Goal: Information Seeking & Learning: Understand process/instructions

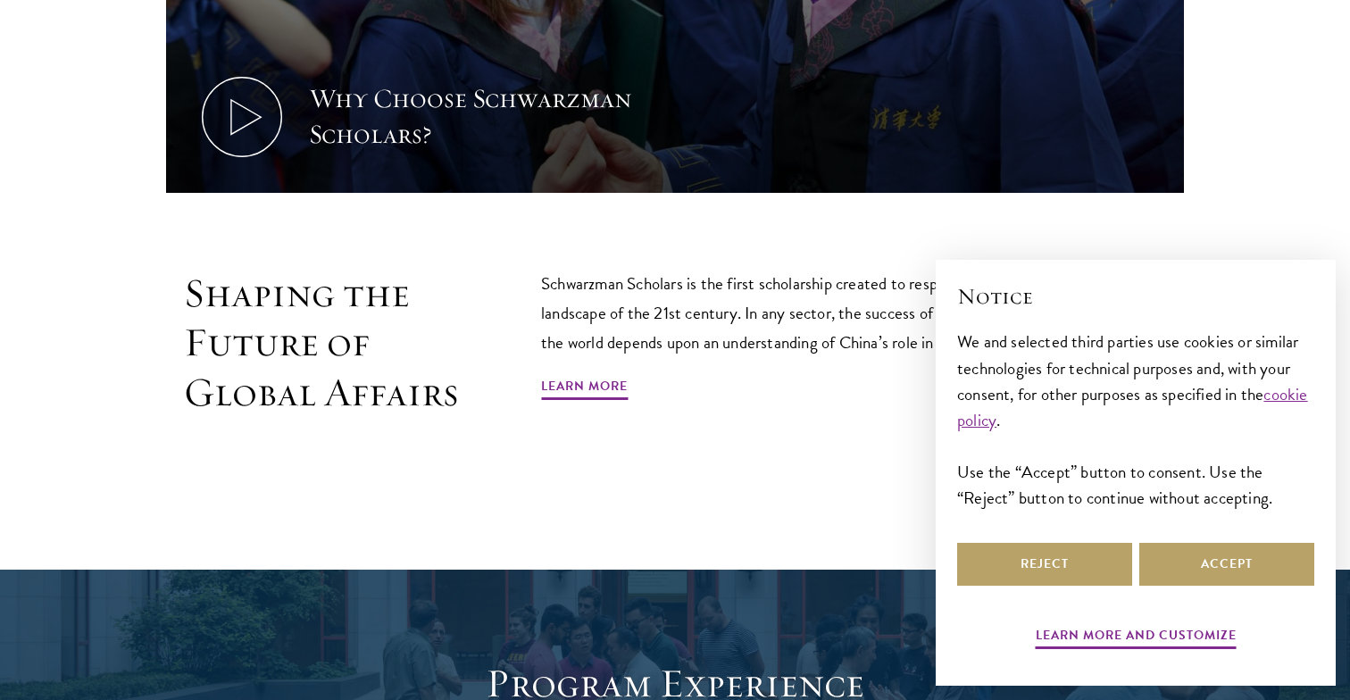
scroll to position [1571, 0]
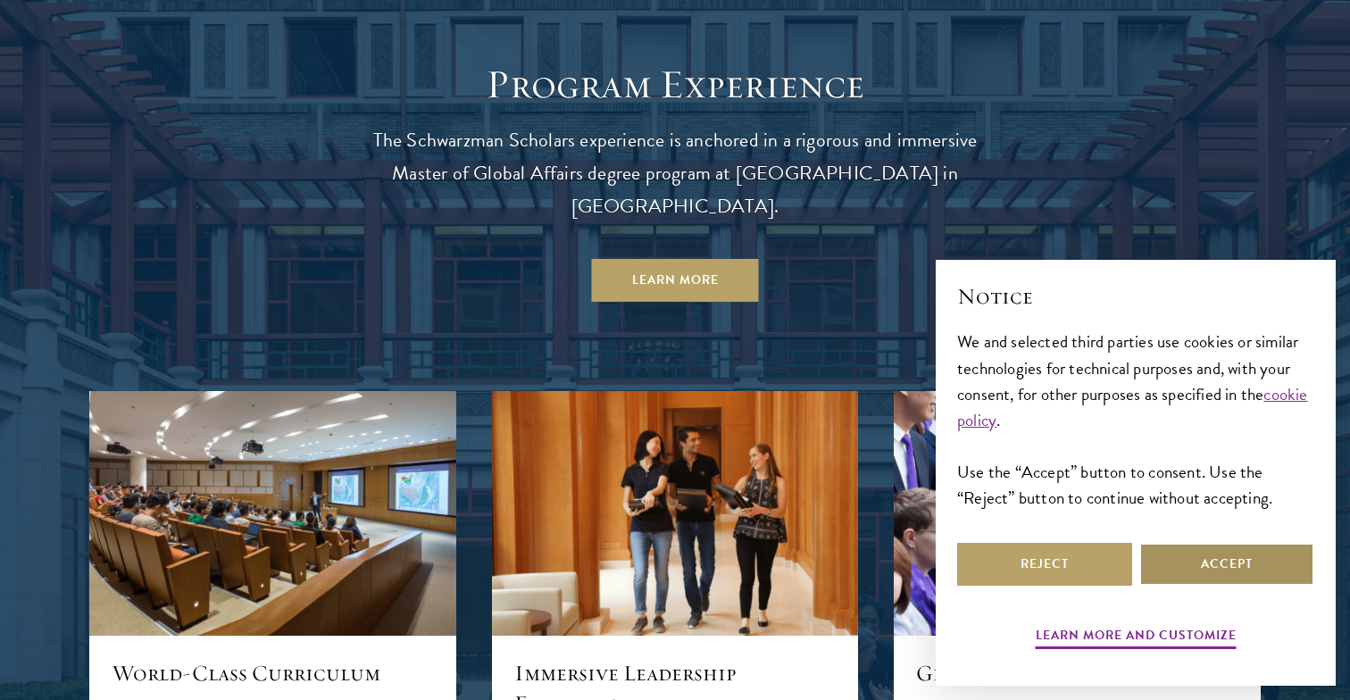
click at [1211, 569] on button "Accept" at bounding box center [1226, 564] width 175 height 43
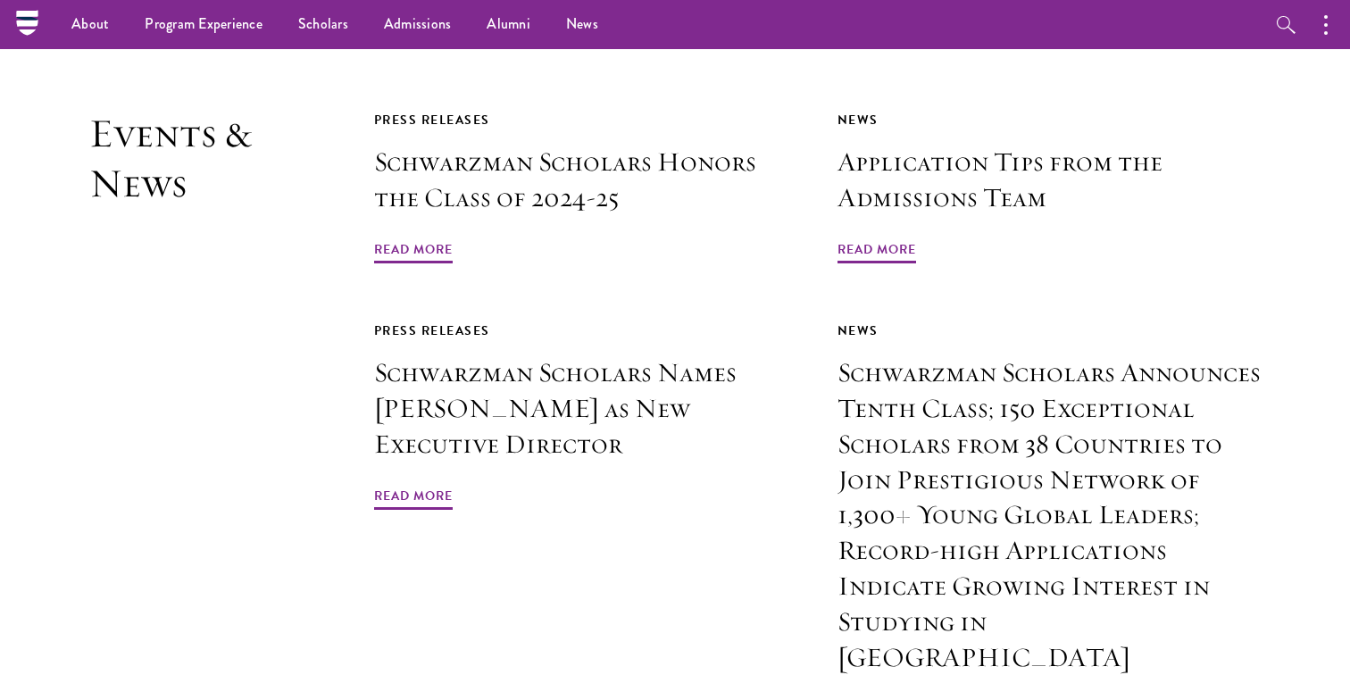
scroll to position [4194, 0]
click at [307, 17] on link "Scholars" at bounding box center [323, 24] width 86 height 49
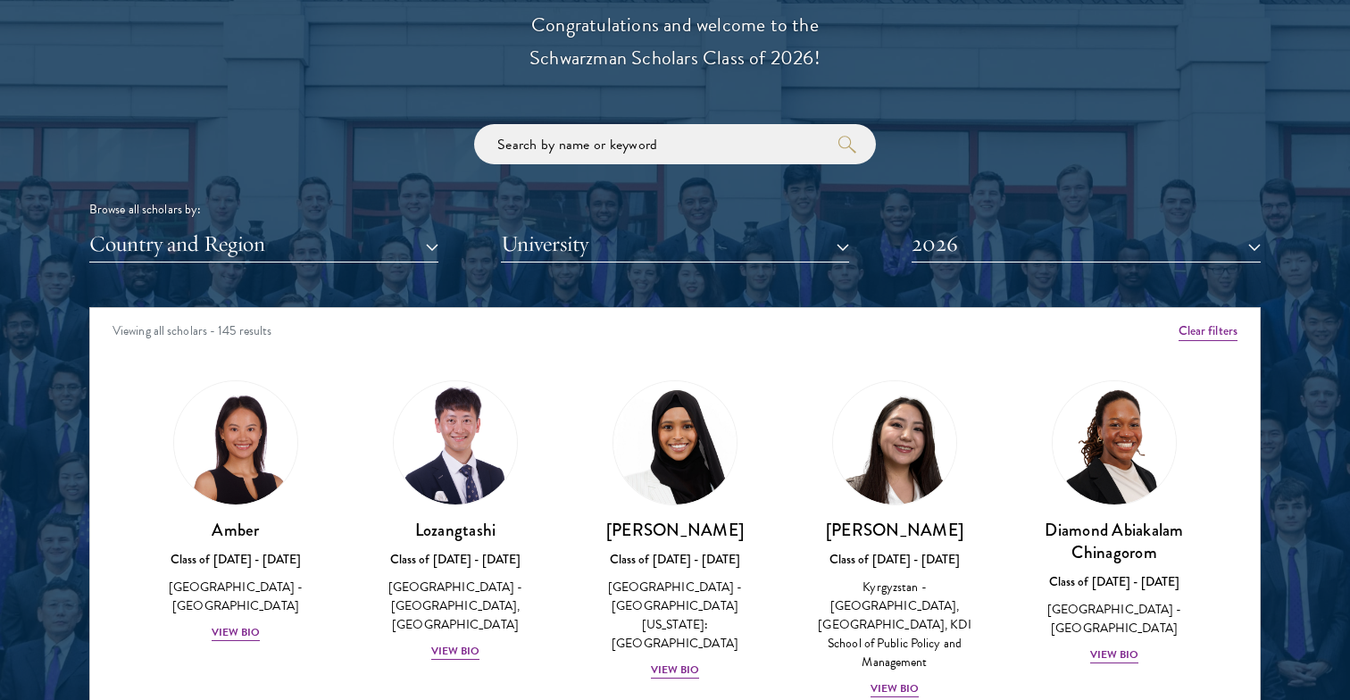
scroll to position [13, 0]
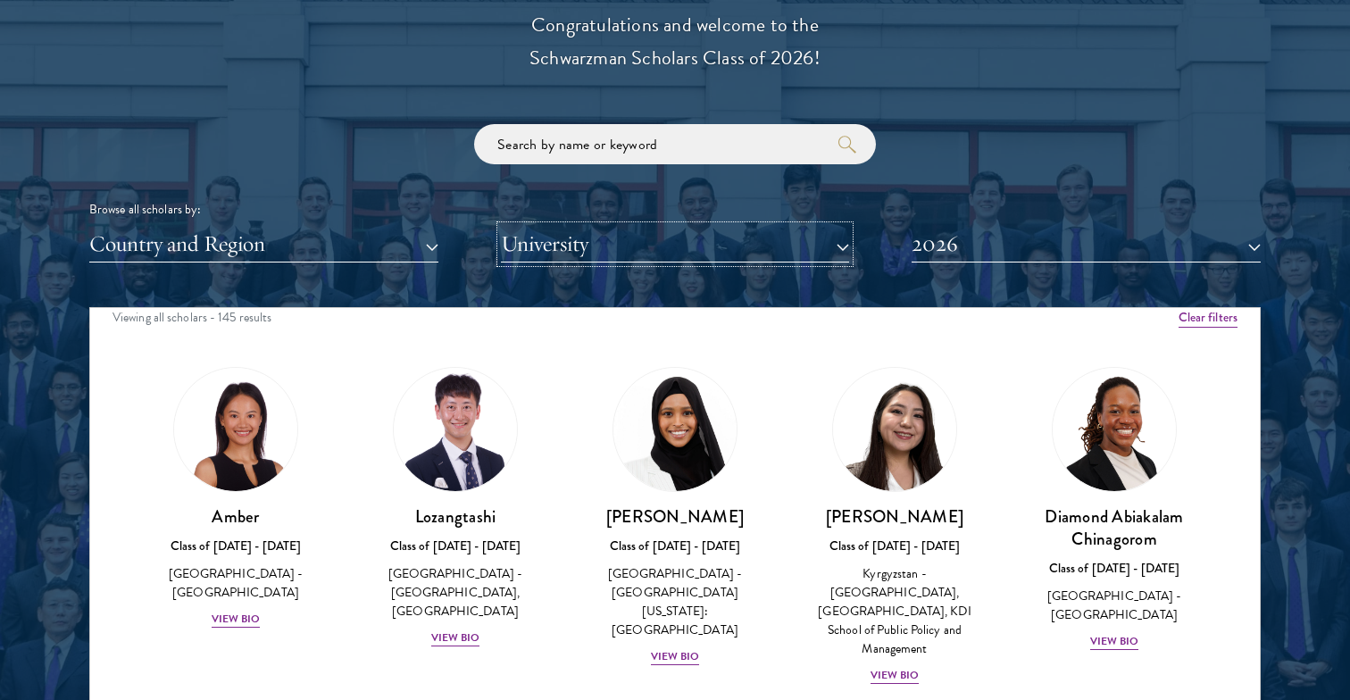
click at [572, 239] on button "University" at bounding box center [675, 244] width 349 height 37
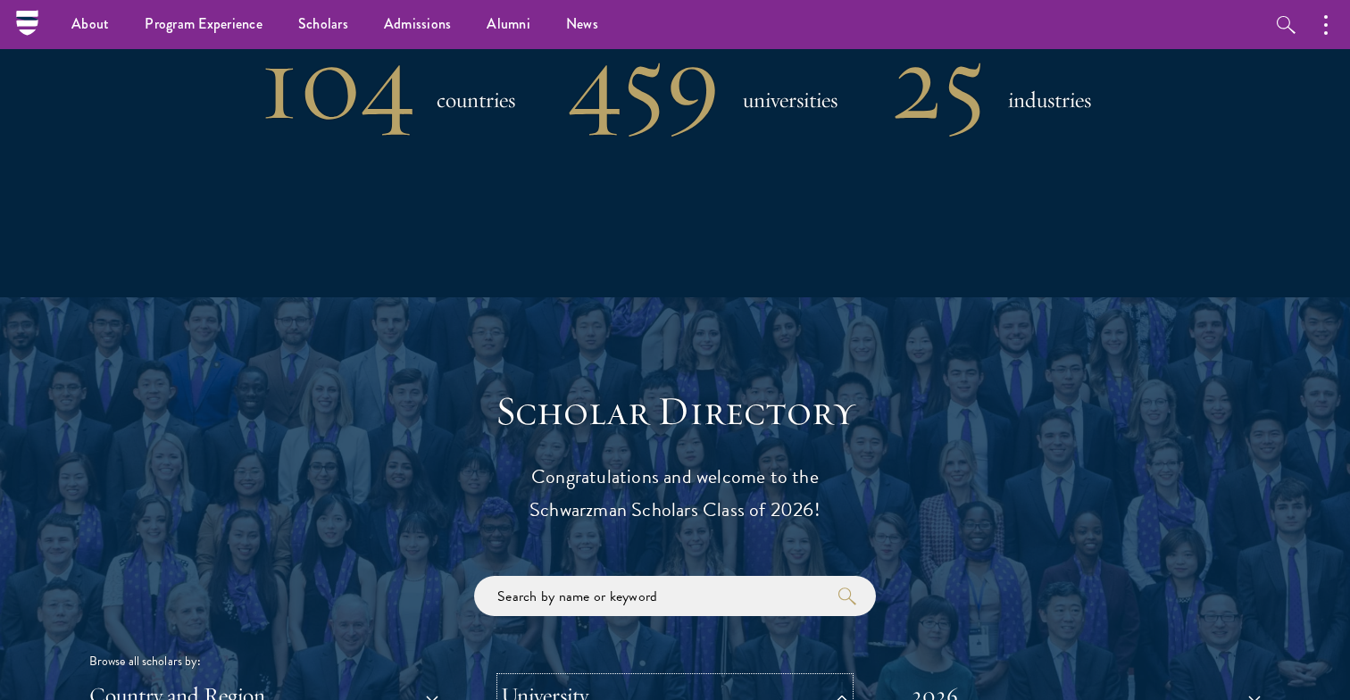
scroll to position [1606, 0]
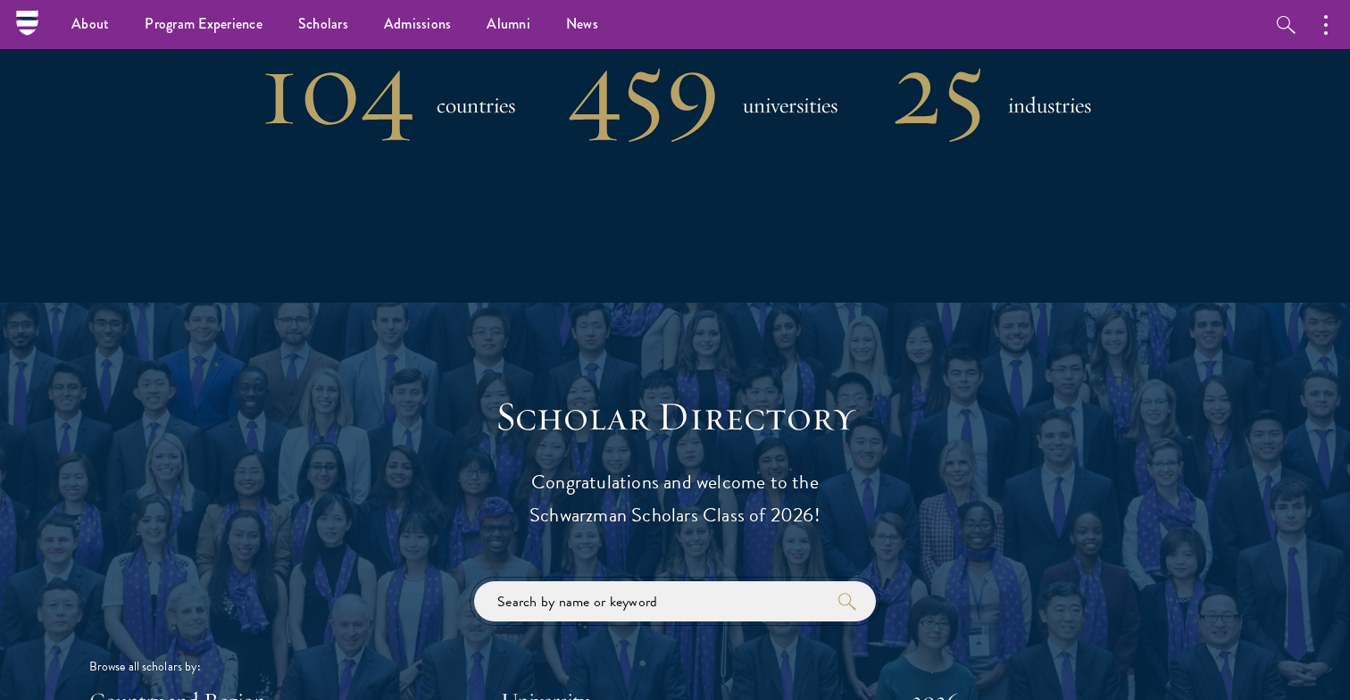
click at [675, 584] on input "search" at bounding box center [675, 601] width 402 height 40
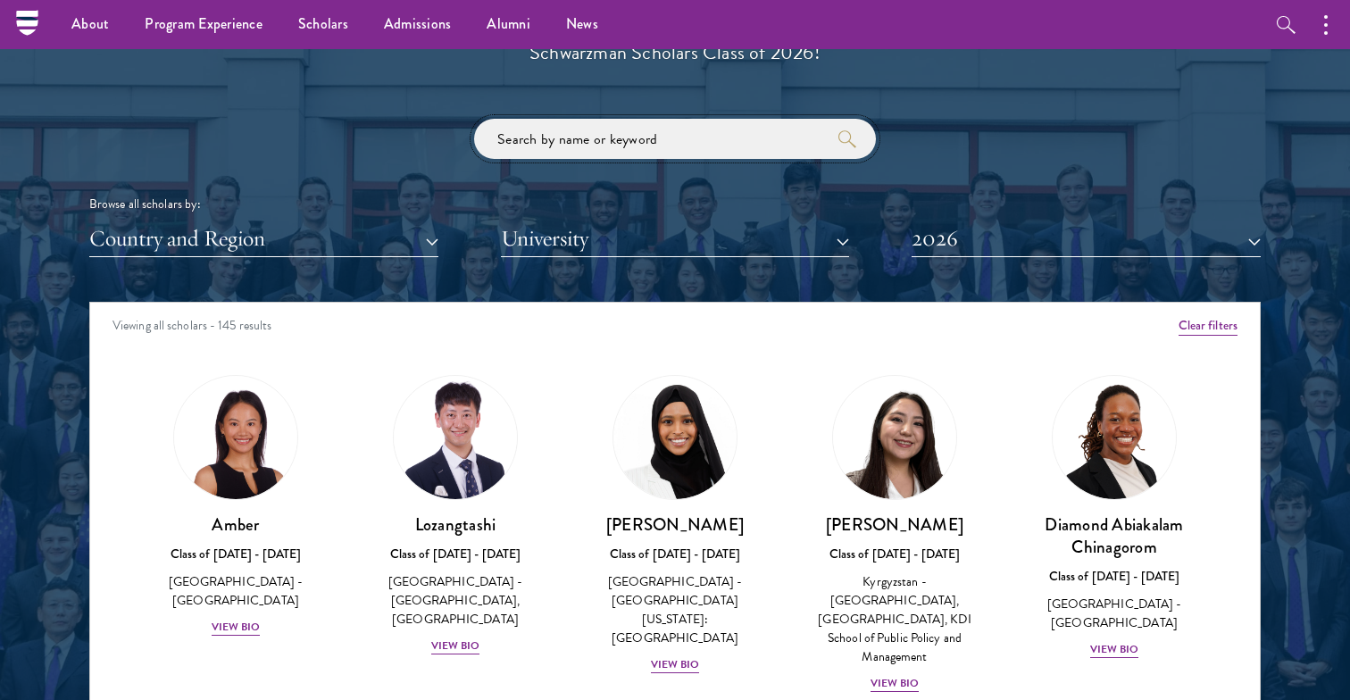
scroll to position [2081, 0]
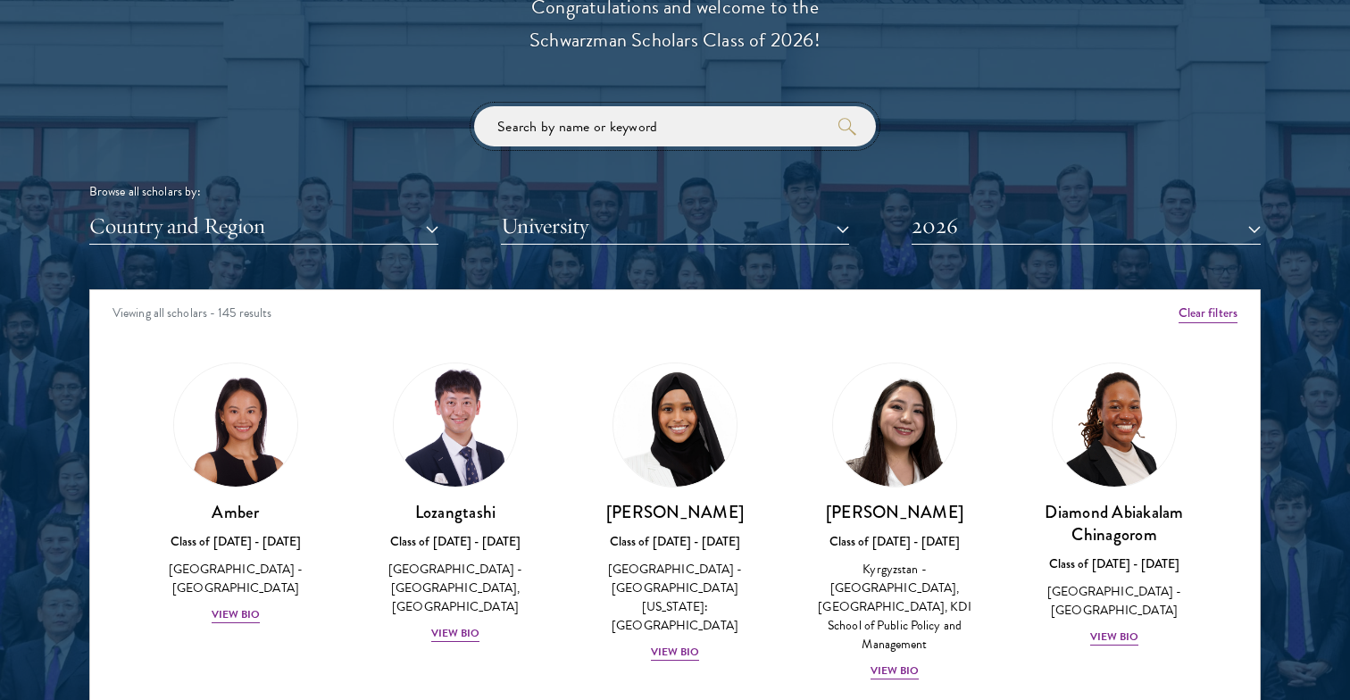
click at [702, 119] on input "search" at bounding box center [675, 126] width 402 height 40
click at [683, 215] on button "University" at bounding box center [675, 226] width 349 height 37
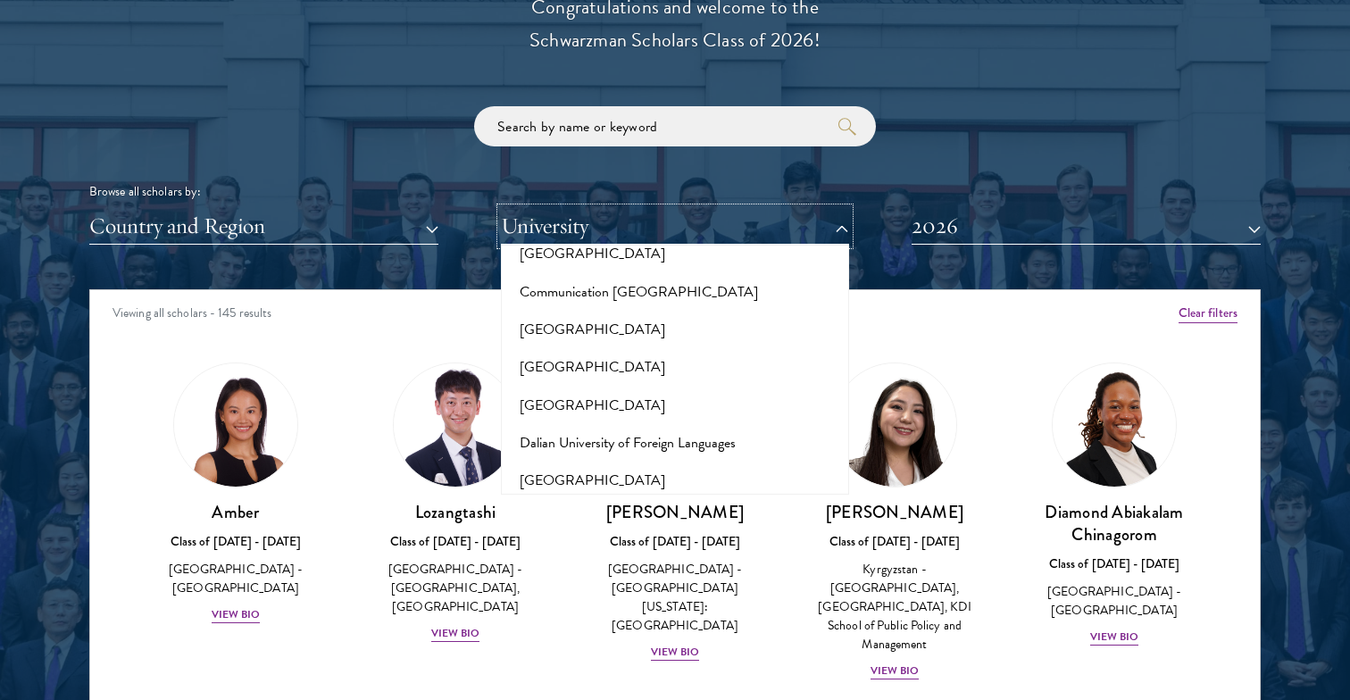
scroll to position [2708, 0]
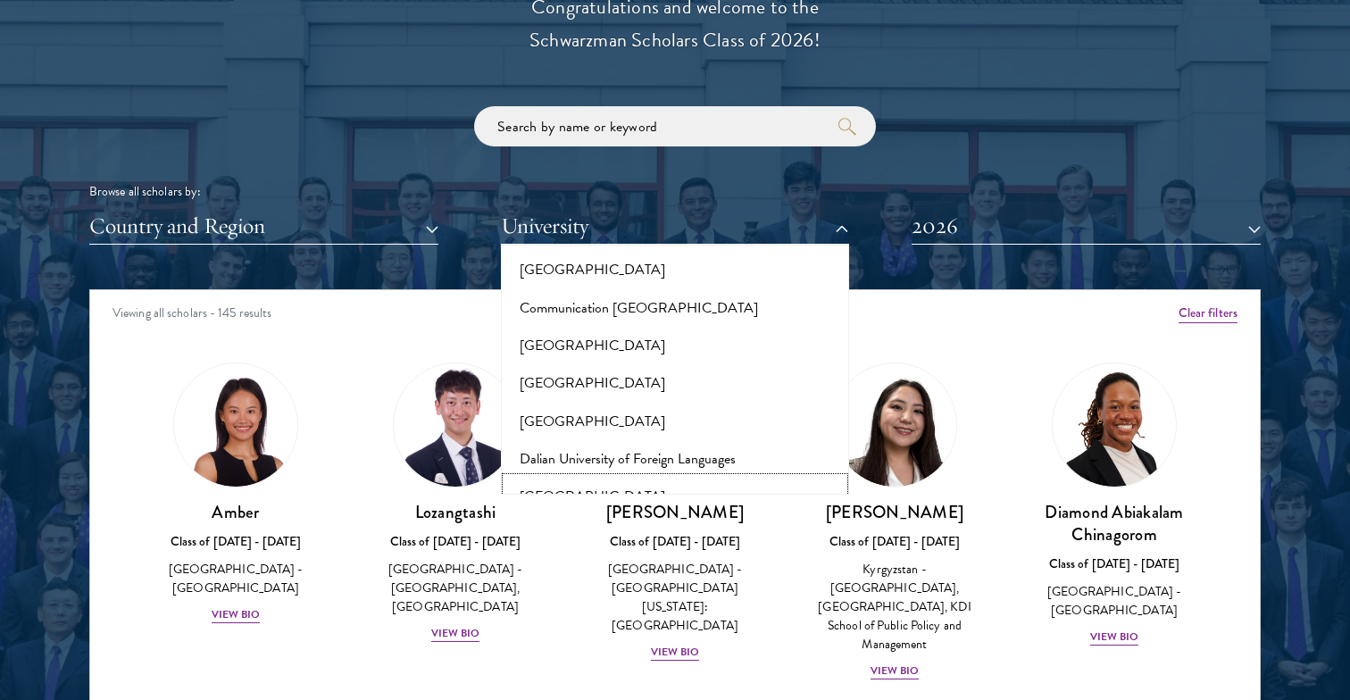
click at [664, 478] on button "Dartmouth College" at bounding box center [675, 496] width 338 height 37
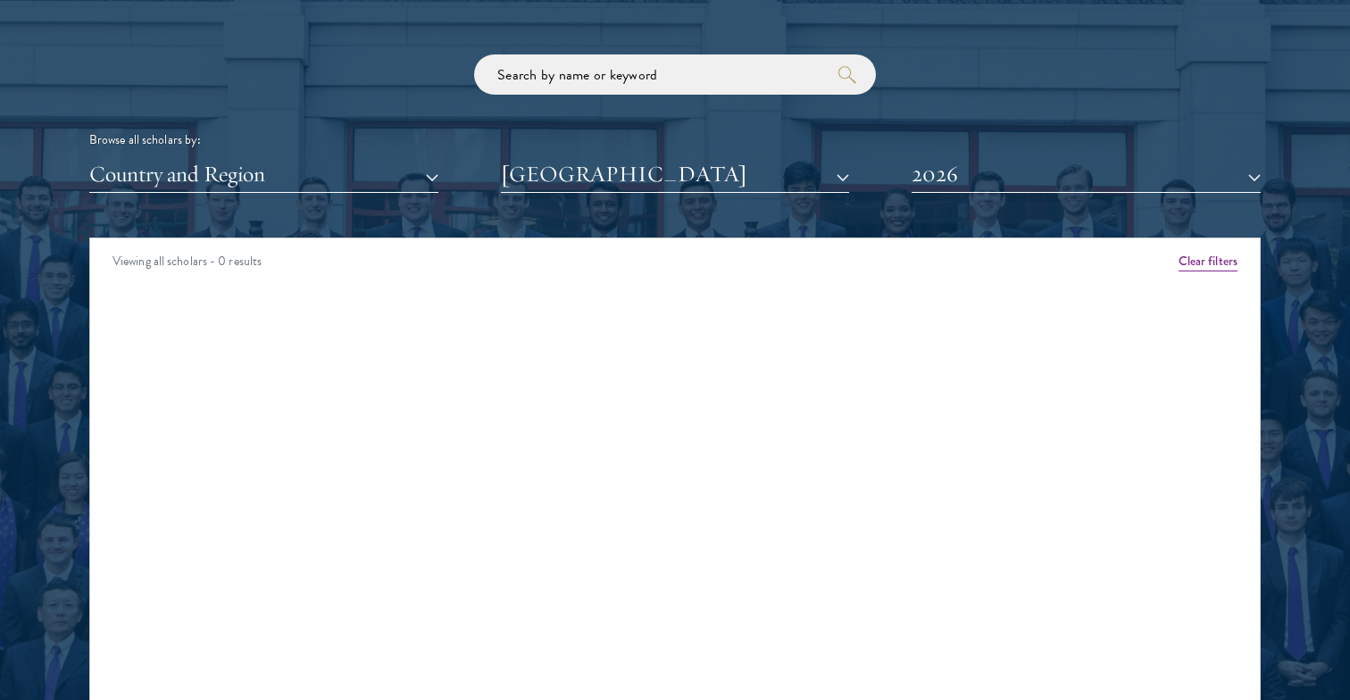
scroll to position [2139, 0]
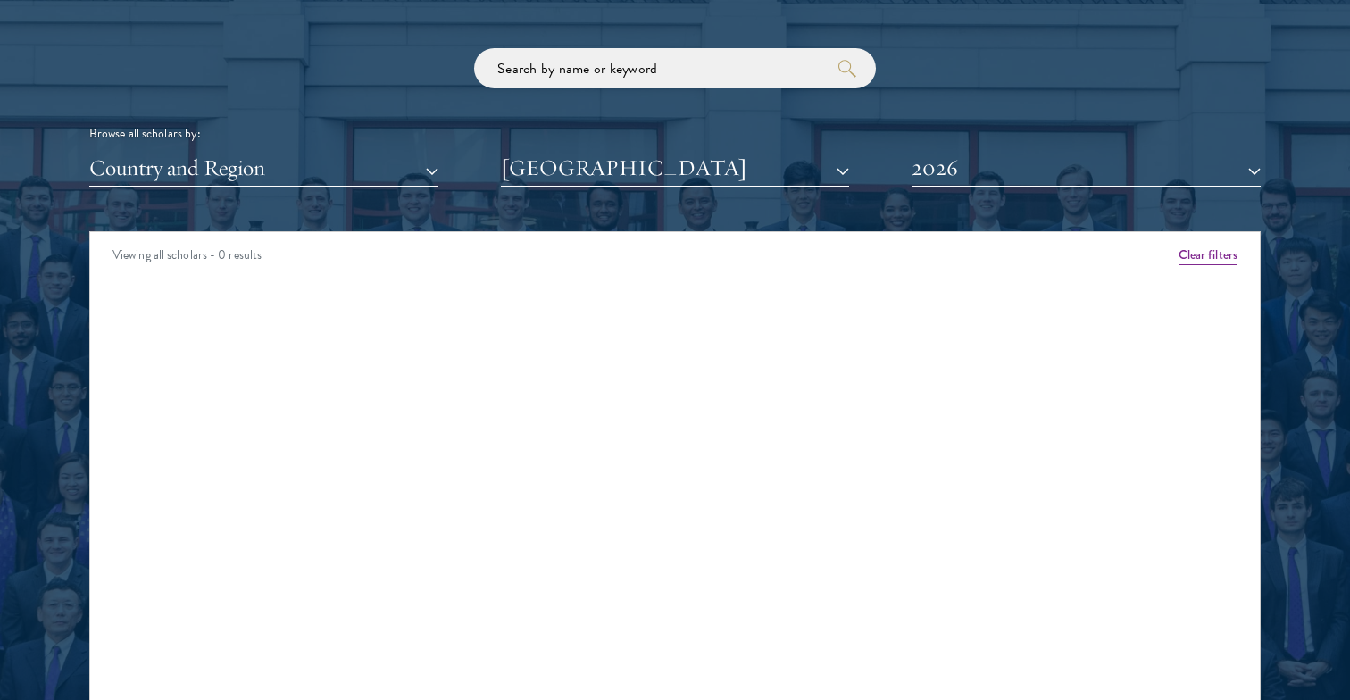
click at [897, 280] on div "Viewing all scholars - 0 results" at bounding box center [675, 257] width 1170 height 50
click at [1023, 180] on button "2026" at bounding box center [1086, 168] width 349 height 37
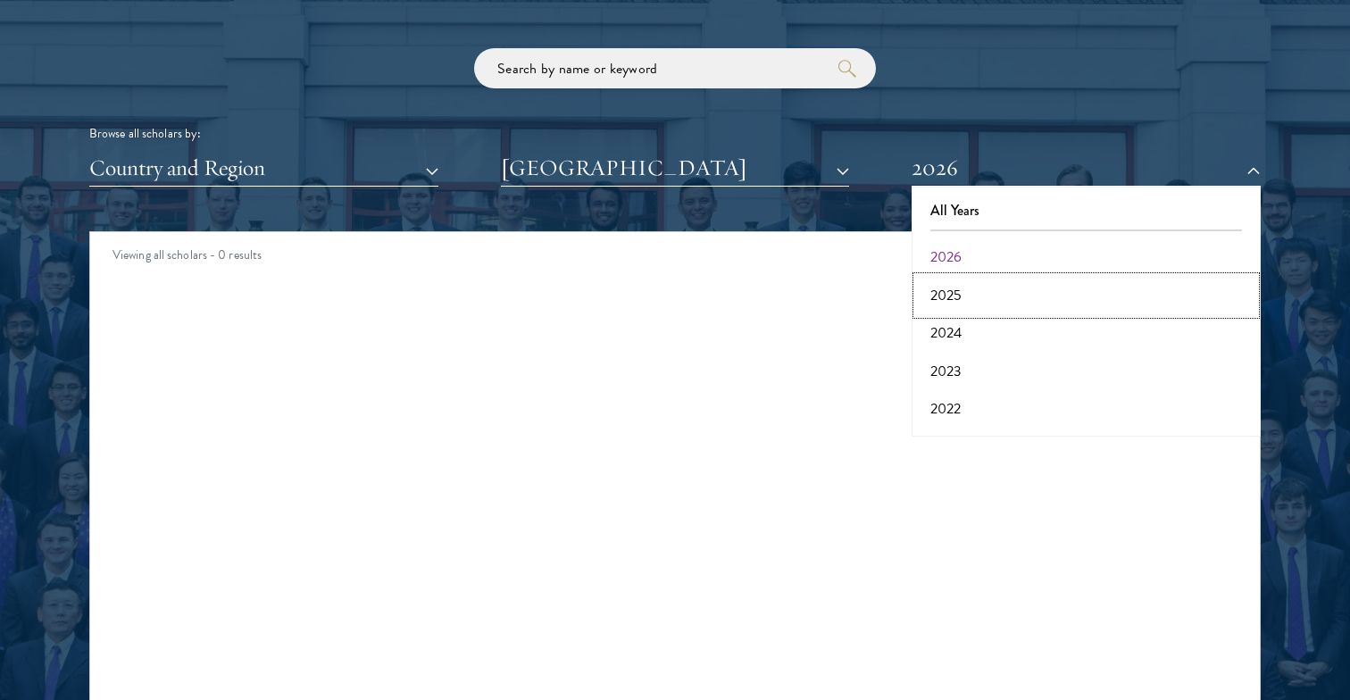
click at [985, 296] on button "2025" at bounding box center [1086, 295] width 338 height 37
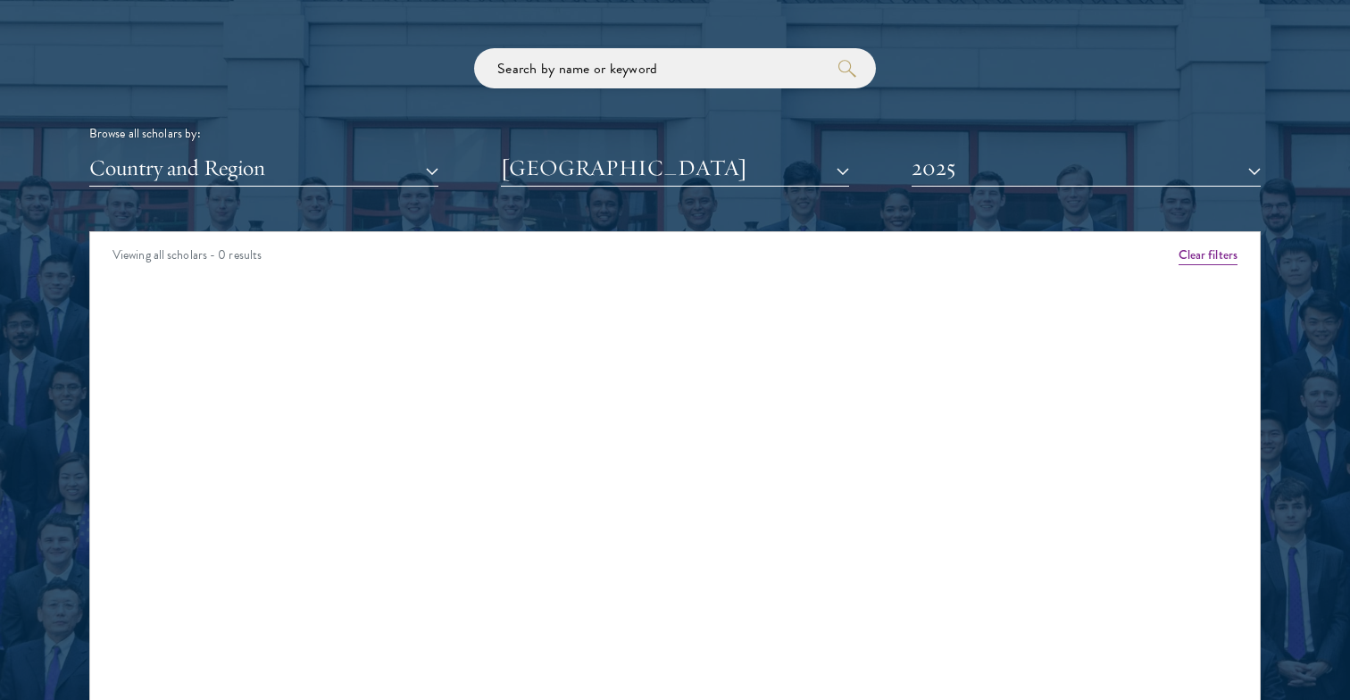
click at [985, 295] on div "Amber Class of 2025 - 2026 China - Peking University View Bio Cirenquji Class o…" at bounding box center [675, 302] width 1170 height 40
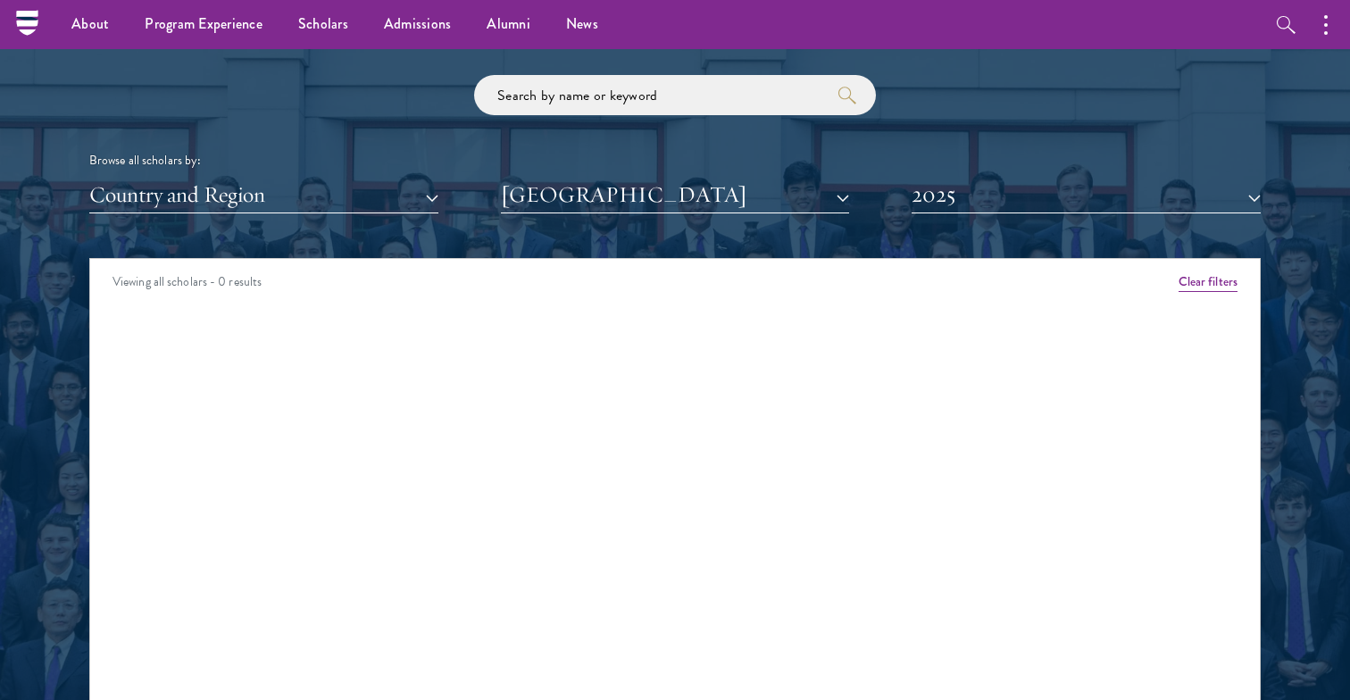
scroll to position [2110, 0]
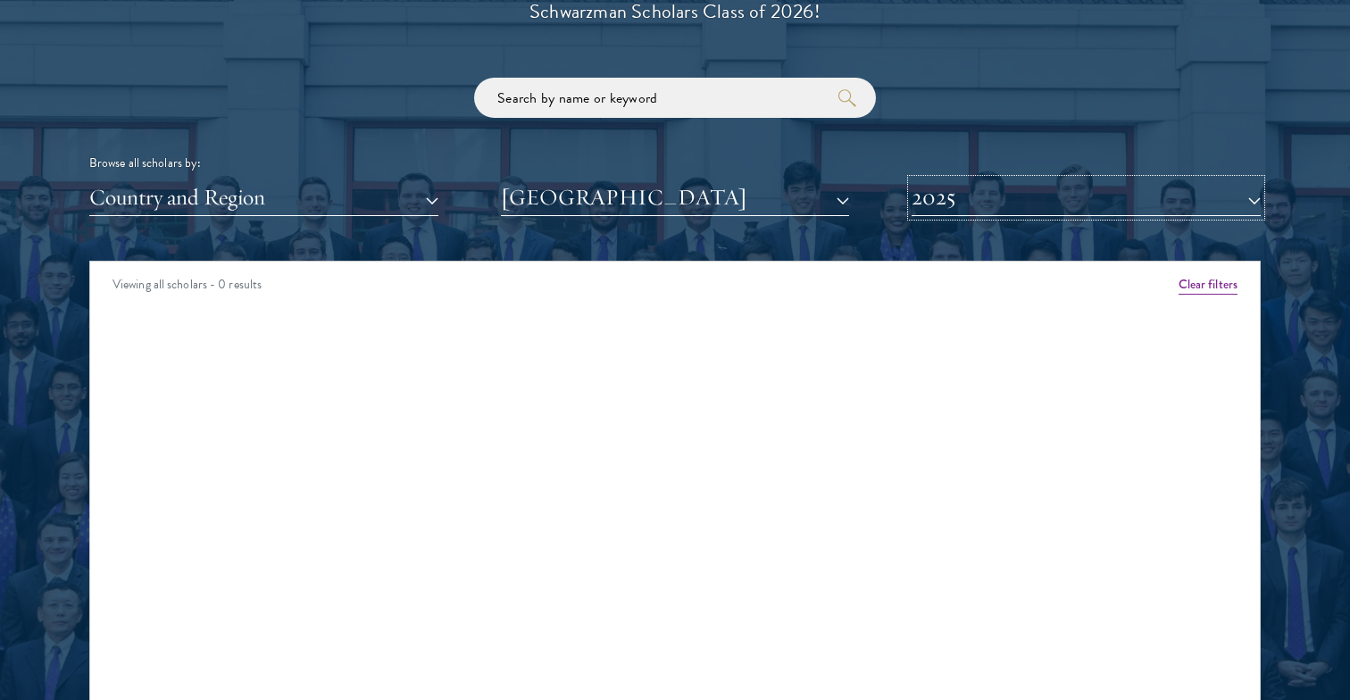
click at [1015, 205] on button "2025" at bounding box center [1086, 197] width 349 height 37
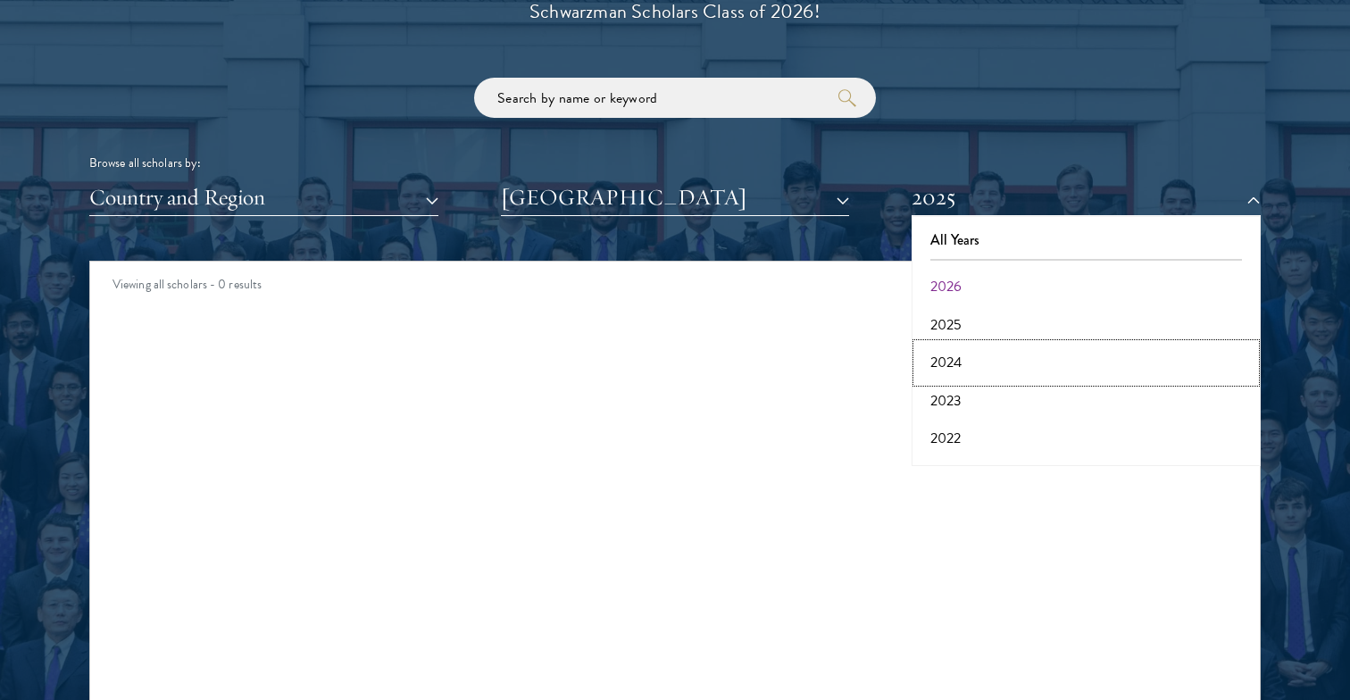
click at [985, 370] on button "2024" at bounding box center [1086, 362] width 338 height 37
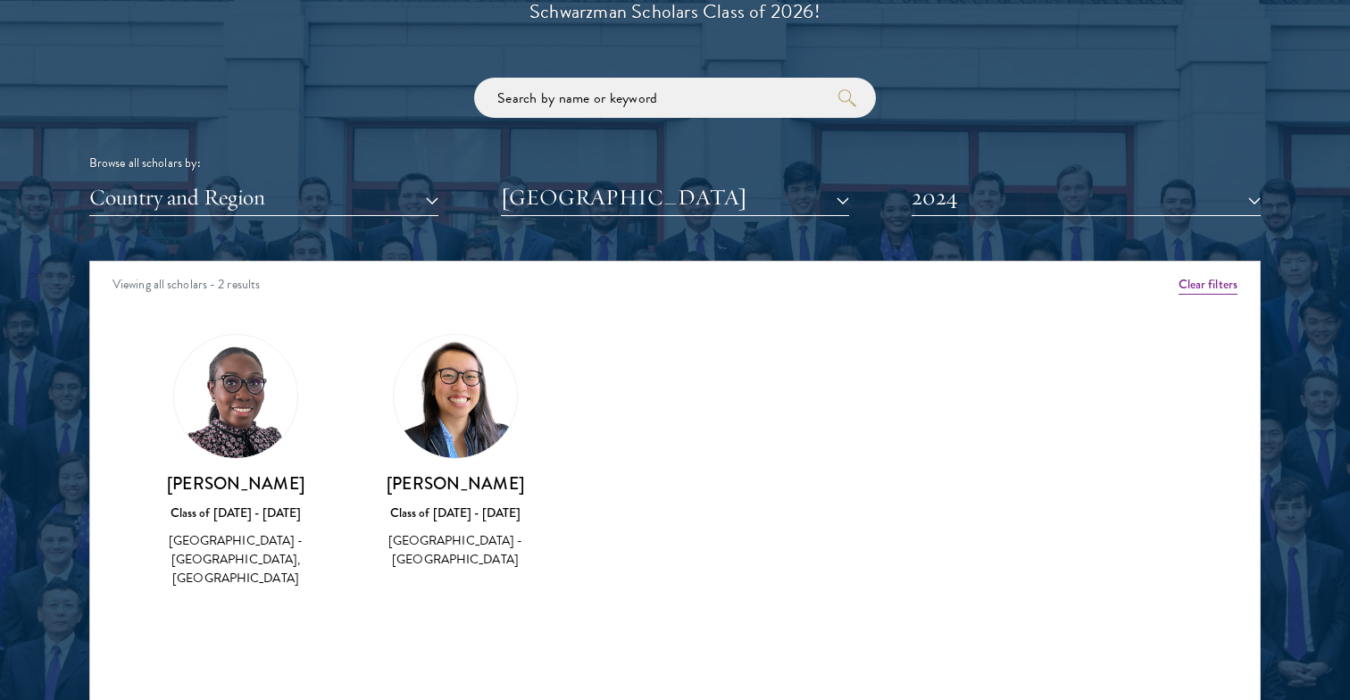
click at [831, 464] on div "Amber Class of 2025 - 2026 China - Peking University View Bio Cirenquji Class o…" at bounding box center [675, 477] width 1170 height 331
click at [437, 426] on img at bounding box center [455, 396] width 123 height 123
click at [231, 478] on h3 "Adaeze Nduaguba" at bounding box center [236, 483] width 184 height 22
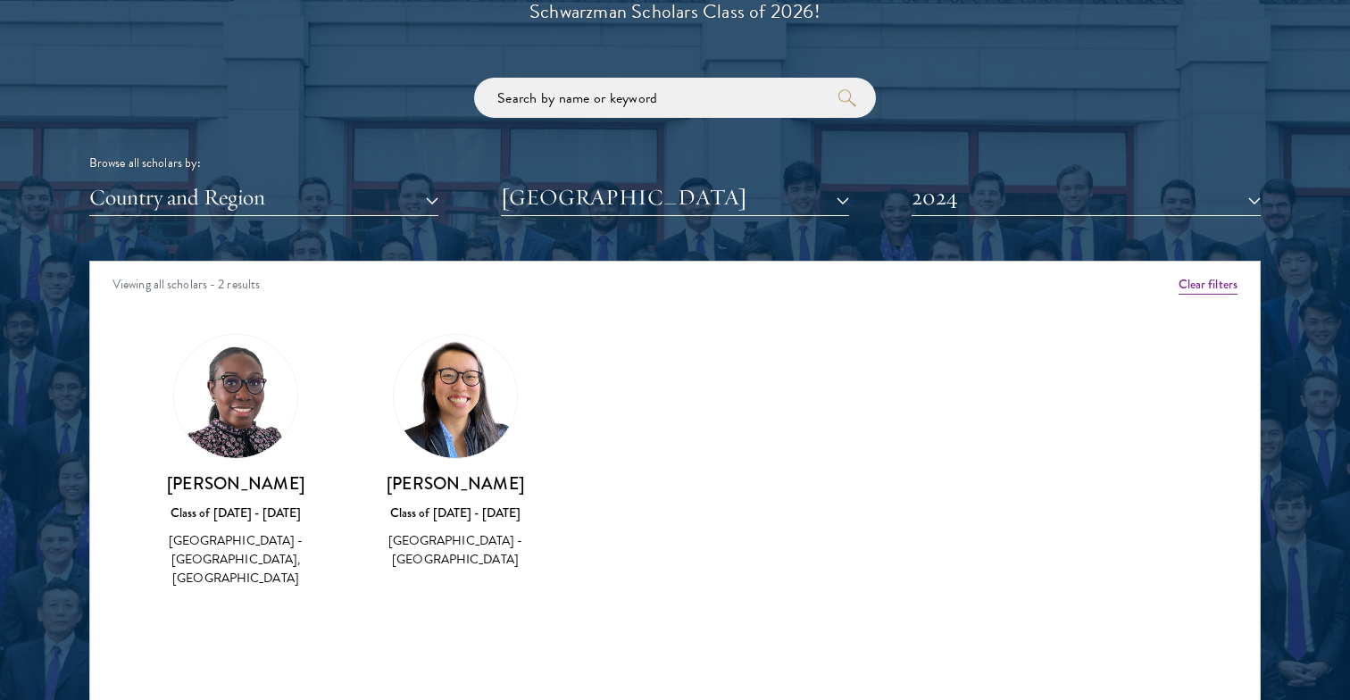
click at [239, 579] on div "United States of America - Dartmouth College, University of Oxford" at bounding box center [236, 559] width 184 height 56
click at [937, 221] on div "Scholar Directory Congratulations and welcome to the Schwarzman Scholars Class …" at bounding box center [674, 342] width 1171 height 908
click at [944, 204] on button "2024" at bounding box center [1086, 197] width 349 height 37
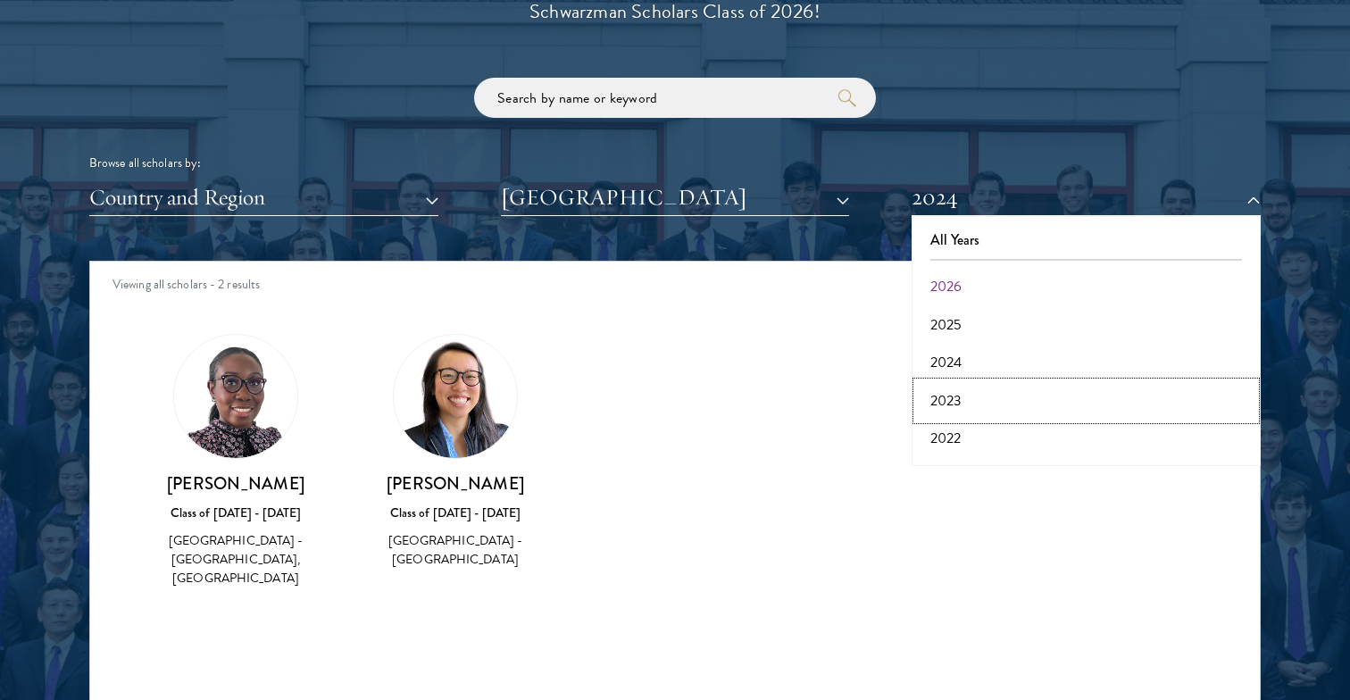
click at [962, 398] on button "2023" at bounding box center [1086, 400] width 338 height 37
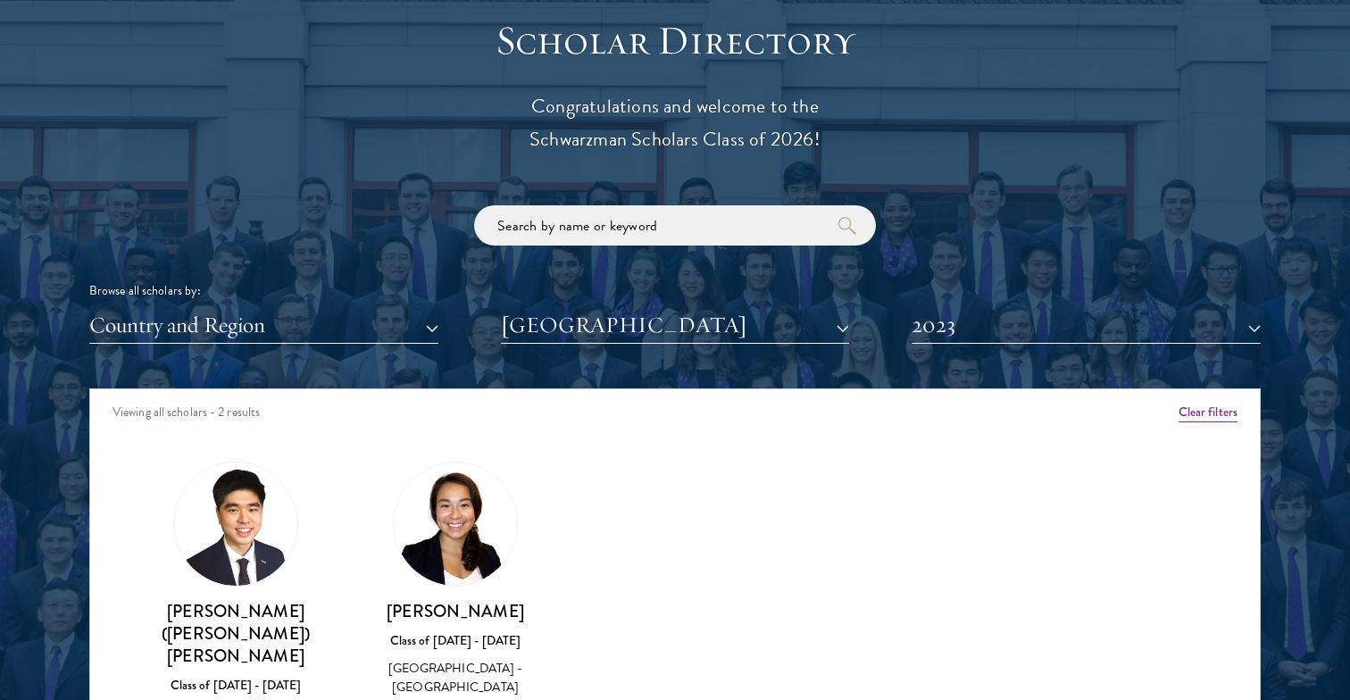
scroll to position [2052, 0]
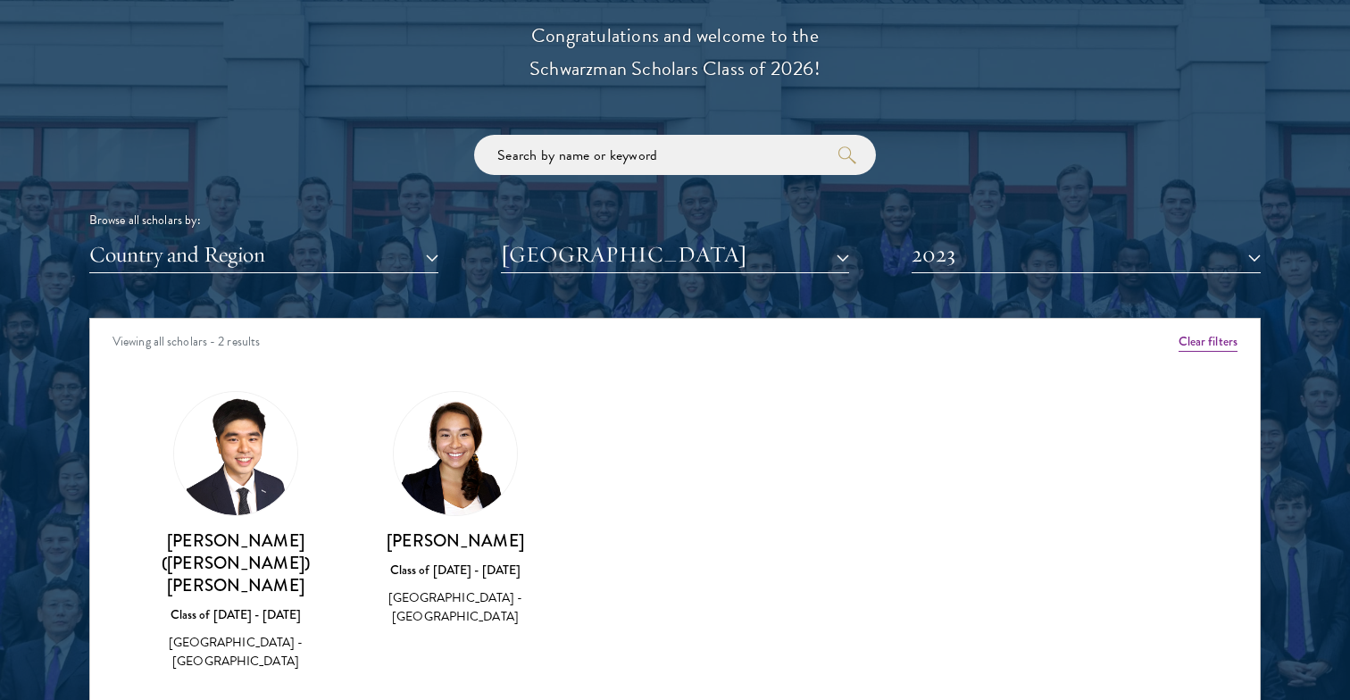
click at [287, 545] on h3 "Mika (Je Hoon) Lee" at bounding box center [236, 562] width 184 height 67
copy div "Mika (Je Hoon) Lee"
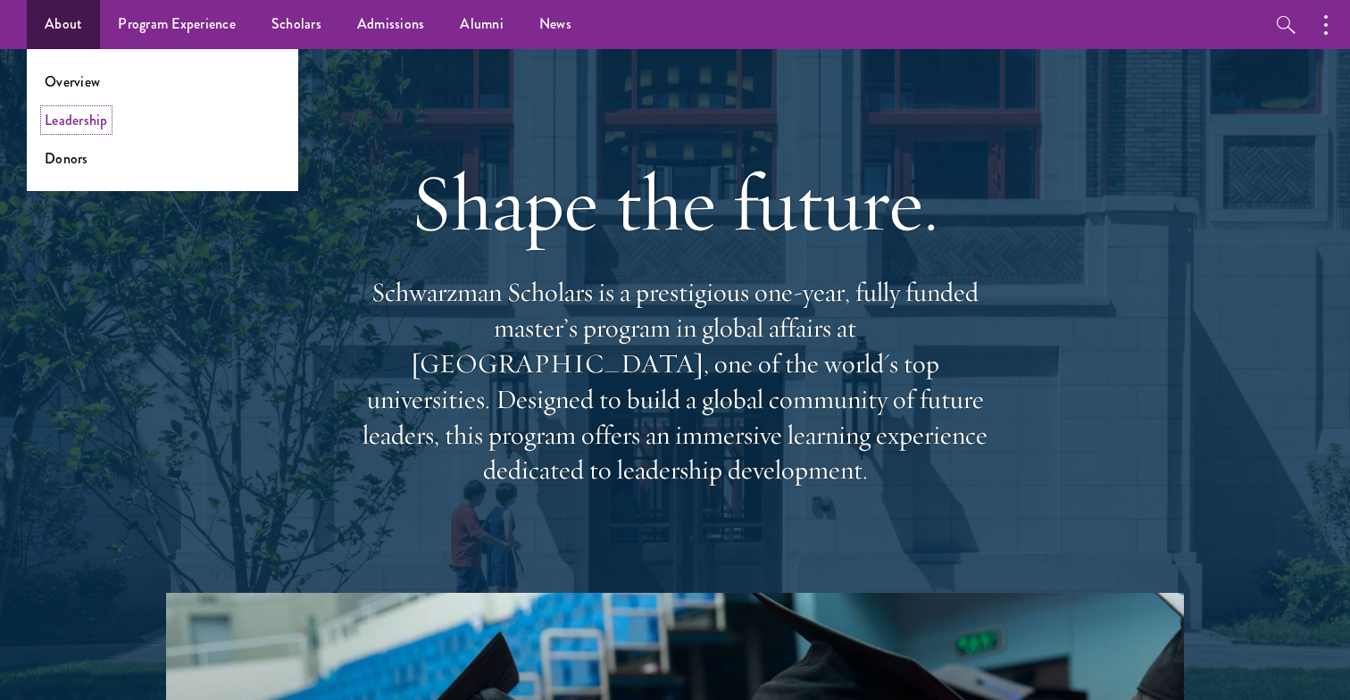
click at [71, 119] on link "Leadership" at bounding box center [76, 120] width 63 height 21
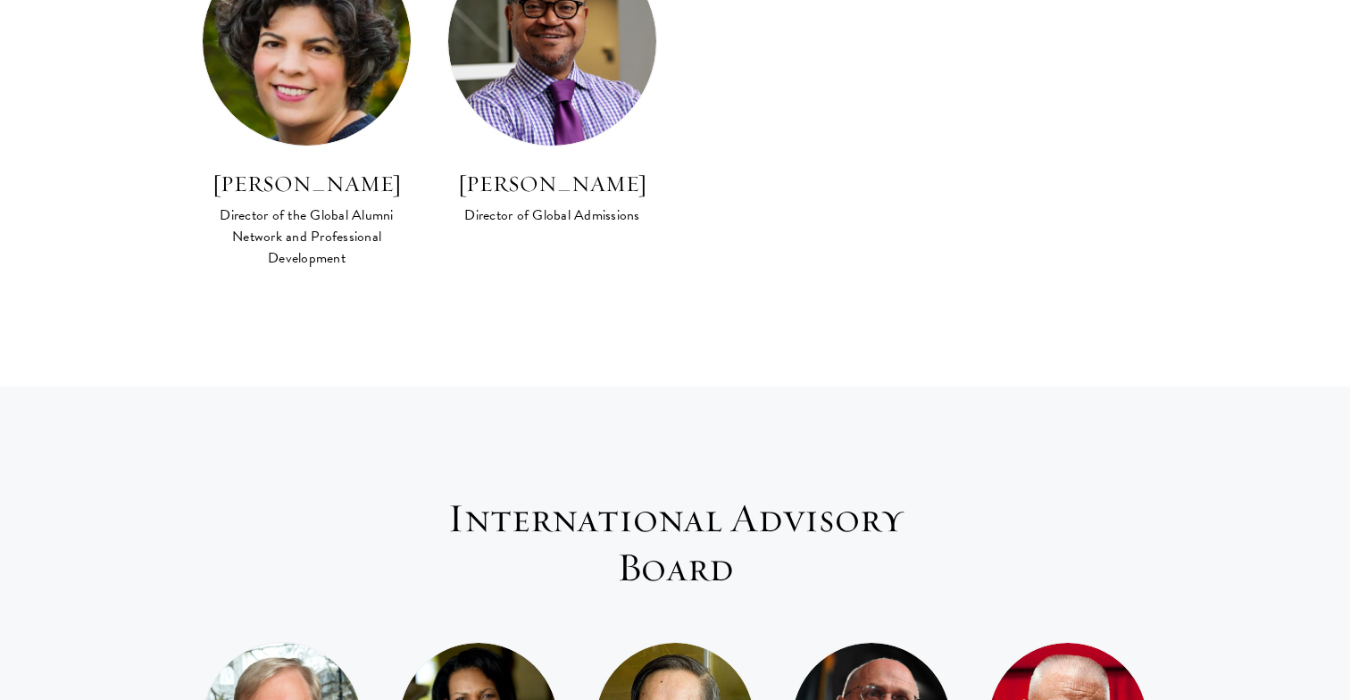
scroll to position [2015, 0]
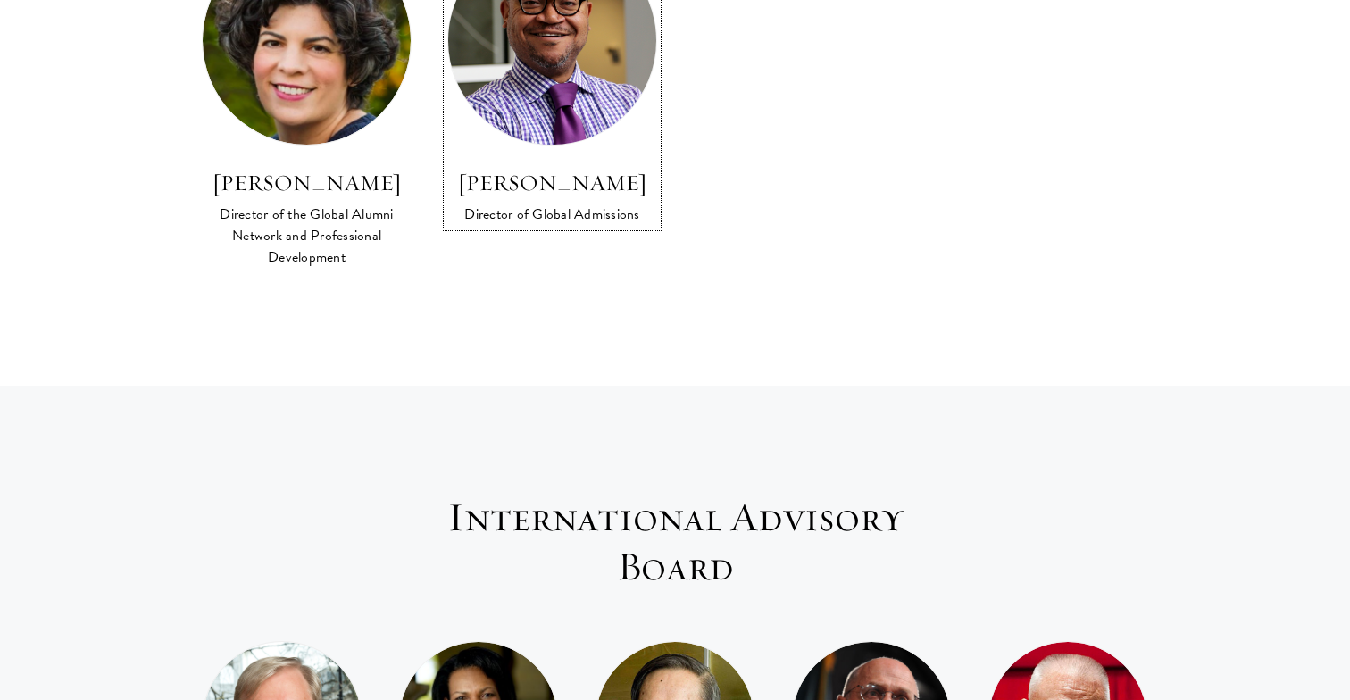
click at [581, 62] on img at bounding box center [551, 40] width 229 height 229
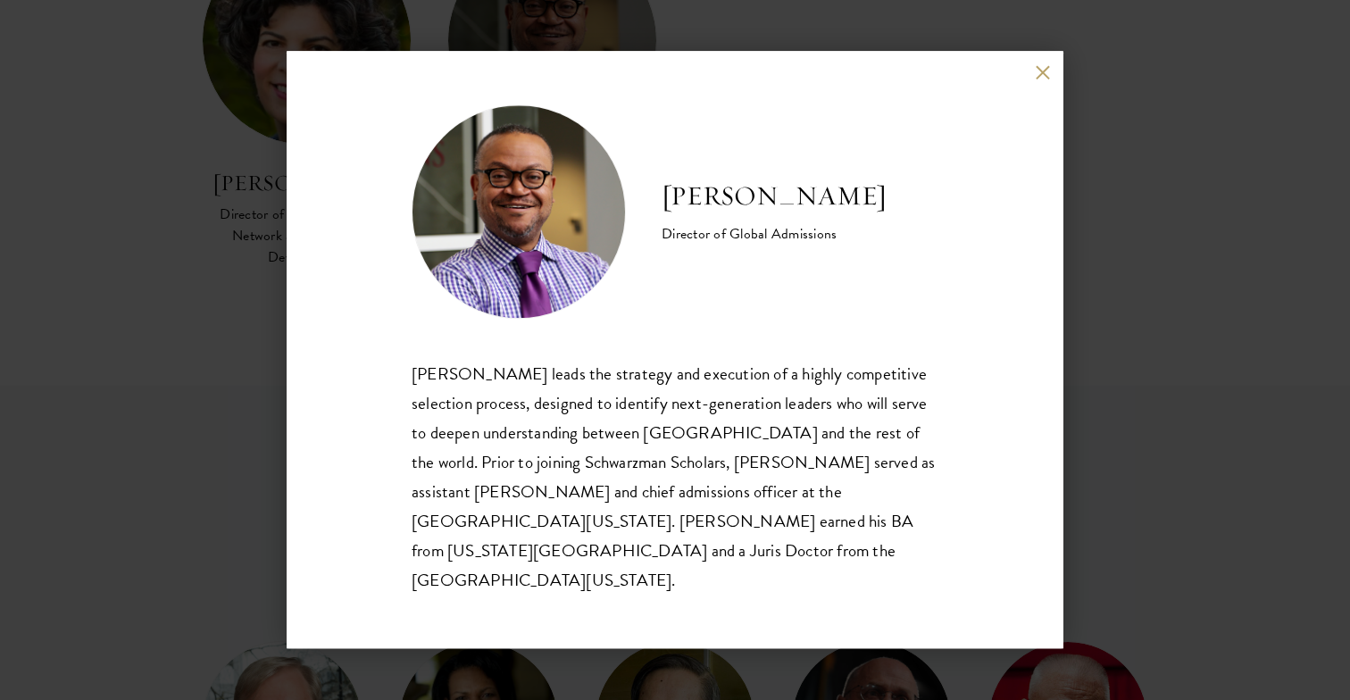
click at [89, 390] on div "Cordel Faulk Director of Global Admissions Cordel Faulk leads the strategy and …" at bounding box center [675, 350] width 1350 height 700
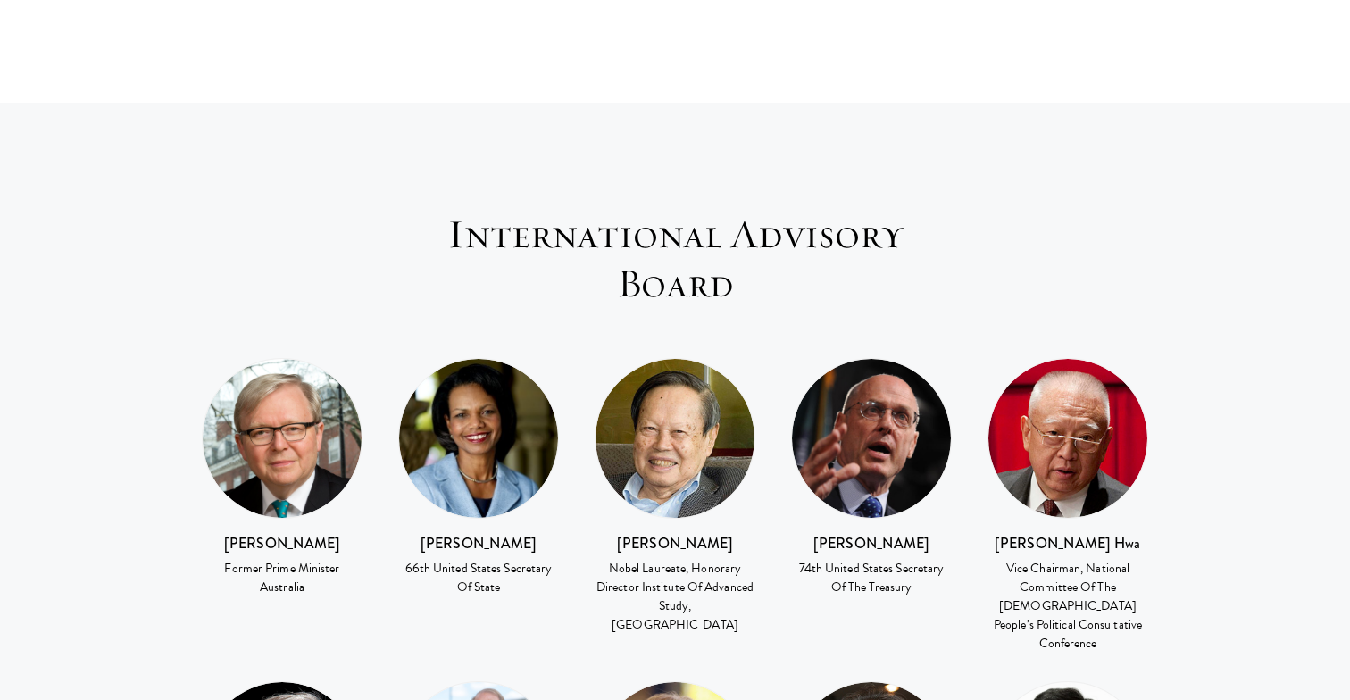
scroll to position [2317, 0]
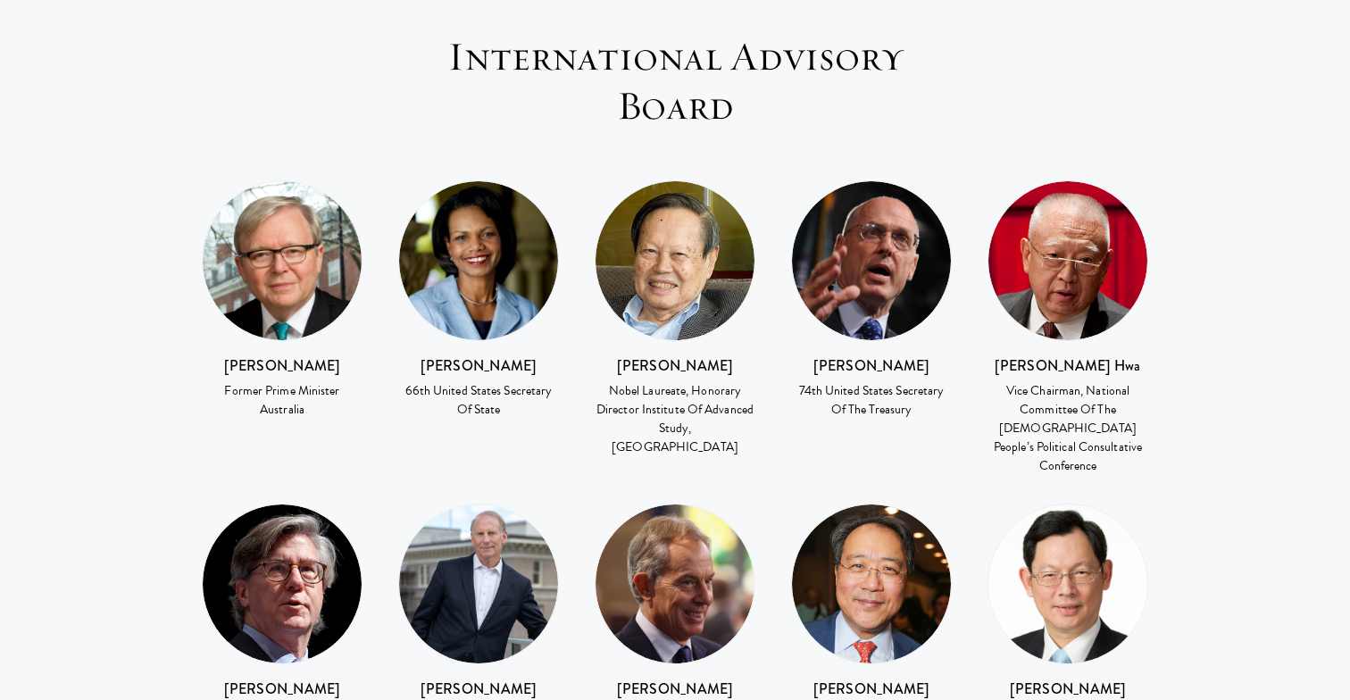
scroll to position [2485, 0]
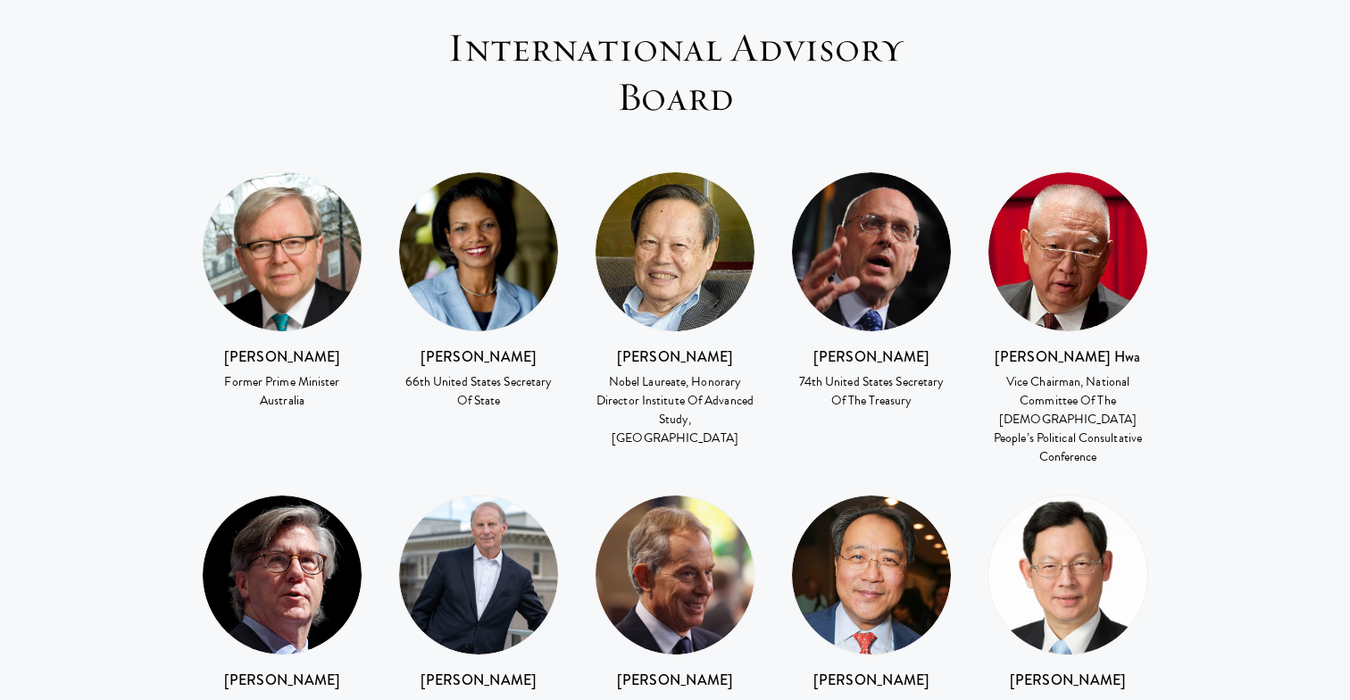
click at [326, 173] on img at bounding box center [282, 251] width 159 height 159
click at [267, 346] on h3 "Kevin Rudd" at bounding box center [282, 356] width 161 height 21
click at [326, 346] on h3 "Kevin Rudd" at bounding box center [282, 356] width 161 height 21
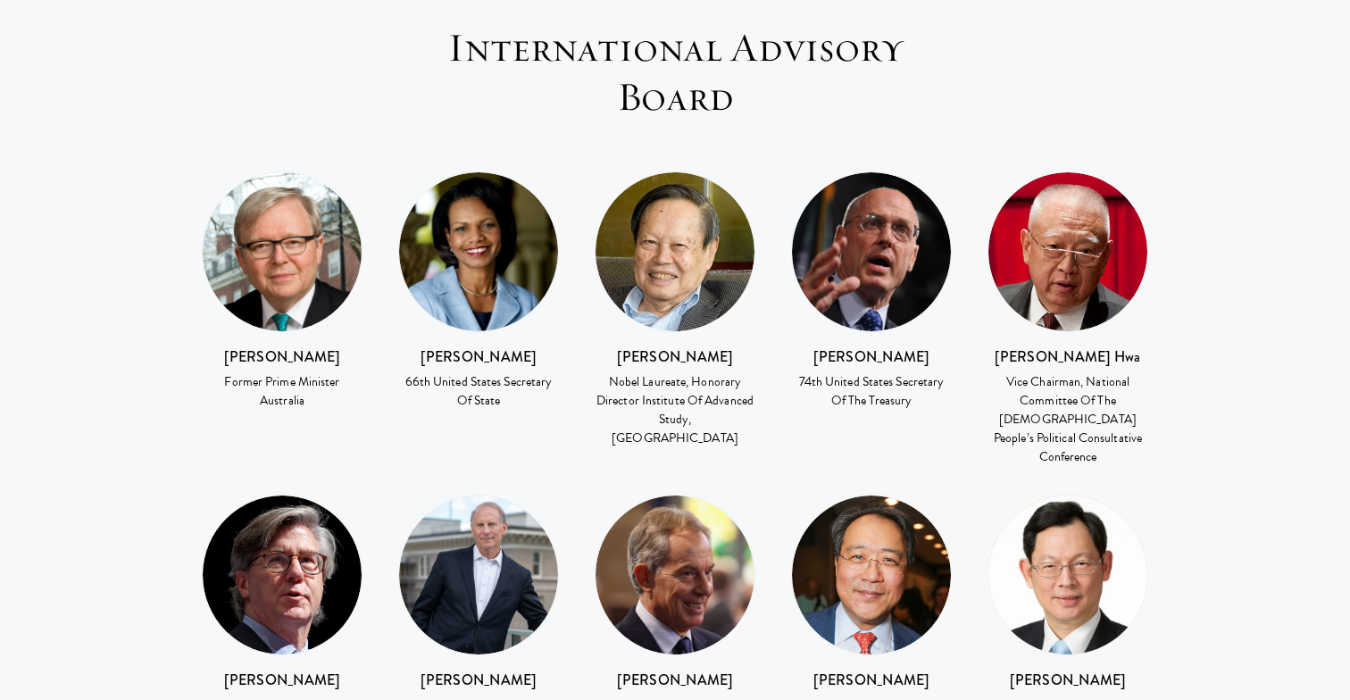
click at [373, 308] on div "Kevin Rudd Former Prime Minister Australia" at bounding box center [282, 304] width 196 height 267
click at [540, 346] on div "Condoleezza Rice 66th United States Secretary Of State" at bounding box center [478, 378] width 161 height 65
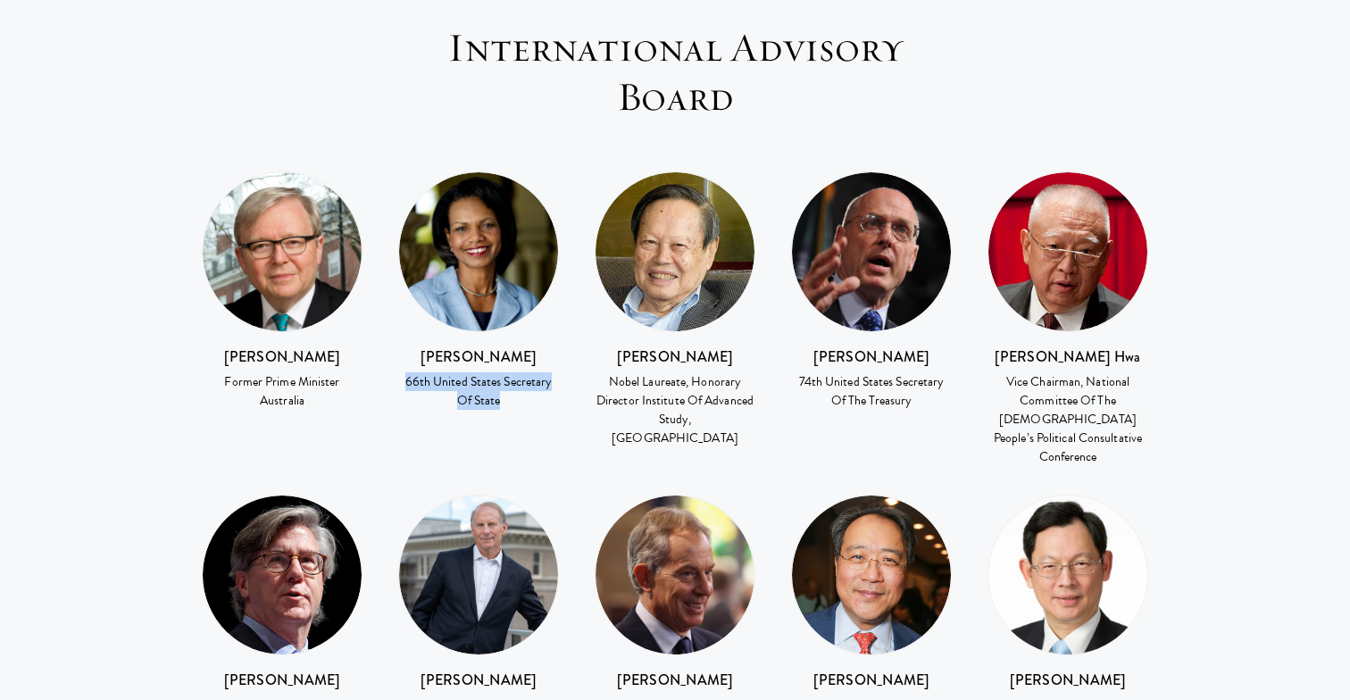
click at [540, 346] on div "Condoleezza Rice 66th United States Secretary Of State" at bounding box center [478, 378] width 161 height 65
click at [497, 204] on img at bounding box center [478, 251] width 159 height 159
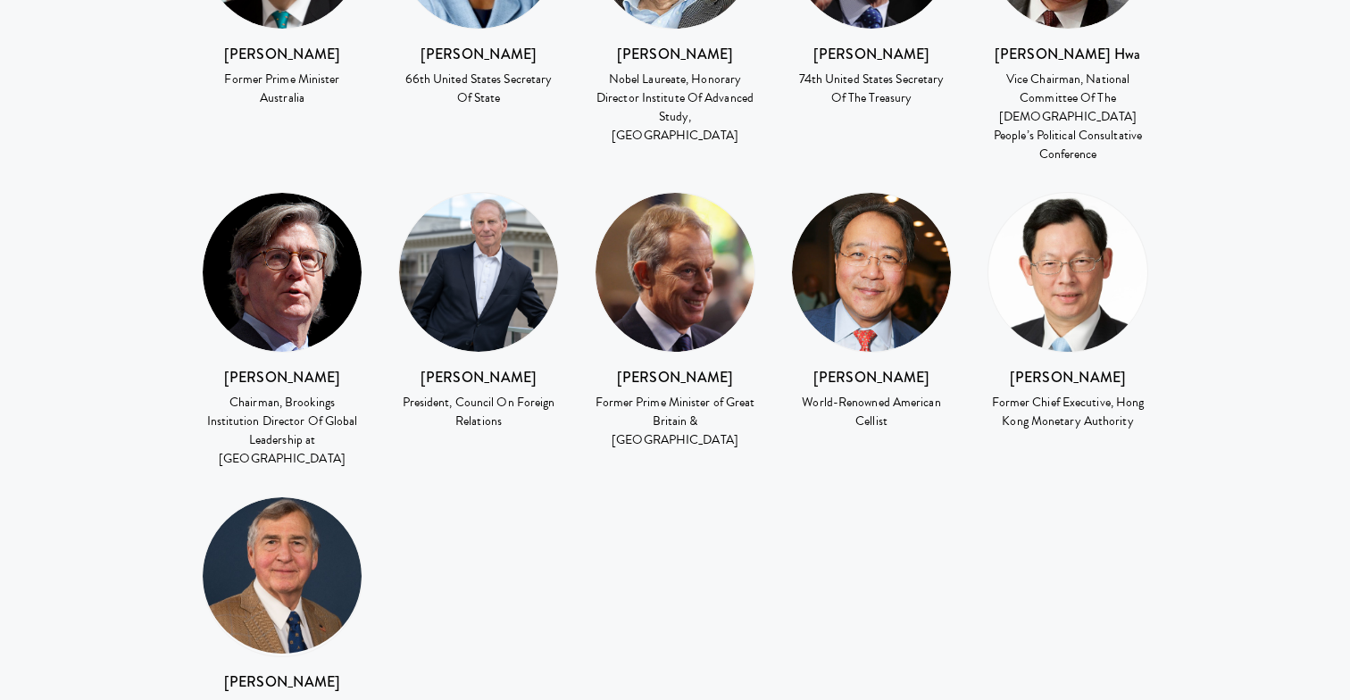
scroll to position [2789, 0]
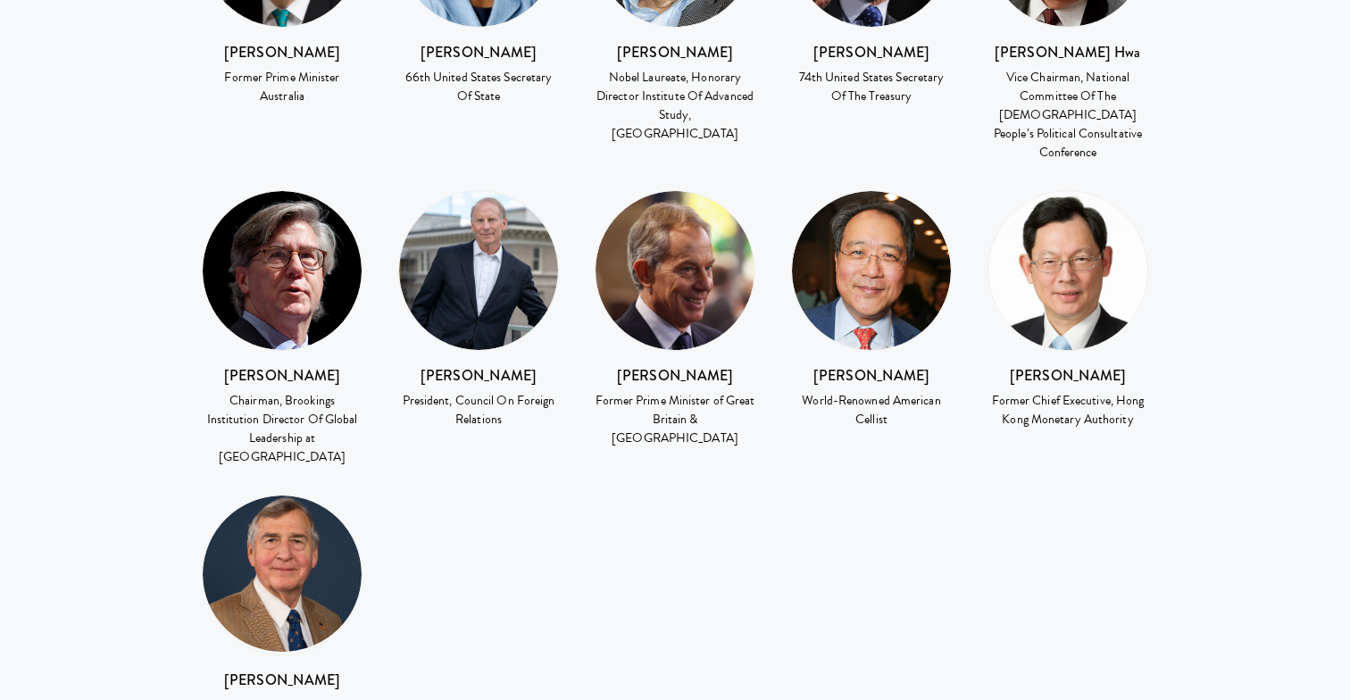
click at [478, 191] on img at bounding box center [478, 270] width 159 height 159
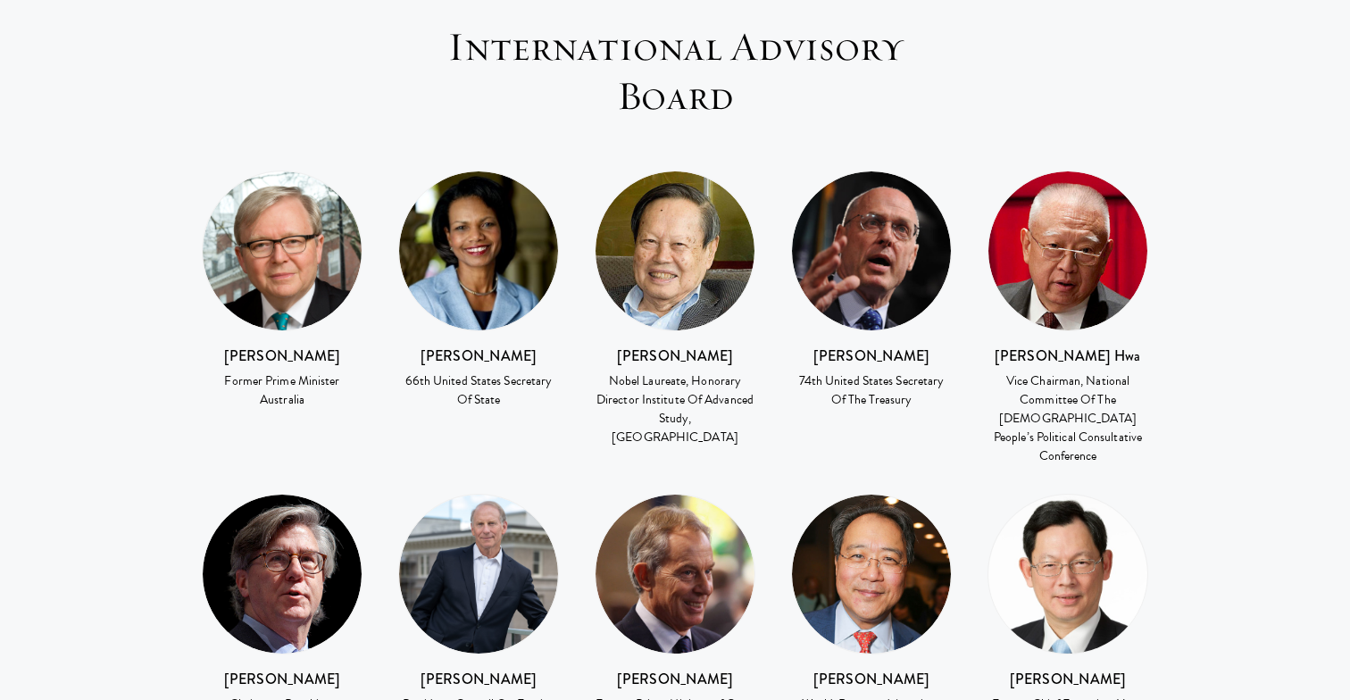
scroll to position [2487, 0]
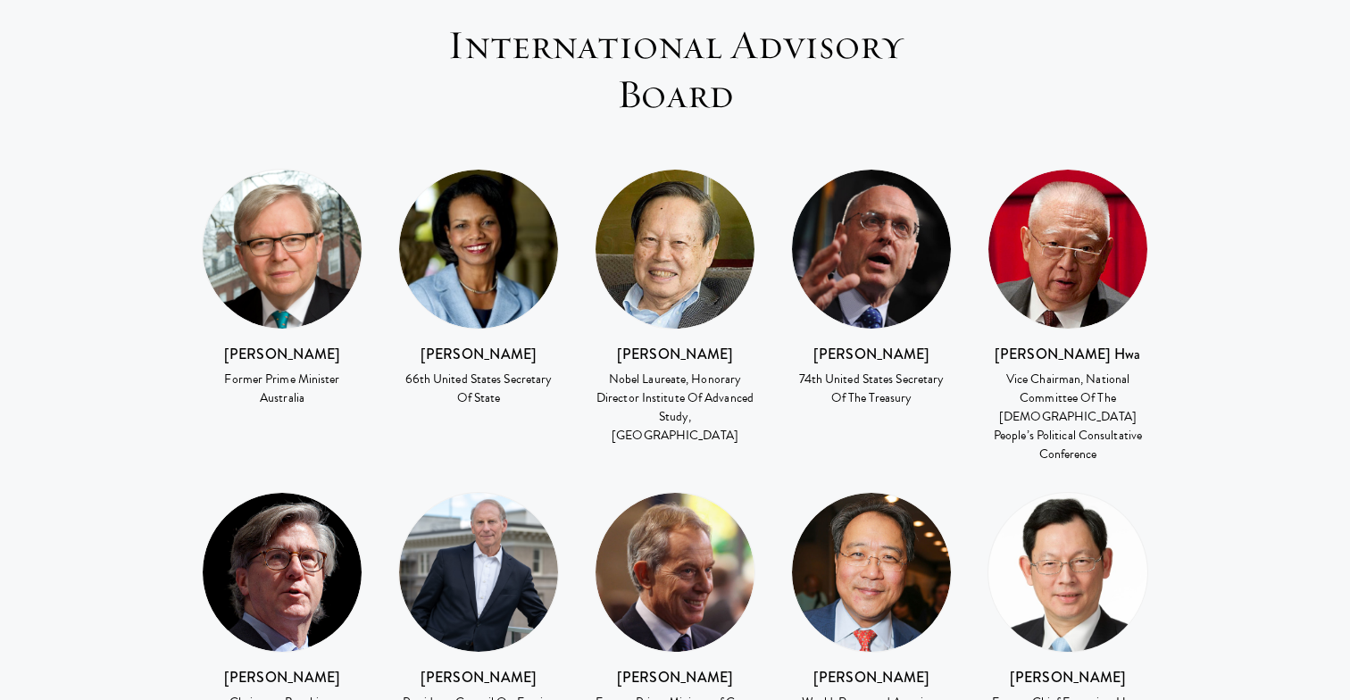
click at [478, 175] on img at bounding box center [478, 249] width 159 height 159
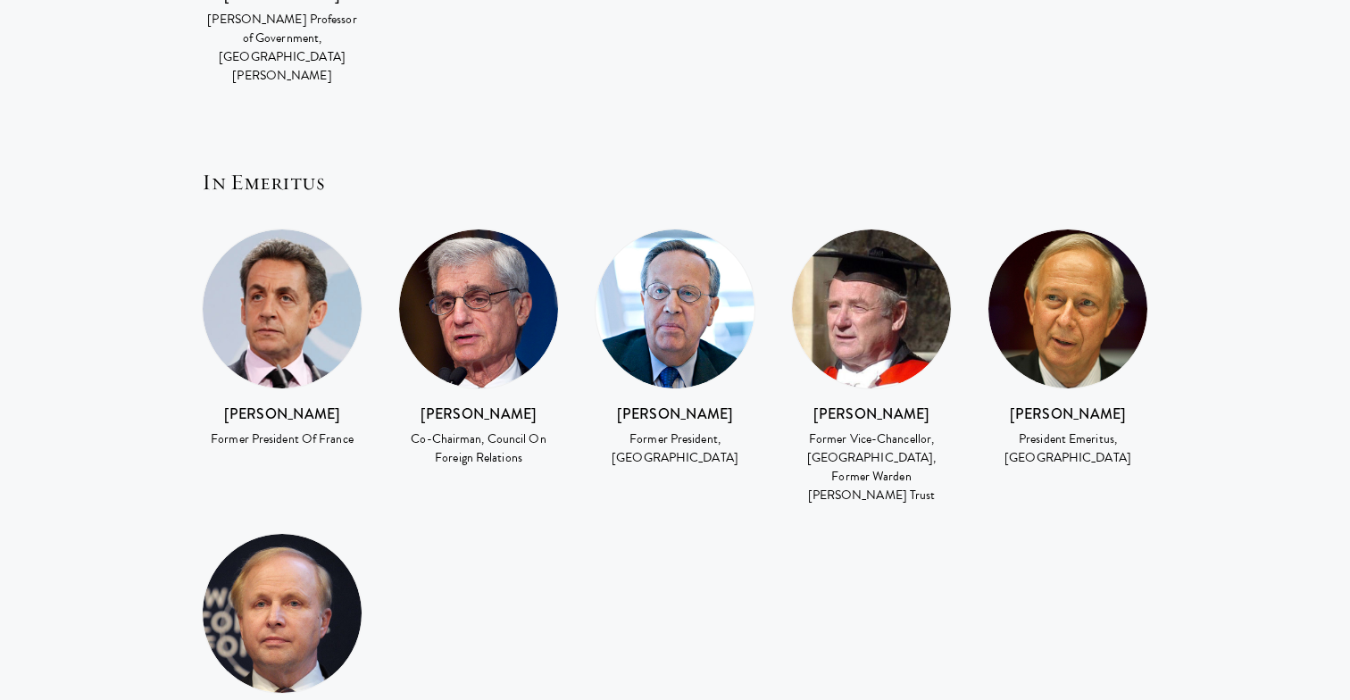
scroll to position [3476, 0]
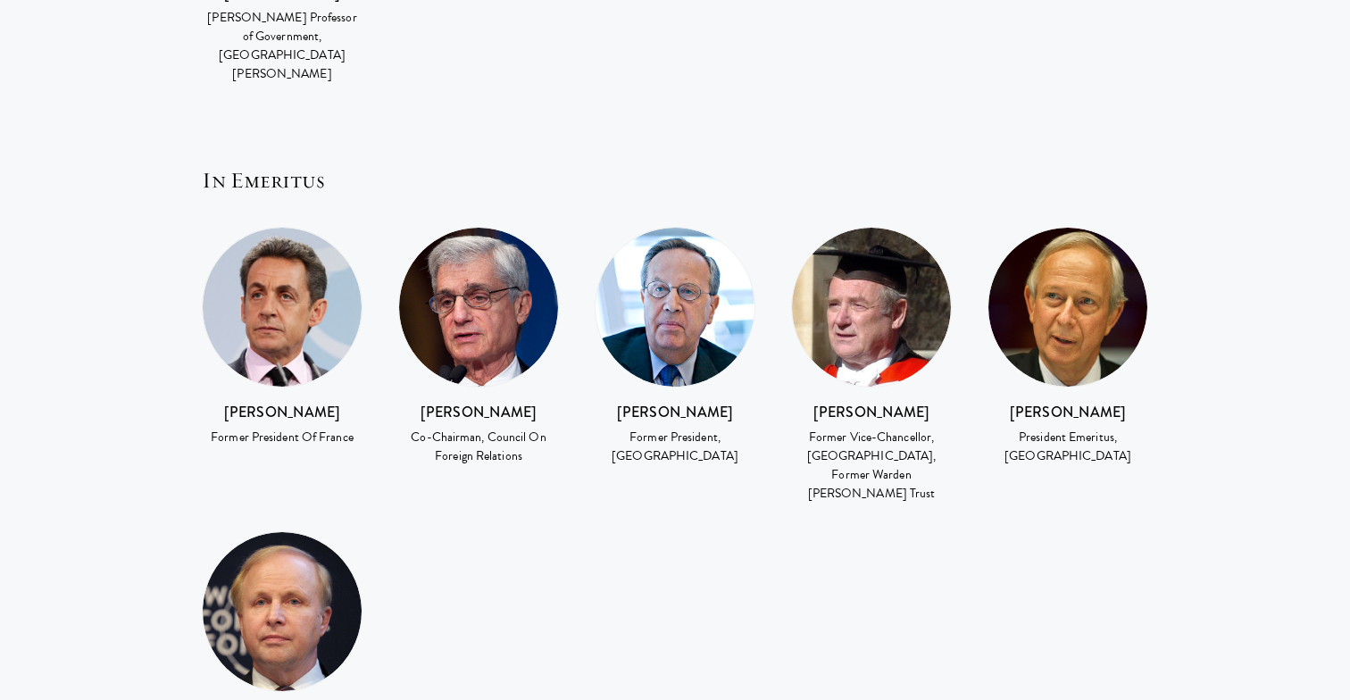
click at [478, 228] on img at bounding box center [478, 307] width 159 height 159
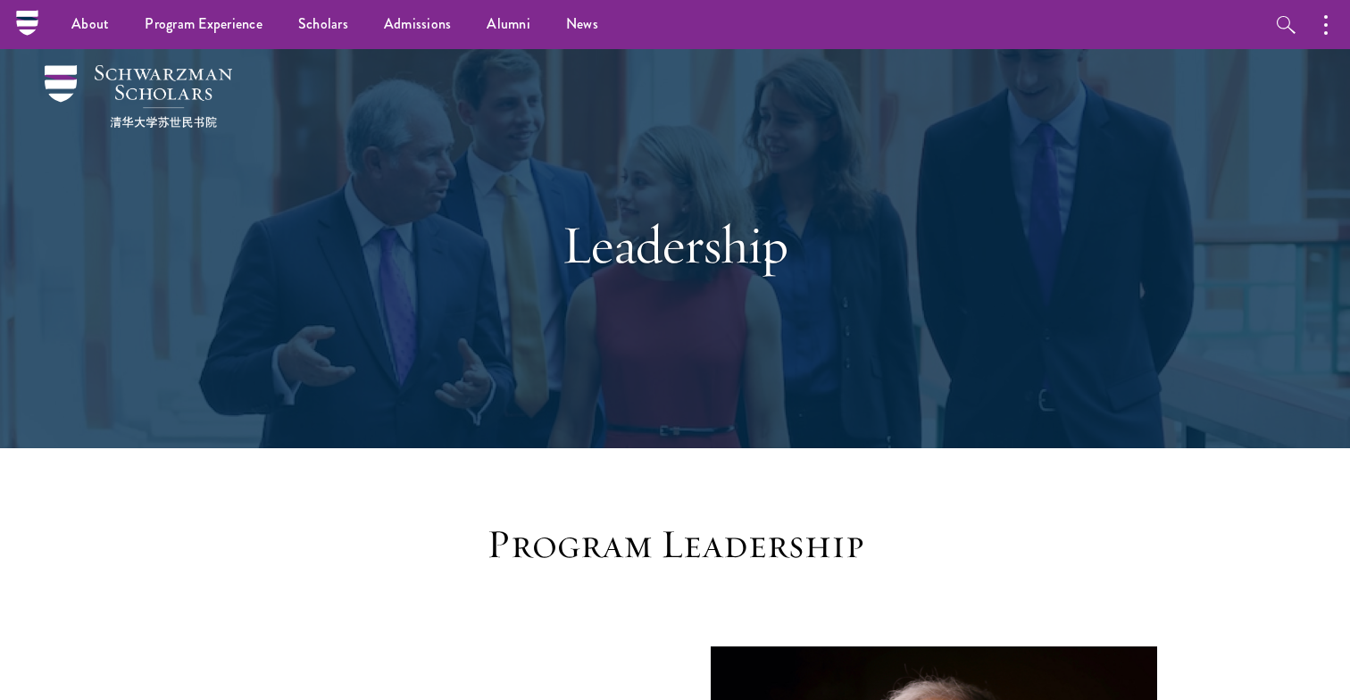
scroll to position [0, 0]
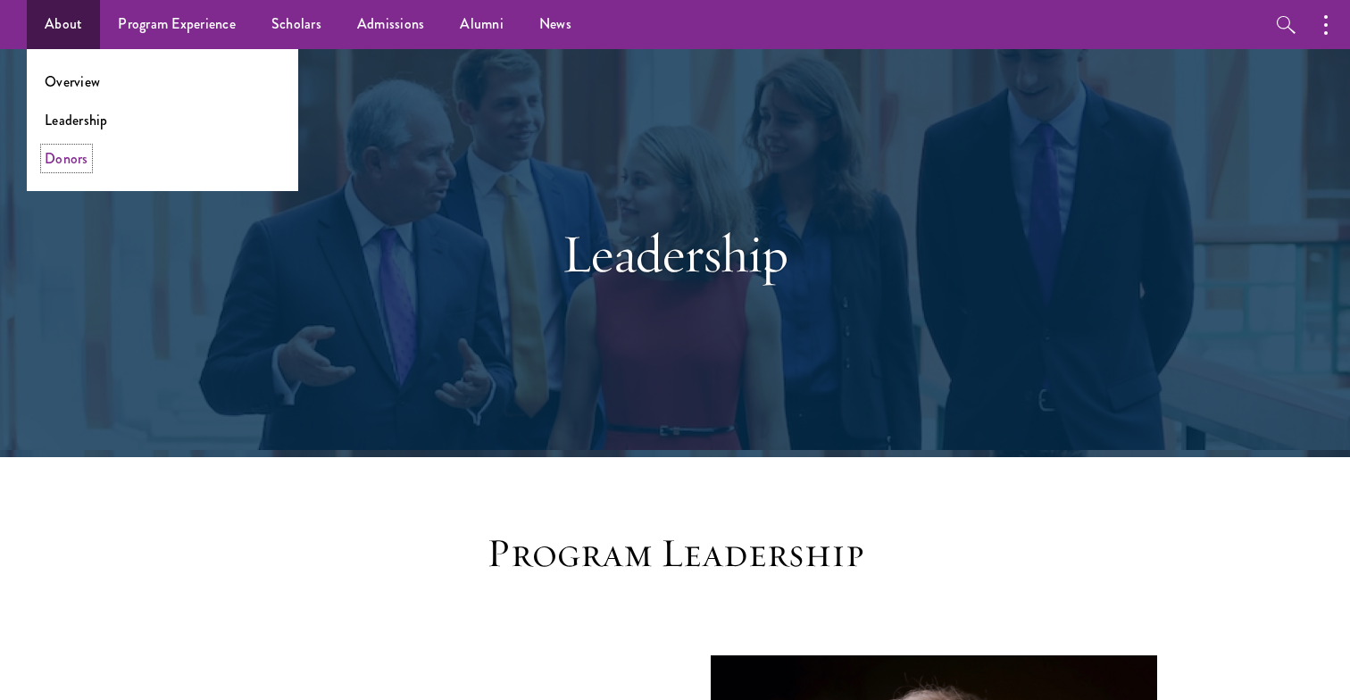
click at [63, 164] on link "Donors" at bounding box center [67, 158] width 44 height 21
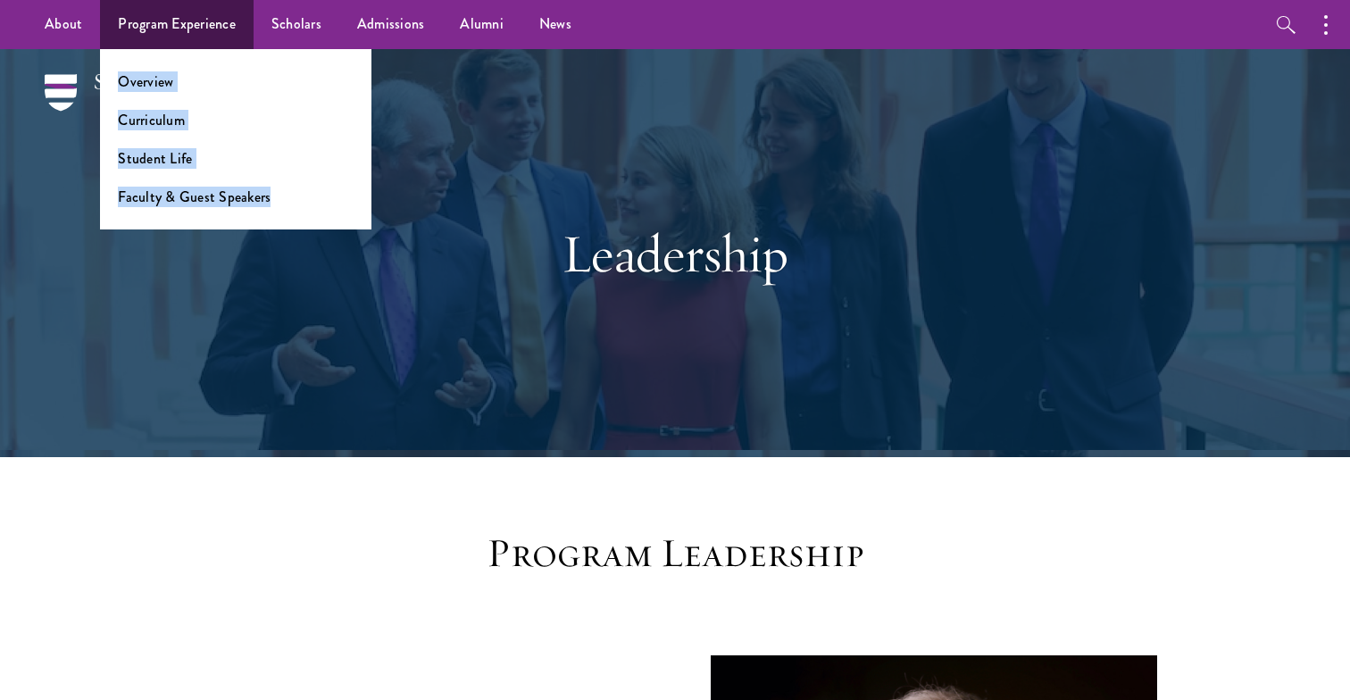
drag, startPoint x: 354, startPoint y: 215, endPoint x: 347, endPoint y: 55, distance: 160.0
click at [347, 55] on ul "Overview Curriculum Student Life Faculty & Guest Speakers" at bounding box center [235, 139] width 271 height 180
click at [229, 57] on ul "Overview Curriculum Student Life Faculty & Guest Speakers" at bounding box center [235, 139] width 271 height 180
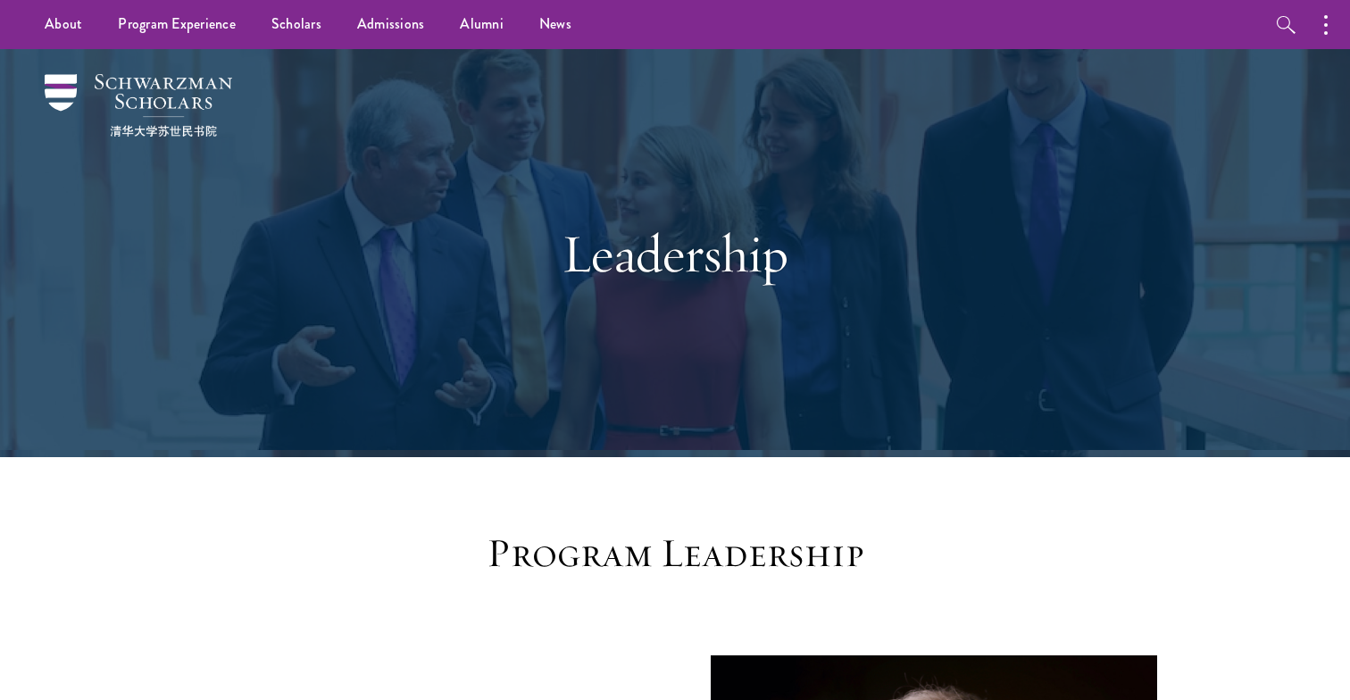
click at [695, 263] on h1 "Leadership" at bounding box center [675, 253] width 616 height 64
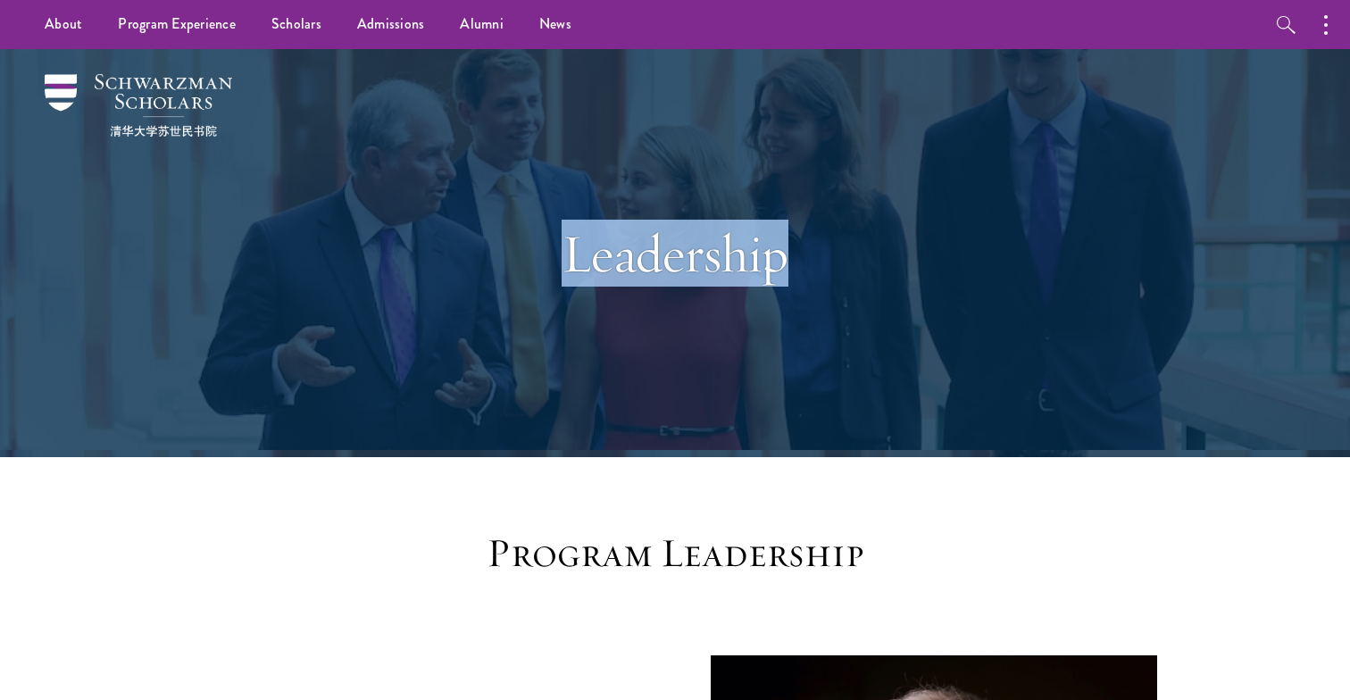
click at [695, 263] on h1 "Leadership" at bounding box center [675, 253] width 616 height 64
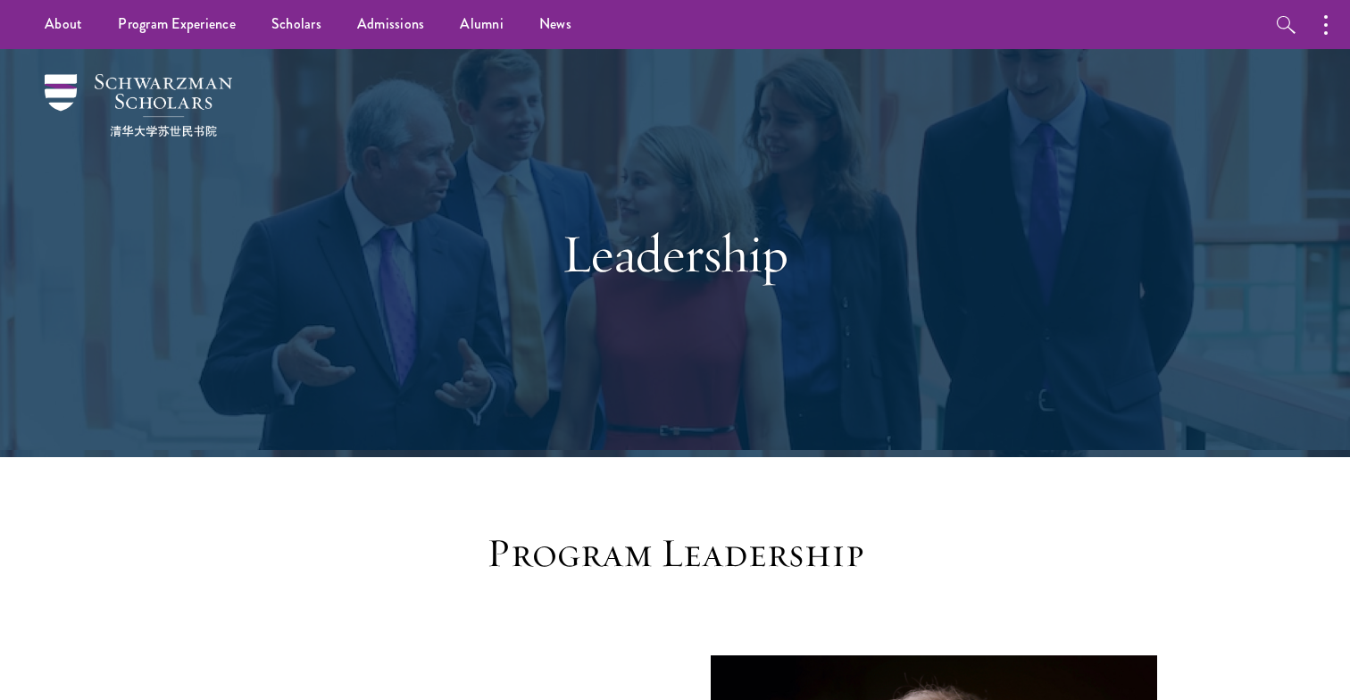
click at [677, 557] on h3 "Program Leadership" at bounding box center [675, 554] width 554 height 50
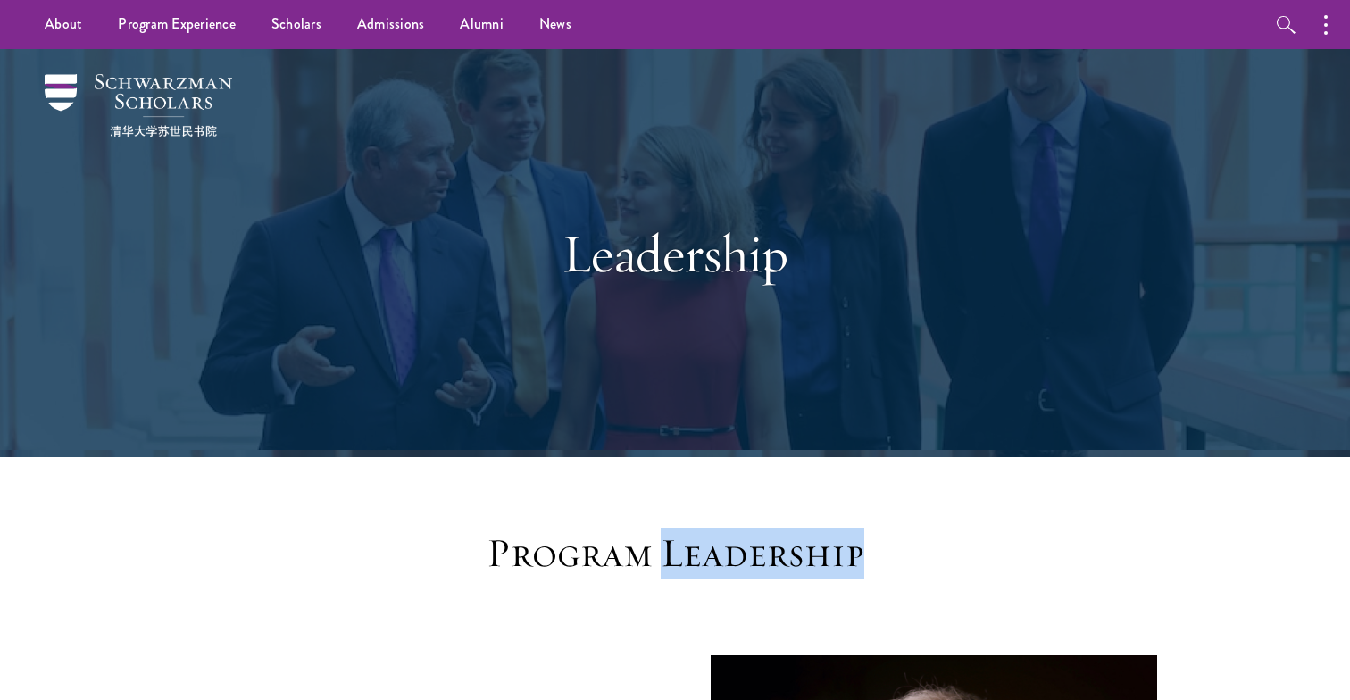
click at [677, 557] on h3 "Program Leadership" at bounding box center [675, 554] width 554 height 50
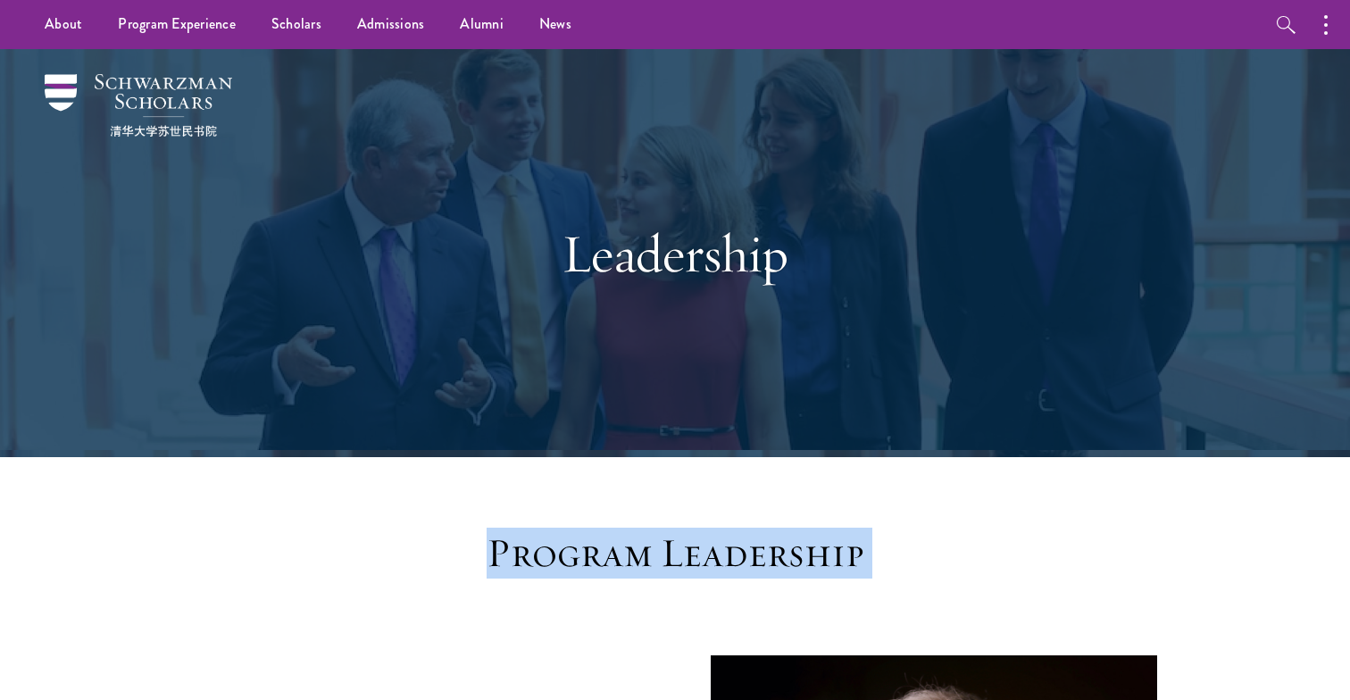
click at [677, 557] on h3 "Program Leadership" at bounding box center [675, 554] width 554 height 50
click at [648, 565] on h3 "Program Leadership" at bounding box center [675, 554] width 554 height 50
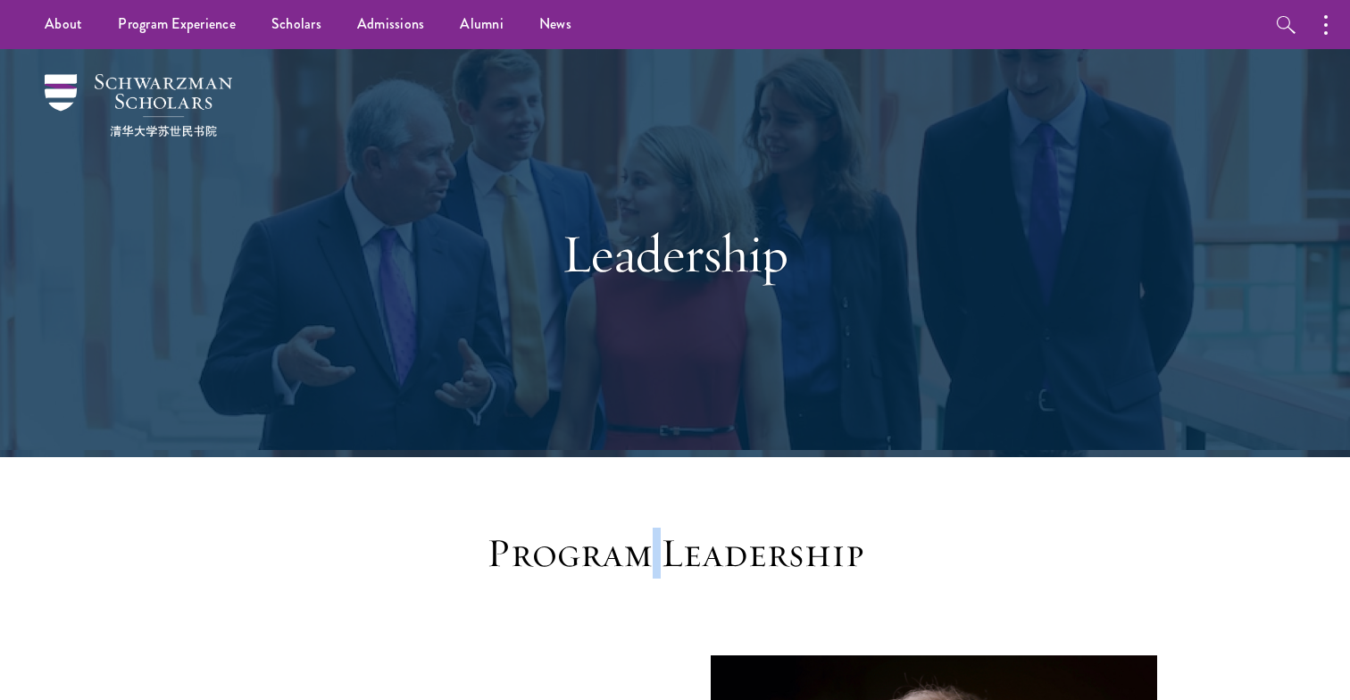
click at [648, 565] on h3 "Program Leadership" at bounding box center [675, 554] width 554 height 50
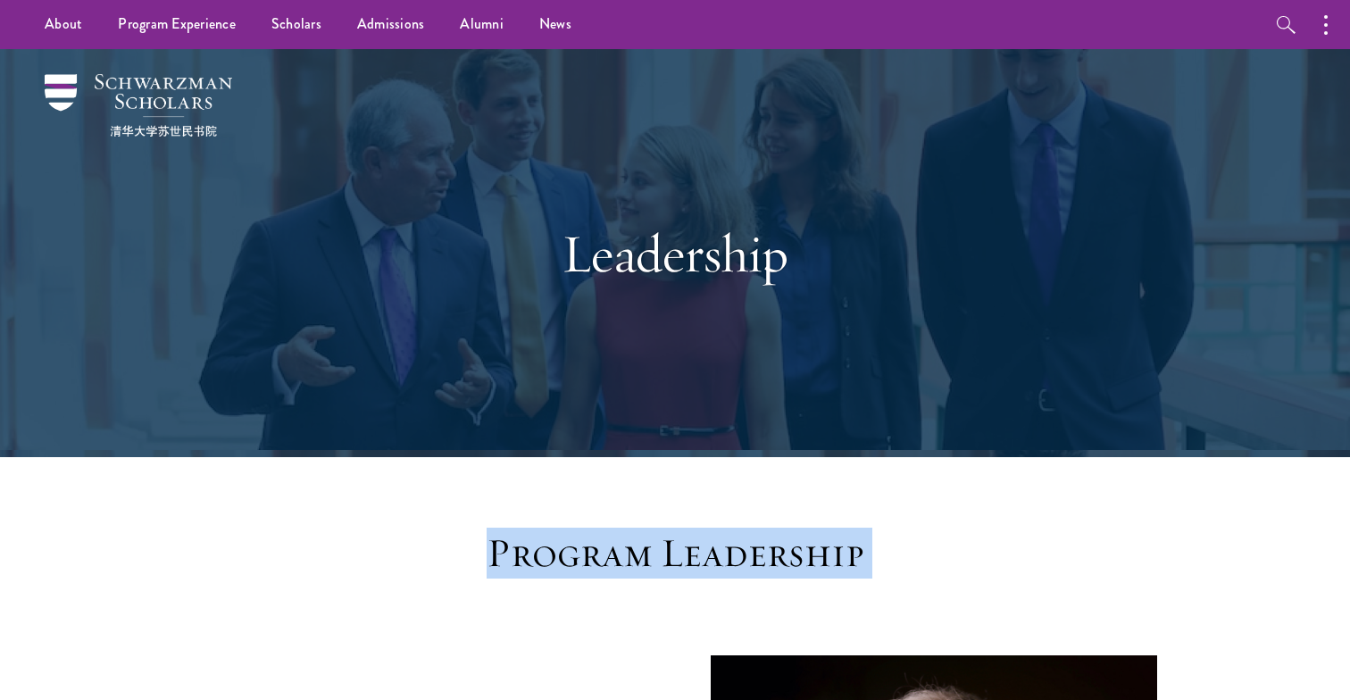
click at [648, 564] on h3 "Program Leadership" at bounding box center [675, 554] width 554 height 50
click at [654, 559] on h3 "Program Leadership" at bounding box center [675, 554] width 554 height 50
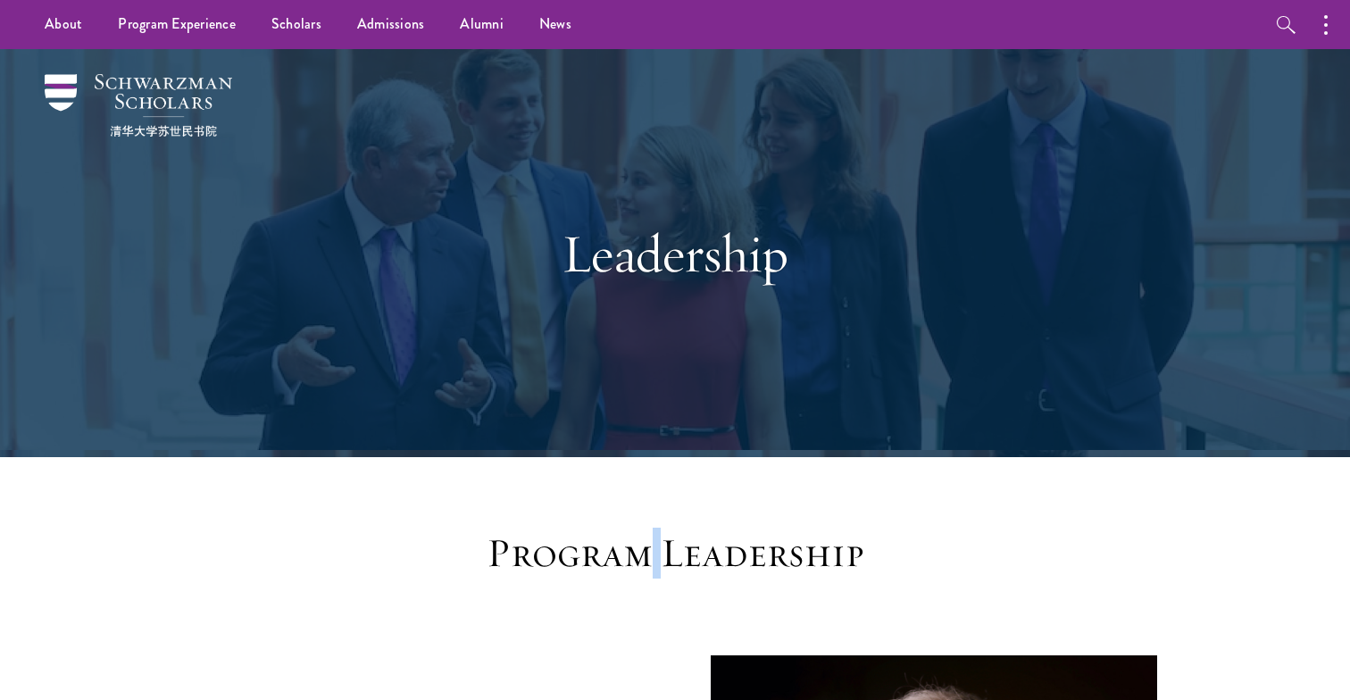
click at [654, 559] on h3 "Program Leadership" at bounding box center [675, 554] width 554 height 50
click at [621, 535] on h3 "Program Leadership" at bounding box center [675, 554] width 554 height 50
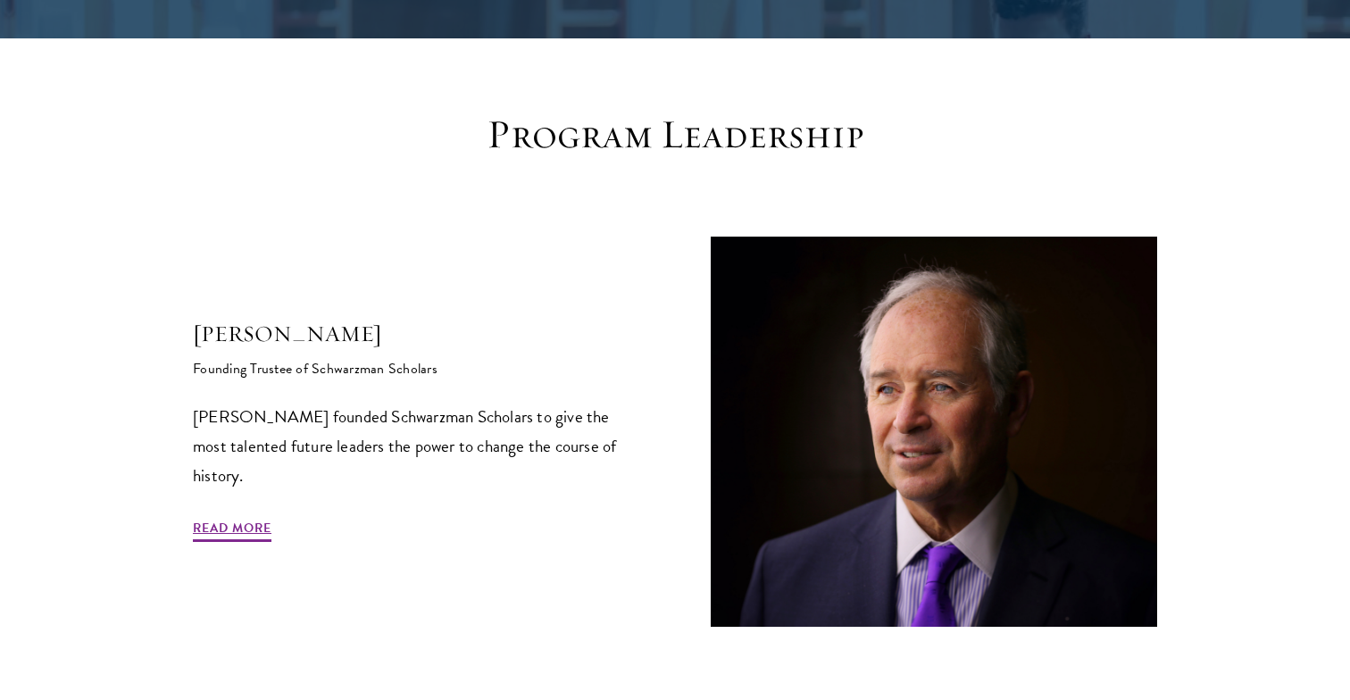
scroll to position [483, 0]
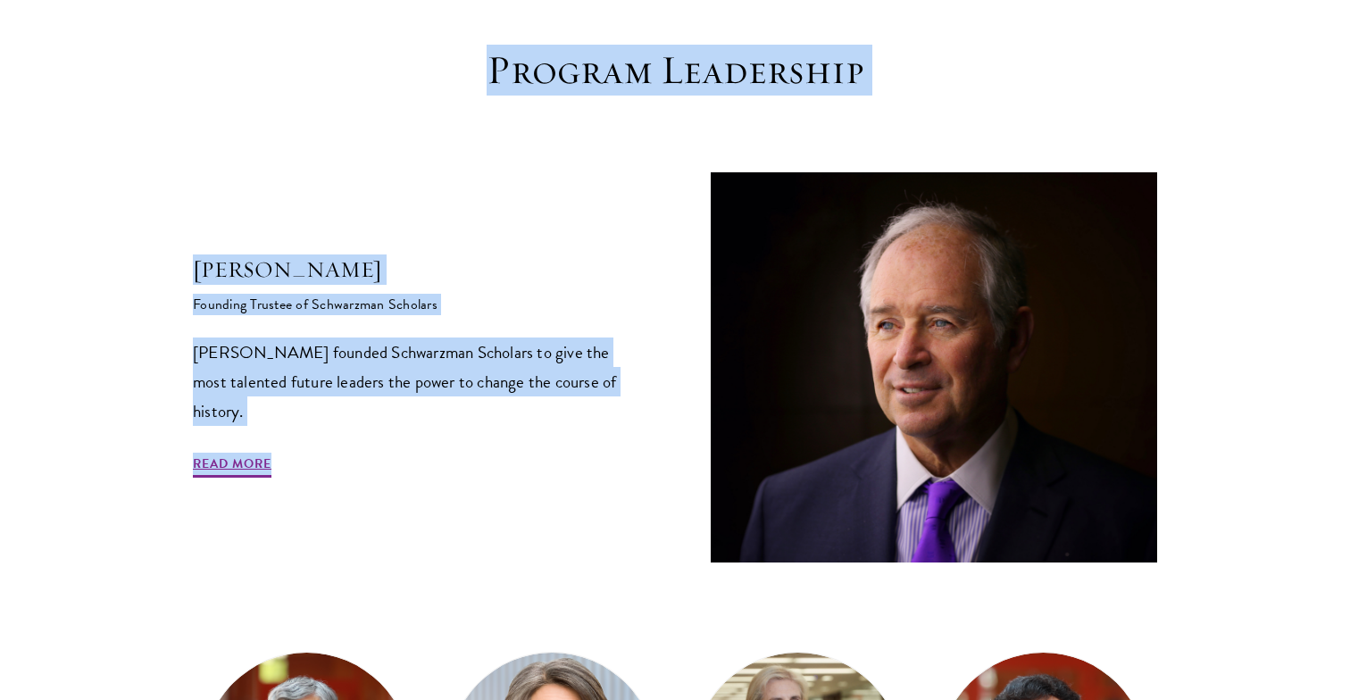
drag, startPoint x: 943, startPoint y: 43, endPoint x: 368, endPoint y: 475, distance: 719.2
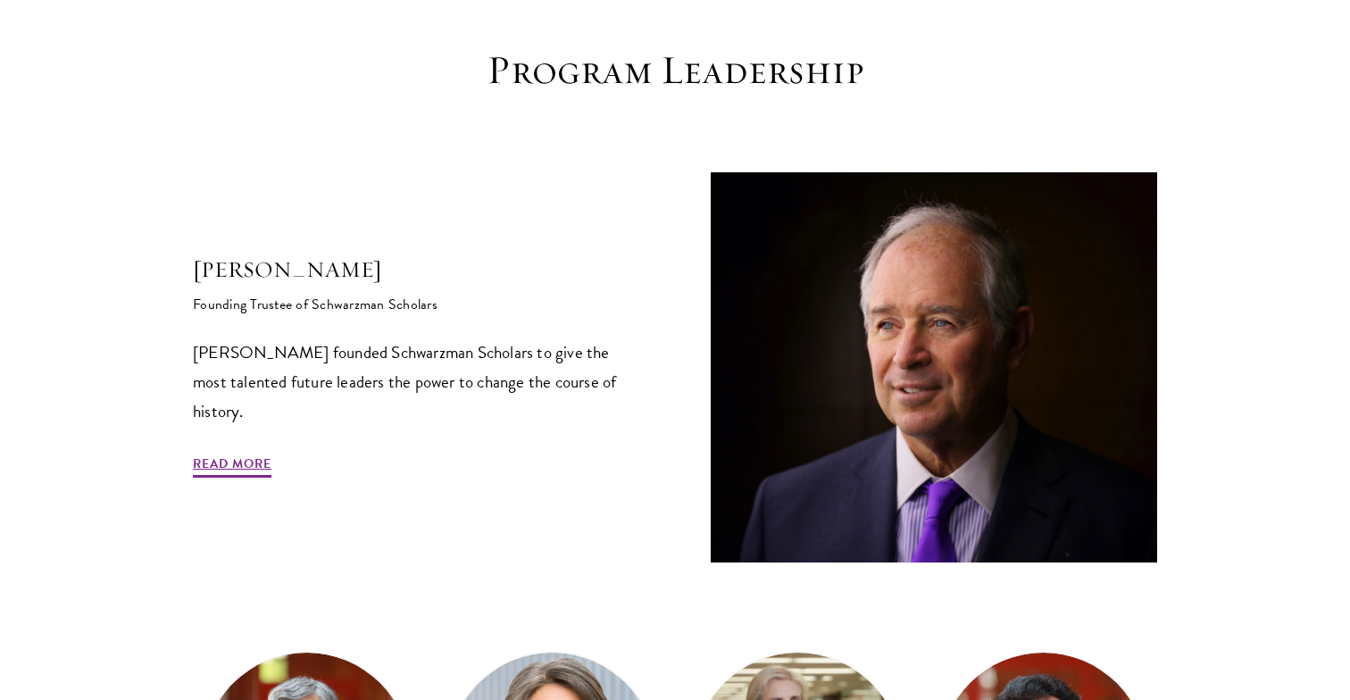
click at [368, 475] on div "Stephen A. Schwarzman Founding Trustee of Schwarzman Scholars Stephen A. Schwar…" at bounding box center [416, 367] width 446 height 226
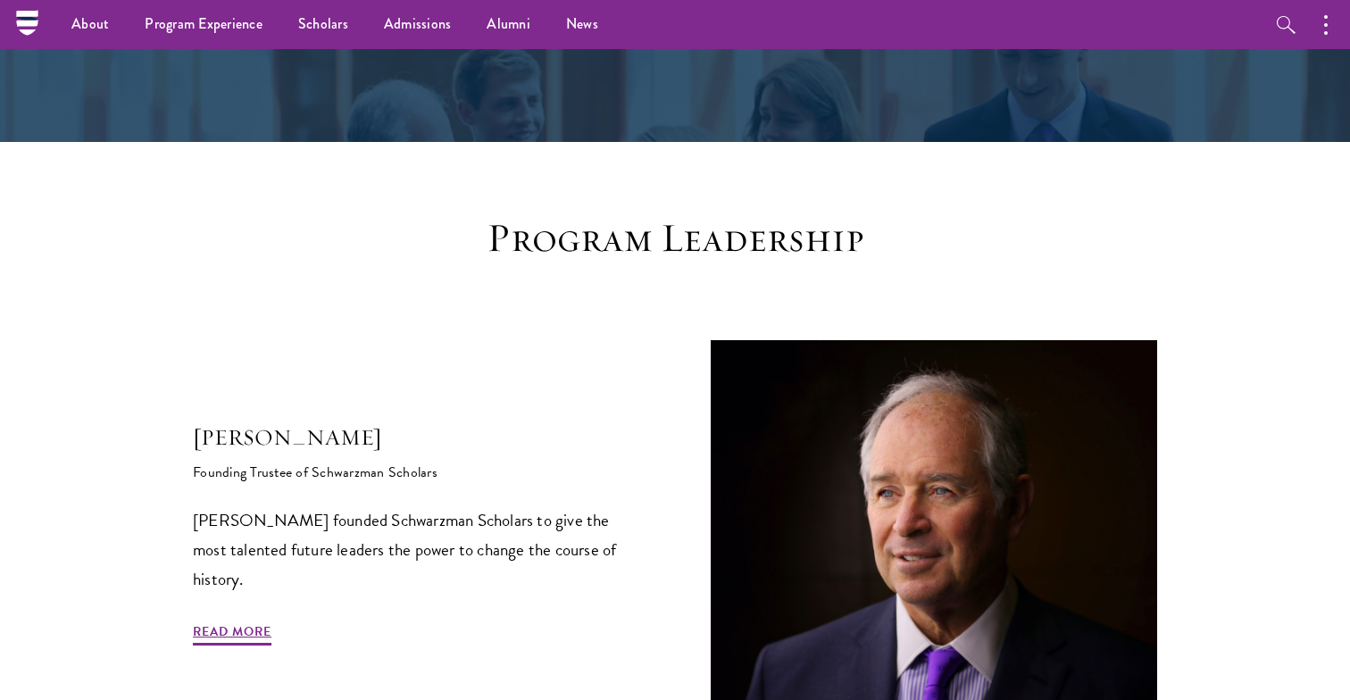
scroll to position [0, 0]
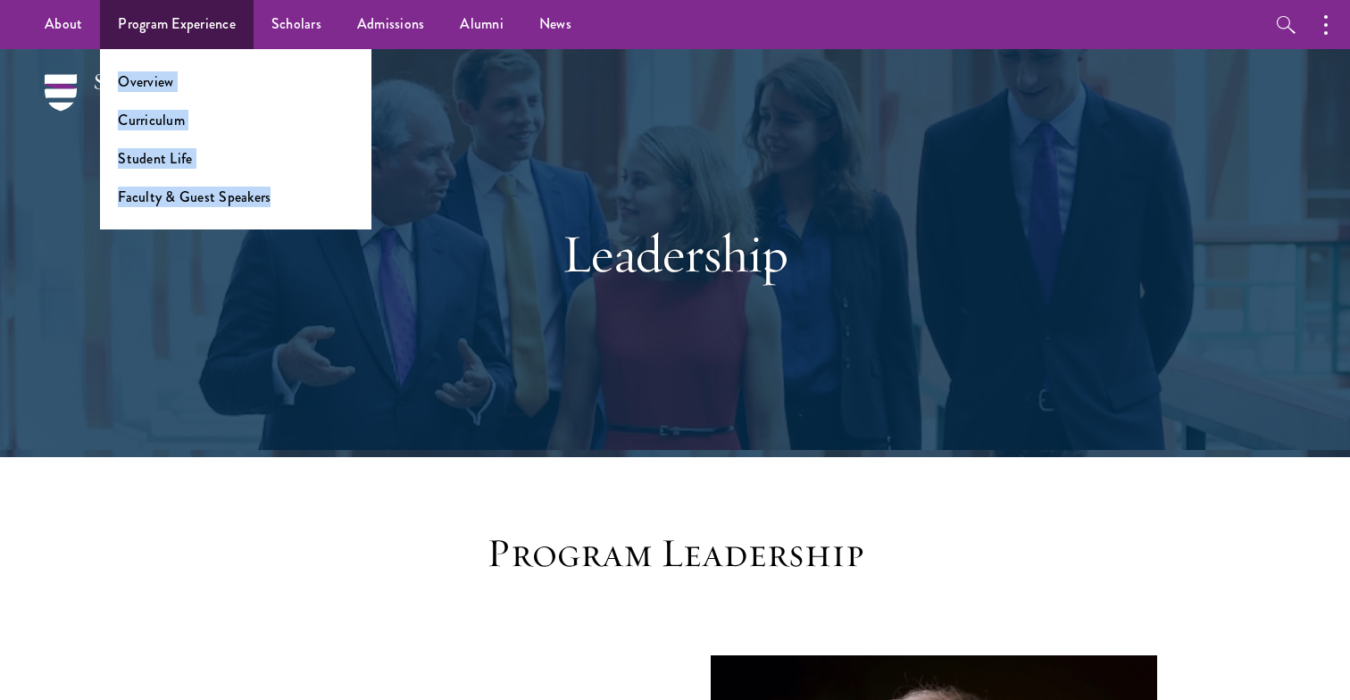
drag, startPoint x: 312, startPoint y: 207, endPoint x: 273, endPoint y: 54, distance: 158.5
click at [273, 54] on ul "Overview Curriculum Student Life Faculty & Guest Speakers" at bounding box center [235, 139] width 271 height 180
click at [256, 195] on link "Faculty & Guest Speakers" at bounding box center [194, 197] width 153 height 21
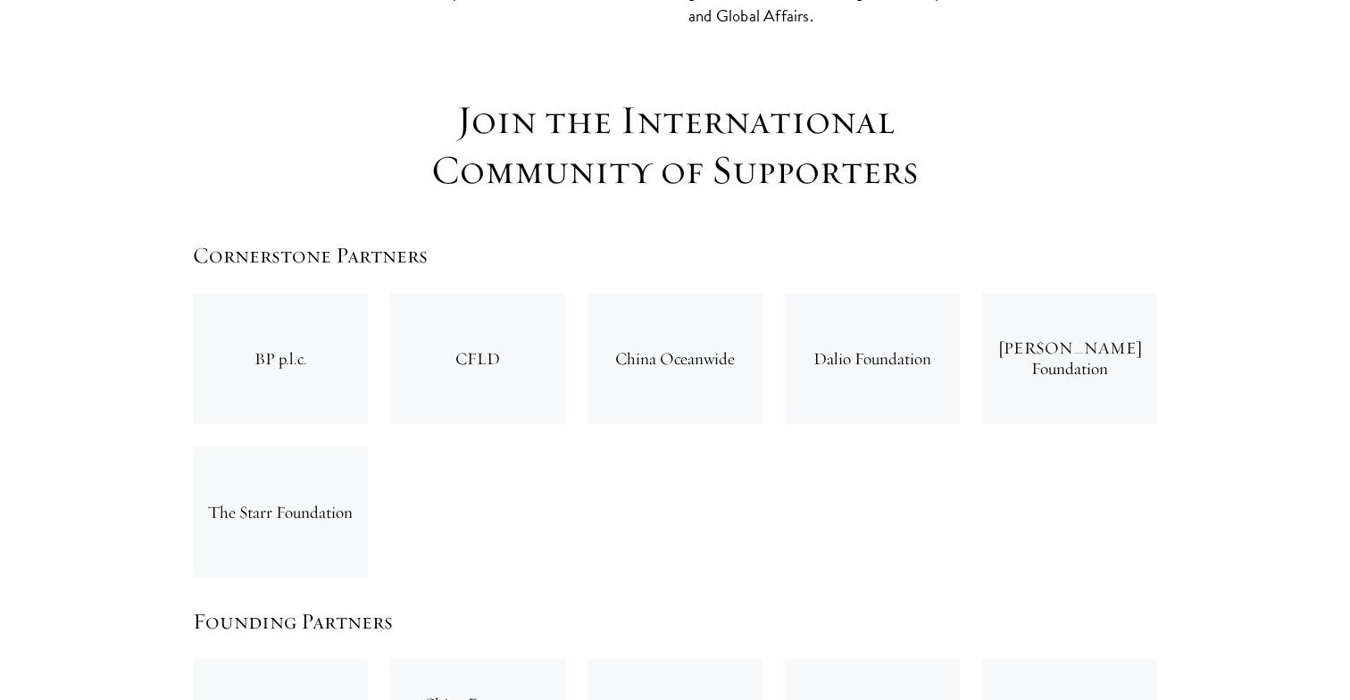
scroll to position [2694, 0]
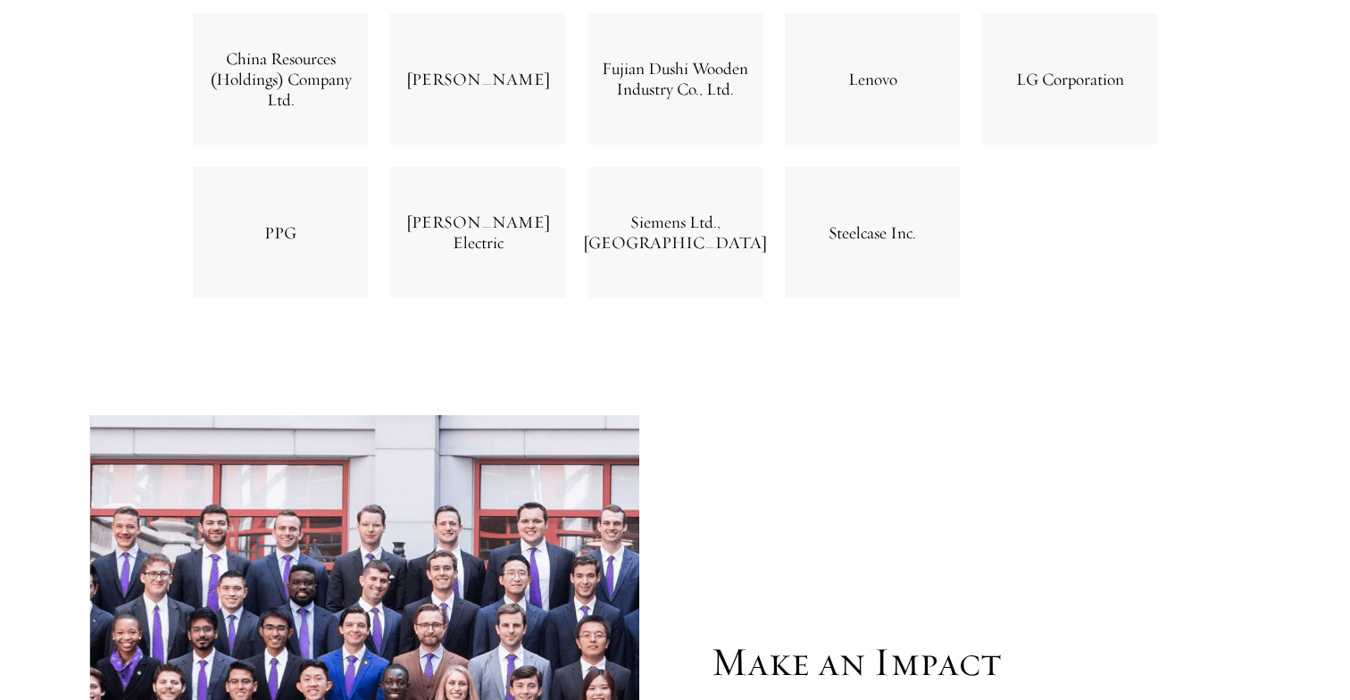
scroll to position [6341, 0]
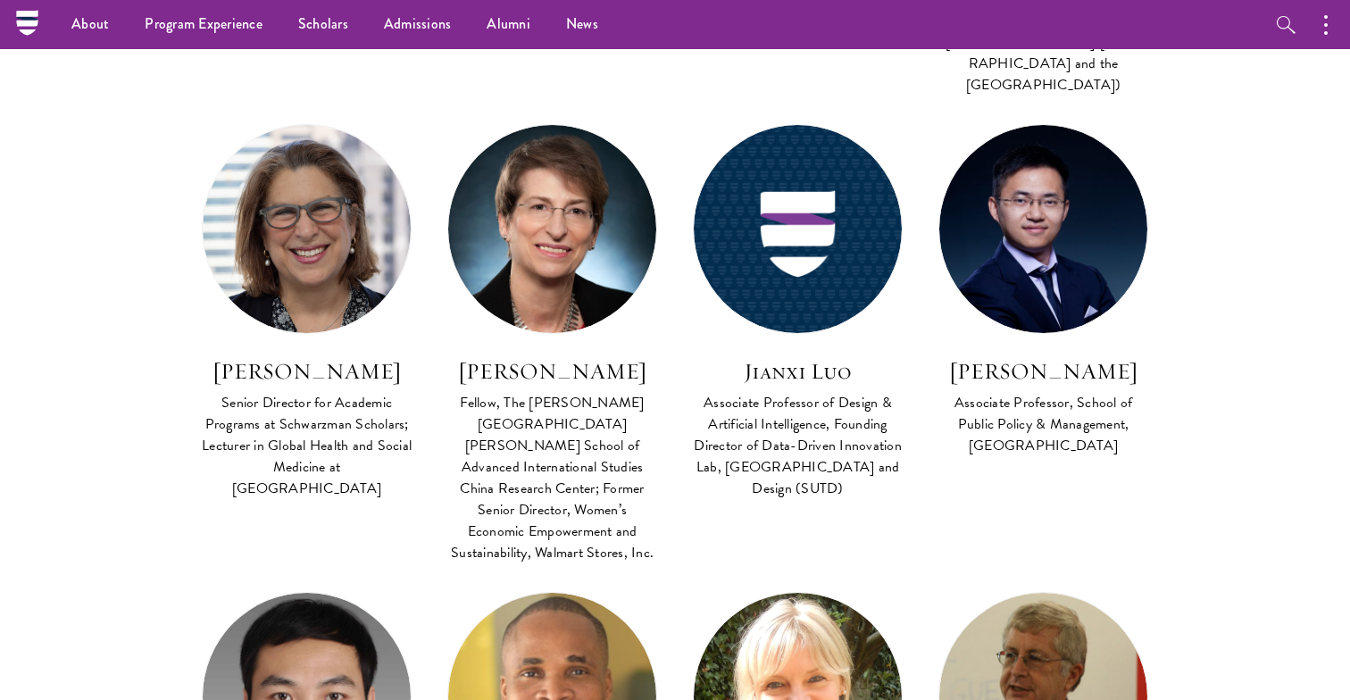
scroll to position [3201, 0]
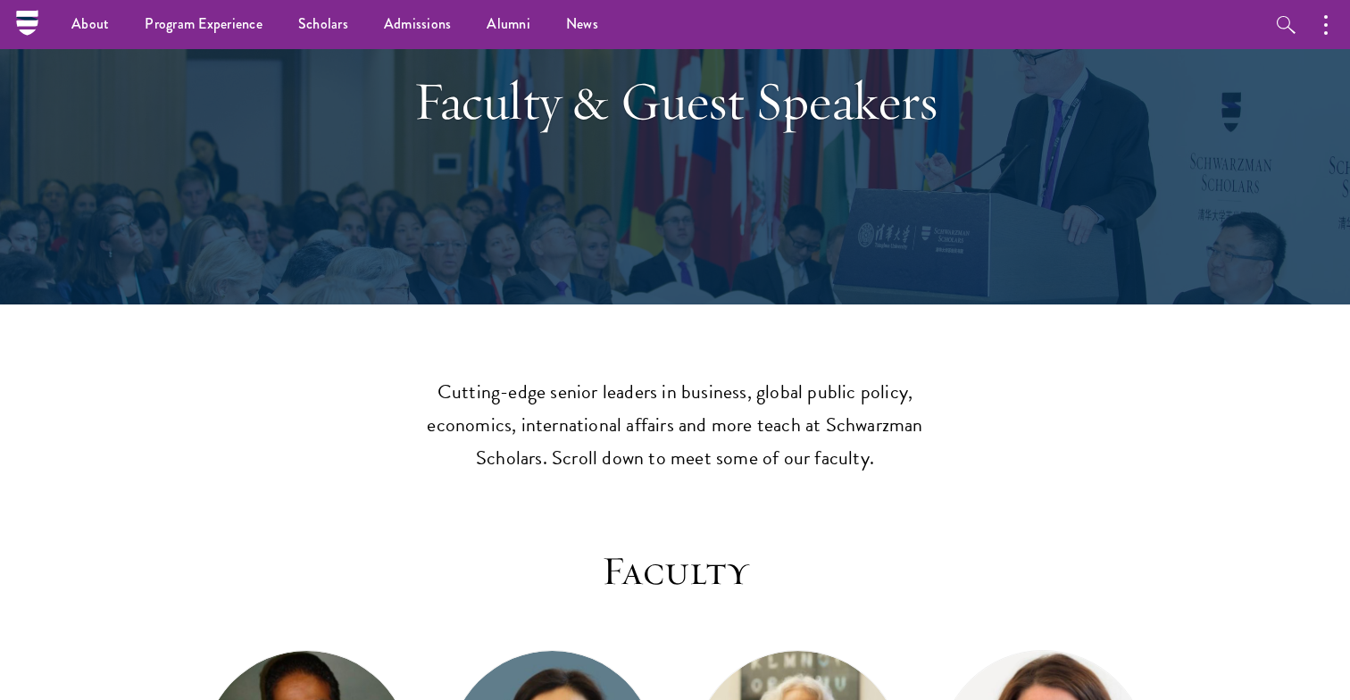
scroll to position [0, 0]
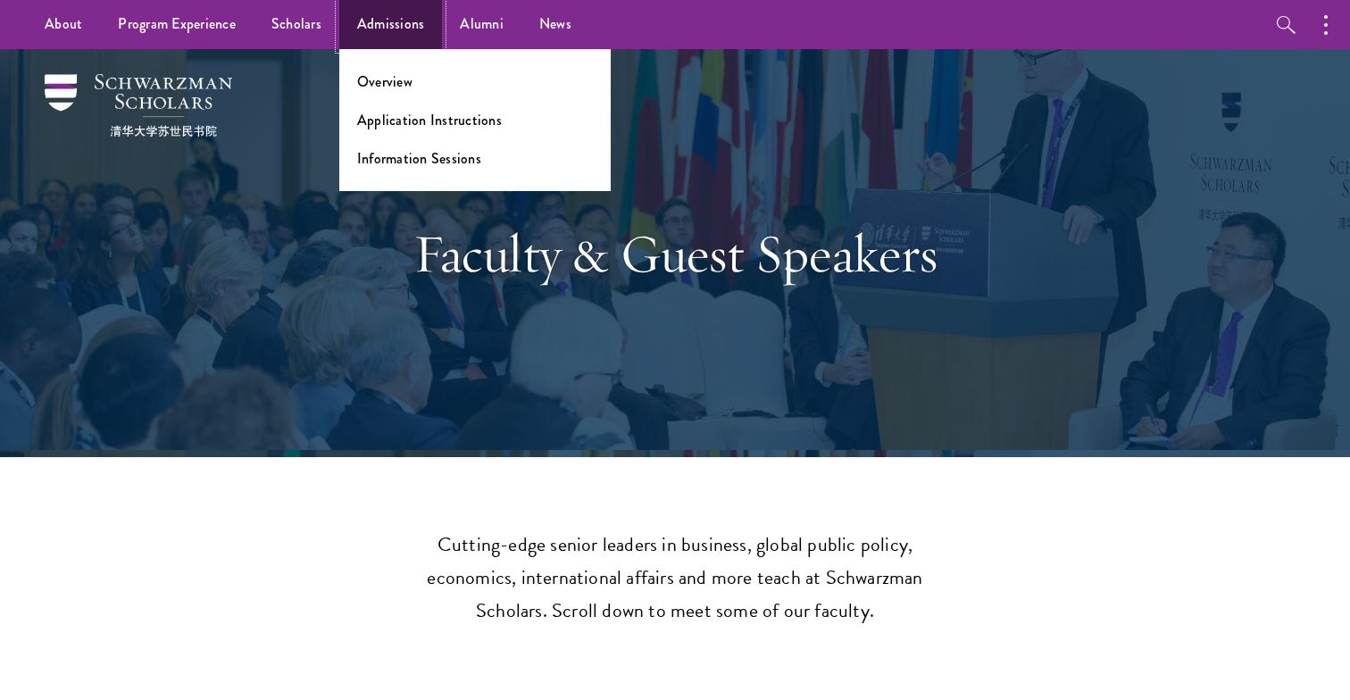
click at [362, 32] on link "Admissions" at bounding box center [391, 24] width 104 height 49
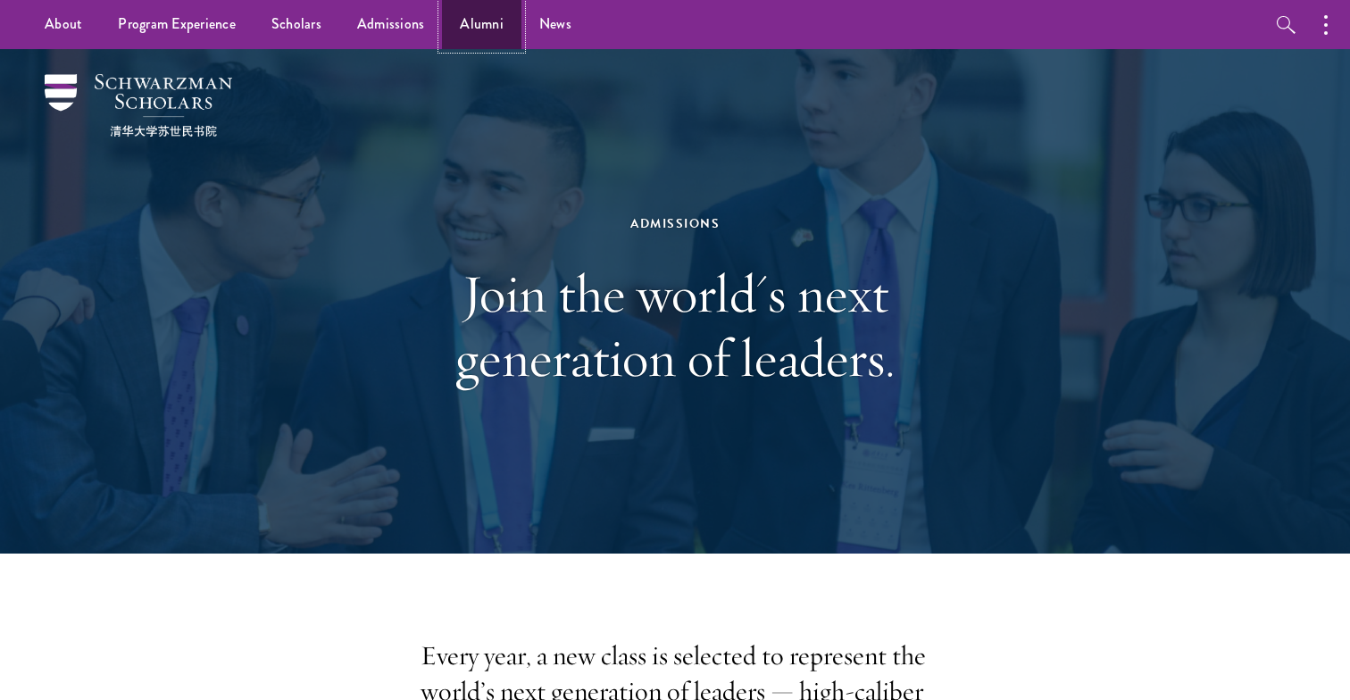
click at [499, 36] on link "Alumni" at bounding box center [481, 24] width 79 height 49
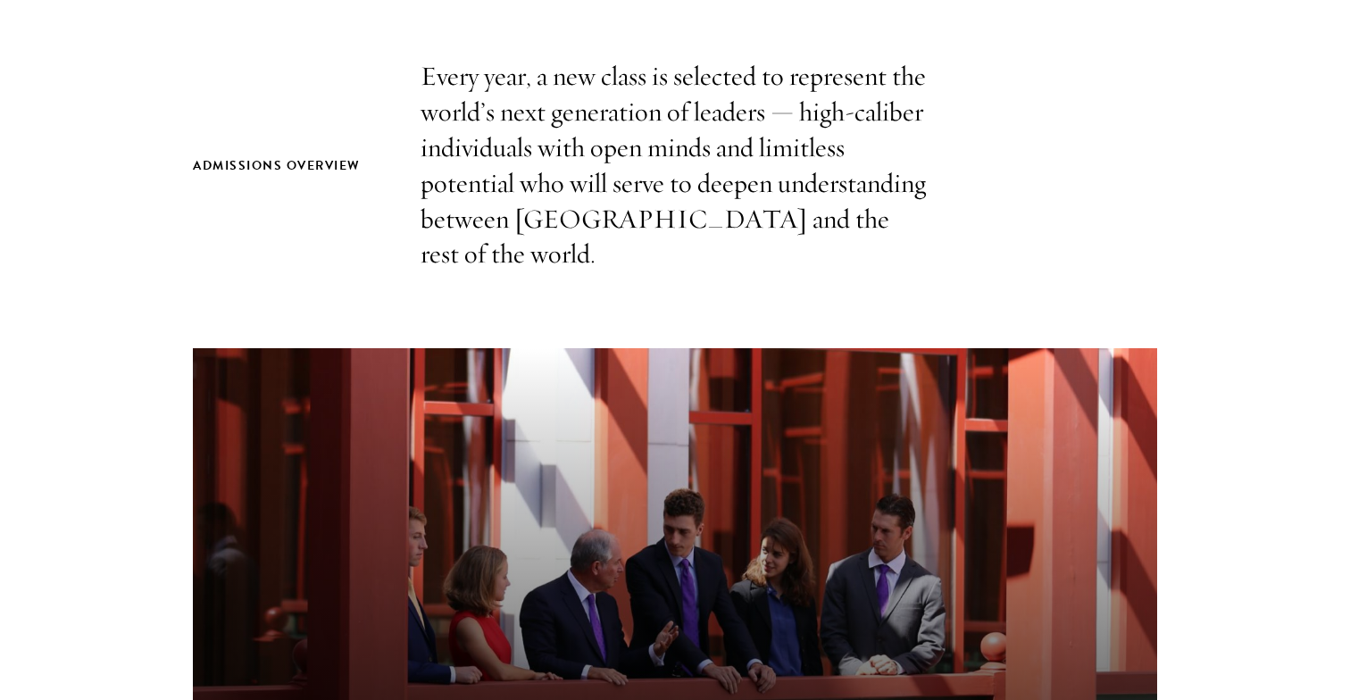
scroll to position [555, 0]
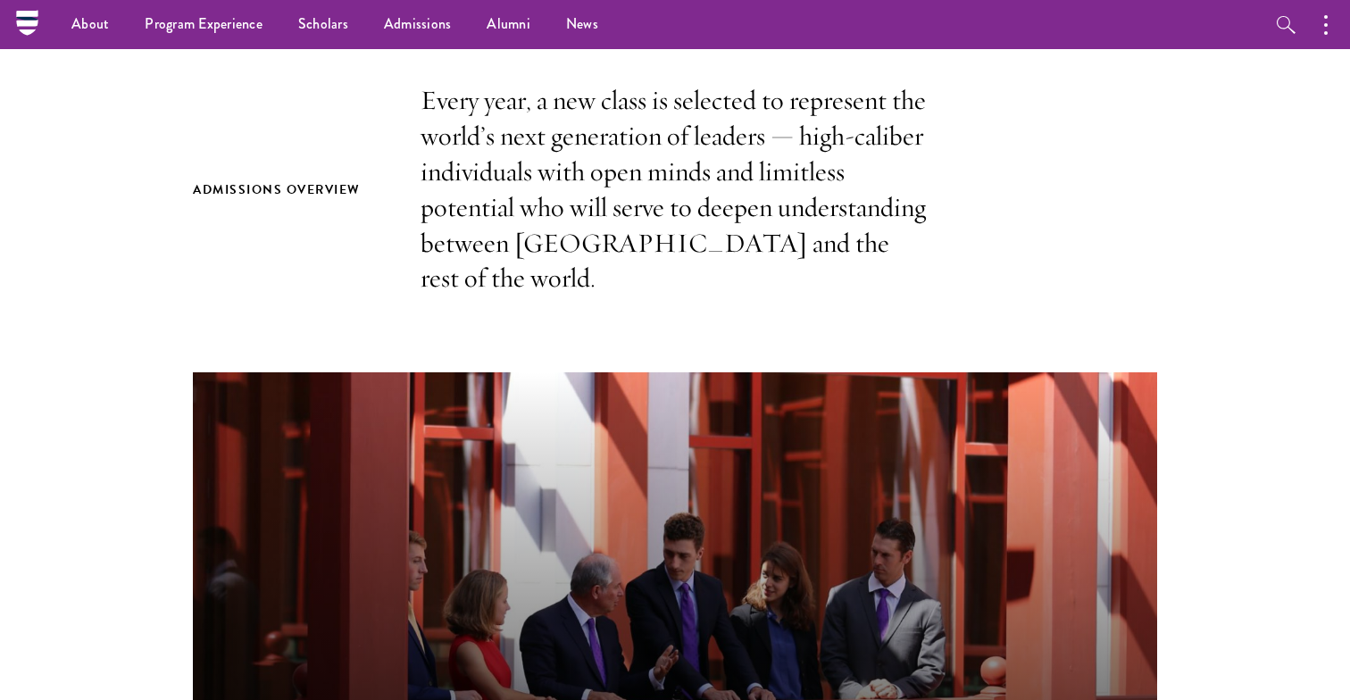
click at [107, 114] on section "Admissions Overview Every year, a new class is selected to represent the world’…" at bounding box center [675, 610] width 1350 height 1054
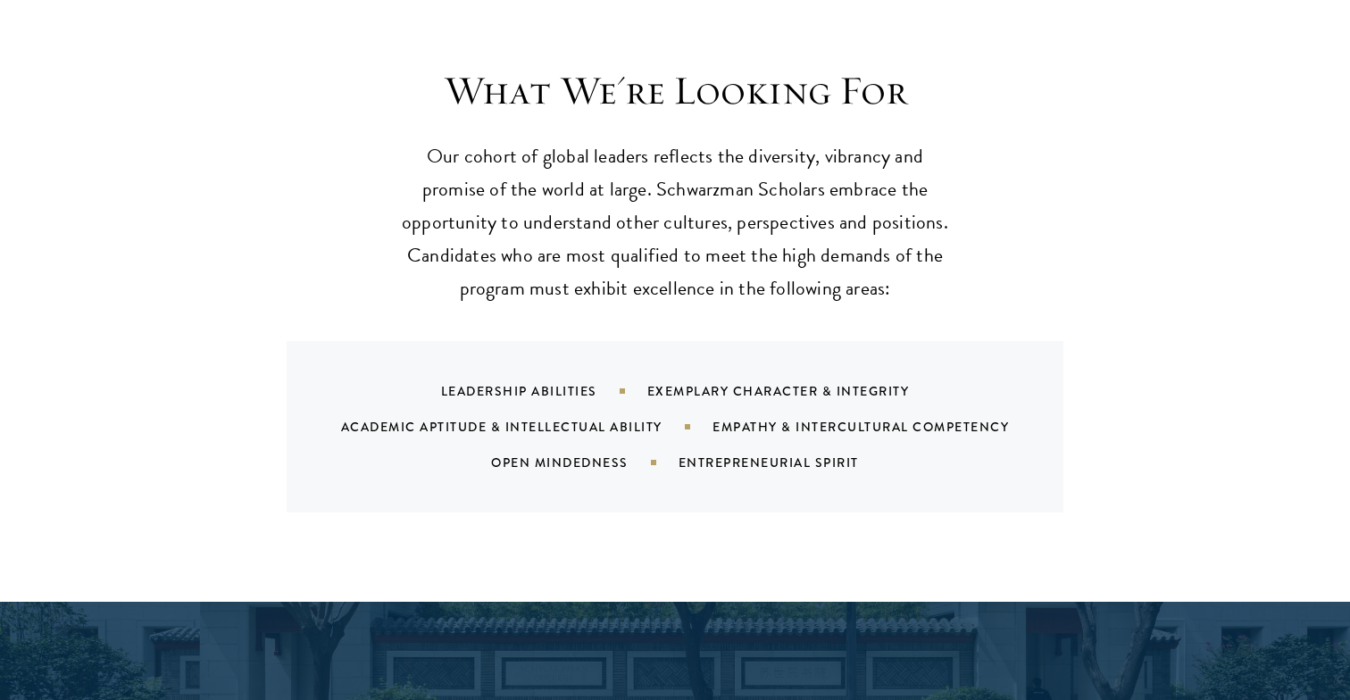
scroll to position [1723, 0]
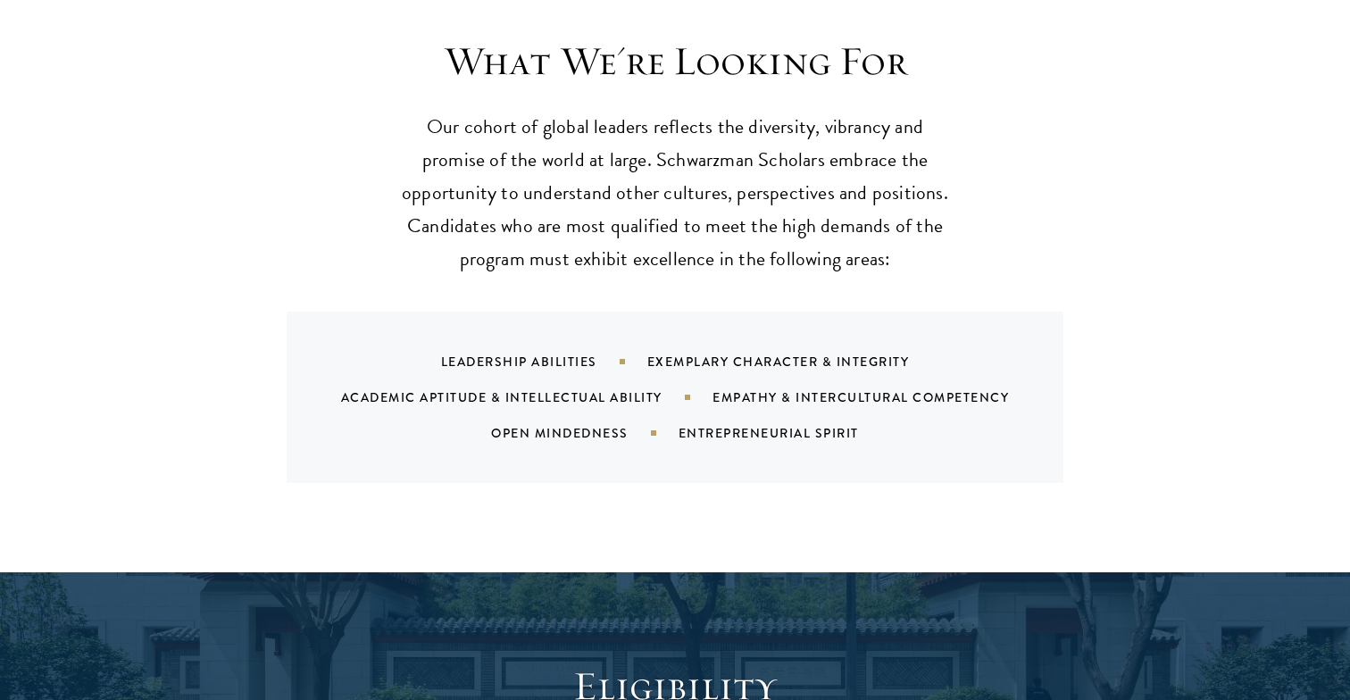
click at [105, 79] on section "What We're Looking For Our cohort of global leaders reflects the diversity, vib…" at bounding box center [675, 260] width 1350 height 446
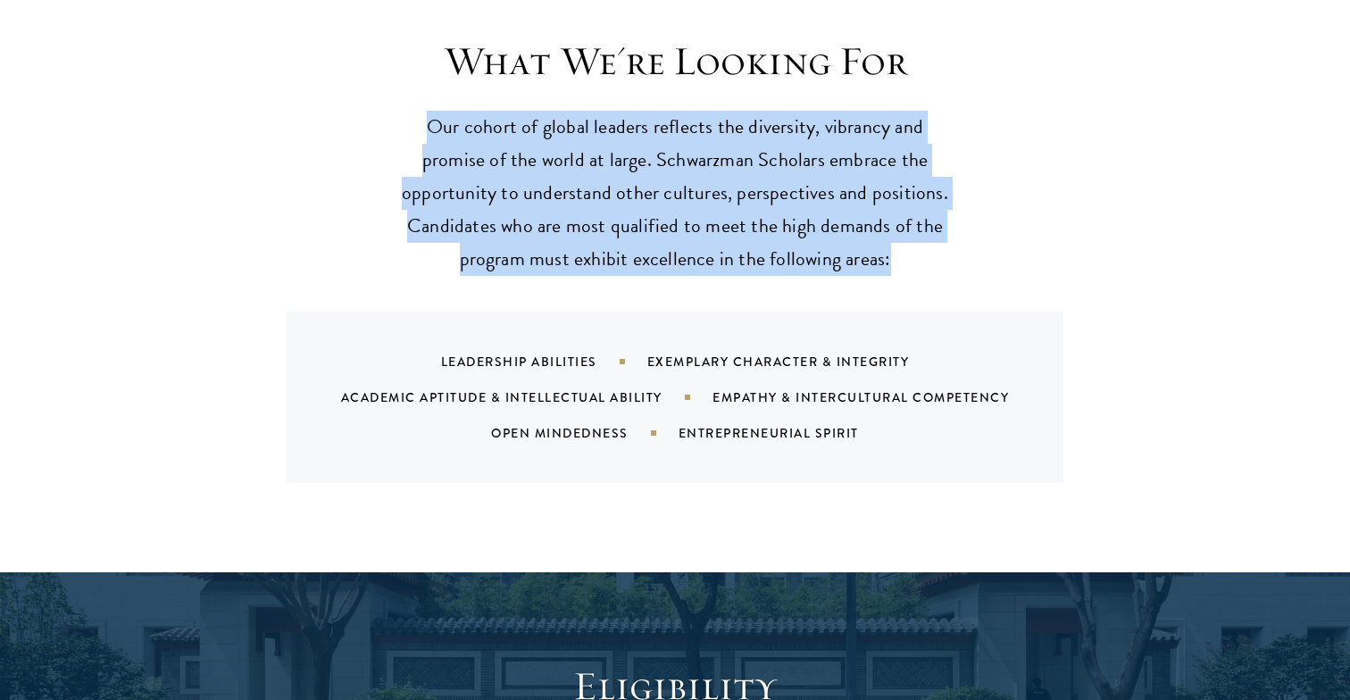
click at [105, 79] on section "What We're Looking For Our cohort of global leaders reflects the diversity, vib…" at bounding box center [675, 260] width 1350 height 446
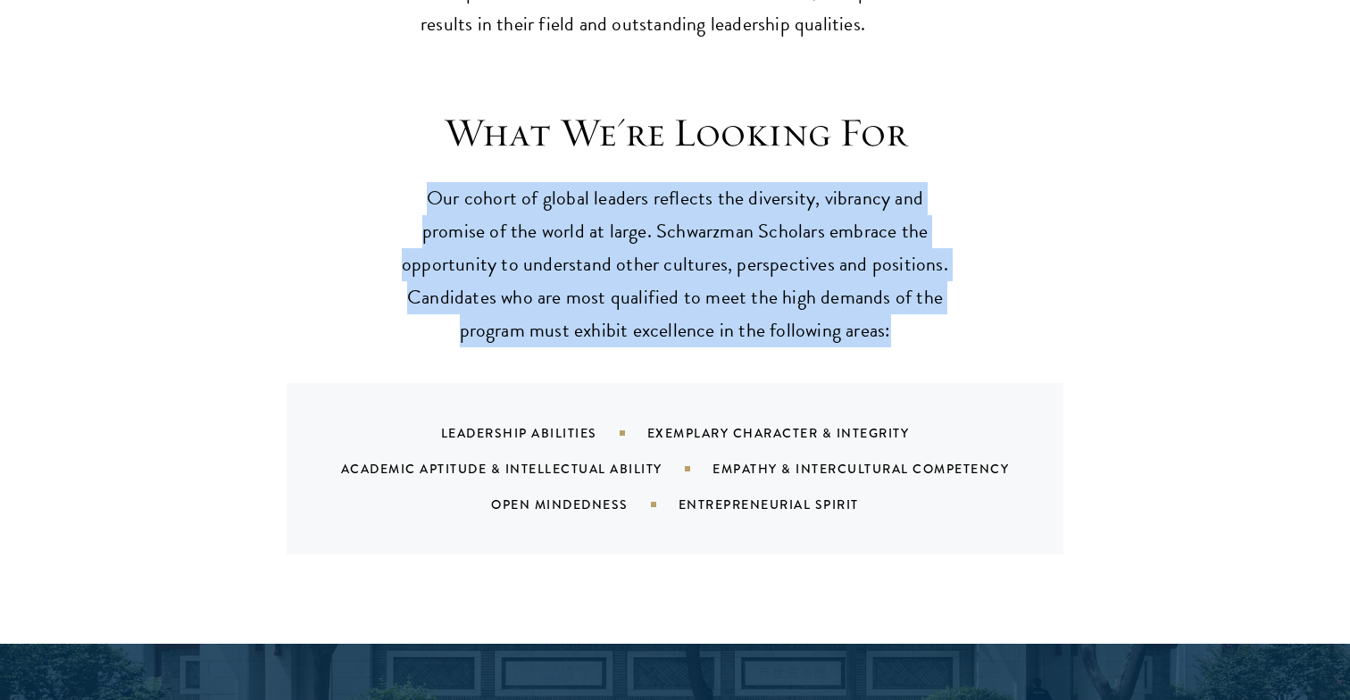
scroll to position [1653, 0]
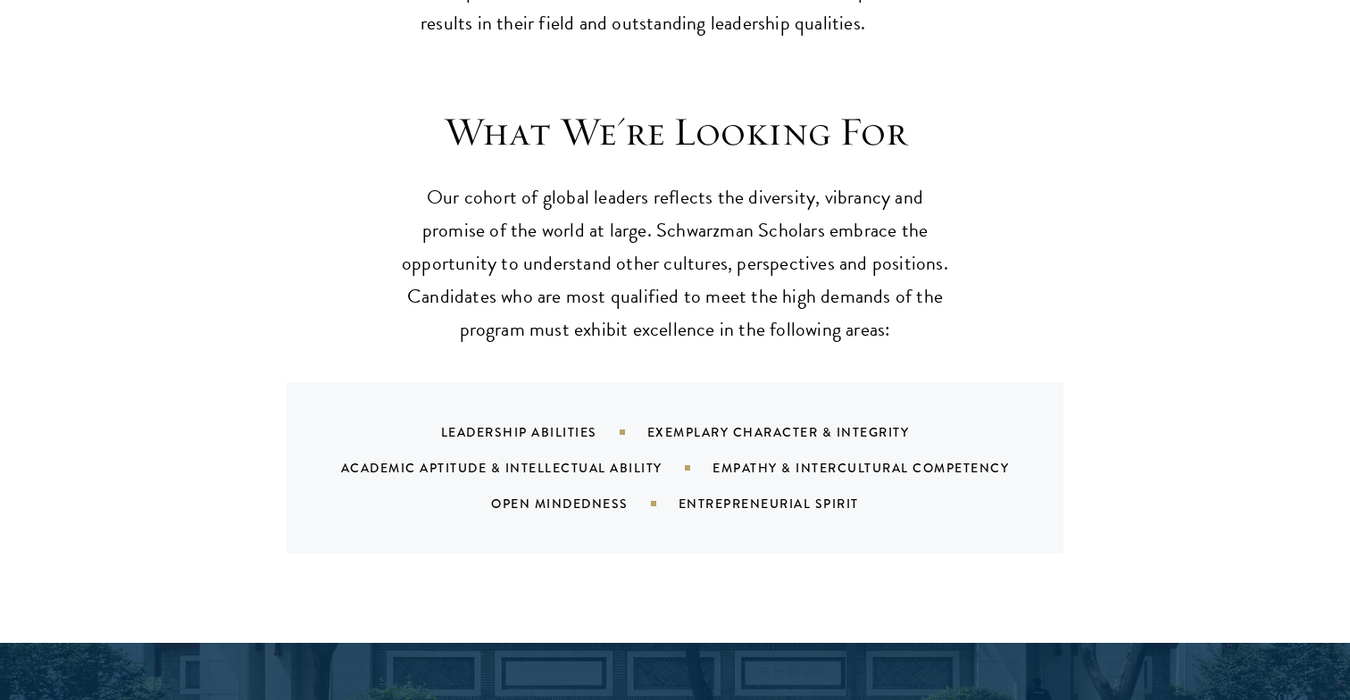
click at [104, 107] on section "What We're Looking For Our cohort of global leaders reflects the diversity, vib…" at bounding box center [675, 330] width 1350 height 446
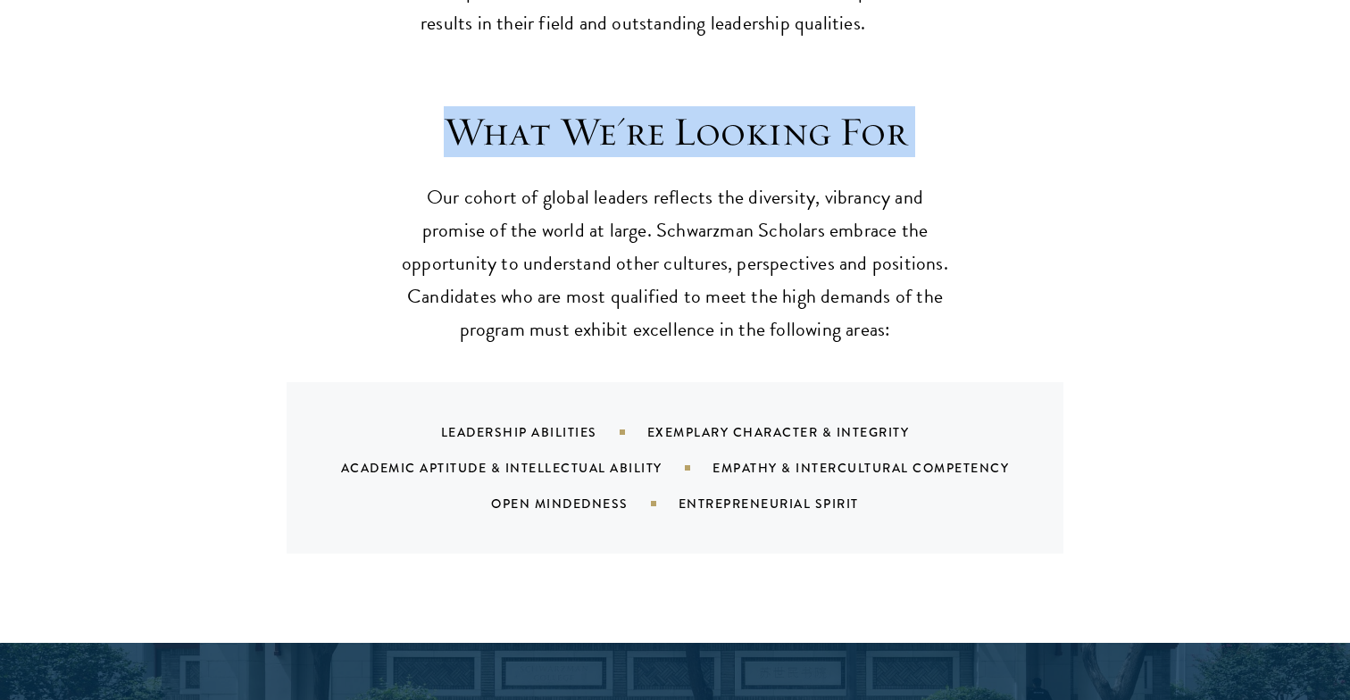
click at [104, 107] on section "What We're Looking For Our cohort of global leaders reflects the diversity, vib…" at bounding box center [675, 330] width 1350 height 446
click at [1207, 107] on section "What We're Looking For Our cohort of global leaders reflects the diversity, vib…" at bounding box center [675, 330] width 1350 height 446
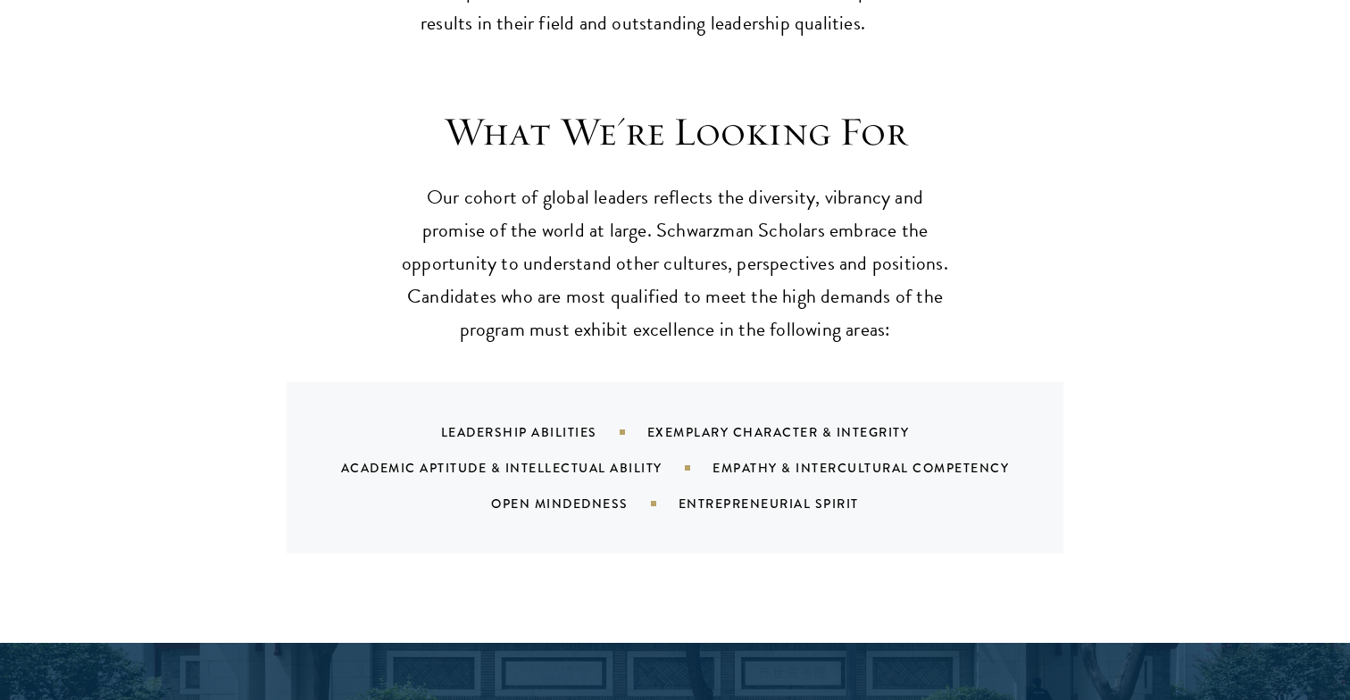
click at [1207, 107] on section "What We're Looking For Our cohort of global leaders reflects the diversity, vib…" at bounding box center [675, 330] width 1350 height 446
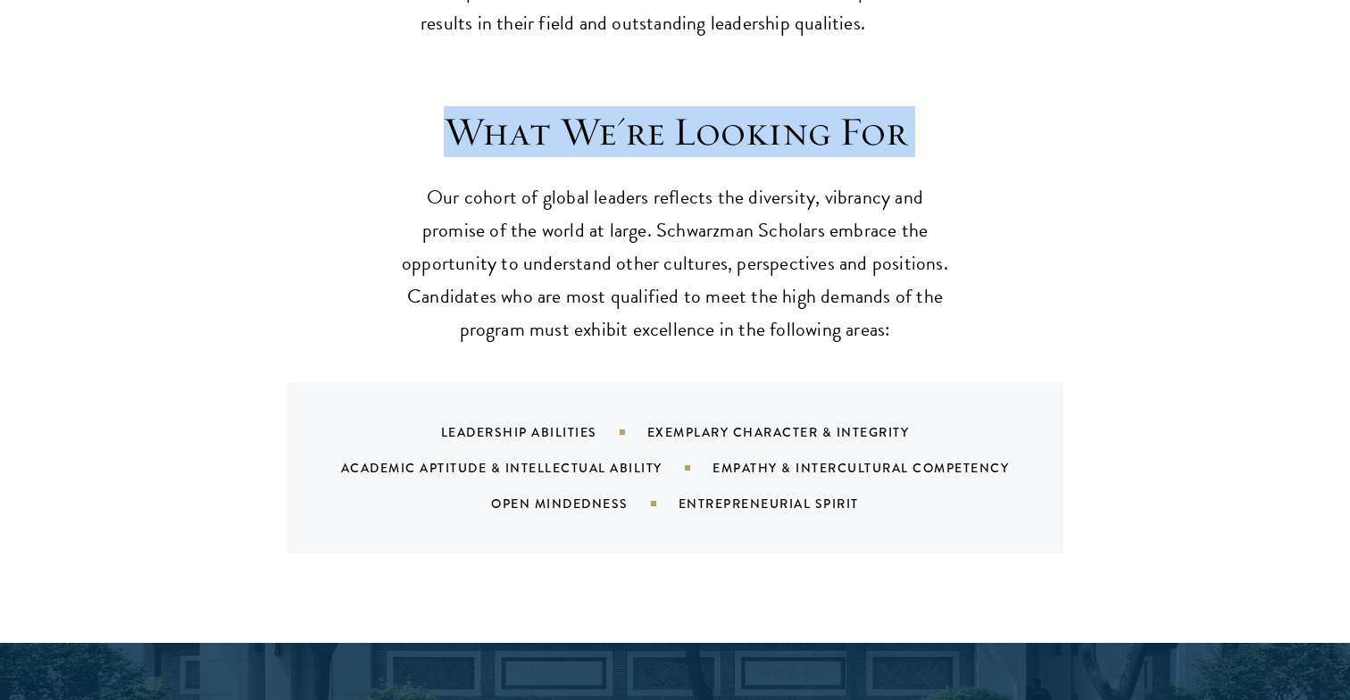
click at [1207, 107] on section "What We're Looking For Our cohort of global leaders reflects the diversity, vib…" at bounding box center [675, 330] width 1350 height 446
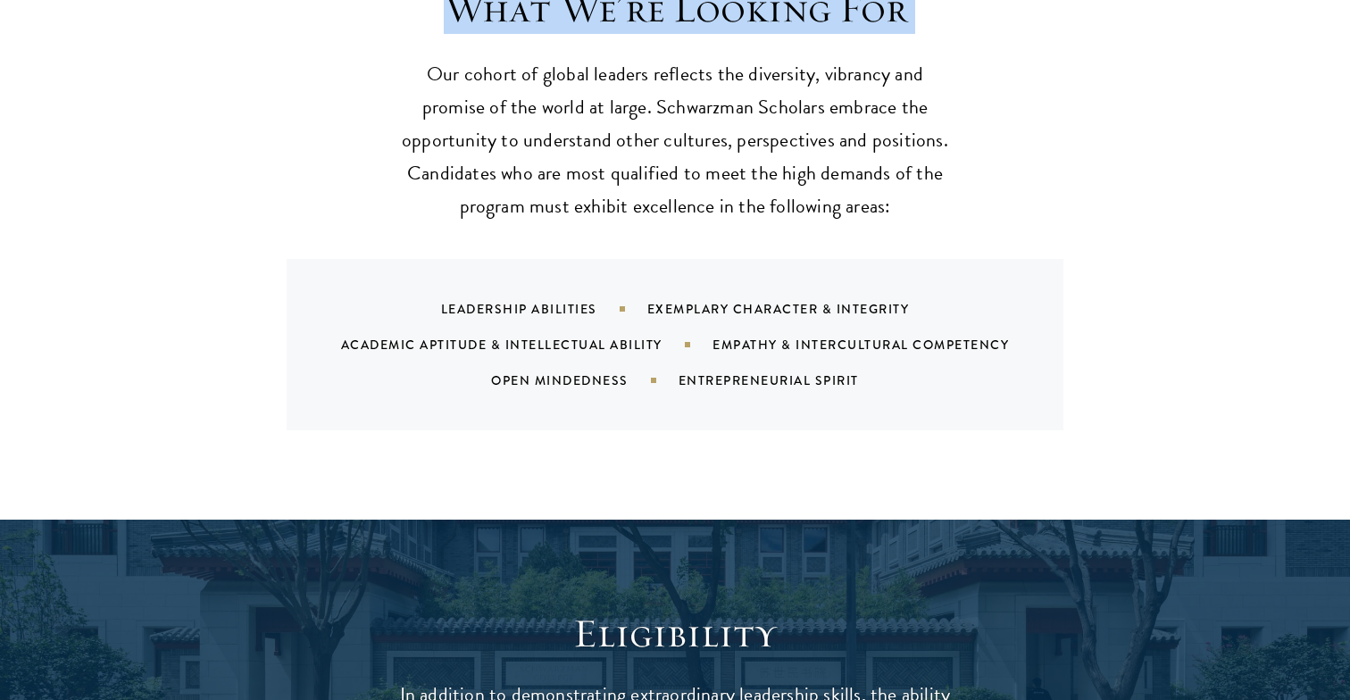
scroll to position [1777, 0]
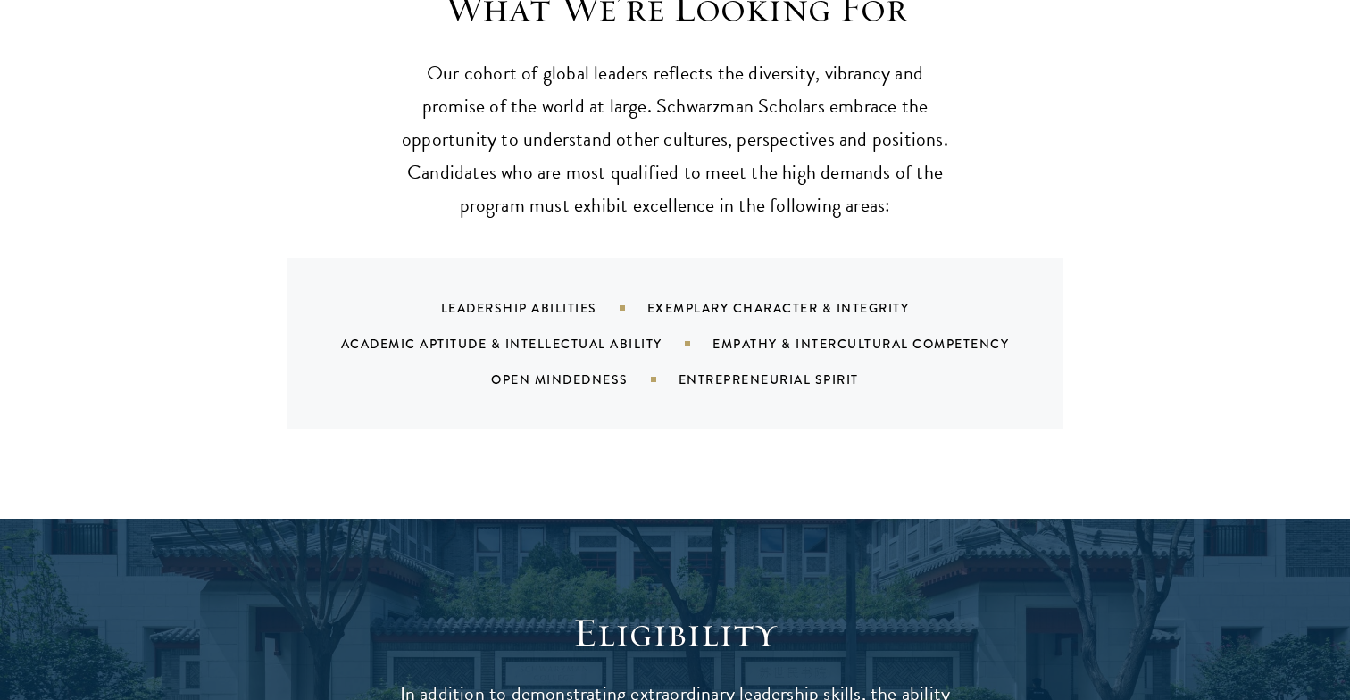
click at [1212, 101] on section "What We're Looking For Our cohort of global leaders reflects the diversity, vib…" at bounding box center [675, 206] width 1350 height 446
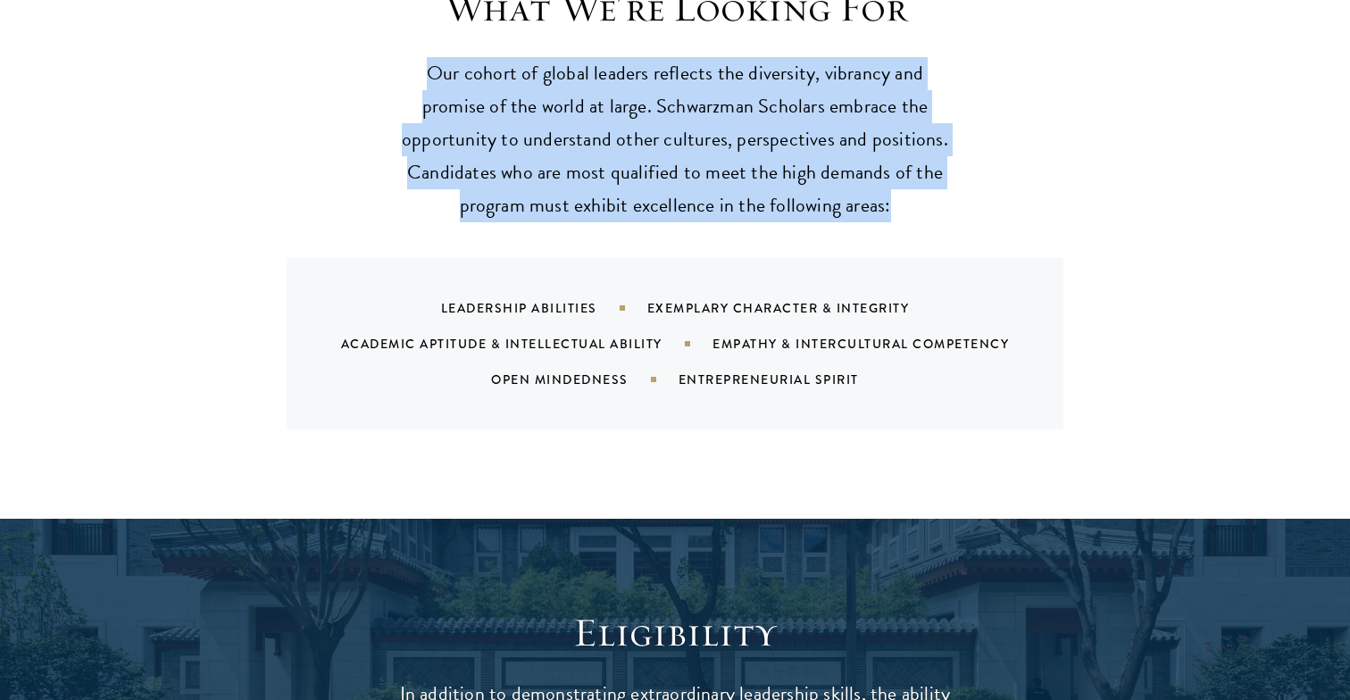
click at [1212, 101] on section "What We're Looking For Our cohort of global leaders reflects the diversity, vib…" at bounding box center [675, 206] width 1350 height 446
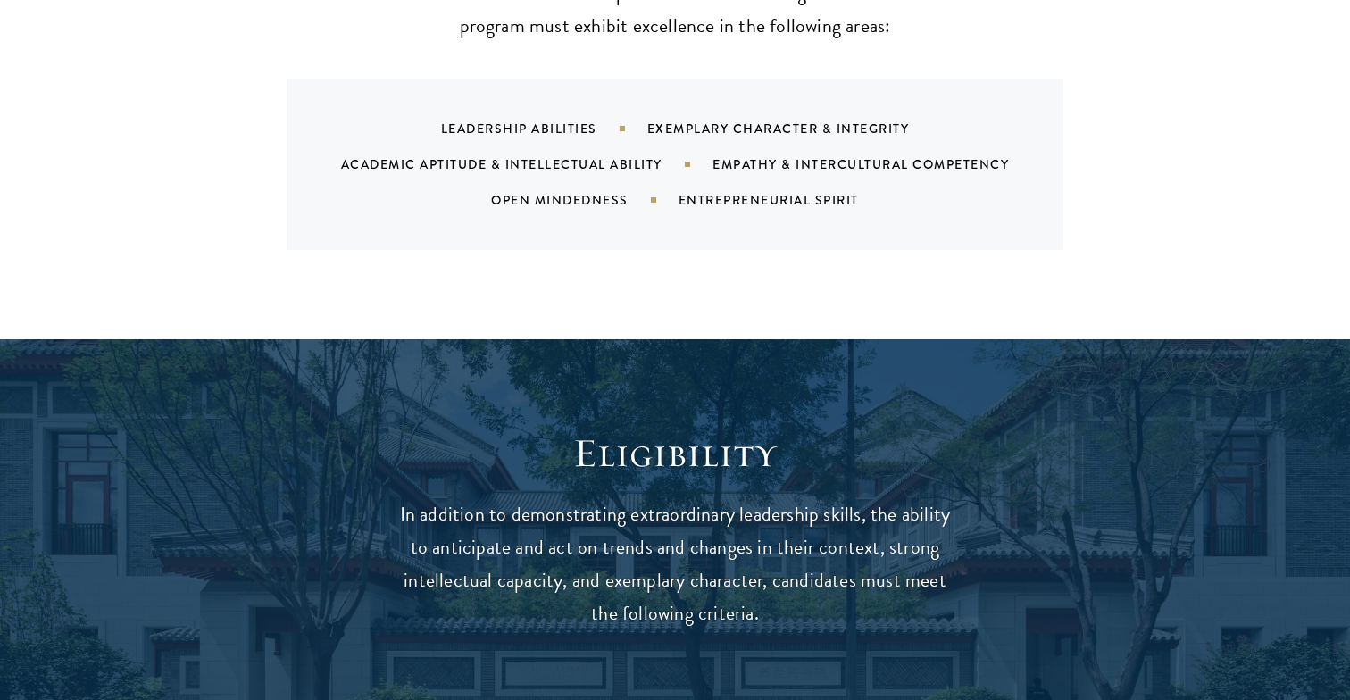
scroll to position [1961, 0]
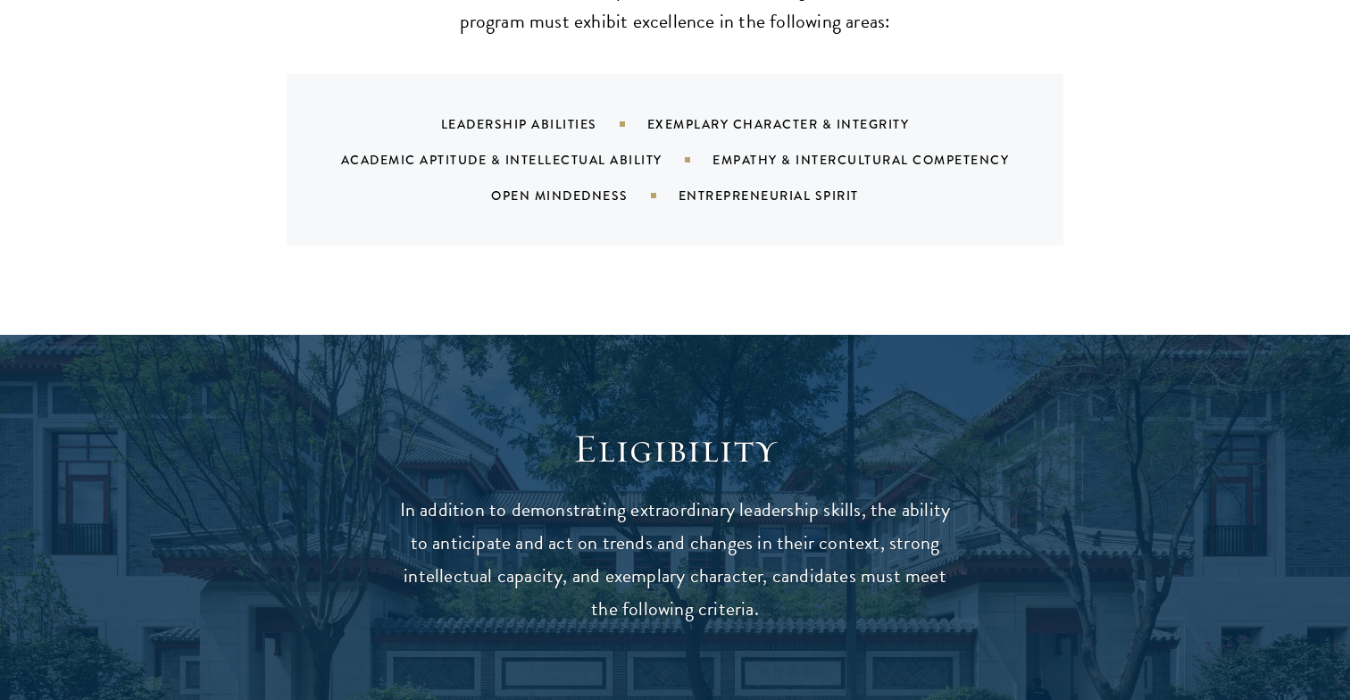
click at [1212, 101] on section "What We're Looking For Our cohort of global leaders reflects the diversity, vib…" at bounding box center [675, 22] width 1350 height 446
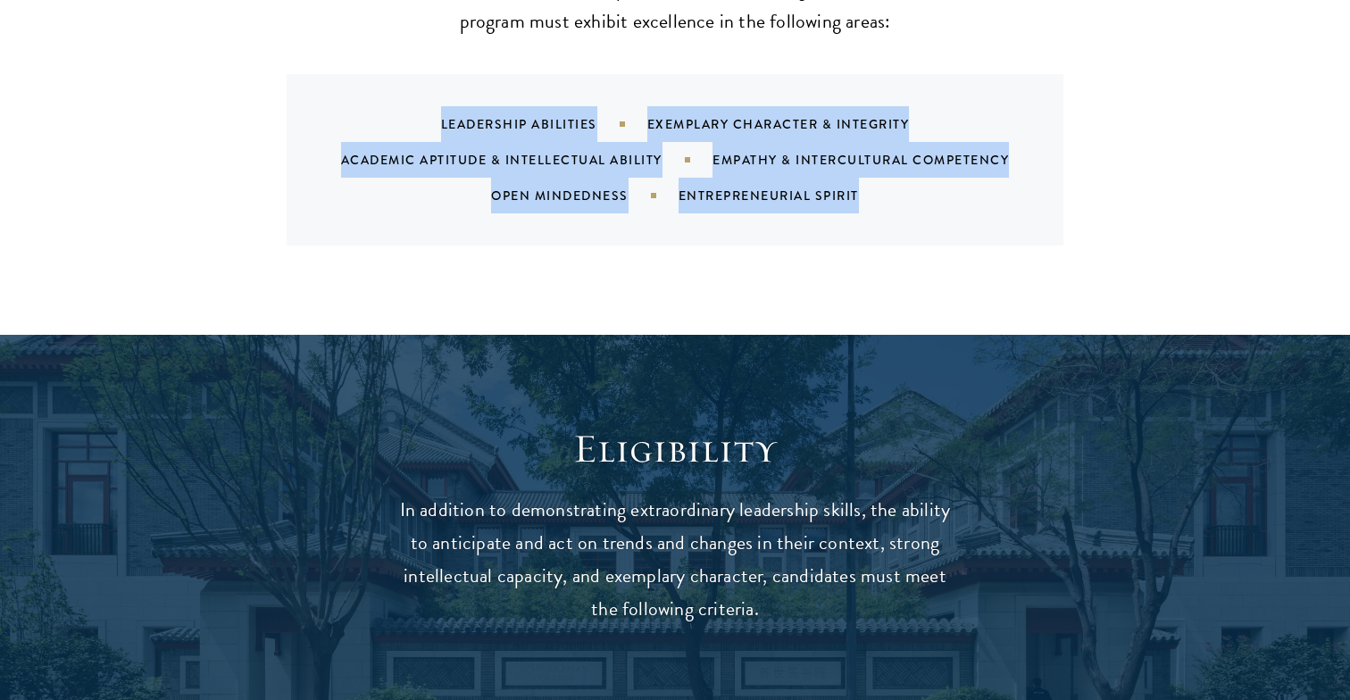
click at [1212, 101] on section "What We're Looking For Our cohort of global leaders reflects the diversity, vib…" at bounding box center [675, 22] width 1350 height 446
click at [1206, 102] on section "What We're Looking For Our cohort of global leaders reflects the diversity, vib…" at bounding box center [675, 22] width 1350 height 446
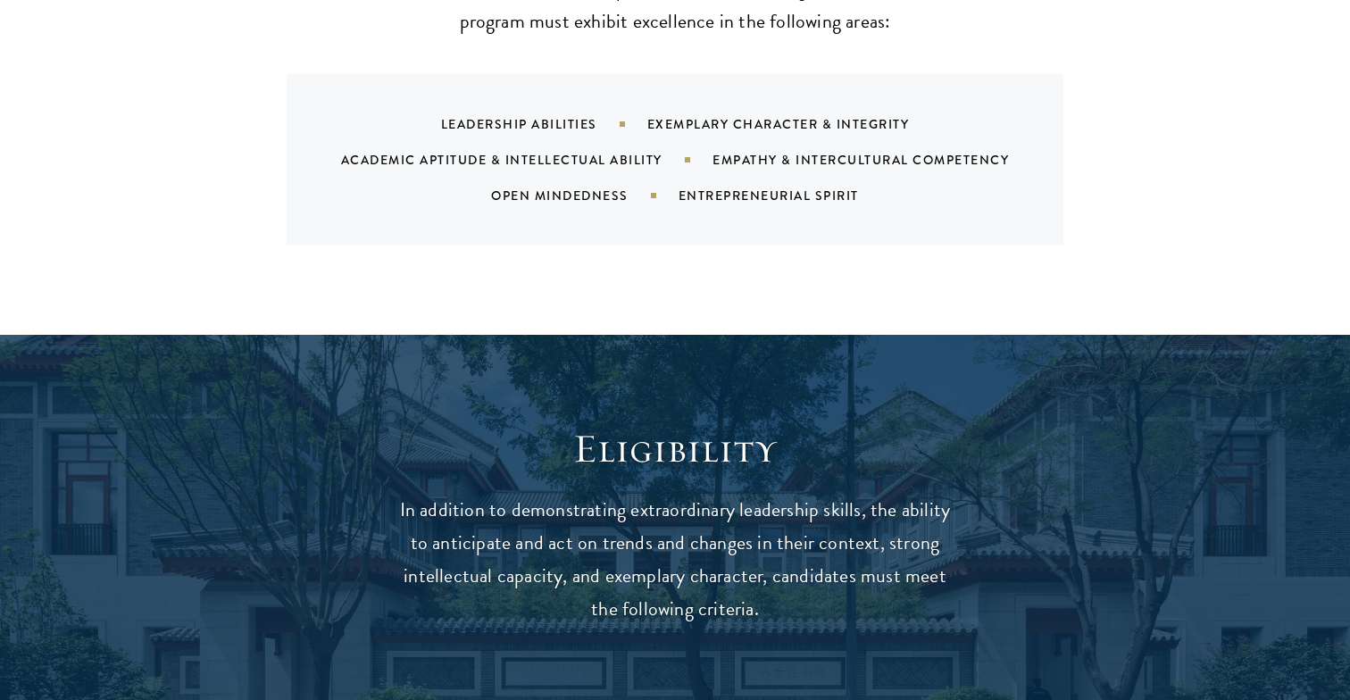
click at [1206, 102] on section "What We're Looking For Our cohort of global leaders reflects the diversity, vib…" at bounding box center [675, 22] width 1350 height 446
click at [1206, 101] on section "What We're Looking For Our cohort of global leaders reflects the diversity, vib…" at bounding box center [675, 22] width 1350 height 446
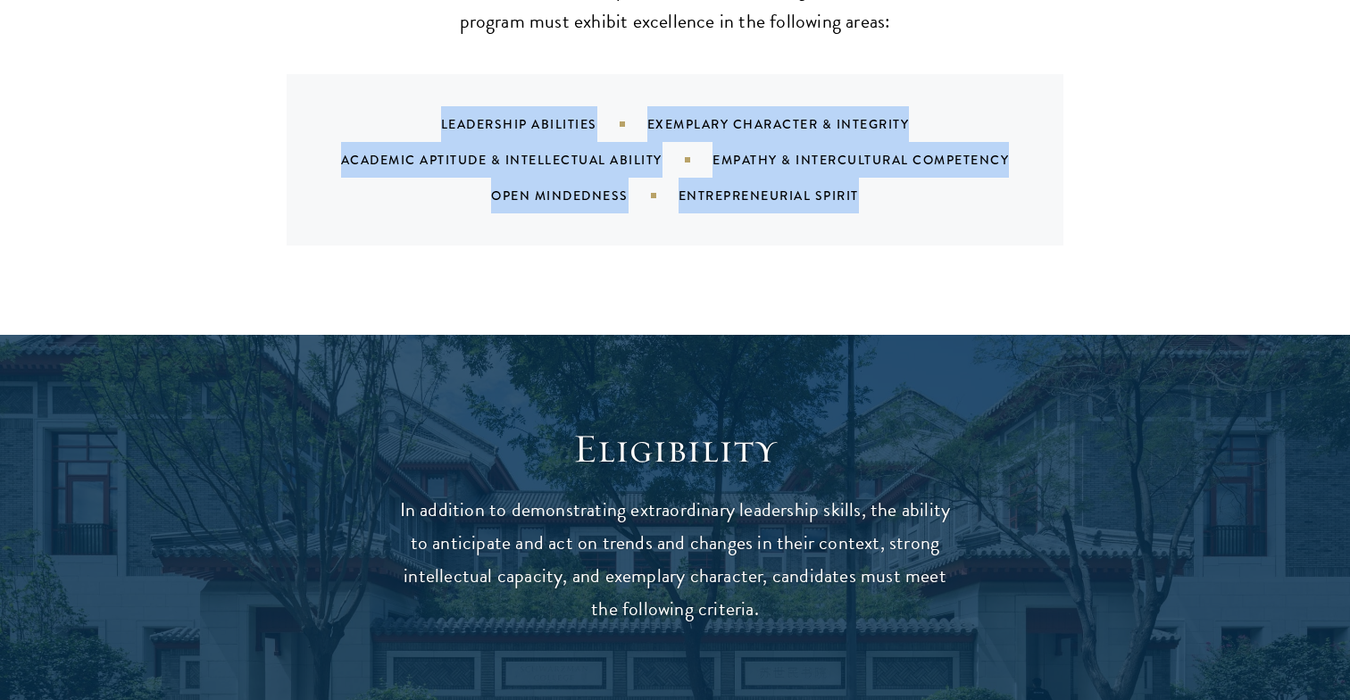
click at [1206, 101] on section "What We're Looking For Our cohort of global leaders reflects the diversity, vib…" at bounding box center [675, 22] width 1350 height 446
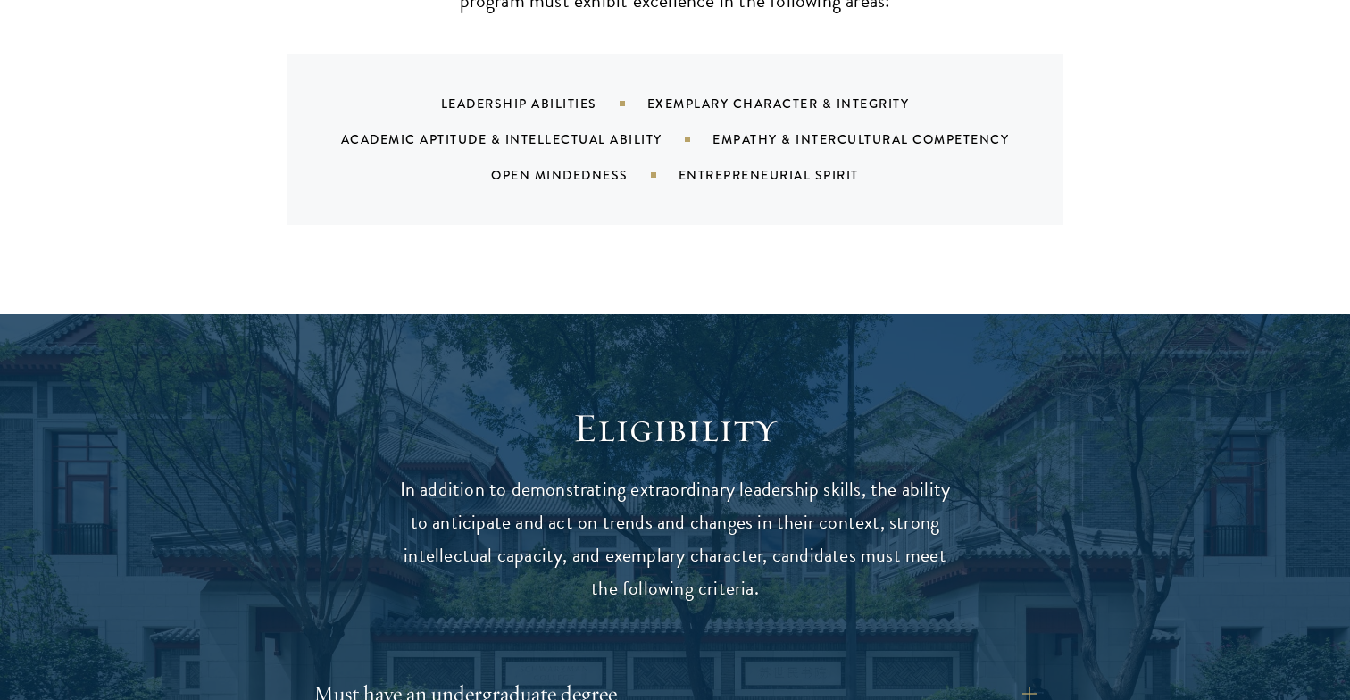
scroll to position [1983, 0]
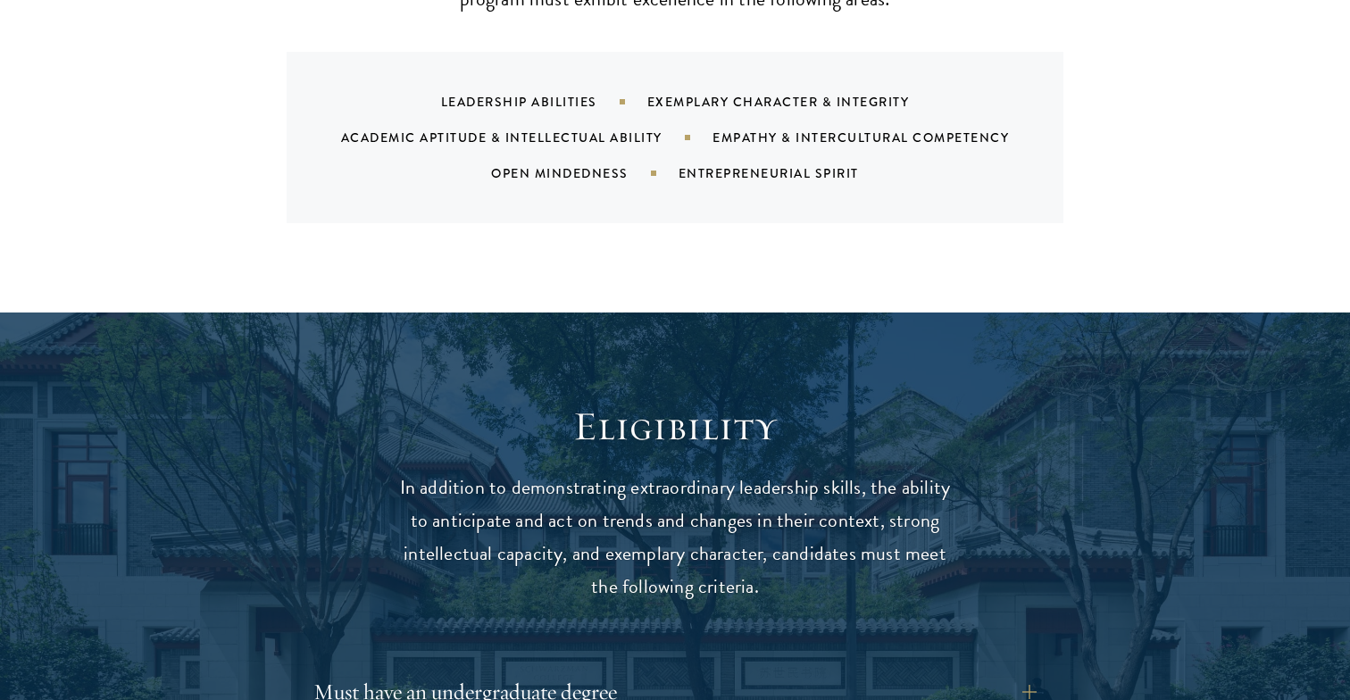
click at [1206, 101] on section "What We're Looking For Our cohort of global leaders reflects the diversity, vib…" at bounding box center [675, 0] width 1350 height 446
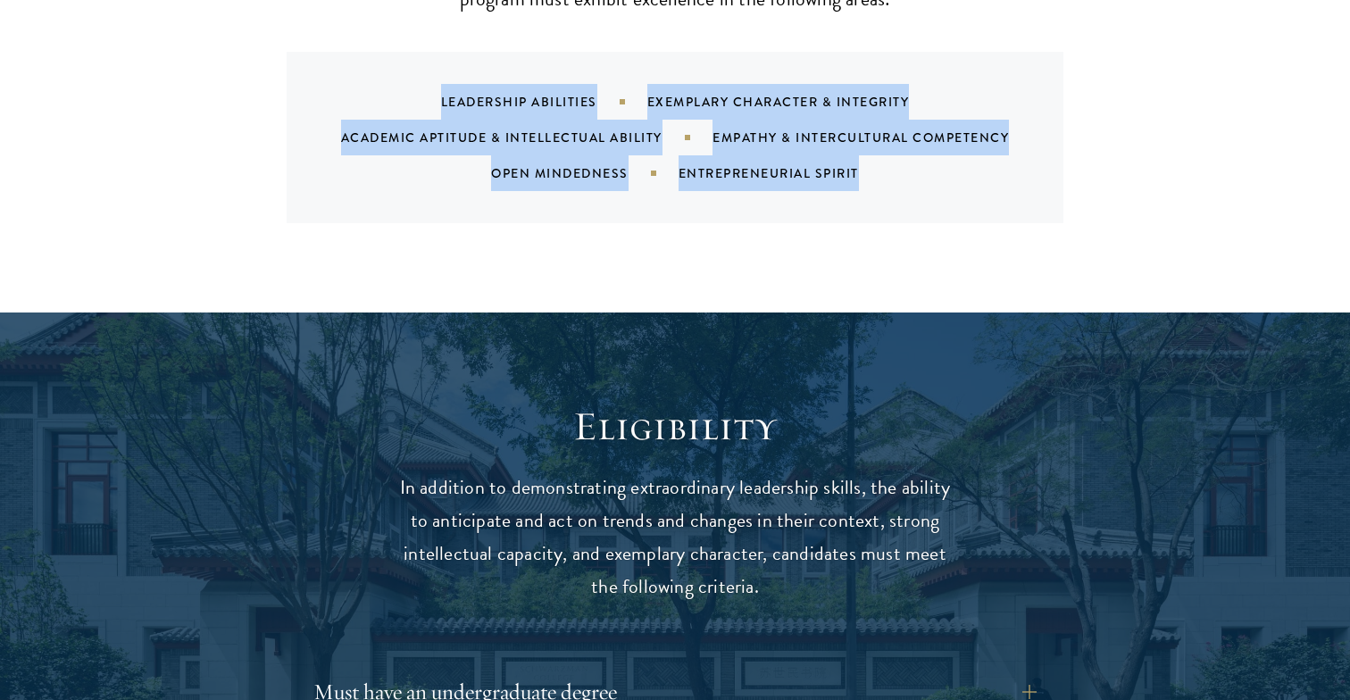
click at [1206, 101] on section "What We're Looking For Our cohort of global leaders reflects the diversity, vib…" at bounding box center [675, 0] width 1350 height 446
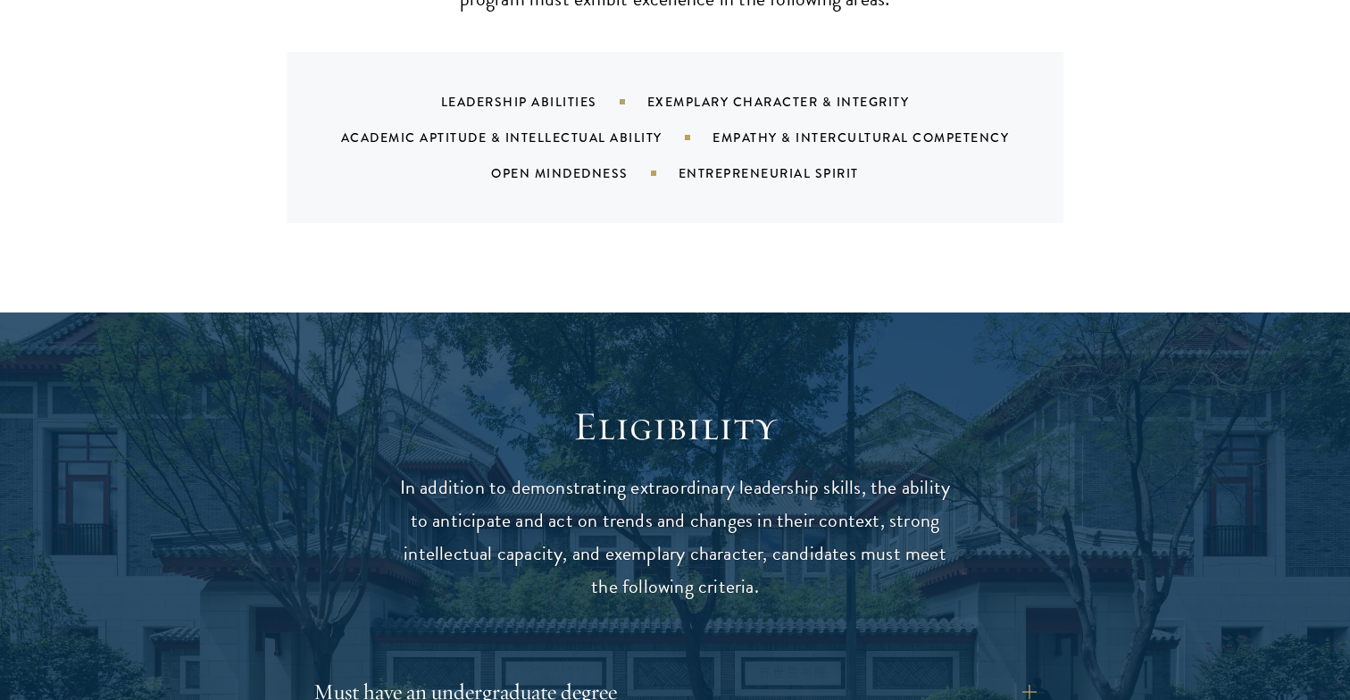
click at [1206, 101] on section "What We're Looking For Our cohort of global leaders reflects the diversity, vib…" at bounding box center [675, 0] width 1350 height 446
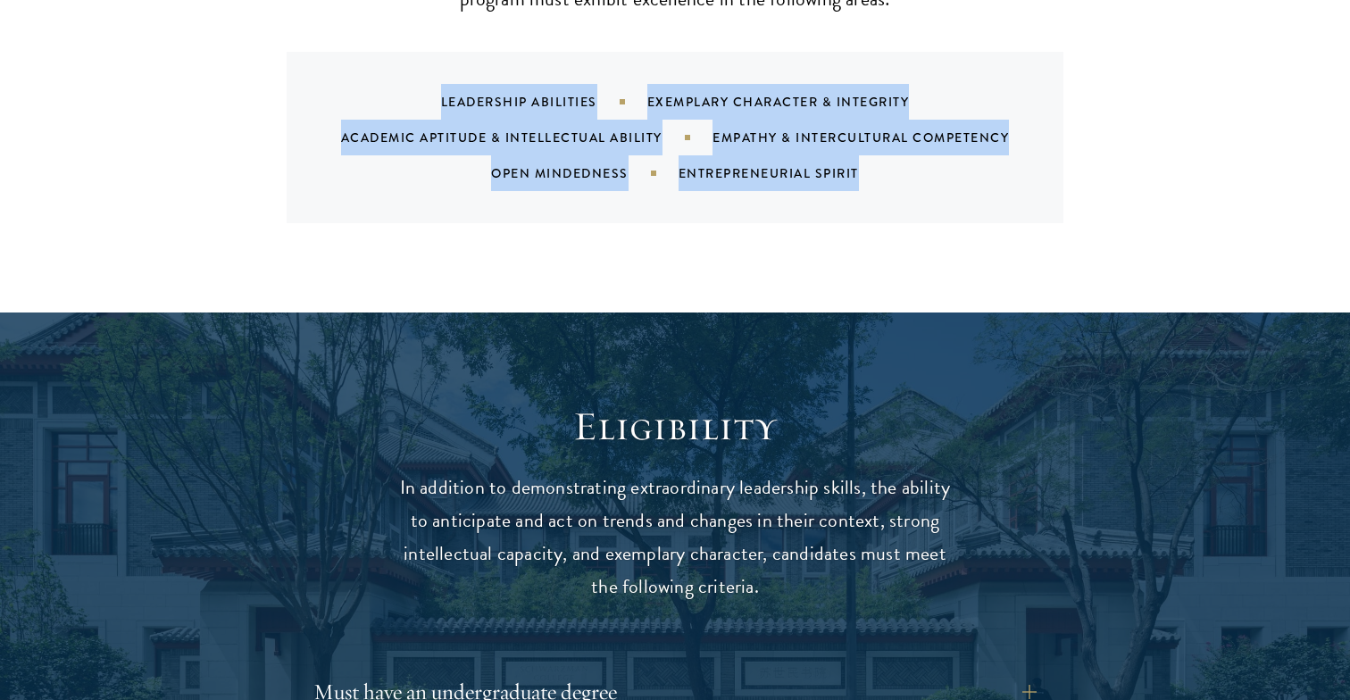
click at [1206, 101] on section "What We're Looking For Our cohort of global leaders reflects the diversity, vib…" at bounding box center [675, 0] width 1350 height 446
click at [1211, 98] on section "What We're Looking For Our cohort of global leaders reflects the diversity, vib…" at bounding box center [675, 0] width 1350 height 446
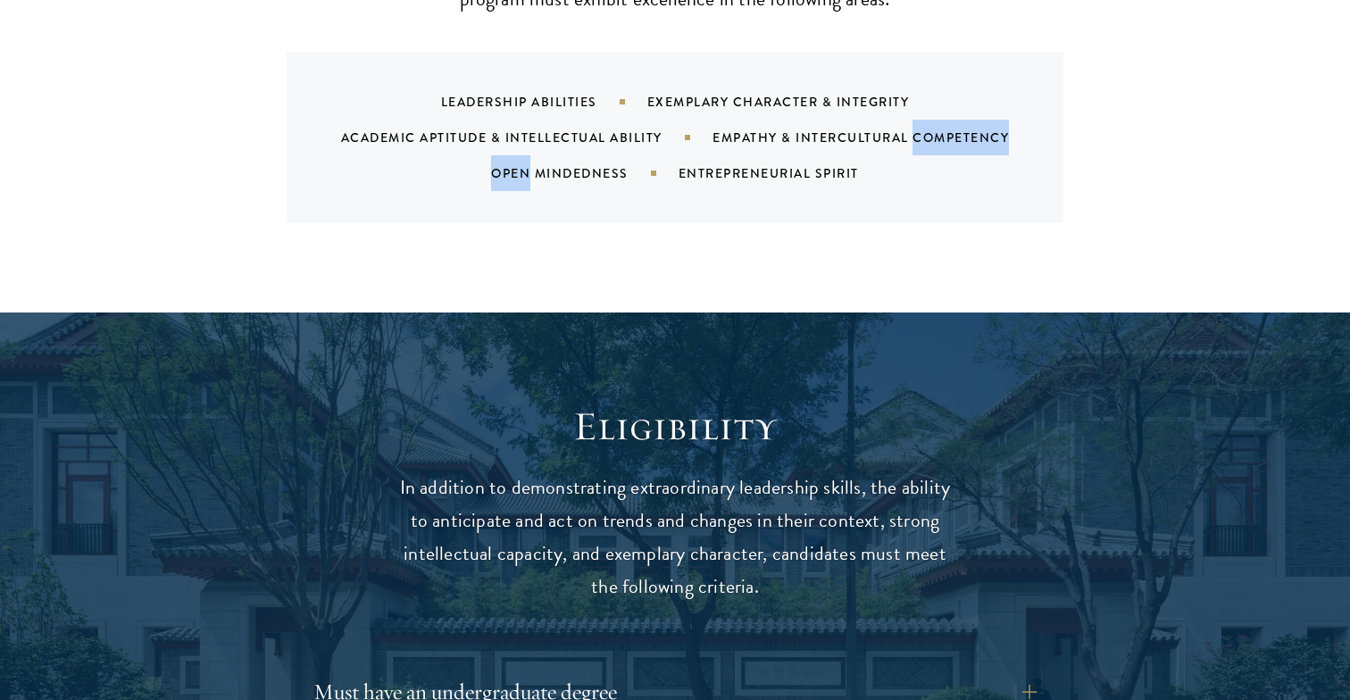
click at [1211, 98] on section "What We're Looking For Our cohort of global leaders reflects the diversity, vib…" at bounding box center [675, 0] width 1350 height 446
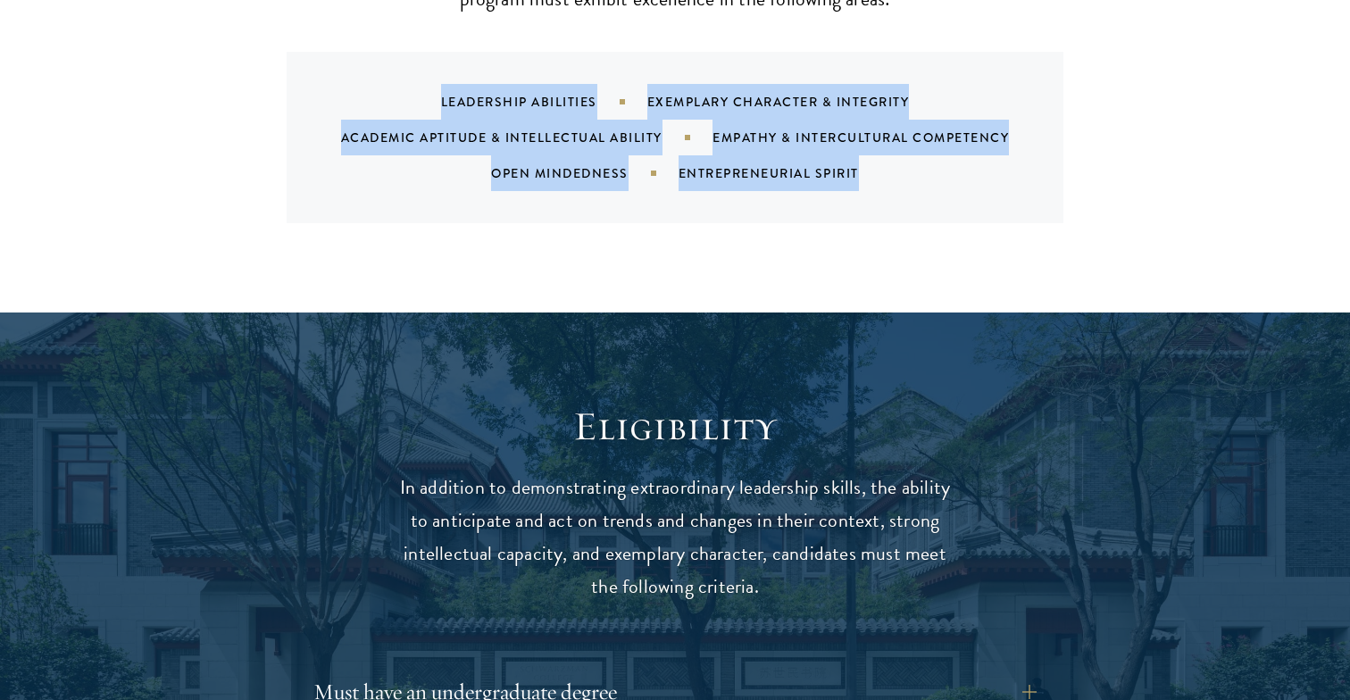
click at [1211, 98] on section "What We're Looking For Our cohort of global leaders reflects the diversity, vib…" at bounding box center [675, 0] width 1350 height 446
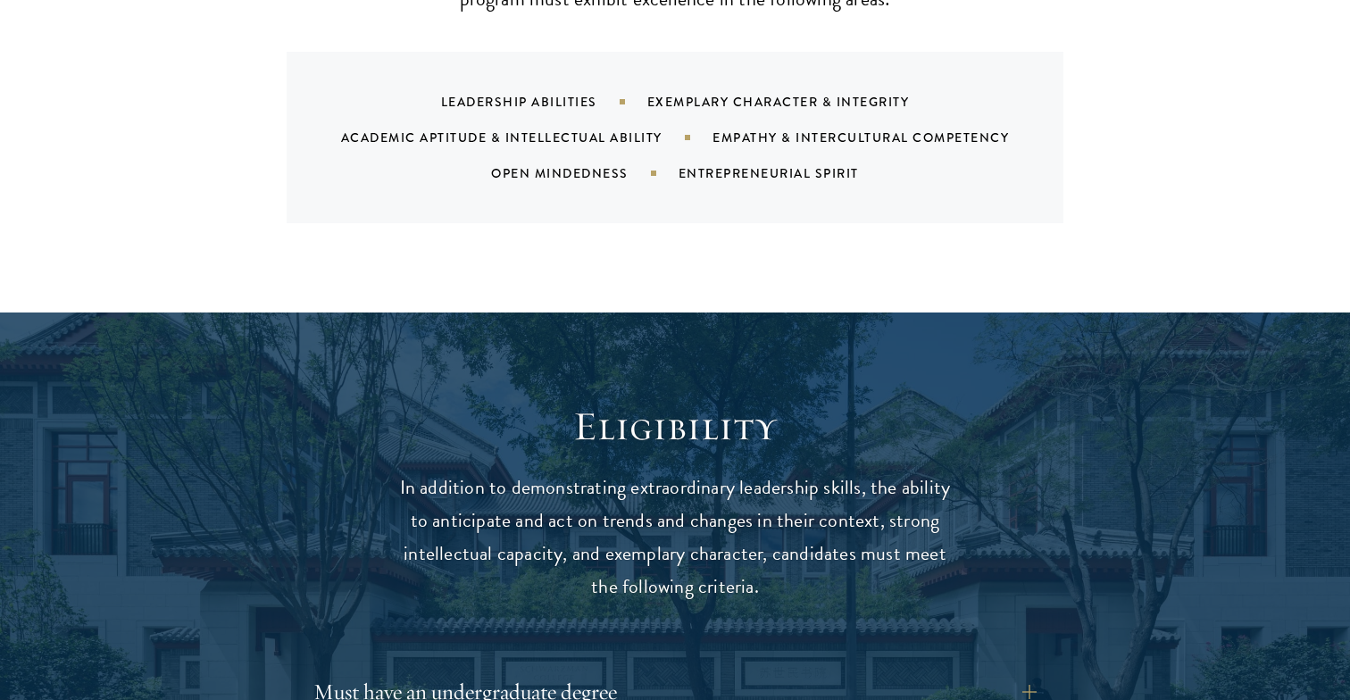
click at [1211, 98] on section "What We're Looking For Our cohort of global leaders reflects the diversity, vib…" at bounding box center [675, 0] width 1350 height 446
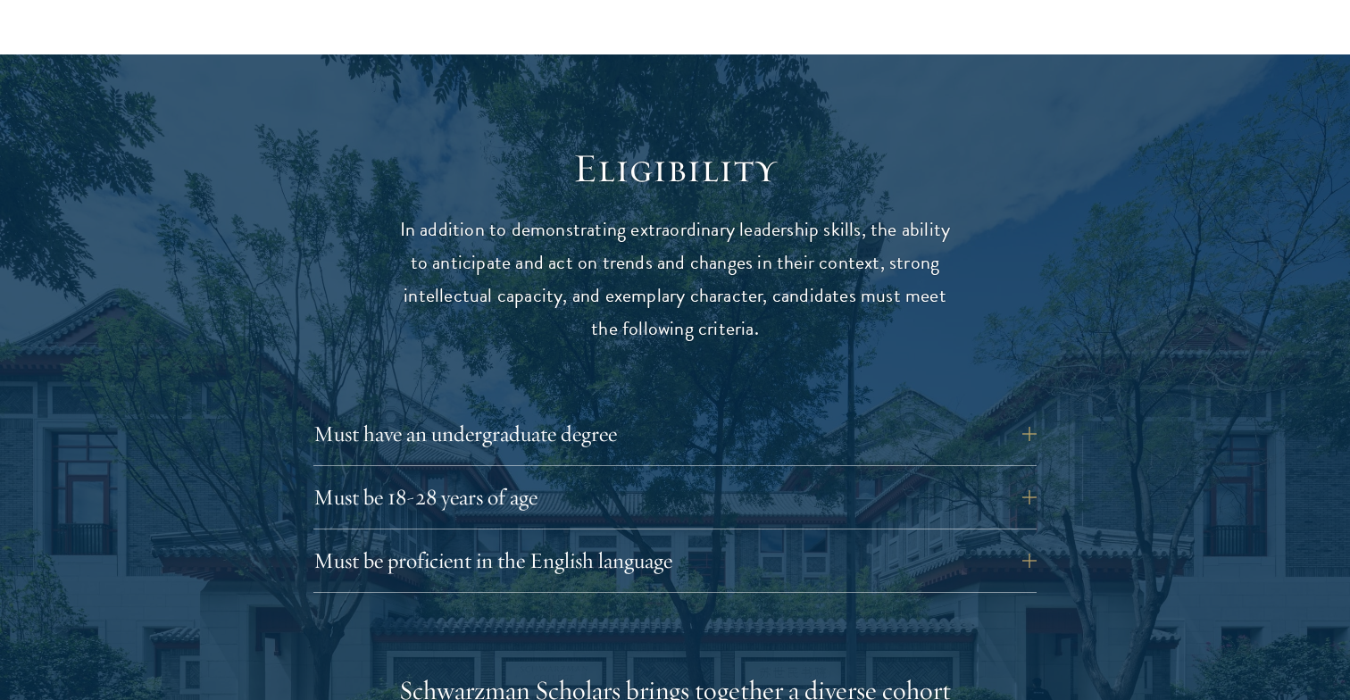
scroll to position [2243, 0]
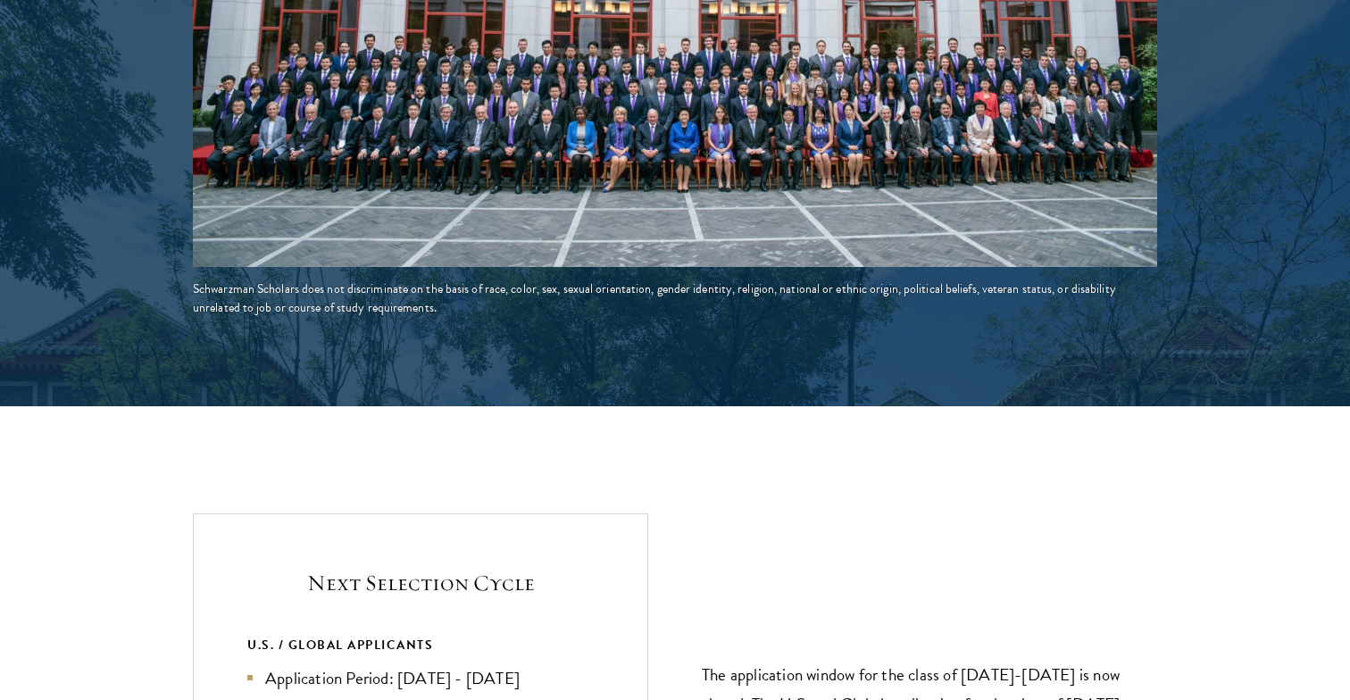
scroll to position [3837, 0]
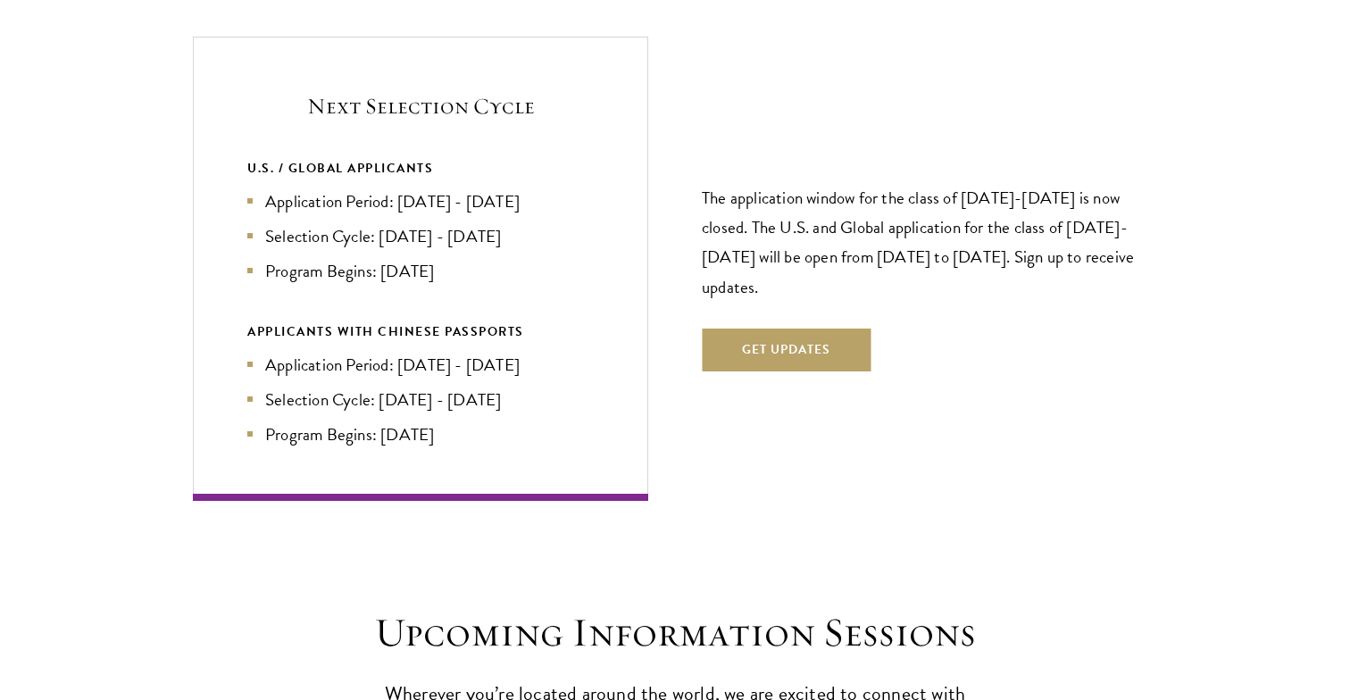
click at [1211, 98] on section "Next Selection Cycle U.S. / GLOBAL APPLICANTS Application Period: Apr 2026 - Se…" at bounding box center [675, 268] width 1350 height 463
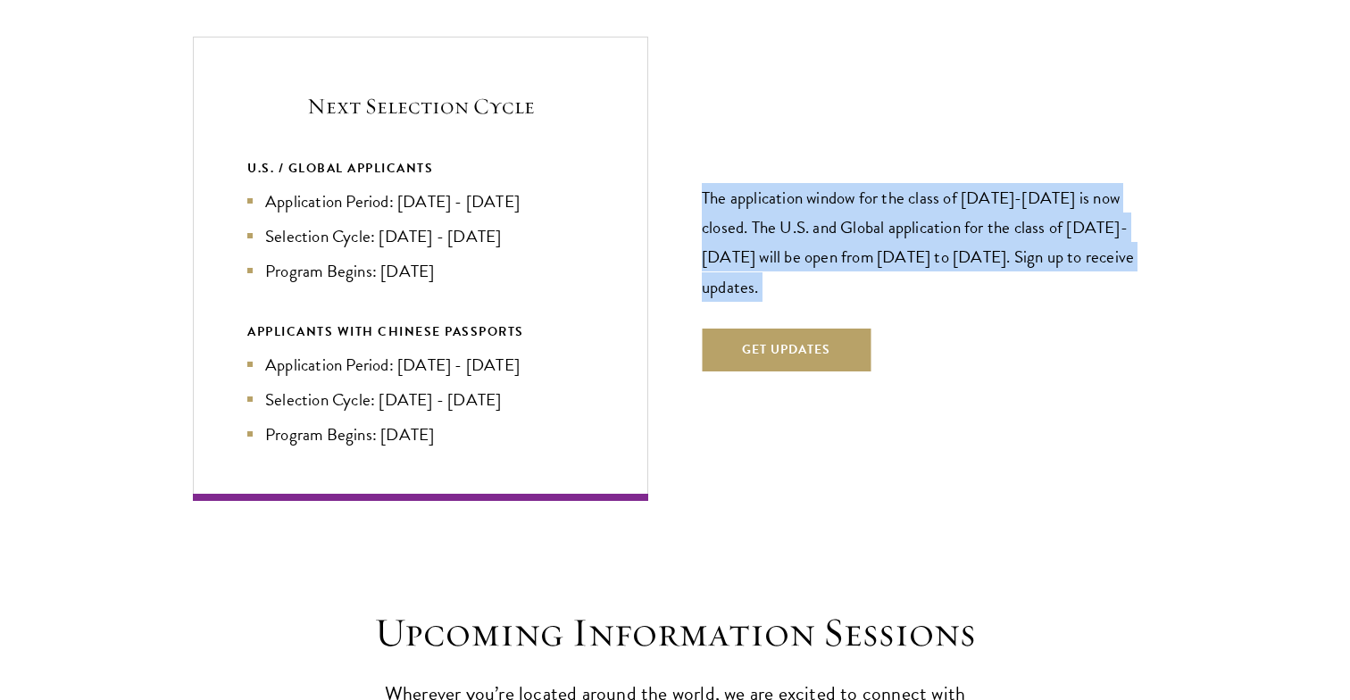
click at [1211, 98] on section "Next Selection Cycle U.S. / GLOBAL APPLICANTS Application Period: Apr 2026 - Se…" at bounding box center [675, 268] width 1350 height 463
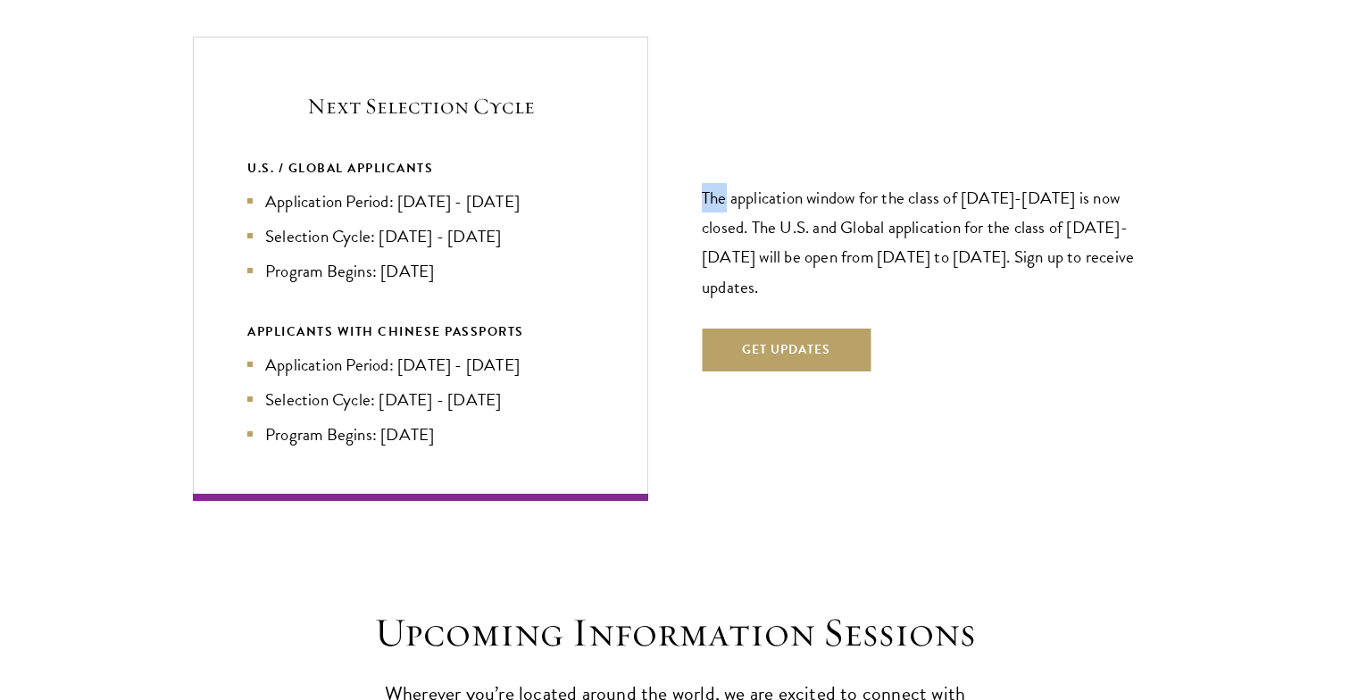
click at [1211, 98] on section "Next Selection Cycle U.S. / GLOBAL APPLICANTS Application Period: Apr 2026 - Se…" at bounding box center [675, 268] width 1350 height 463
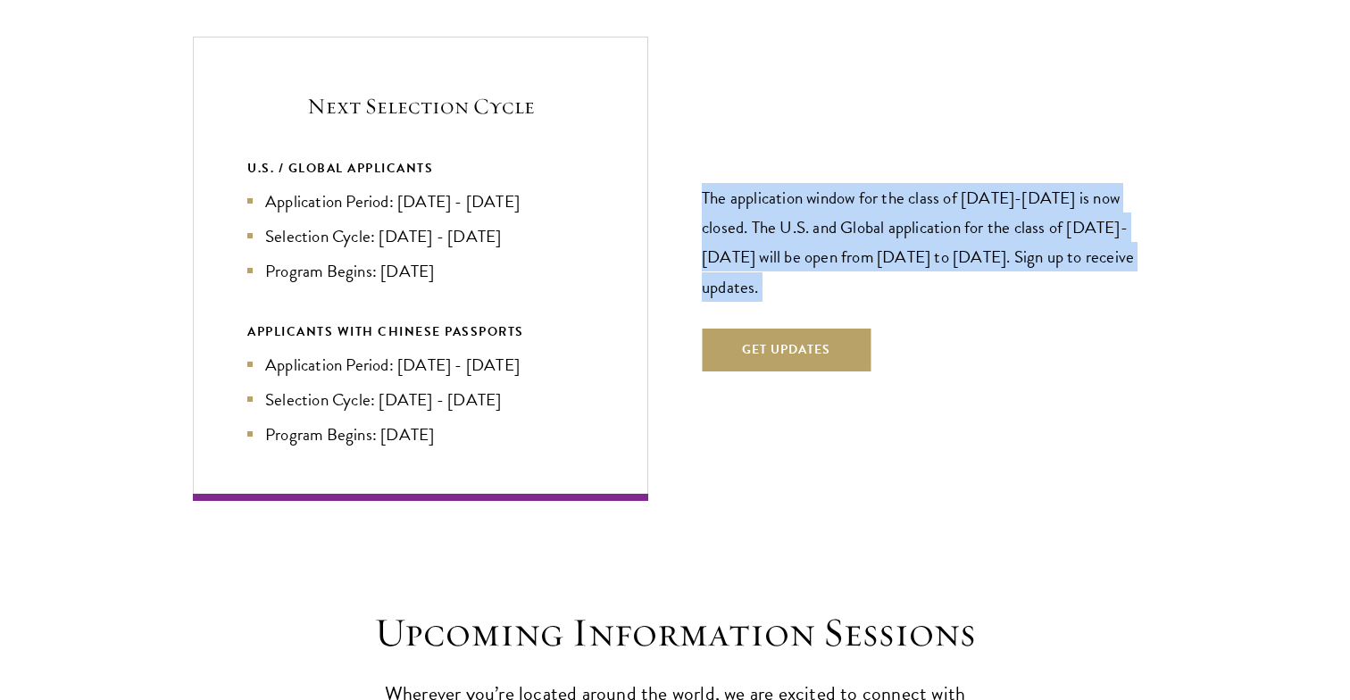
click at [1211, 98] on section "Next Selection Cycle U.S. / GLOBAL APPLICANTS Application Period: Apr 2026 - Se…" at bounding box center [675, 268] width 1350 height 463
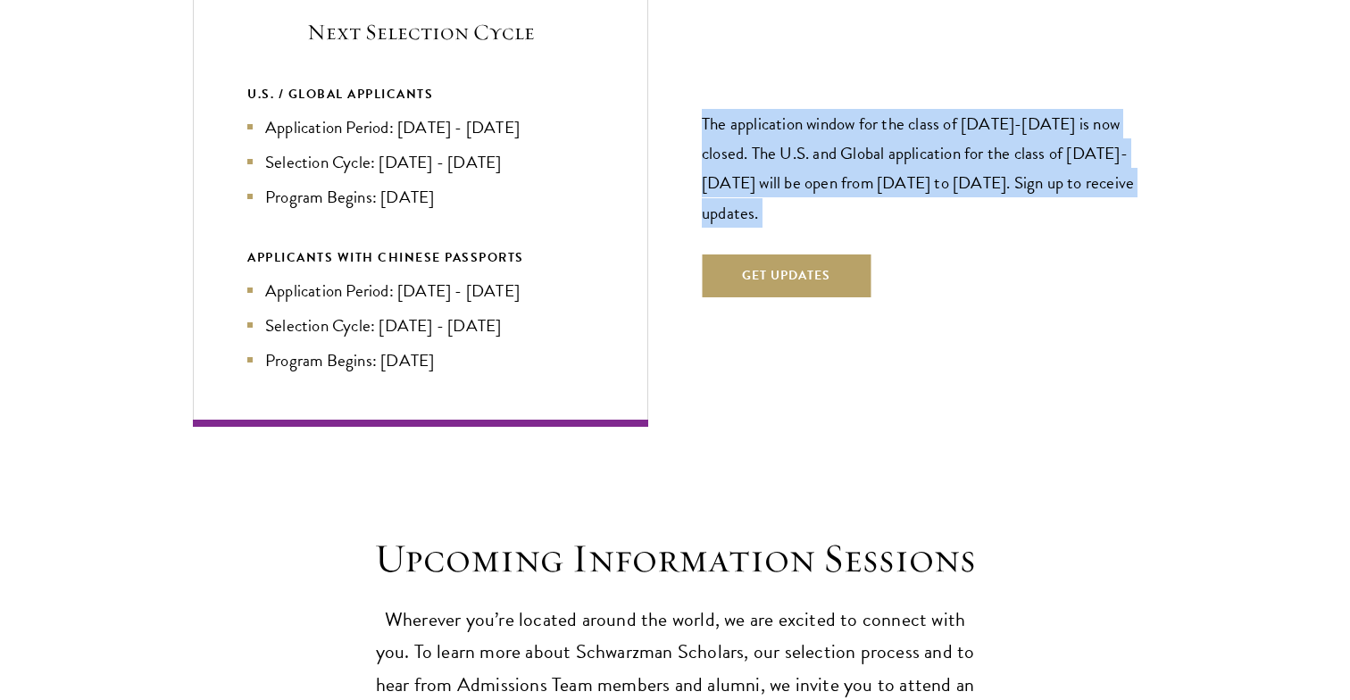
click at [1211, 100] on section "Next Selection Cycle U.S. / GLOBAL APPLICANTS Application Period: Apr 2026 - Se…" at bounding box center [675, 194] width 1350 height 463
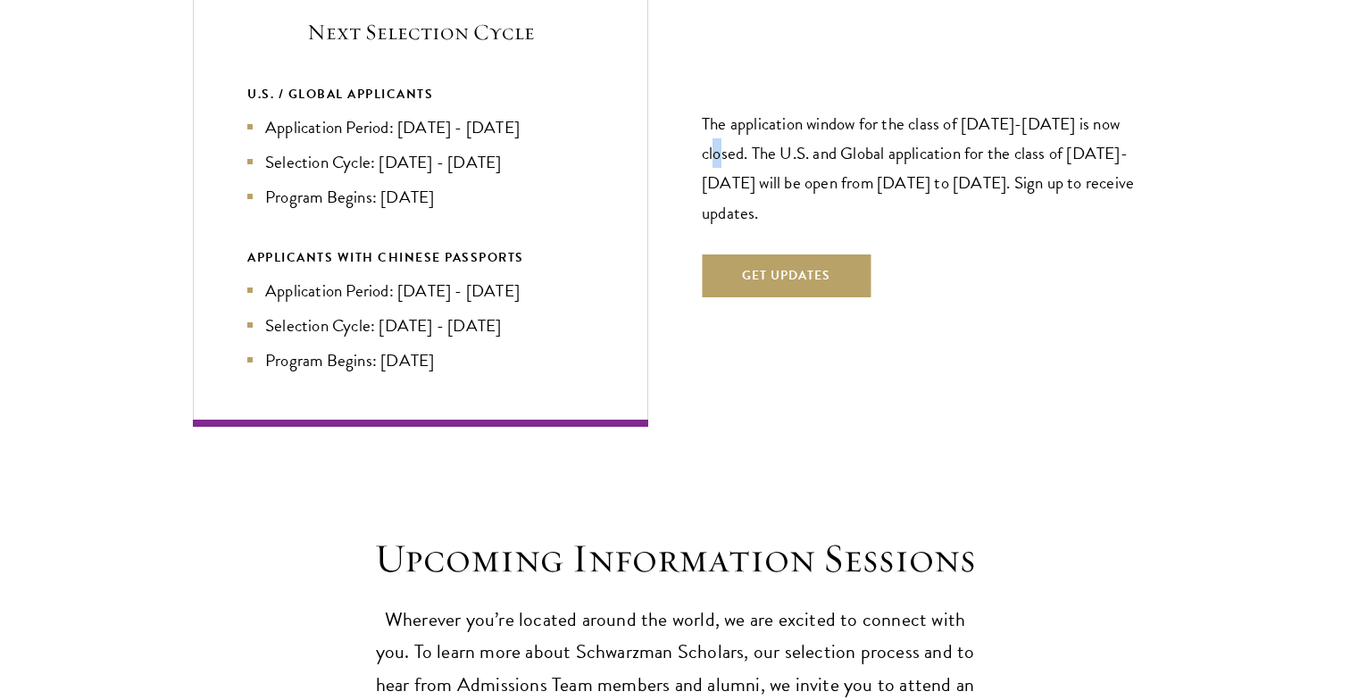
click at [1211, 100] on section "Next Selection Cycle U.S. / GLOBAL APPLICANTS Application Period: Apr 2026 - Se…" at bounding box center [675, 194] width 1350 height 463
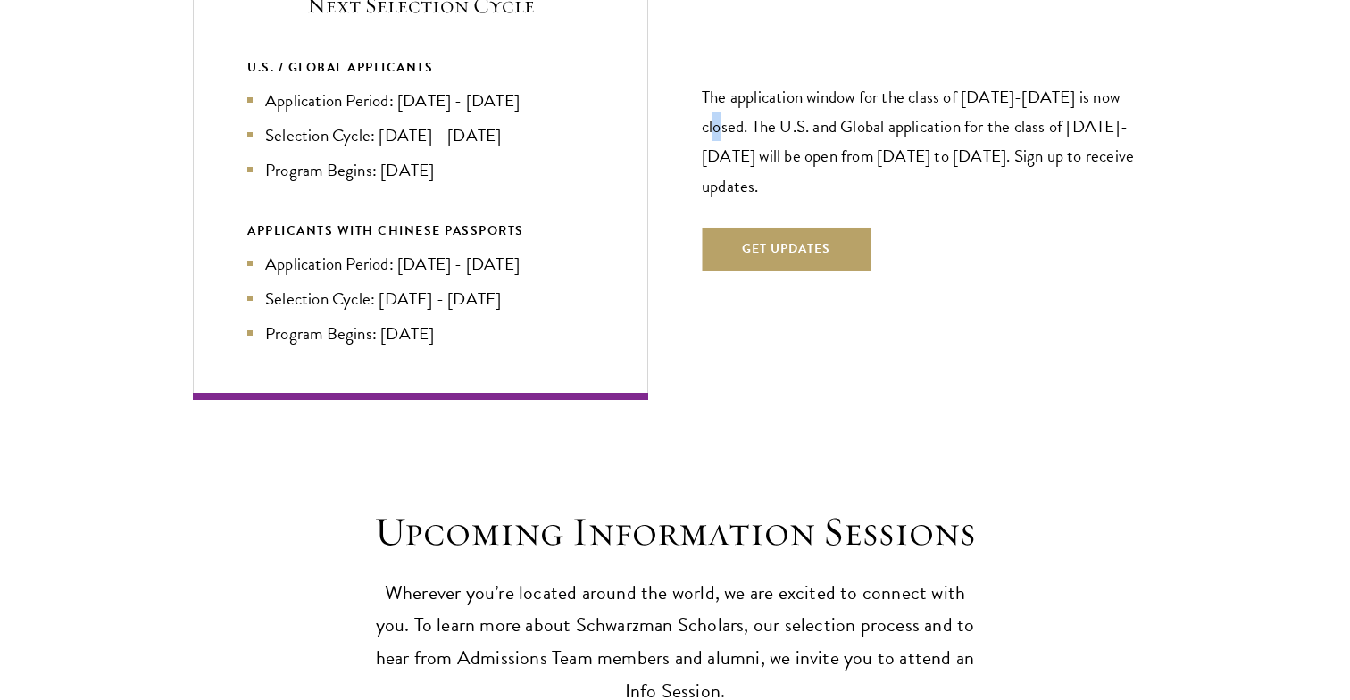
scroll to position [3942, 0]
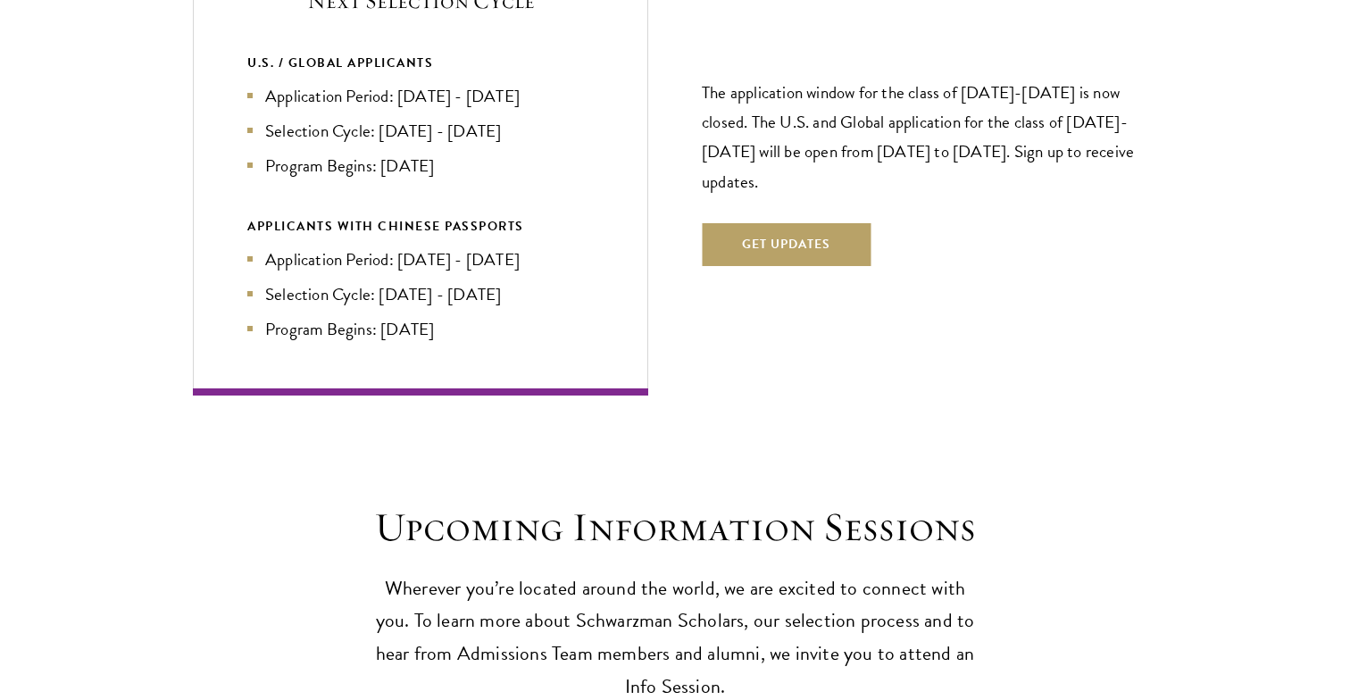
click at [1211, 100] on section "Next Selection Cycle U.S. / GLOBAL APPLICANTS Application Period: Apr 2026 - Se…" at bounding box center [675, 162] width 1350 height 463
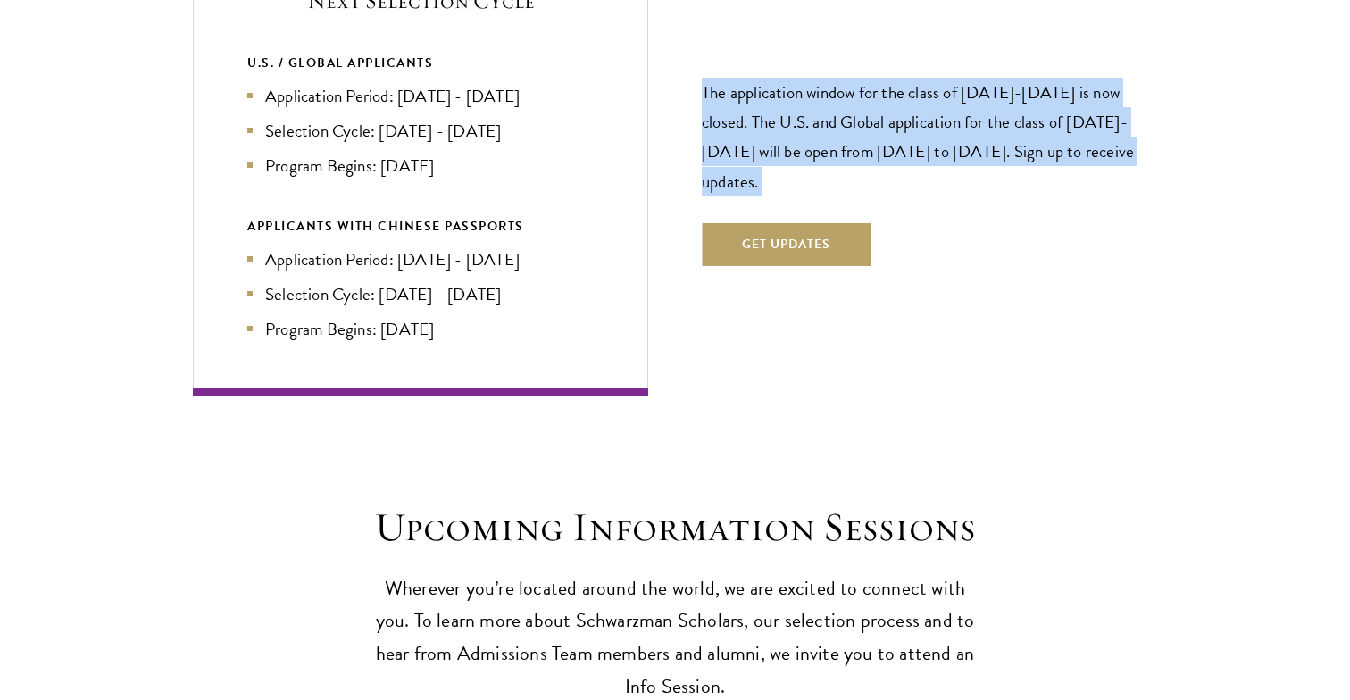
click at [1211, 100] on section "Next Selection Cycle U.S. / GLOBAL APPLICANTS Application Period: Apr 2026 - Se…" at bounding box center [675, 162] width 1350 height 463
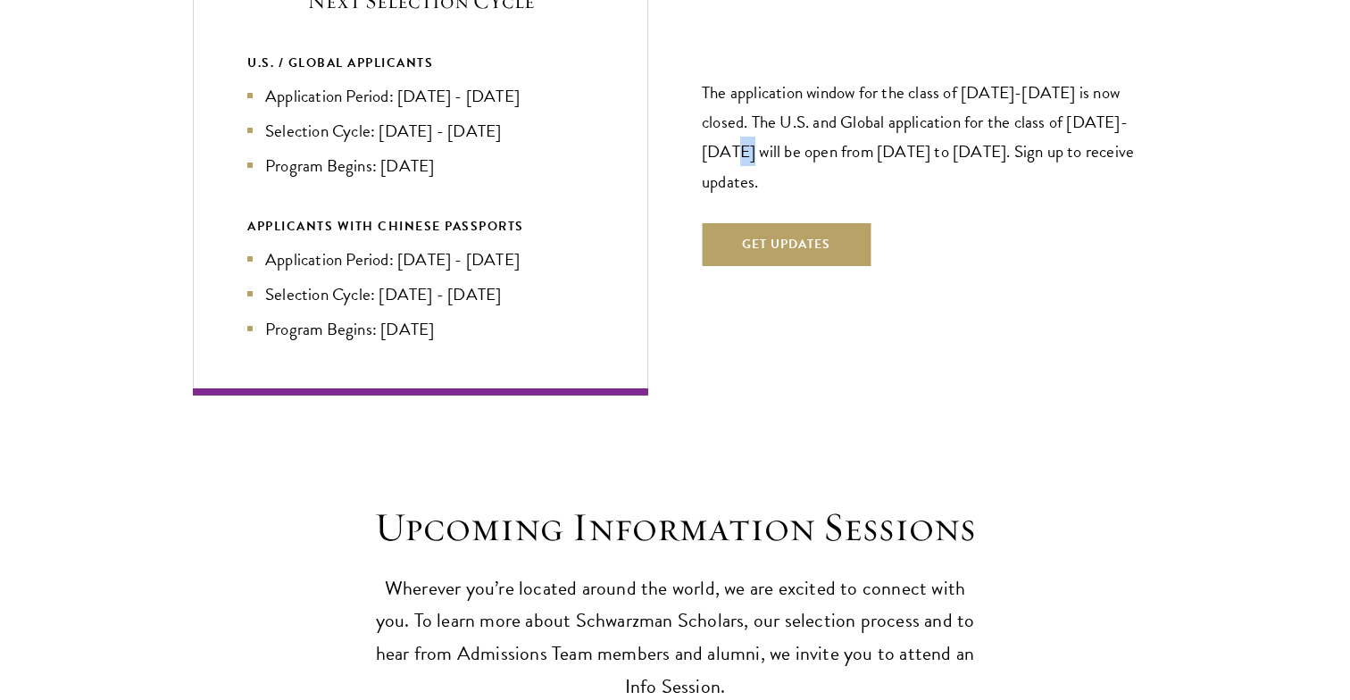
click at [1211, 100] on section "Next Selection Cycle U.S. / GLOBAL APPLICANTS Application Period: Apr 2026 - Se…" at bounding box center [675, 162] width 1350 height 463
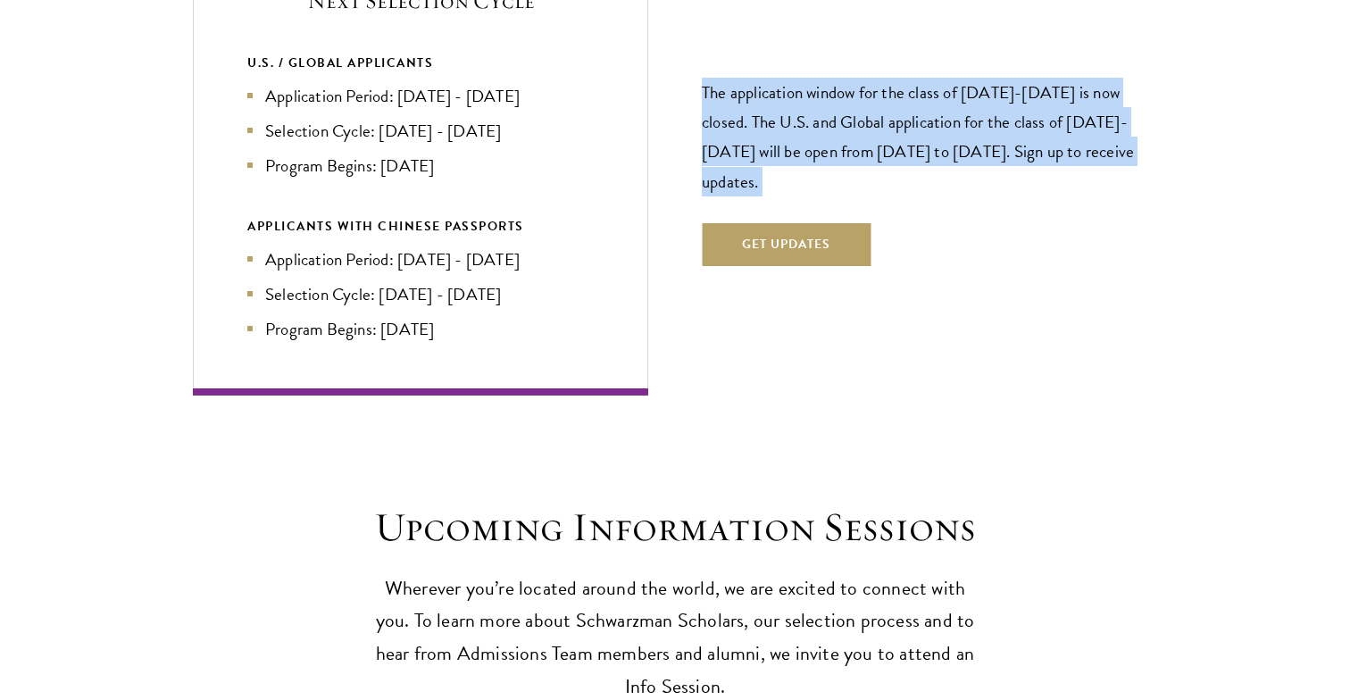
click at [1211, 100] on section "Next Selection Cycle U.S. / GLOBAL APPLICANTS Application Period: Apr 2026 - Se…" at bounding box center [675, 162] width 1350 height 463
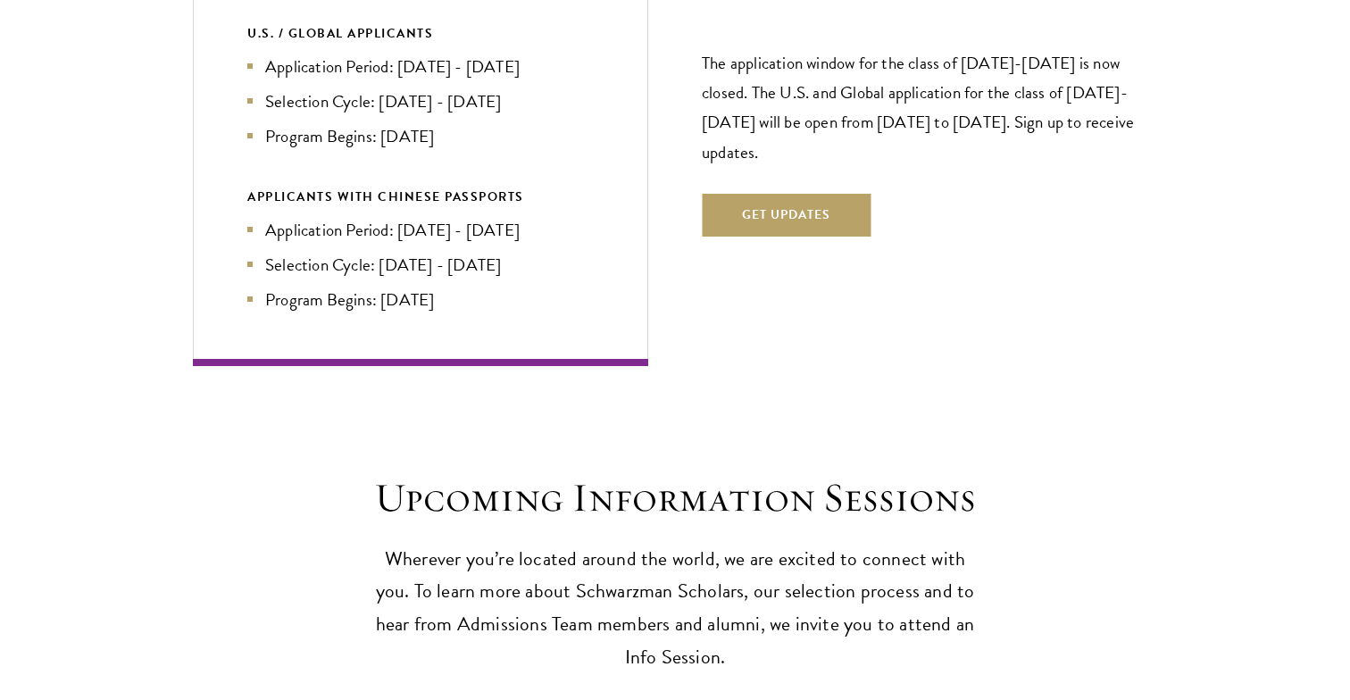
scroll to position [3973, 0]
click at [1211, 100] on section "Next Selection Cycle U.S. / GLOBAL APPLICANTS Application Period: Apr 2026 - Se…" at bounding box center [675, 132] width 1350 height 463
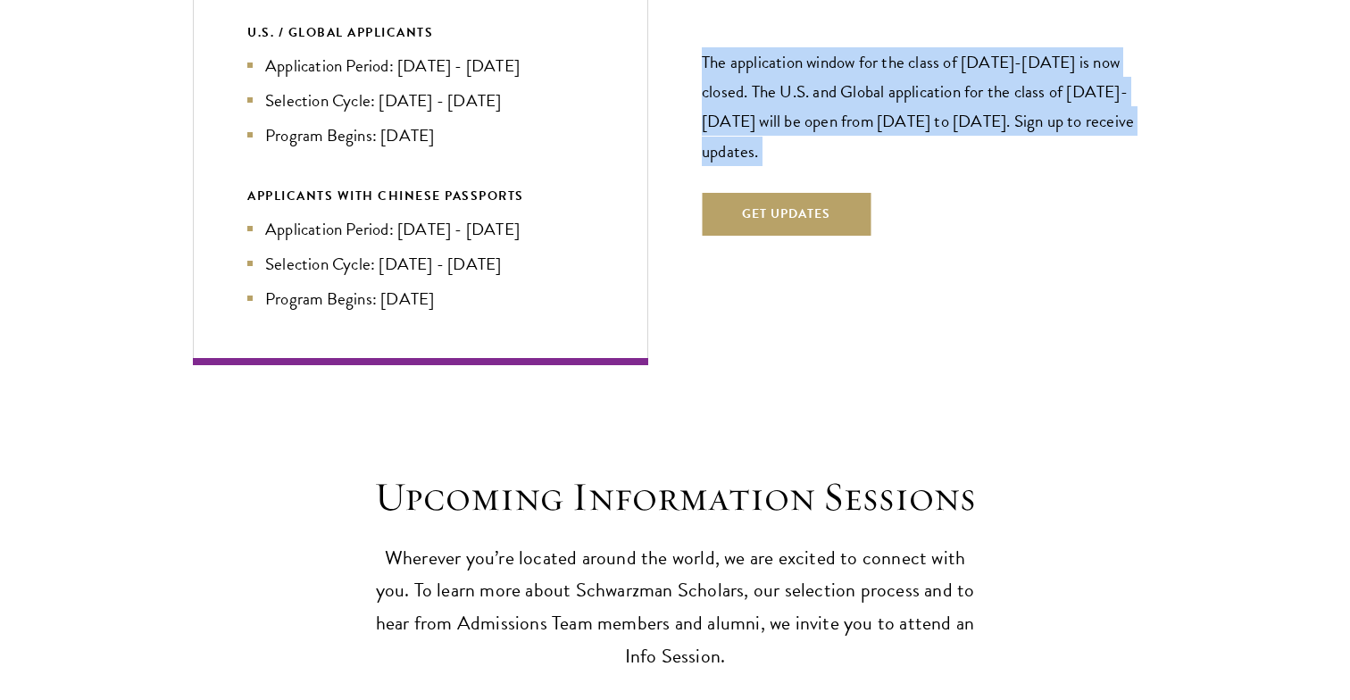
click at [1211, 100] on section "Next Selection Cycle U.S. / GLOBAL APPLICANTS Application Period: Apr 2026 - Se…" at bounding box center [675, 132] width 1350 height 463
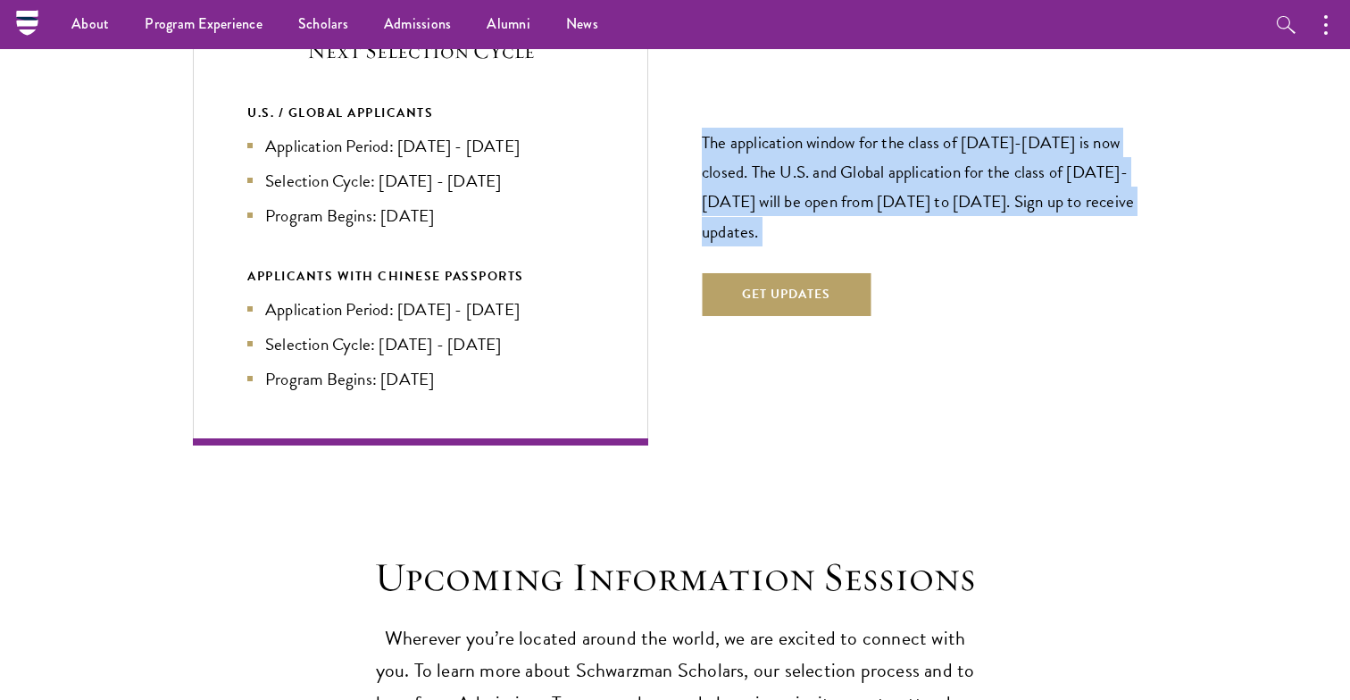
scroll to position [3909, 0]
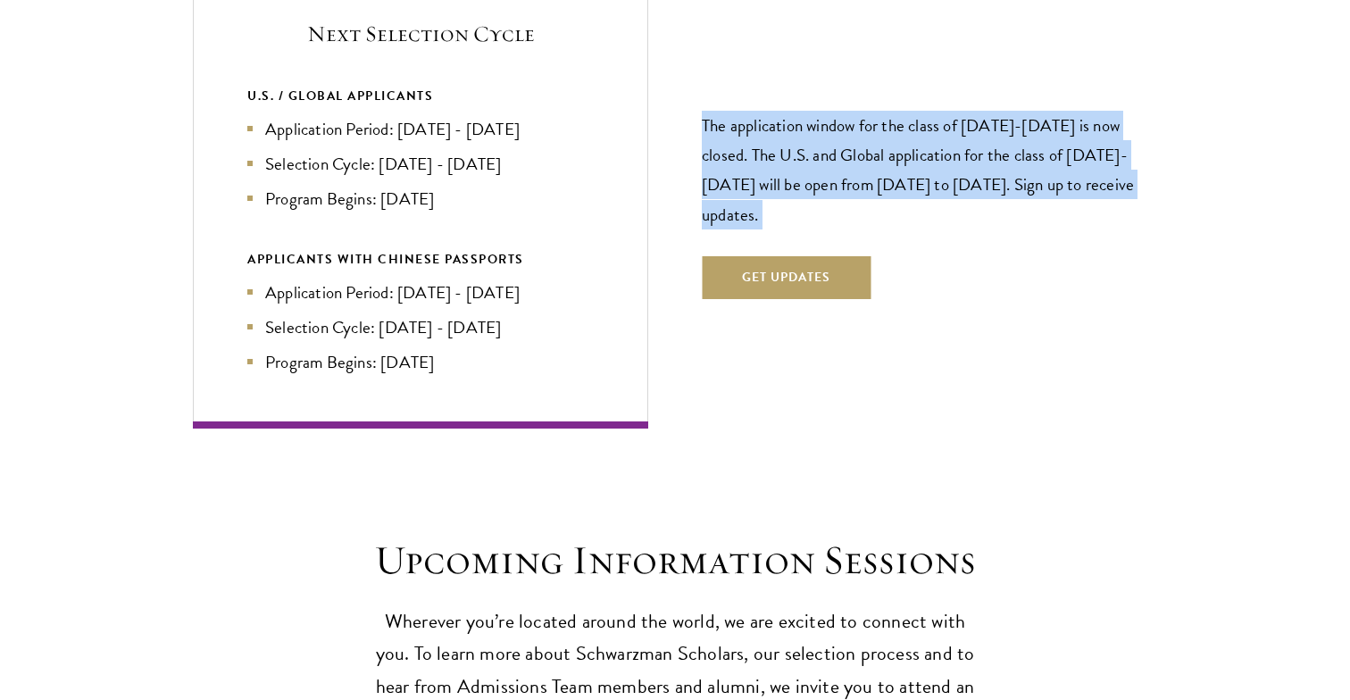
click at [1250, 115] on section "Next Selection Cycle U.S. / GLOBAL APPLICANTS Application Period: Apr 2026 - Se…" at bounding box center [675, 195] width 1350 height 463
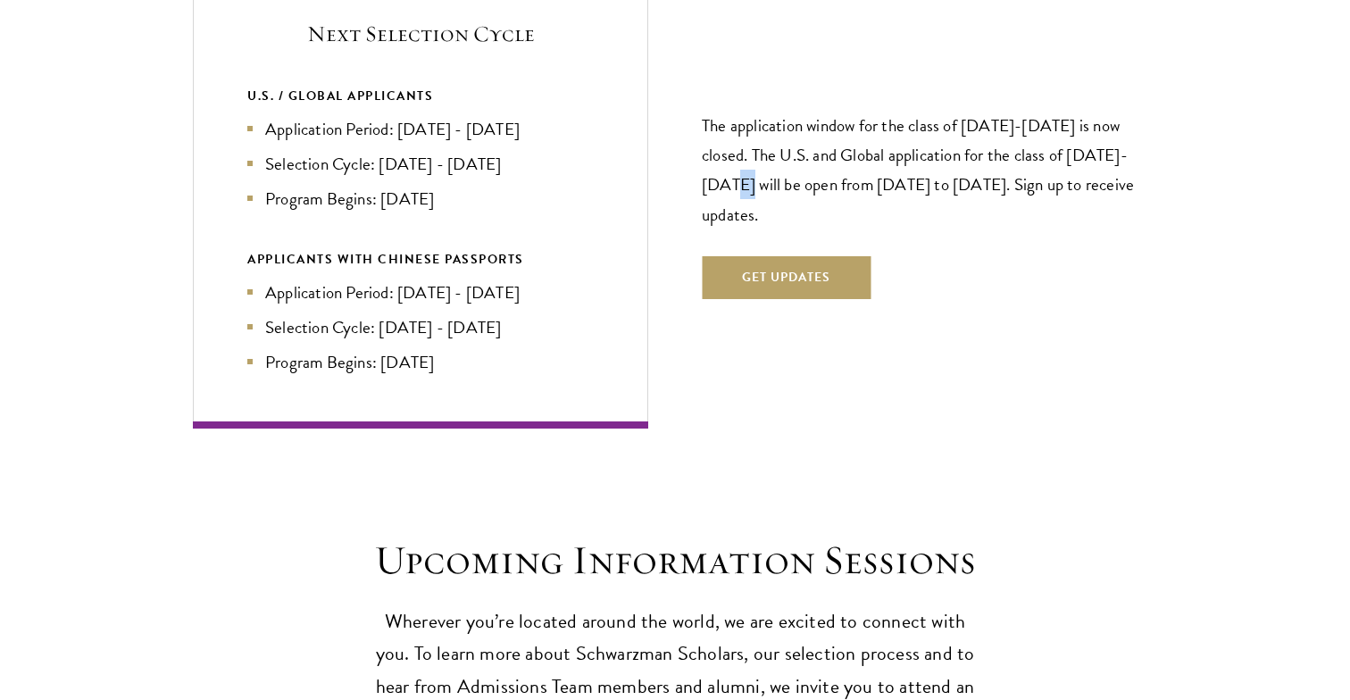
click at [1250, 115] on section "Next Selection Cycle U.S. / GLOBAL APPLICANTS Application Period: Apr 2026 - Se…" at bounding box center [675, 195] width 1350 height 463
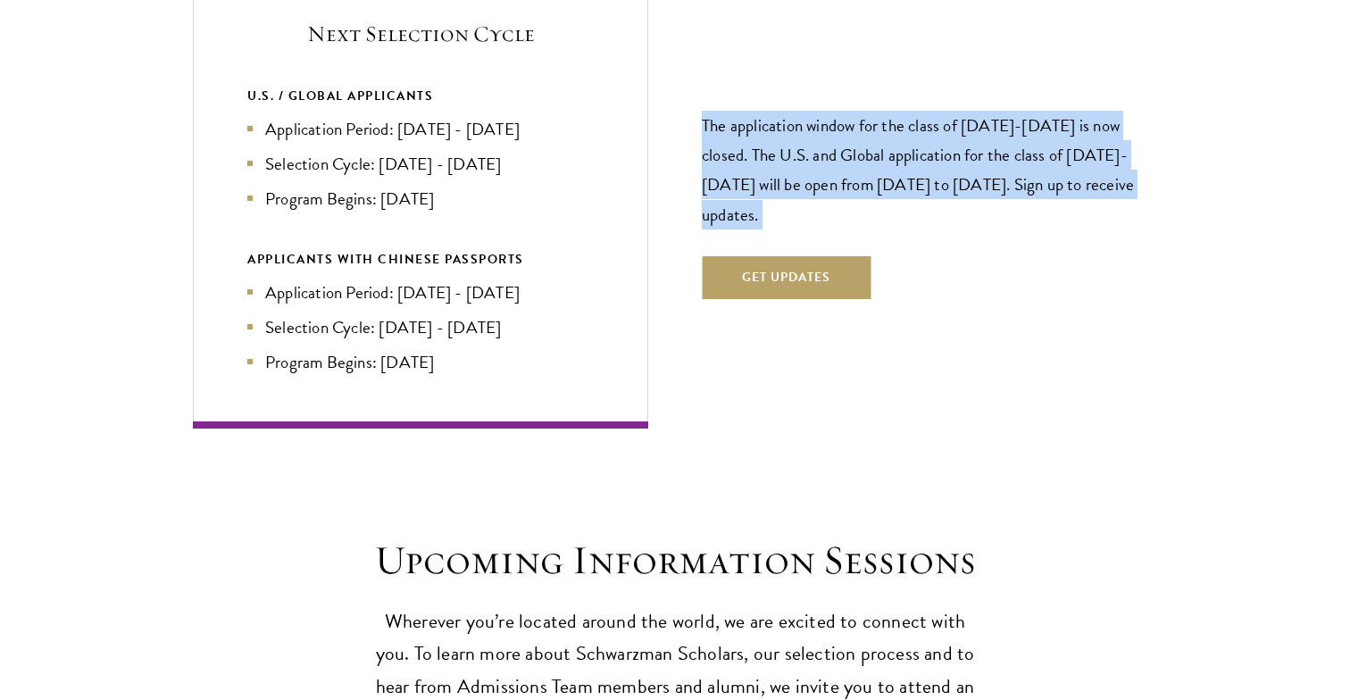
click at [1250, 115] on section "Next Selection Cycle U.S. / GLOBAL APPLICANTS Application Period: Apr 2026 - Se…" at bounding box center [675, 195] width 1350 height 463
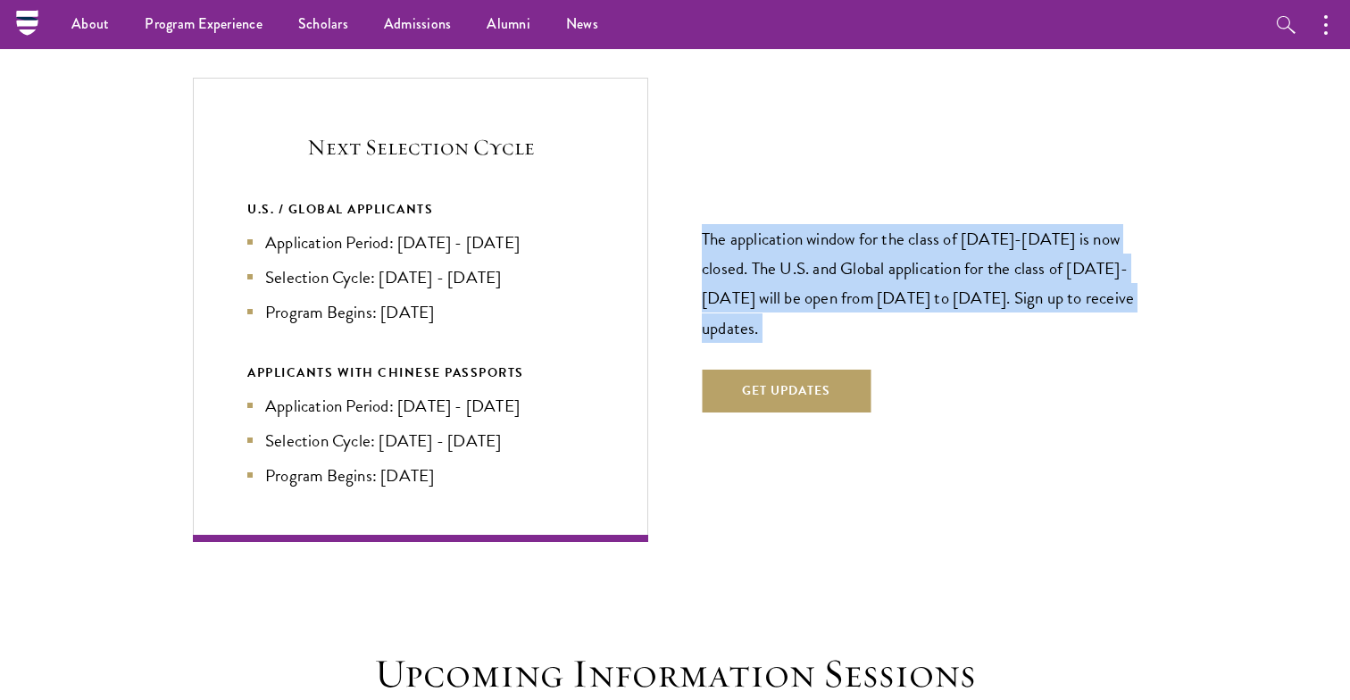
scroll to position [3792, 0]
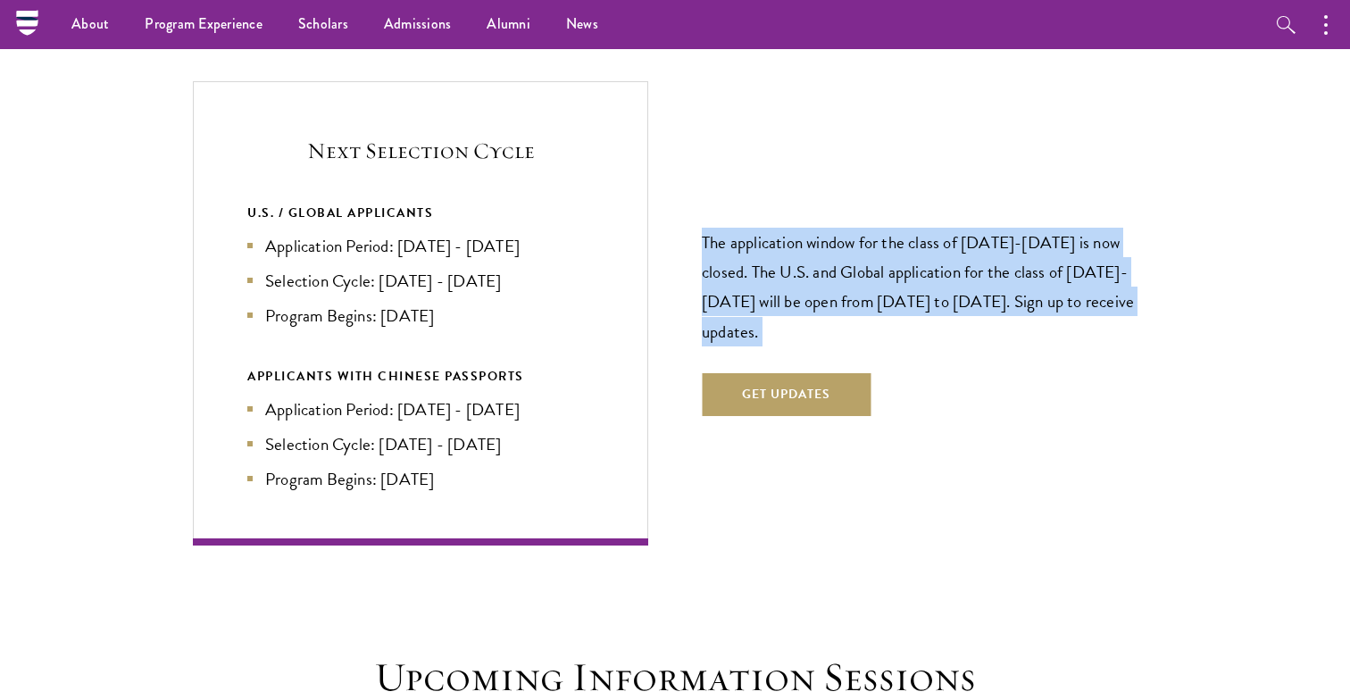
click at [1250, 115] on section "Next Selection Cycle U.S. / GLOBAL APPLICANTS Application Period: Apr 2026 - Se…" at bounding box center [675, 312] width 1350 height 463
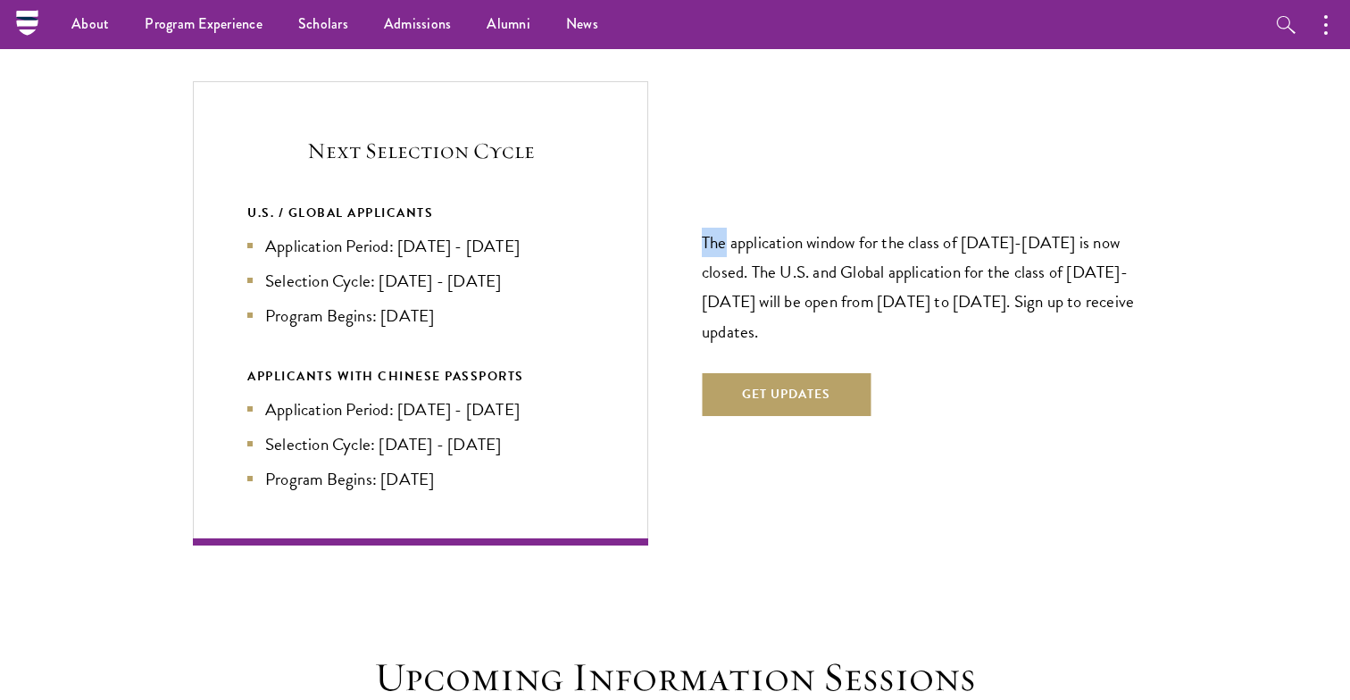
click at [1250, 115] on section "Next Selection Cycle U.S. / GLOBAL APPLICANTS Application Period: Apr 2026 - Se…" at bounding box center [675, 312] width 1350 height 463
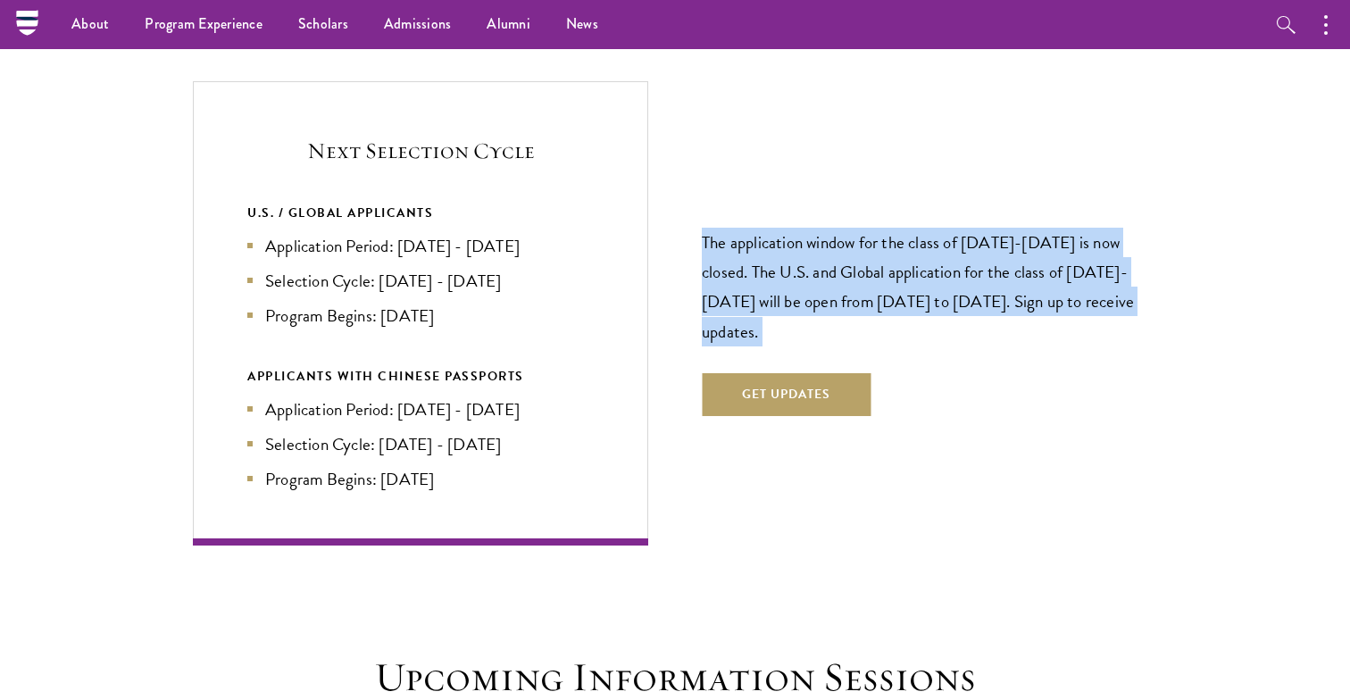
click at [1250, 115] on section "Next Selection Cycle U.S. / GLOBAL APPLICANTS Application Period: Apr 2026 - Se…" at bounding box center [675, 312] width 1350 height 463
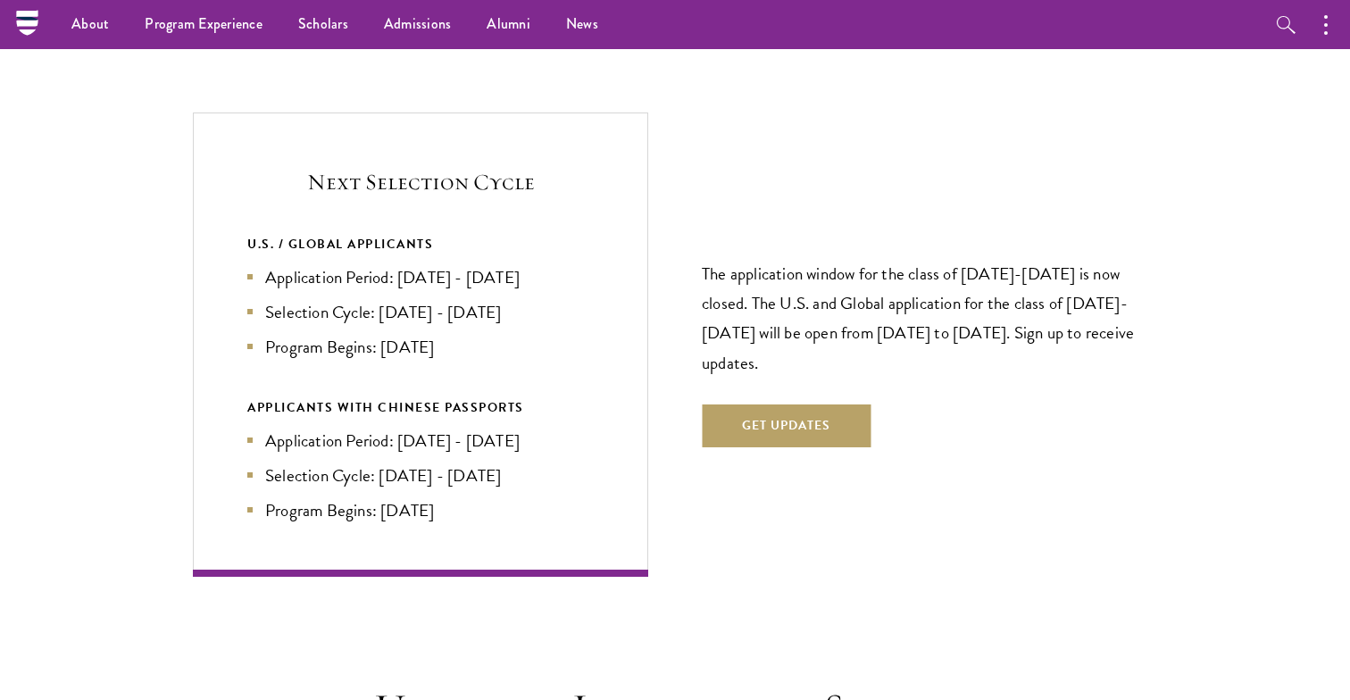
click at [1249, 115] on section "Next Selection Cycle U.S. / GLOBAL APPLICANTS Application Period: Apr 2026 - Se…" at bounding box center [675, 343] width 1350 height 463
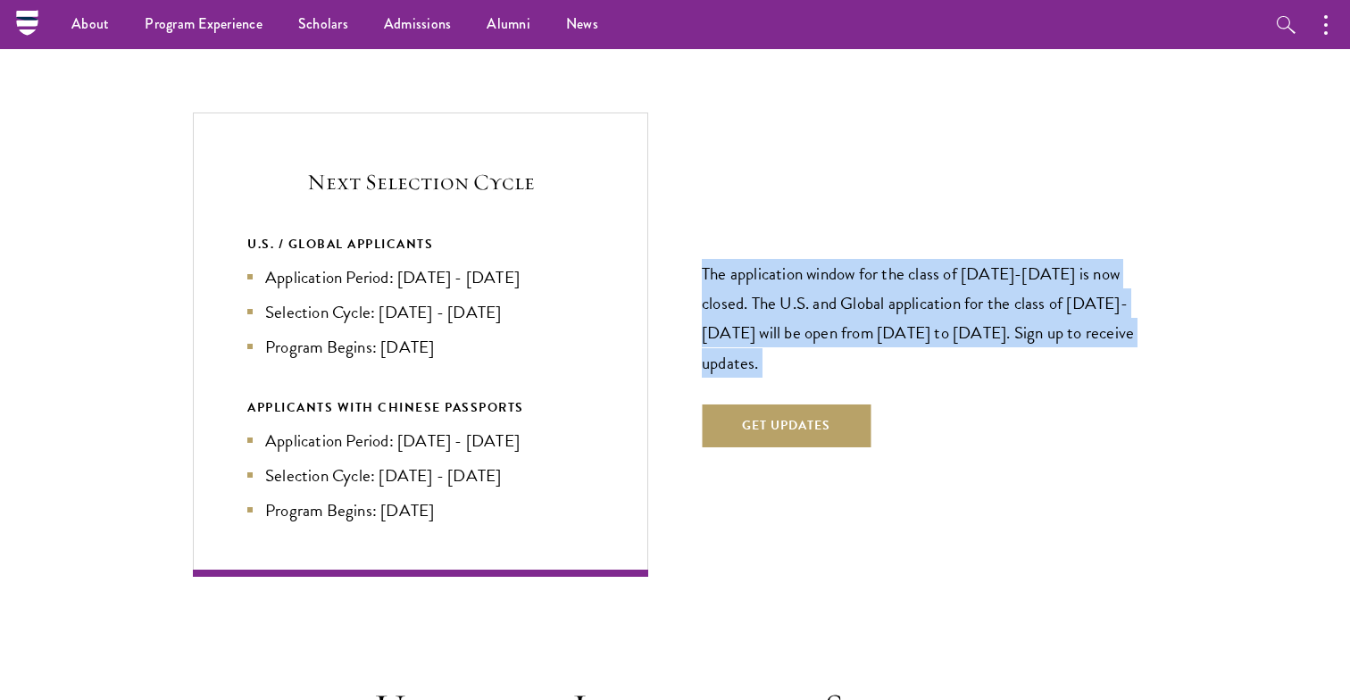
click at [1249, 115] on section "Next Selection Cycle U.S. / GLOBAL APPLICANTS Application Period: Apr 2026 - Se…" at bounding box center [675, 343] width 1350 height 463
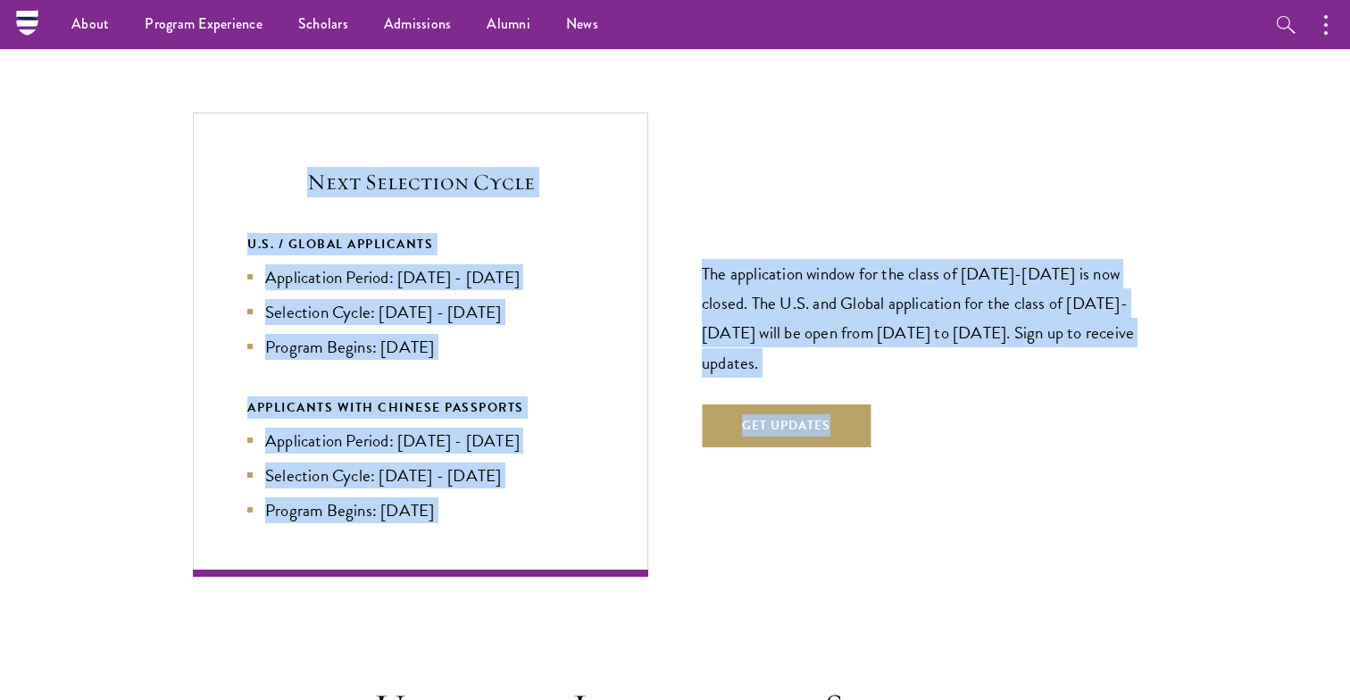
drag, startPoint x: 214, startPoint y: 98, endPoint x: 212, endPoint y: 537, distance: 438.3
click at [212, 537] on div "Next Selection Cycle U.S. / GLOBAL APPLICANTS Application Period: Apr 2026 - Se…" at bounding box center [420, 343] width 455 height 463
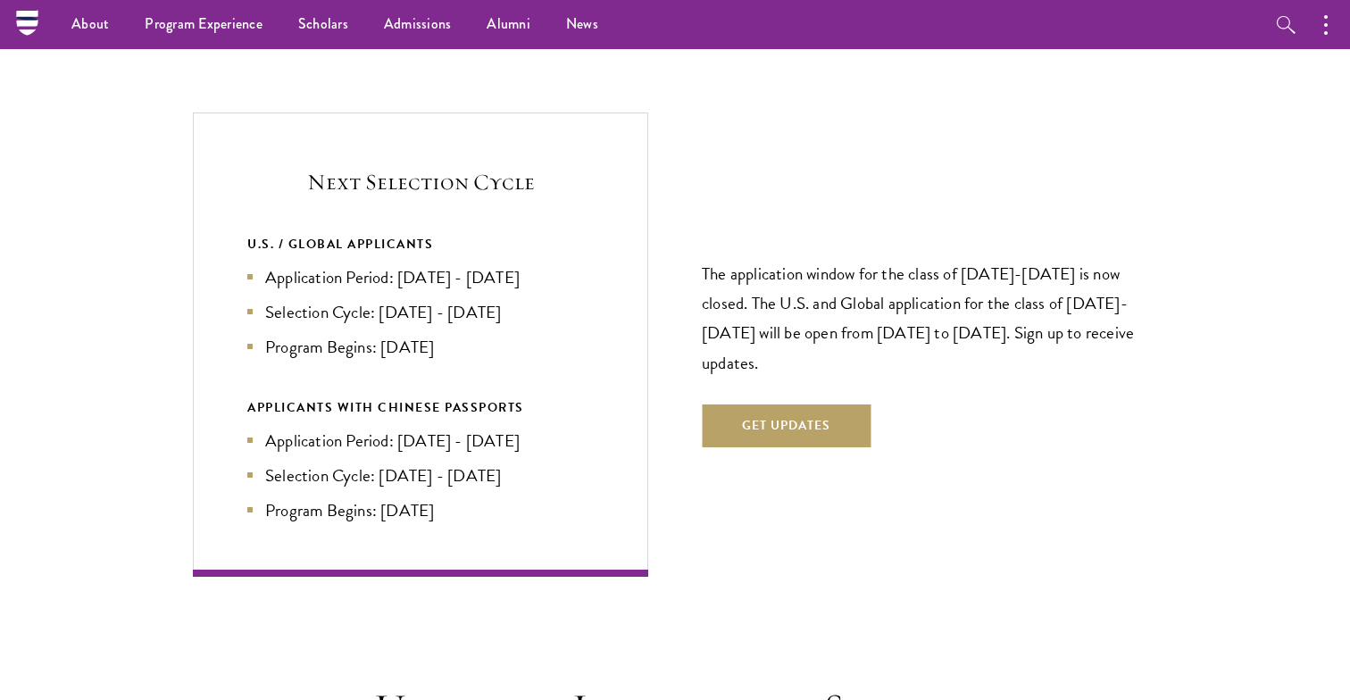
click at [215, 518] on div "Next Selection Cycle U.S. / GLOBAL APPLICANTS Application Period: Apr 2026 - Se…" at bounding box center [420, 343] width 455 height 463
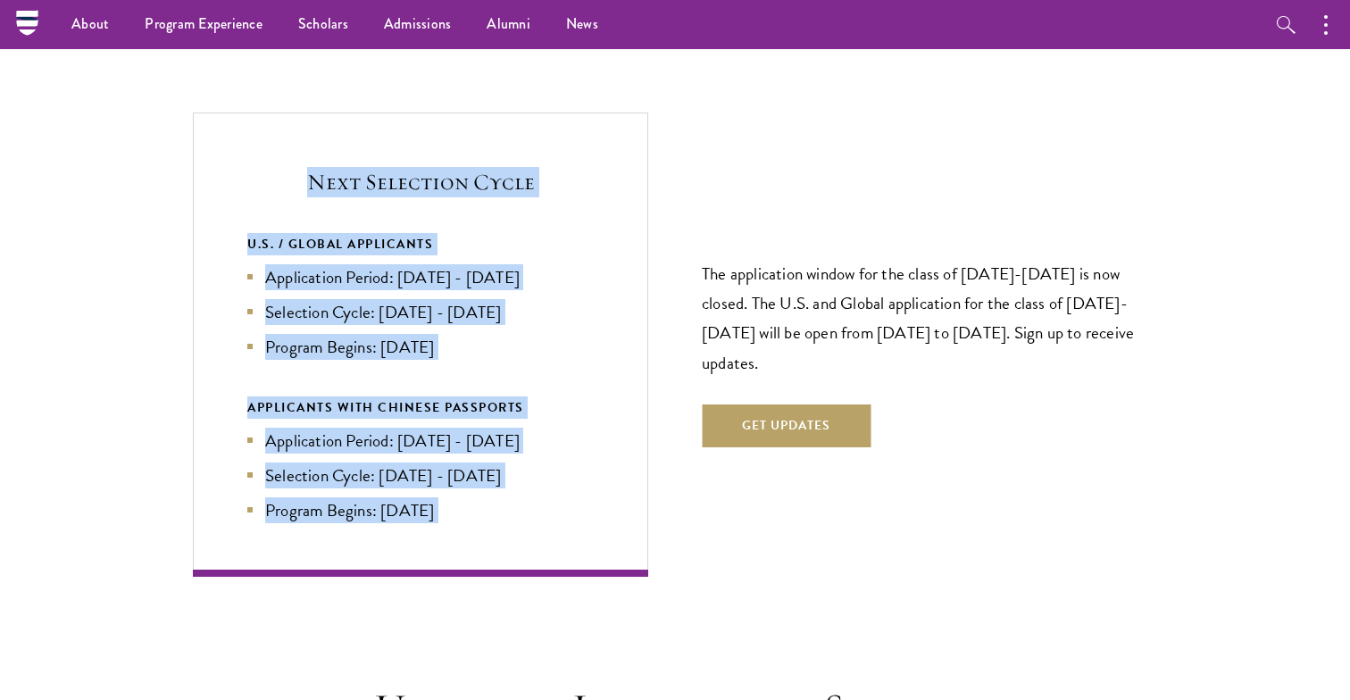
drag, startPoint x: 215, startPoint y: 518, endPoint x: 206, endPoint y: 111, distance: 407.2
click at [206, 112] on div "Next Selection Cycle U.S. / GLOBAL APPLICANTS Application Period: Apr 2026 - Se…" at bounding box center [420, 343] width 455 height 463
drag, startPoint x: 206, startPoint y: 111, endPoint x: 238, endPoint y: 495, distance: 386.1
click at [238, 495] on div "Next Selection Cycle U.S. / GLOBAL APPLICANTS Application Period: Apr 2026 - Se…" at bounding box center [420, 343] width 455 height 463
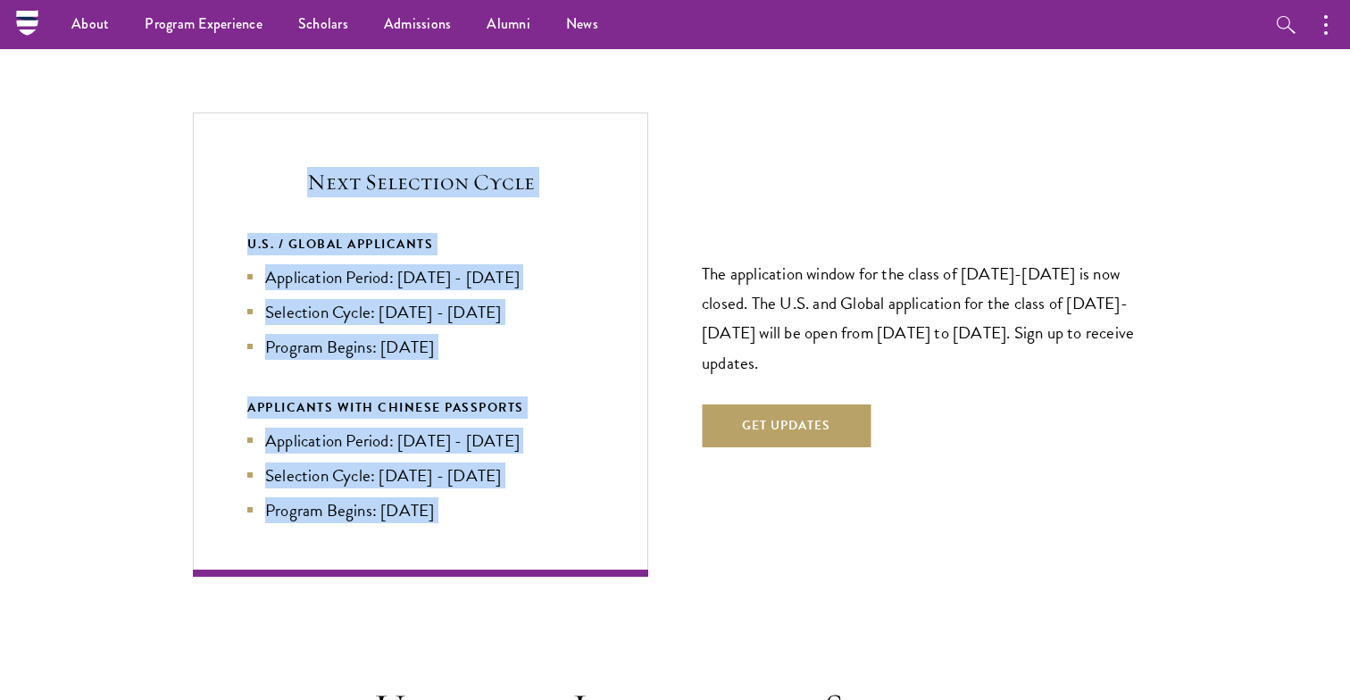
click at [238, 495] on div "Next Selection Cycle U.S. / GLOBAL APPLICANTS Application Period: Apr 2026 - Se…" at bounding box center [420, 343] width 455 height 463
drag, startPoint x: 238, startPoint y: 495, endPoint x: 229, endPoint y: 109, distance: 386.7
click at [229, 112] on div "Next Selection Cycle U.S. / GLOBAL APPLICANTS Application Period: Apr 2026 - Se…" at bounding box center [420, 343] width 455 height 463
drag, startPoint x: 569, startPoint y: 115, endPoint x: 555, endPoint y: 481, distance: 366.3
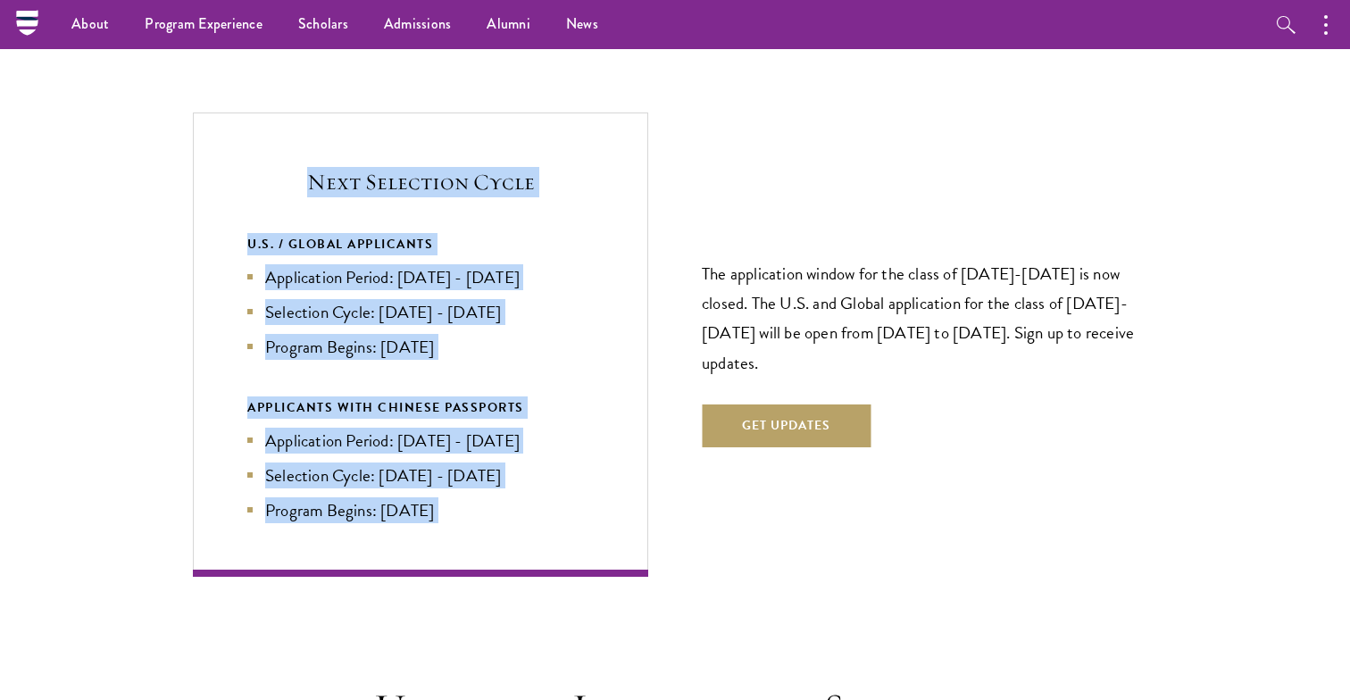
click at [555, 481] on div "Next Selection Cycle U.S. / GLOBAL APPLICANTS Application Period: Apr 2026 - Se…" at bounding box center [420, 343] width 455 height 463
click at [555, 497] on li "Program Begins: [DATE]" at bounding box center [420, 510] width 346 height 26
drag, startPoint x: 557, startPoint y: 480, endPoint x: 616, endPoint y: 107, distance: 377.8
click at [616, 112] on div "Next Selection Cycle U.S. / GLOBAL APPLICANTS Application Period: Apr 2026 - Se…" at bounding box center [420, 343] width 455 height 463
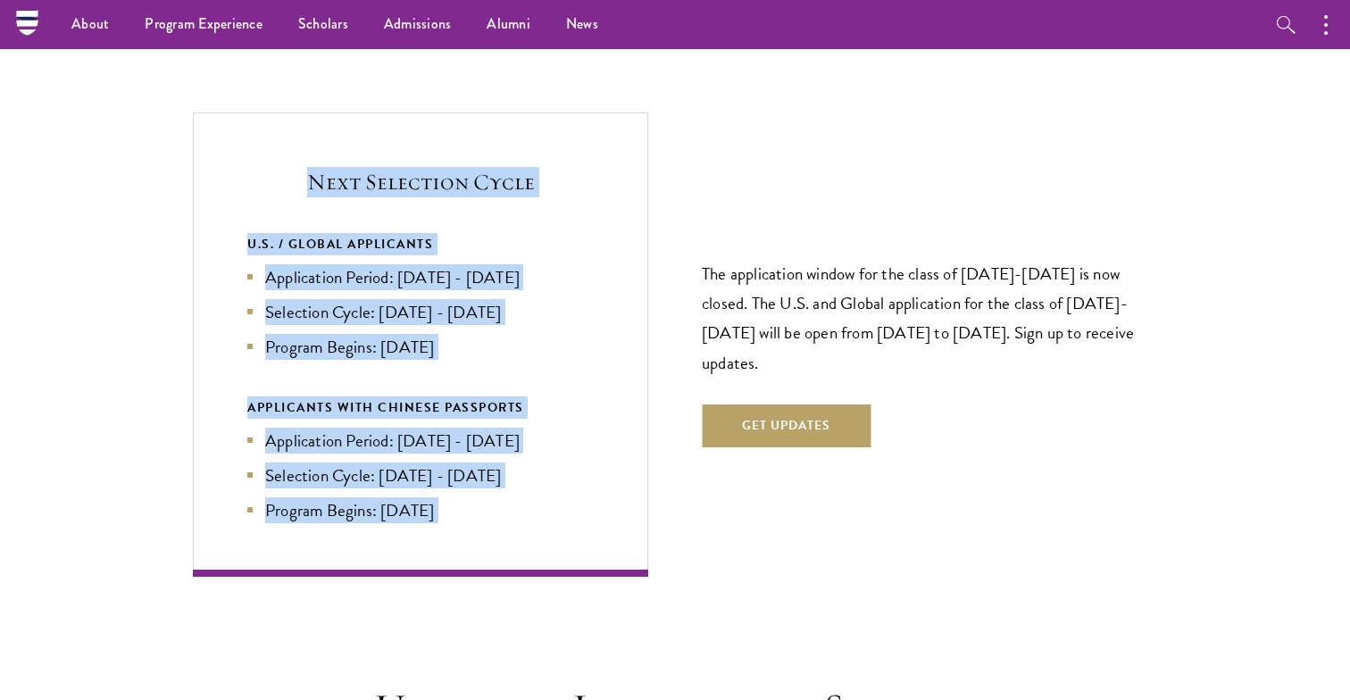
drag, startPoint x: 616, startPoint y: 107, endPoint x: 645, endPoint y: 505, distance: 399.3
click at [645, 505] on div "Next Selection Cycle U.S. / GLOBAL APPLICANTS Application Period: Apr 2026 - Se…" at bounding box center [420, 343] width 455 height 463
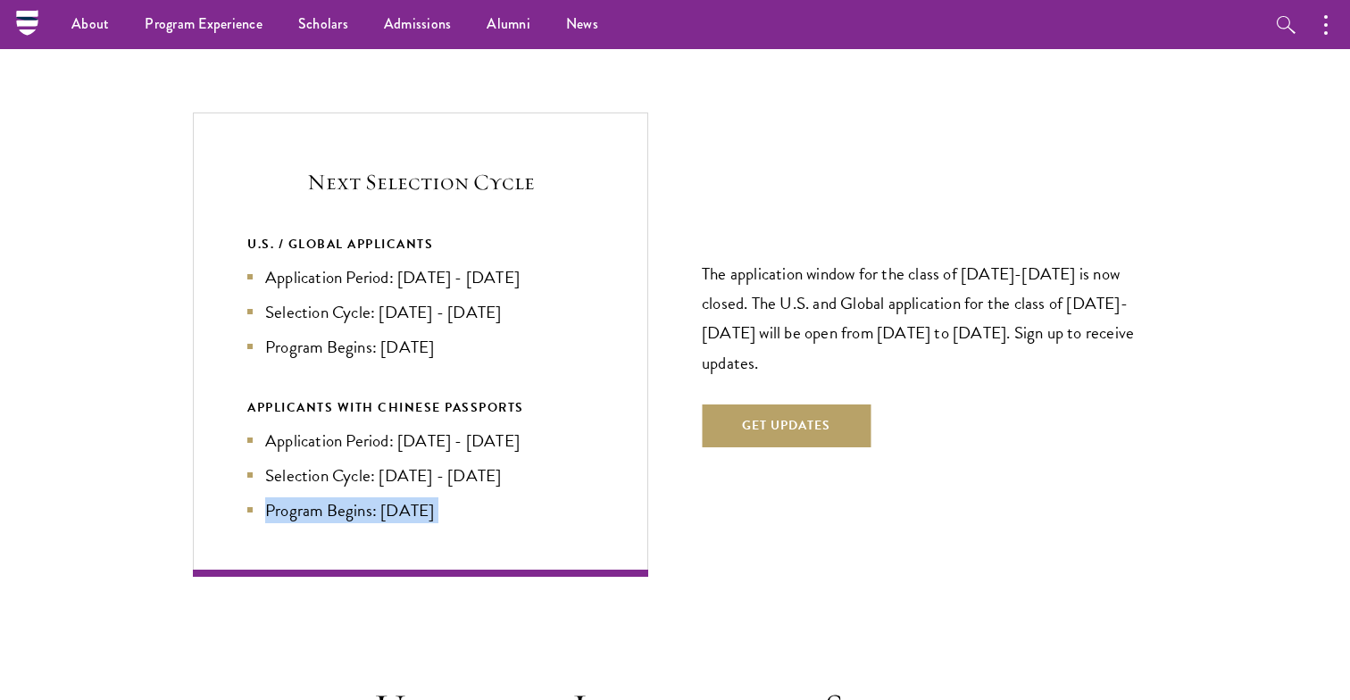
click at [645, 505] on div "Next Selection Cycle U.S. / GLOBAL APPLICANTS Application Period: Apr 2026 - Se…" at bounding box center [420, 343] width 455 height 463
click at [681, 468] on div "Next Selection Cycle U.S. / GLOBAL APPLICANTS Application Period: Apr 2026 - Se…" at bounding box center [675, 343] width 964 height 463
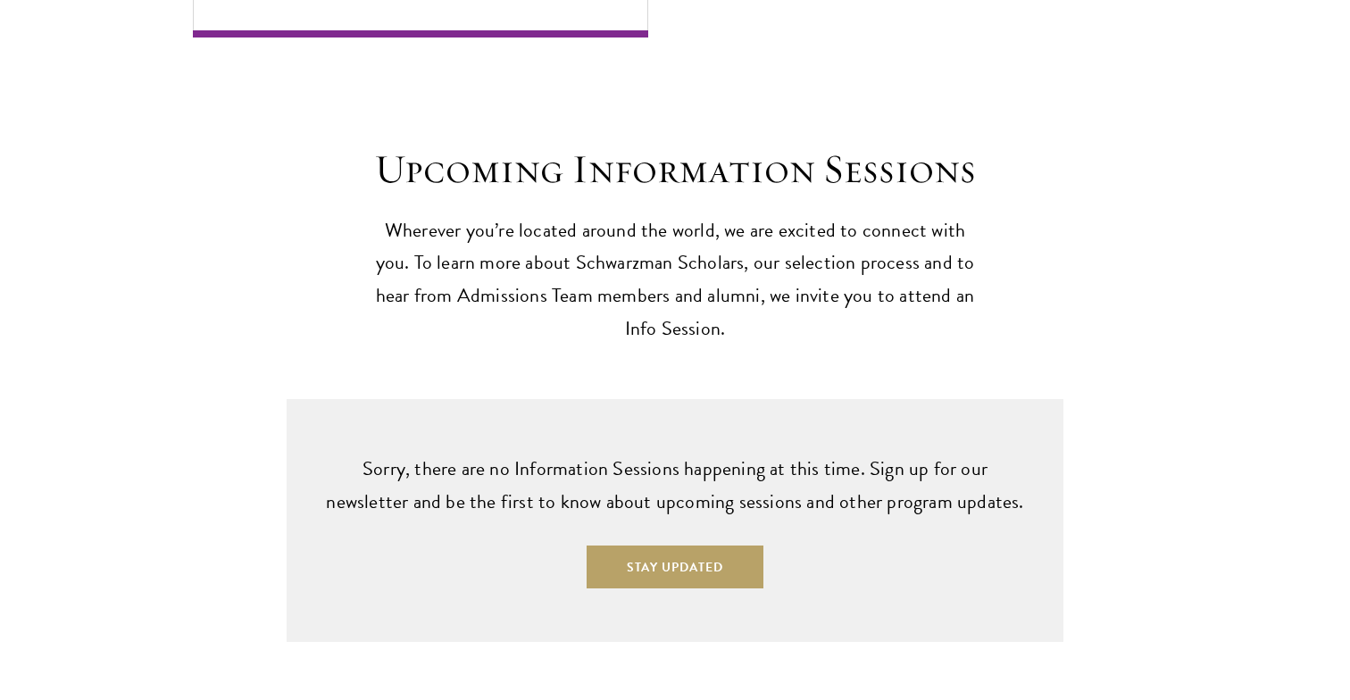
scroll to position [4347, 0]
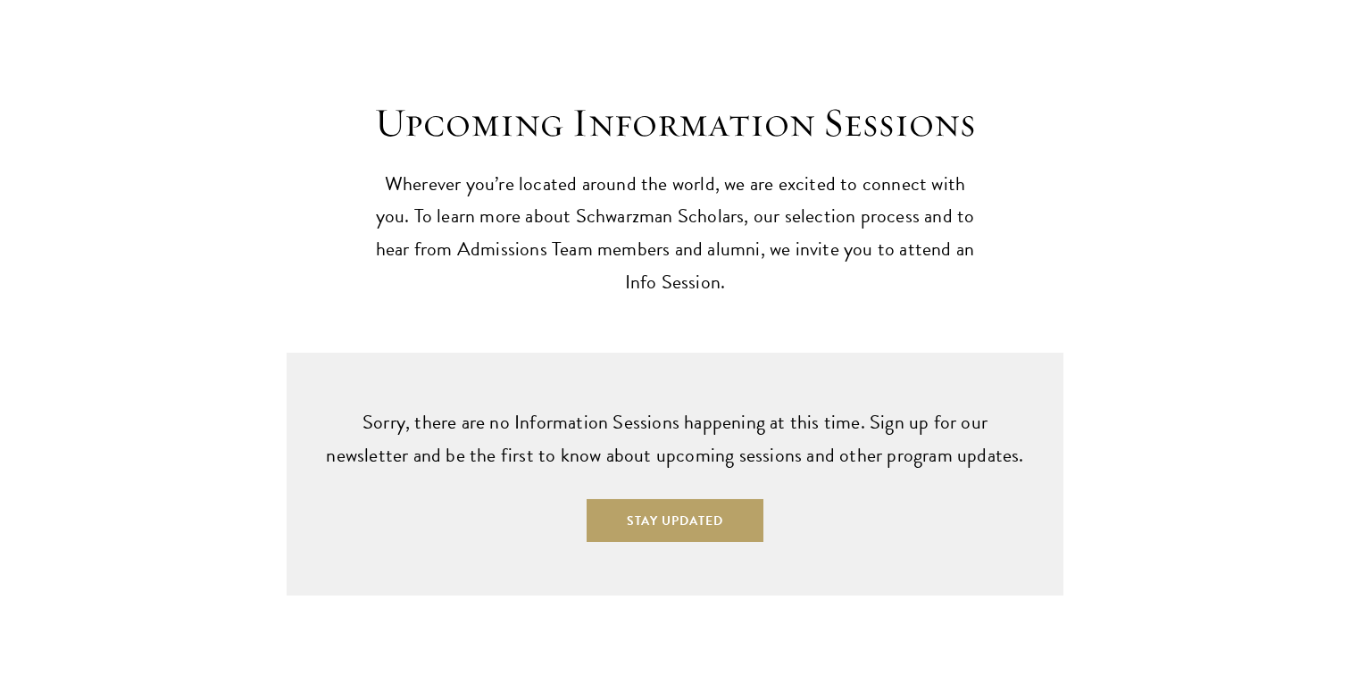
click at [659, 41] on div "Upcoming Information Sessions Wherever you’re located around the world, we are …" at bounding box center [675, 293] width 1350 height 605
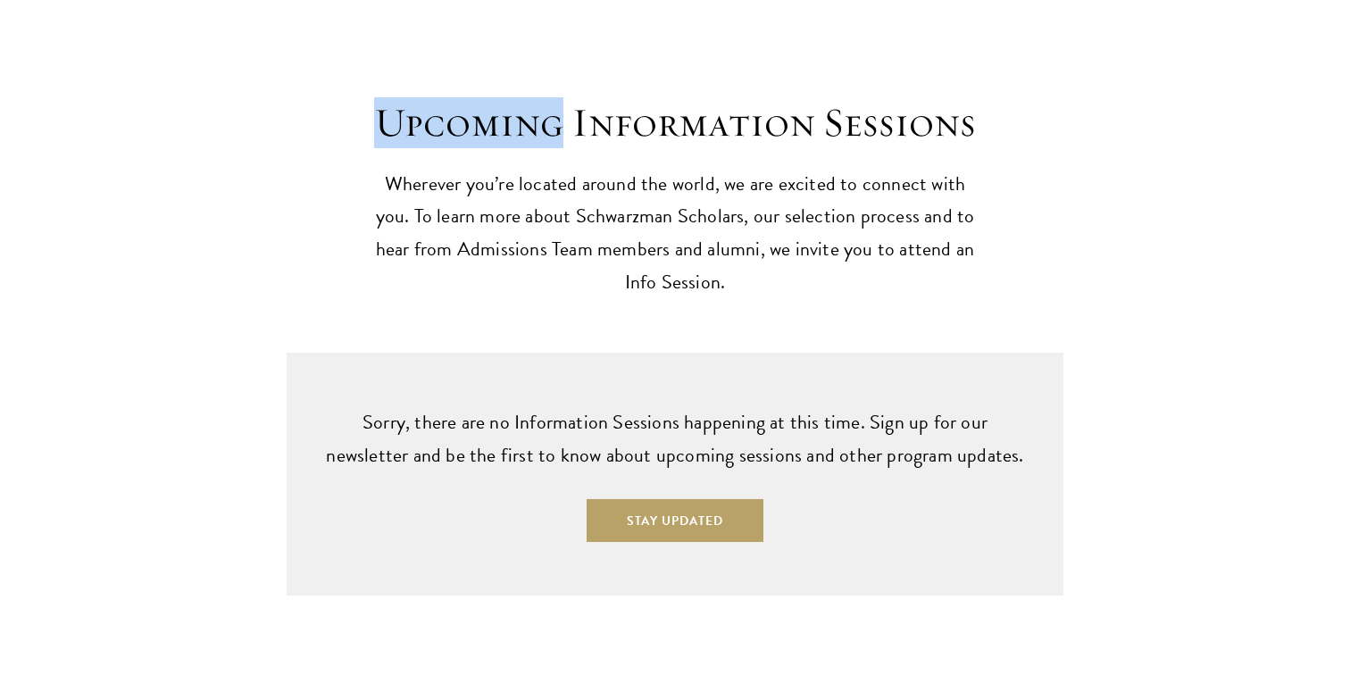
click at [659, 41] on div "Upcoming Information Sessions Wherever you’re located around the world, we are …" at bounding box center [675, 293] width 1350 height 605
click at [675, 35] on div "Upcoming Information Sessions Wherever you’re located around the world, we are …" at bounding box center [675, 293] width 1350 height 605
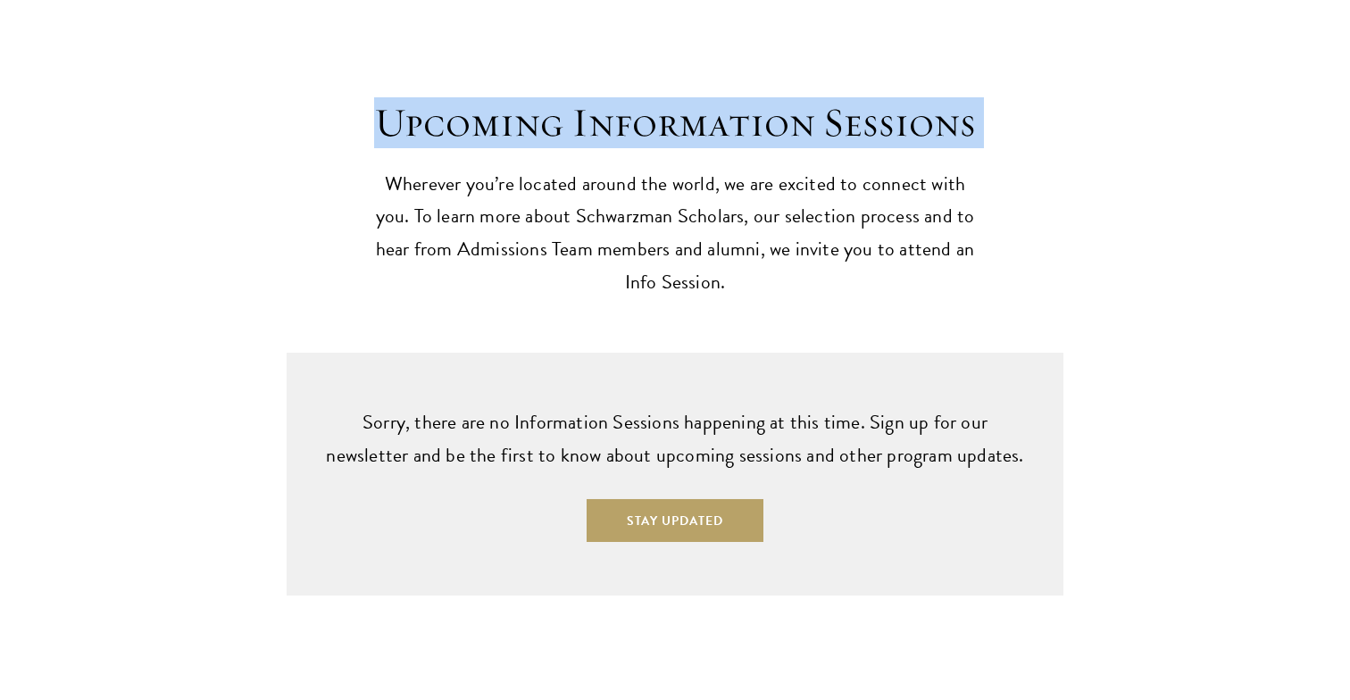
click at [675, 35] on div "Upcoming Information Sessions Wherever you’re located around the world, we are …" at bounding box center [675, 293] width 1350 height 605
click at [671, 33] on div "Upcoming Information Sessions Wherever you’re located around the world, we are …" at bounding box center [675, 293] width 1350 height 605
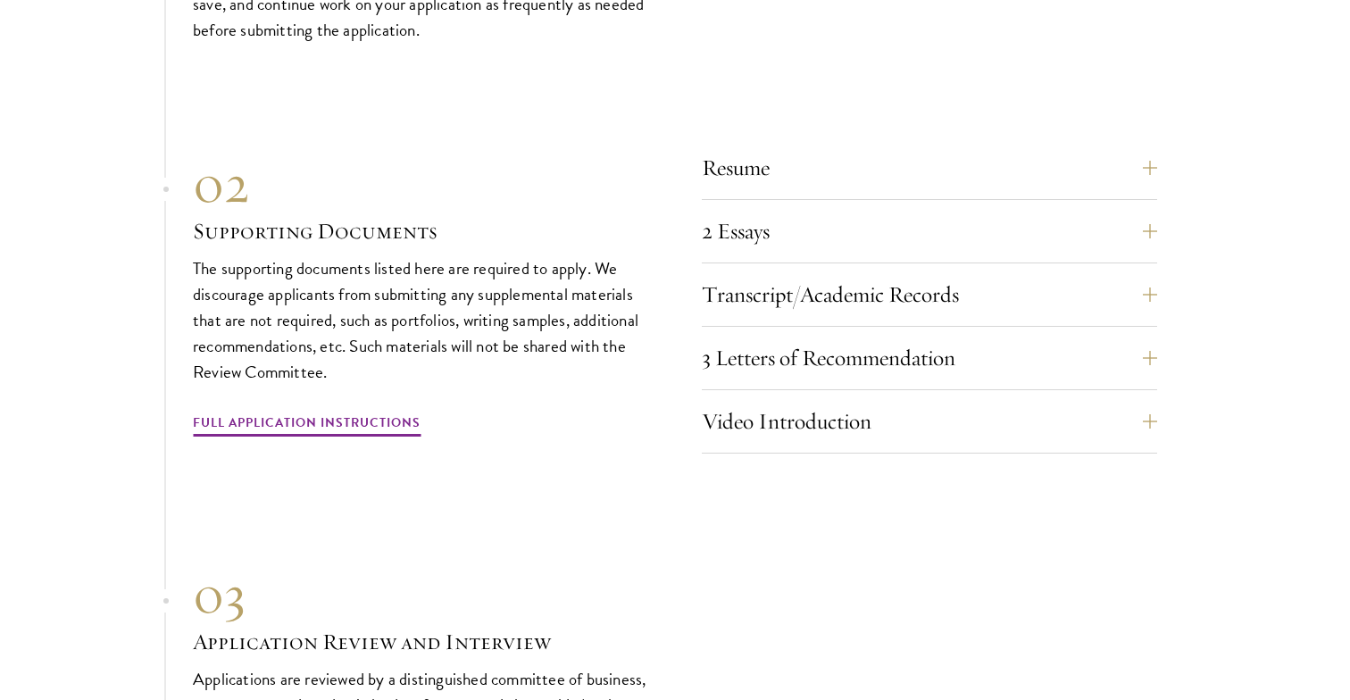
scroll to position [5582, 0]
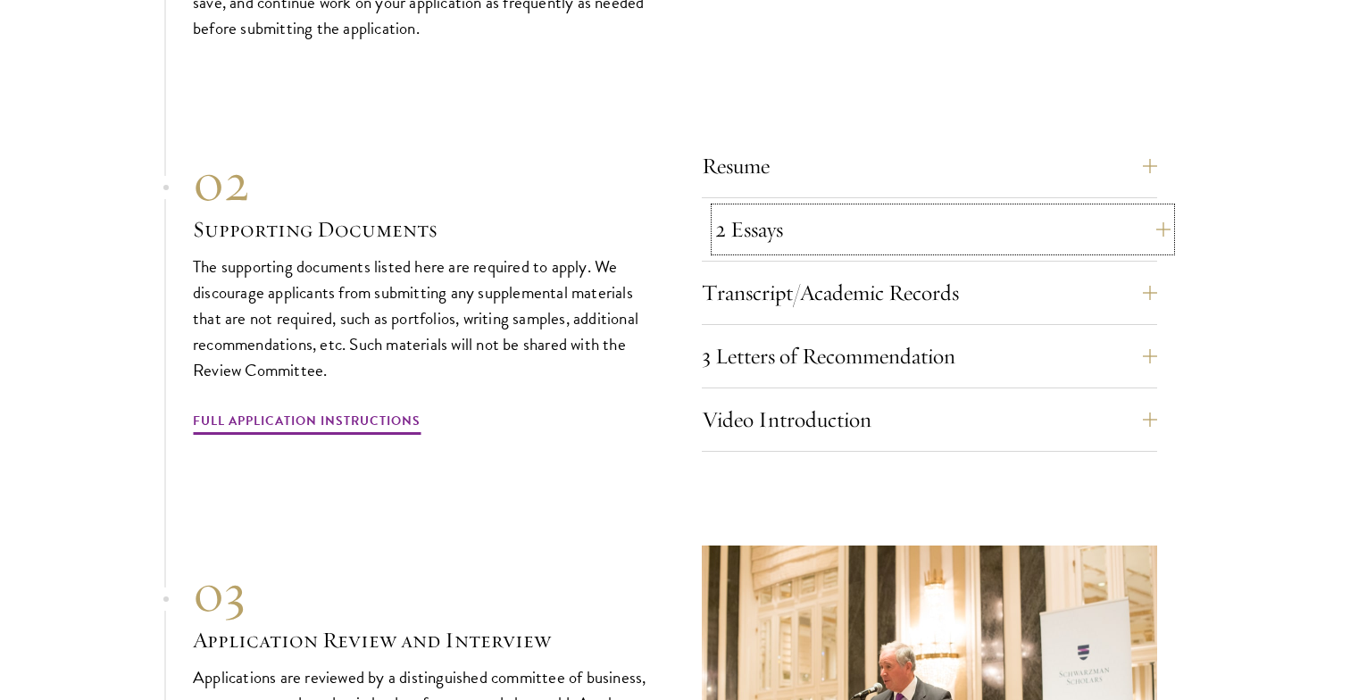
click at [779, 208] on button "2 Essays" at bounding box center [942, 229] width 455 height 43
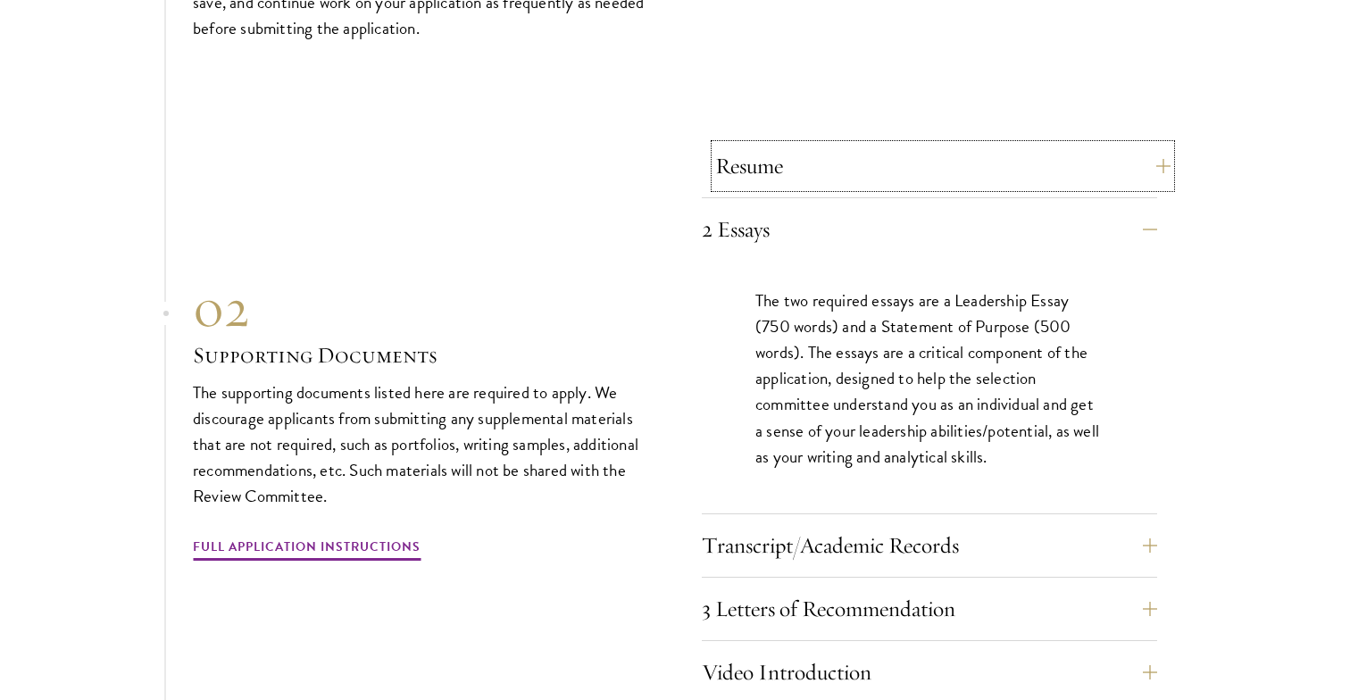
click at [779, 145] on button "Resume" at bounding box center [942, 166] width 455 height 43
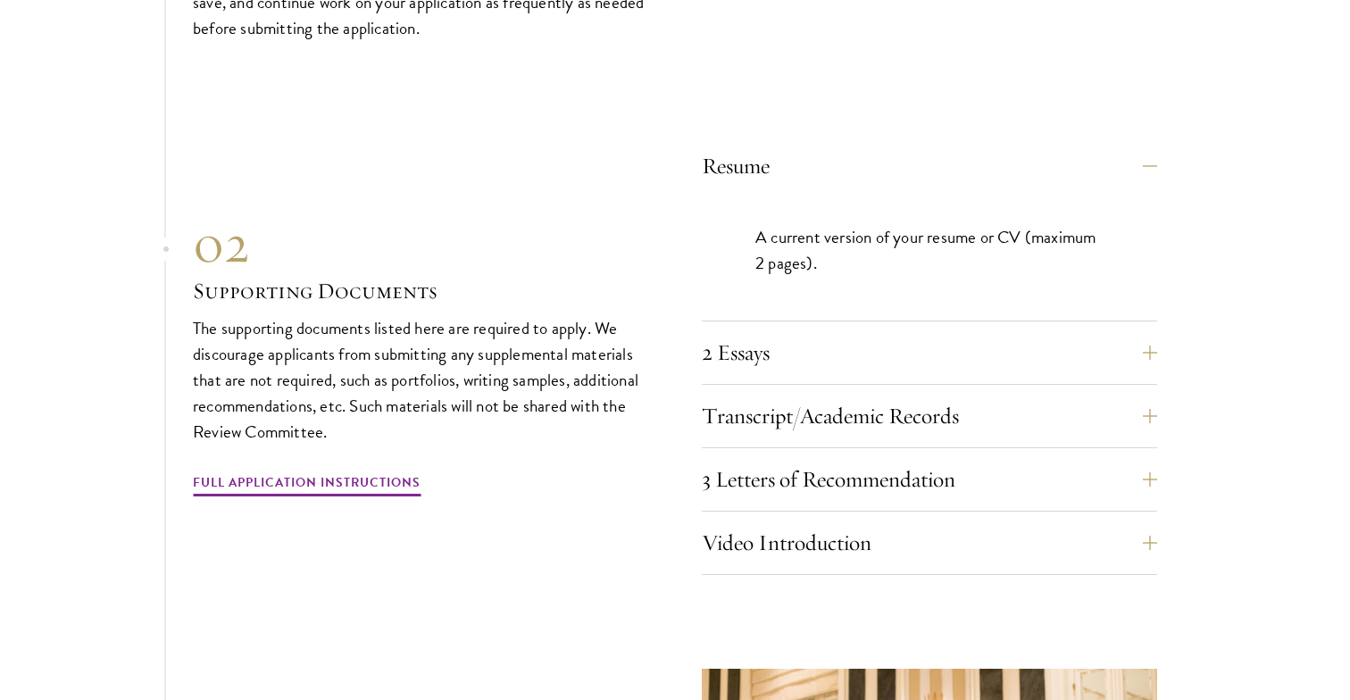
click at [797, 295] on div "Resume A current version of your resume or CV (maximum 2 pages). 2 Essays The t…" at bounding box center [929, 360] width 455 height 430
click at [795, 331] on button "2 Essays" at bounding box center [942, 352] width 455 height 43
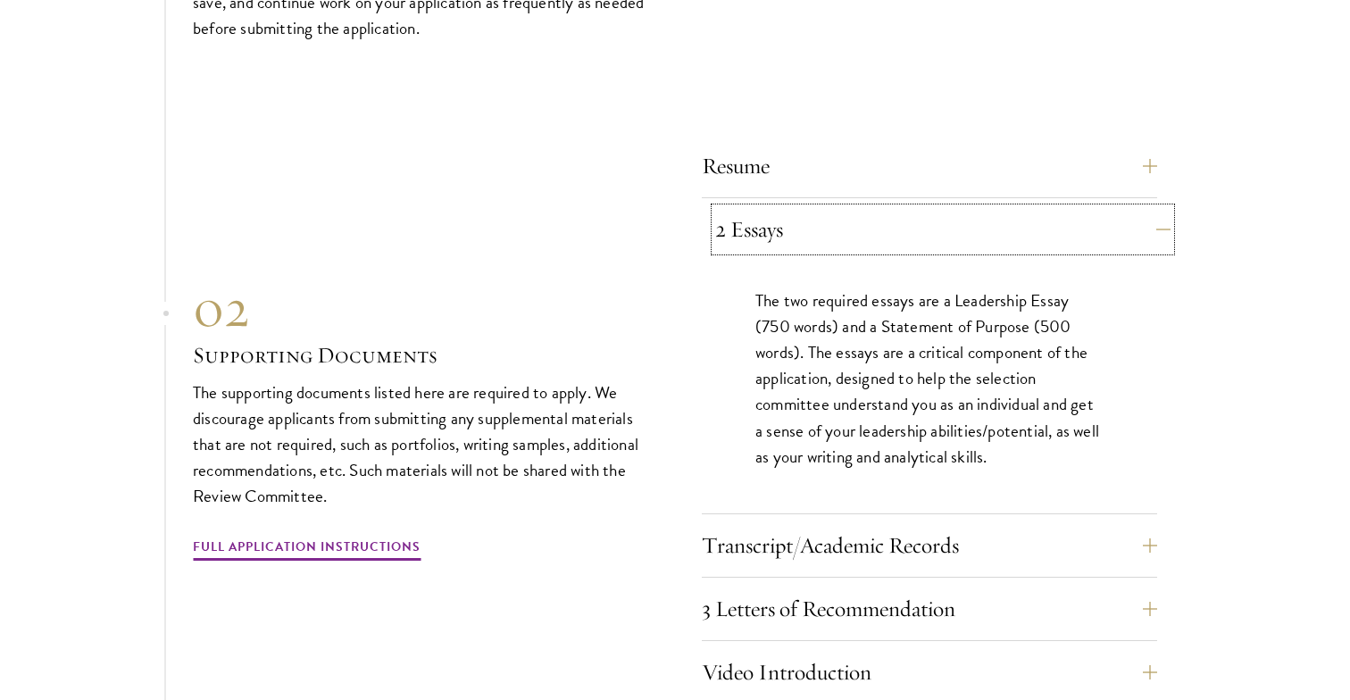
click at [835, 208] on button "2 Essays" at bounding box center [942, 229] width 455 height 43
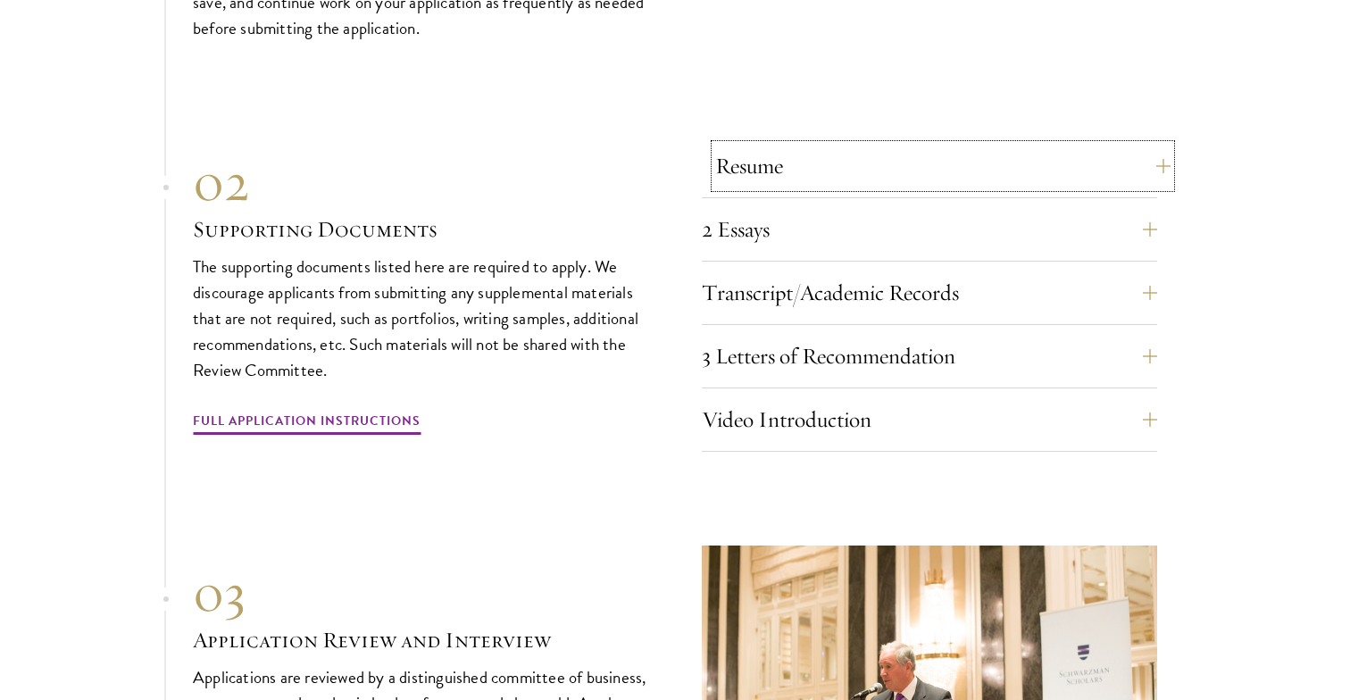
click at [775, 145] on button "Resume" at bounding box center [942, 166] width 455 height 43
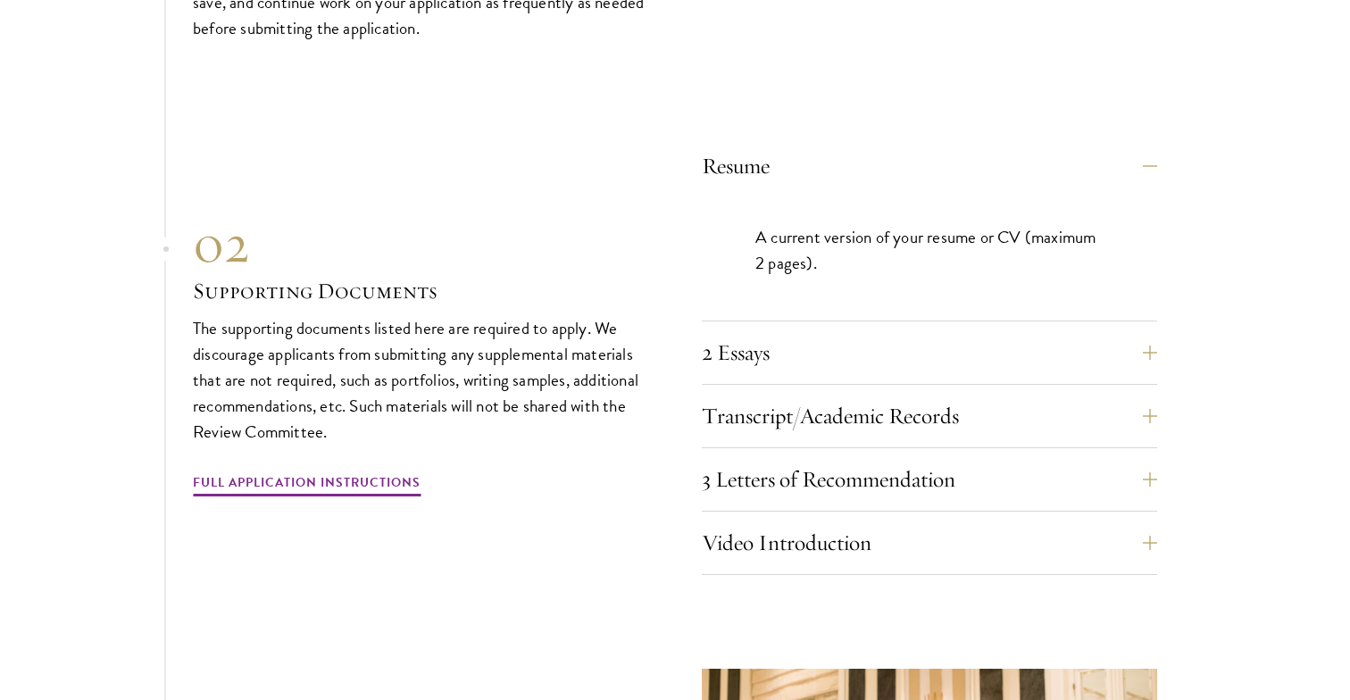
click at [631, 135] on div "Resume A current version of your resume or CV (maximum 2 pages). 2 Essays The t…" at bounding box center [675, 355] width 964 height 440
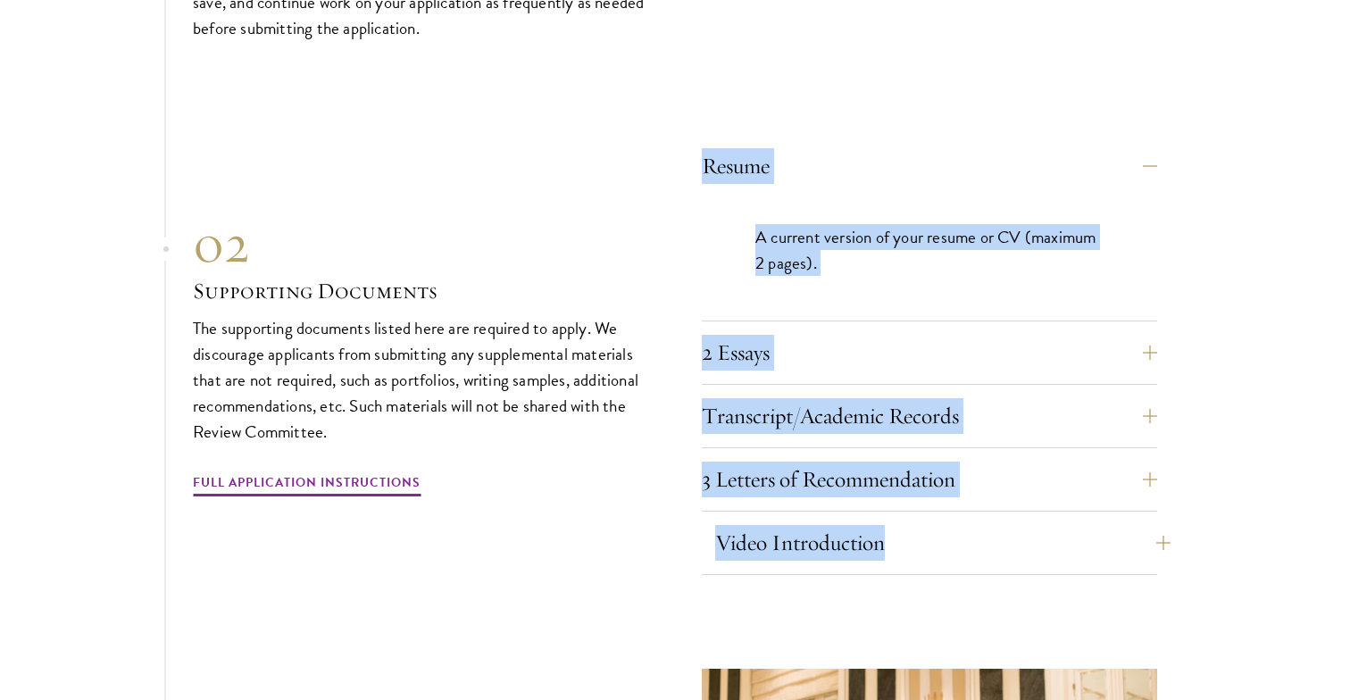
drag, startPoint x: 642, startPoint y: 94, endPoint x: 968, endPoint y: 529, distance: 543.3
click at [968, 529] on div "01 Online Application 01 Online Application The application must be completed o…" at bounding box center [675, 396] width 964 height 1228
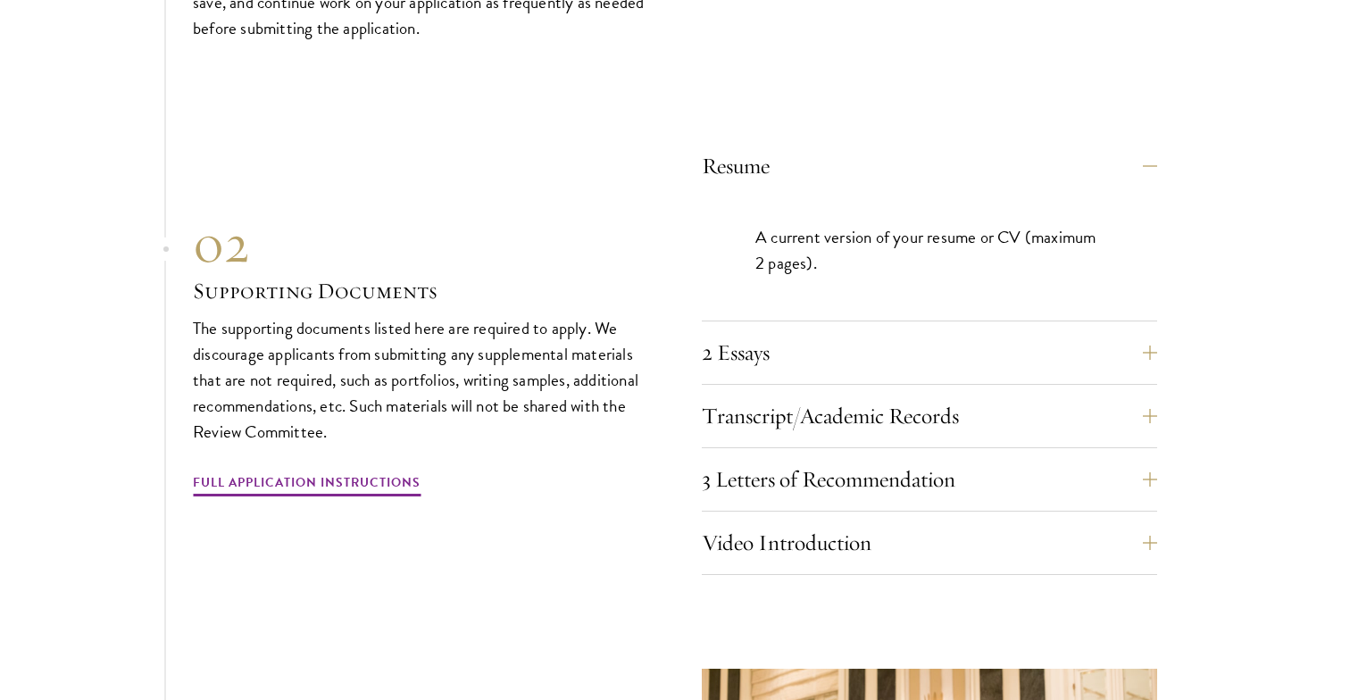
click at [975, 554] on div "01 Online Application 01 Online Application The application must be completed o…" at bounding box center [675, 396] width 964 height 1228
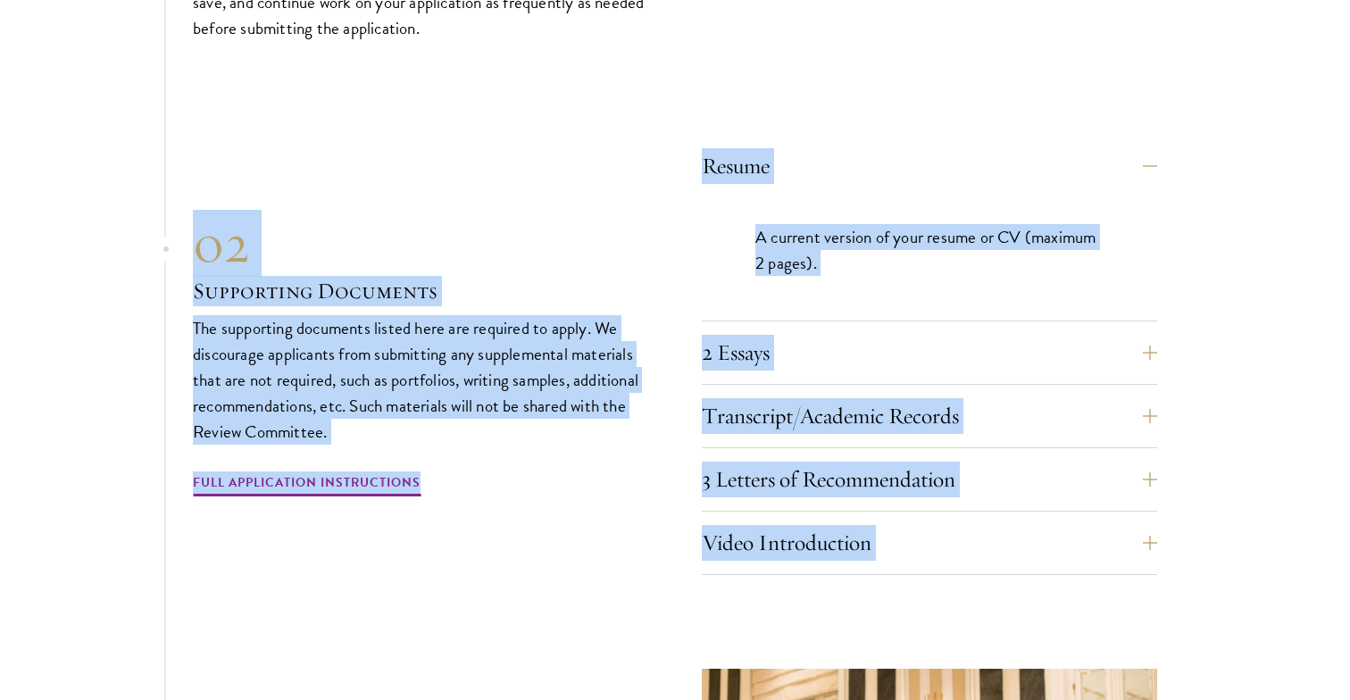
drag, startPoint x: 975, startPoint y: 554, endPoint x: 979, endPoint y: 68, distance: 486.6
click at [979, 68] on div "01 Online Application 01 Online Application The application must be completed o…" at bounding box center [675, 396] width 964 height 1228
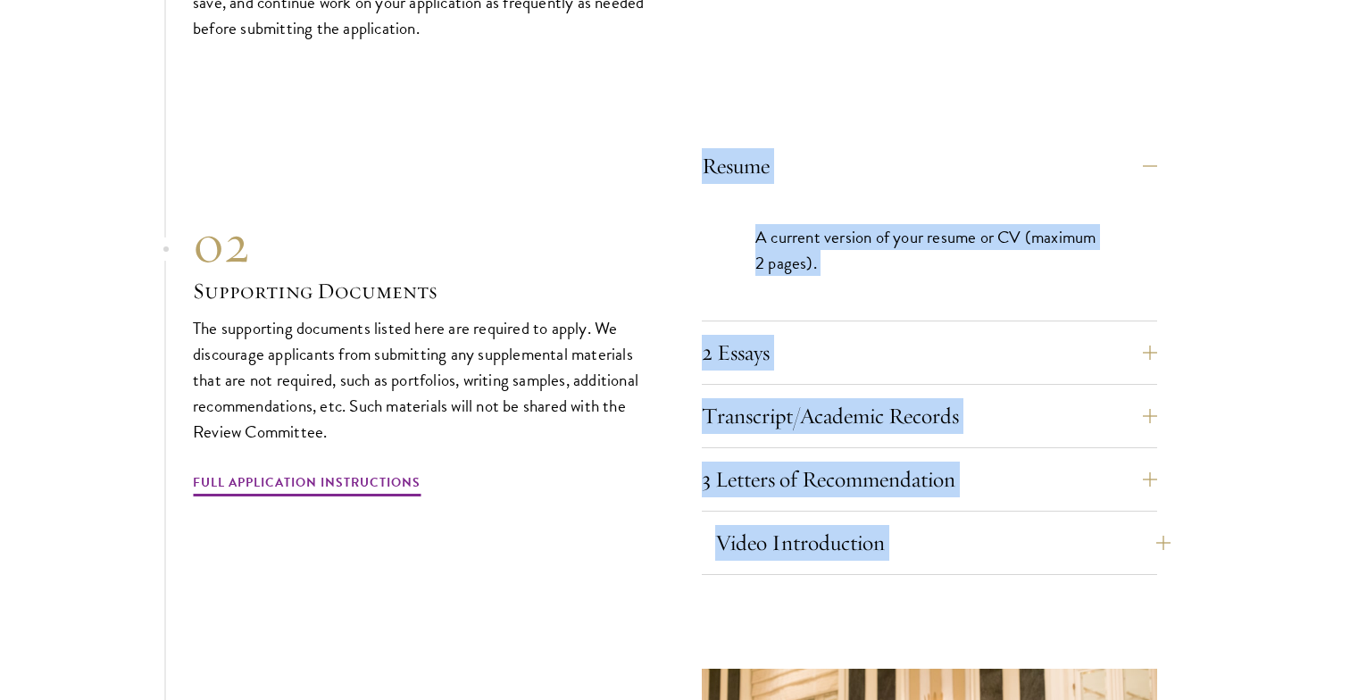
drag, startPoint x: 979, startPoint y: 68, endPoint x: 1057, endPoint y: 509, distance: 447.8
click at [1057, 509] on div "01 Online Application 01 Online Application The application must be completed o…" at bounding box center [675, 396] width 964 height 1228
click at [1293, 328] on section "01 Online Application 01 Online Application The application must be completed o…" at bounding box center [675, 396] width 1350 height 1228
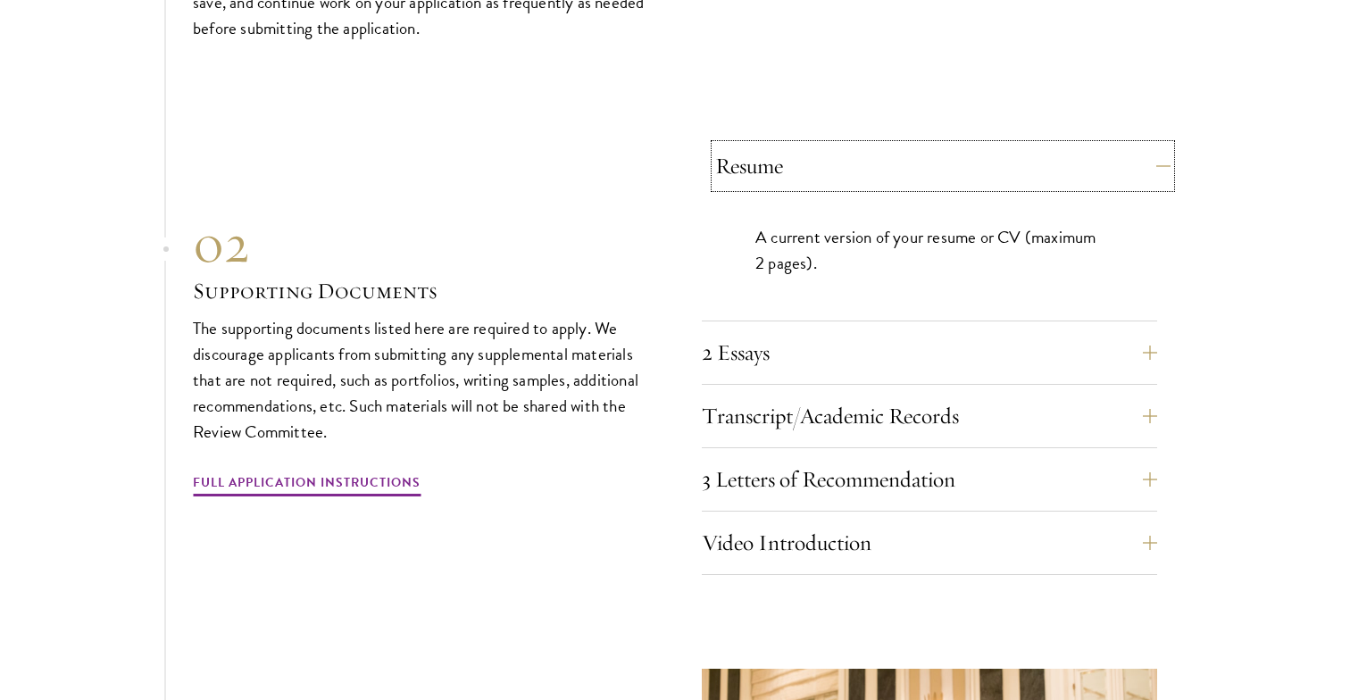
click at [1157, 145] on button "Resume" at bounding box center [942, 166] width 455 height 43
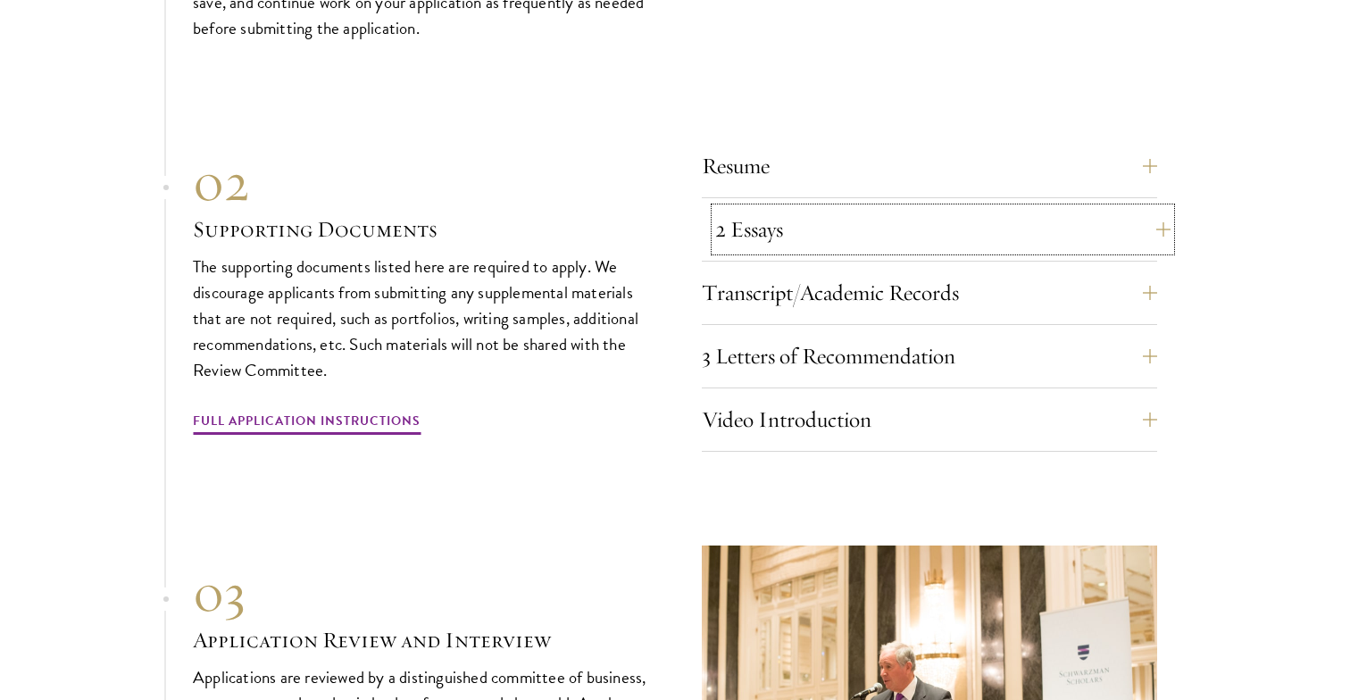
click at [1145, 208] on button "2 Essays" at bounding box center [942, 229] width 455 height 43
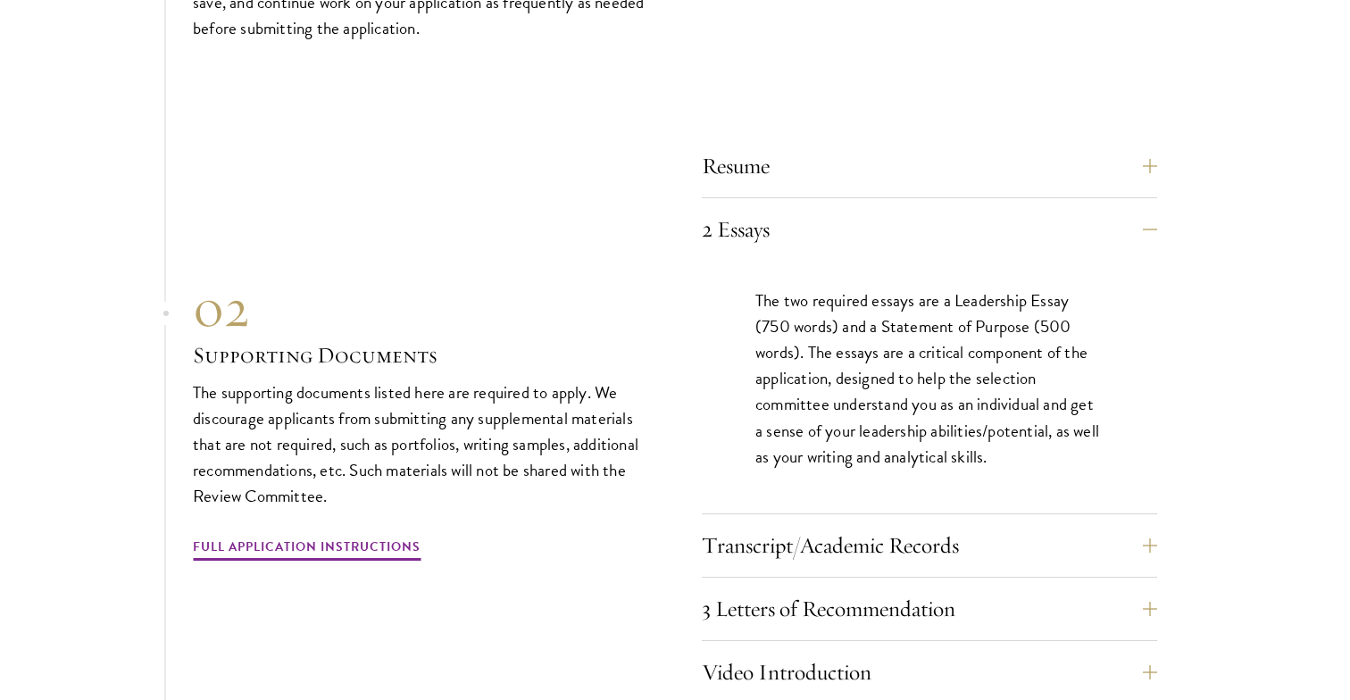
click at [1261, 204] on section "01 Online Application 01 Online Application The application must be completed o…" at bounding box center [675, 461] width 1350 height 1358
click at [1132, 208] on button "2 Essays" at bounding box center [942, 229] width 455 height 43
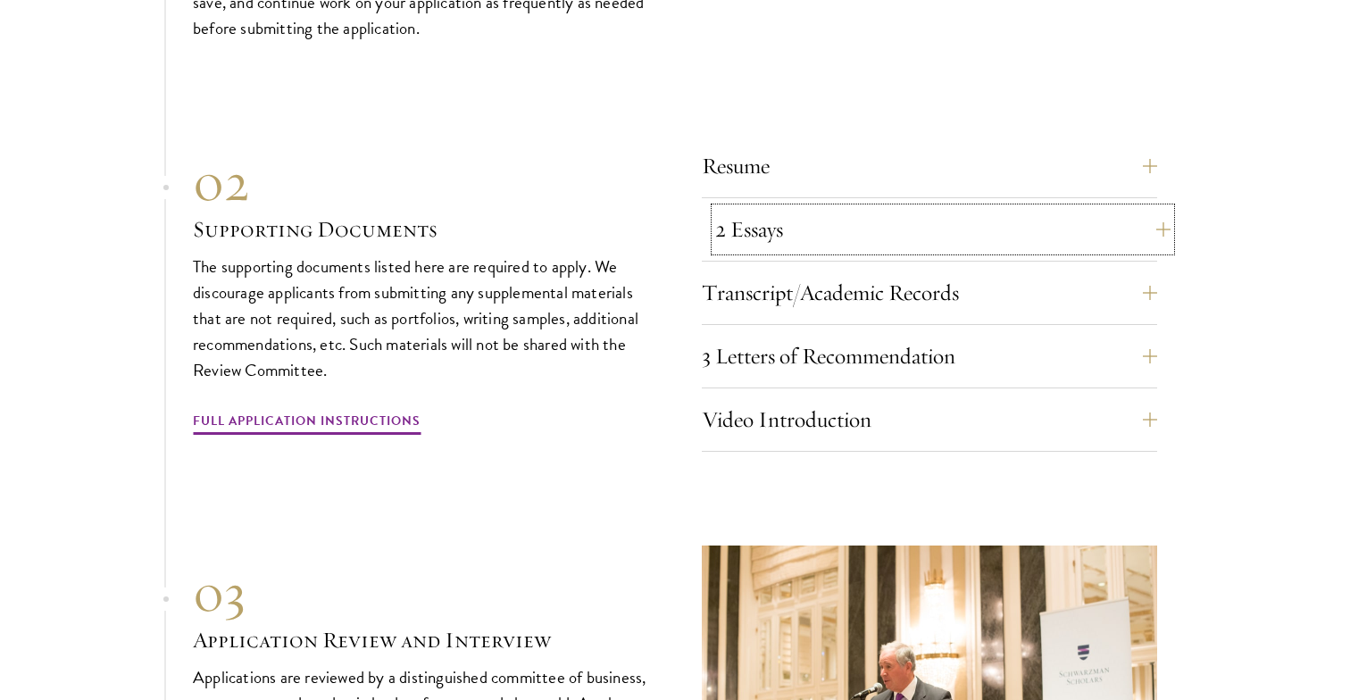
click at [1132, 208] on button "2 Essays" at bounding box center [942, 229] width 455 height 43
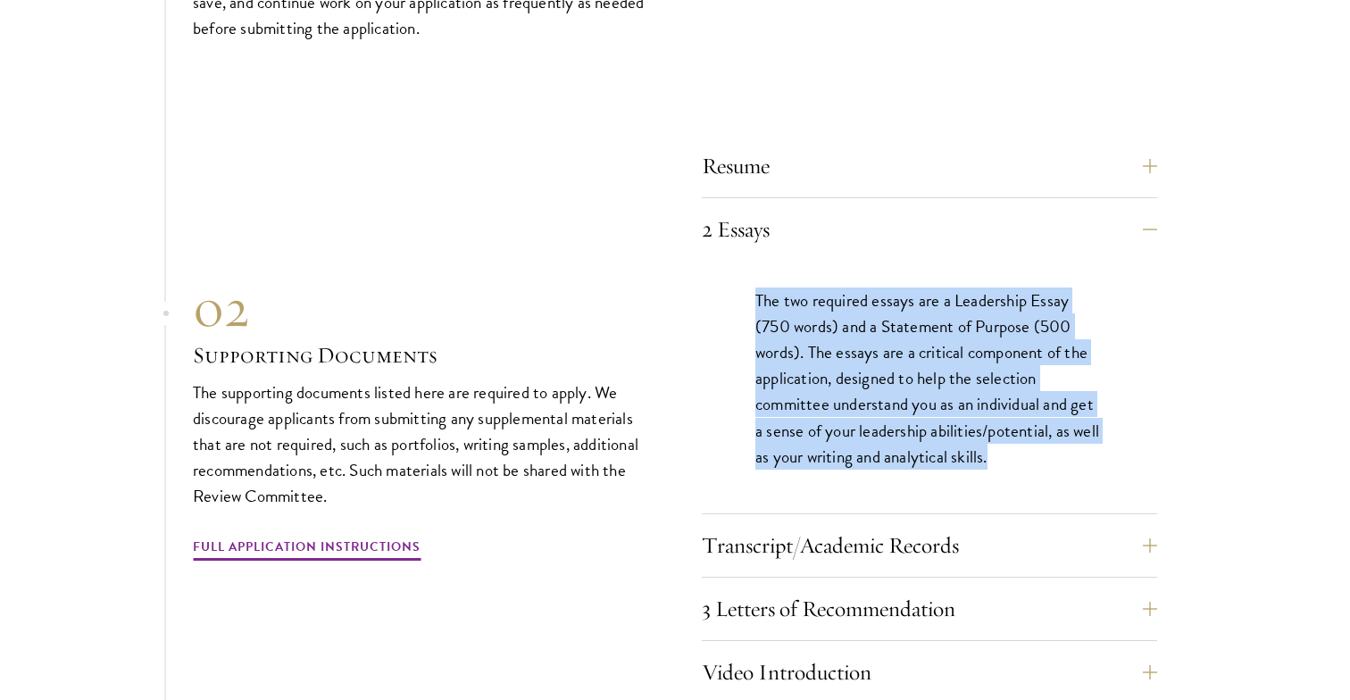
drag, startPoint x: 1083, startPoint y: 424, endPoint x: 1091, endPoint y: 246, distance: 177.8
click at [1091, 261] on div "The two required essays are a Leadership Essay (750 words) and a Statement of P…" at bounding box center [929, 387] width 455 height 253
drag, startPoint x: 1091, startPoint y: 246, endPoint x: 1110, endPoint y: 454, distance: 208.0
click at [1110, 454] on div "The two required essays are a Leadership Essay (750 words) and a Statement of P…" at bounding box center [929, 387] width 455 height 253
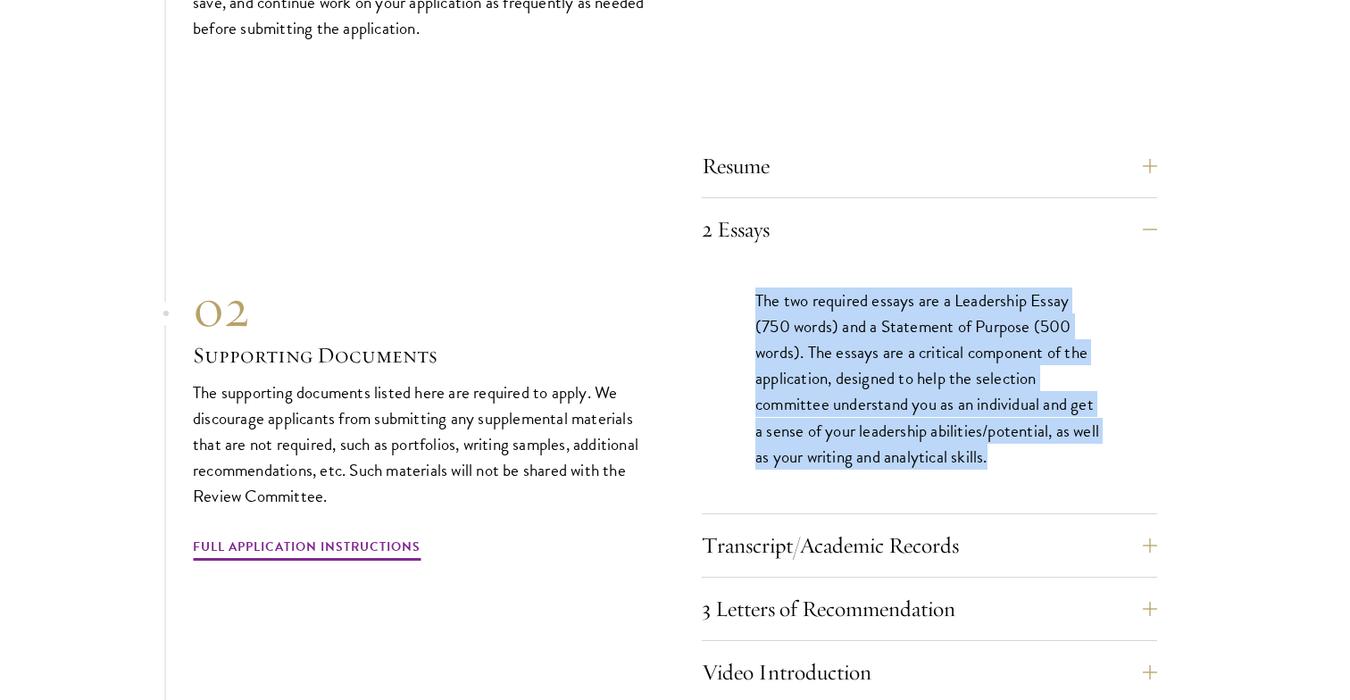
click at [1120, 434] on div "The two required essays are a Leadership Essay (750 words) and a Statement of P…" at bounding box center [929, 387] width 455 height 253
drag, startPoint x: 1120, startPoint y: 434, endPoint x: 1122, endPoint y: 237, distance: 196.4
click at [1122, 261] on div "The two required essays are a Leadership Essay (750 words) and a Statement of P…" at bounding box center [929, 387] width 455 height 253
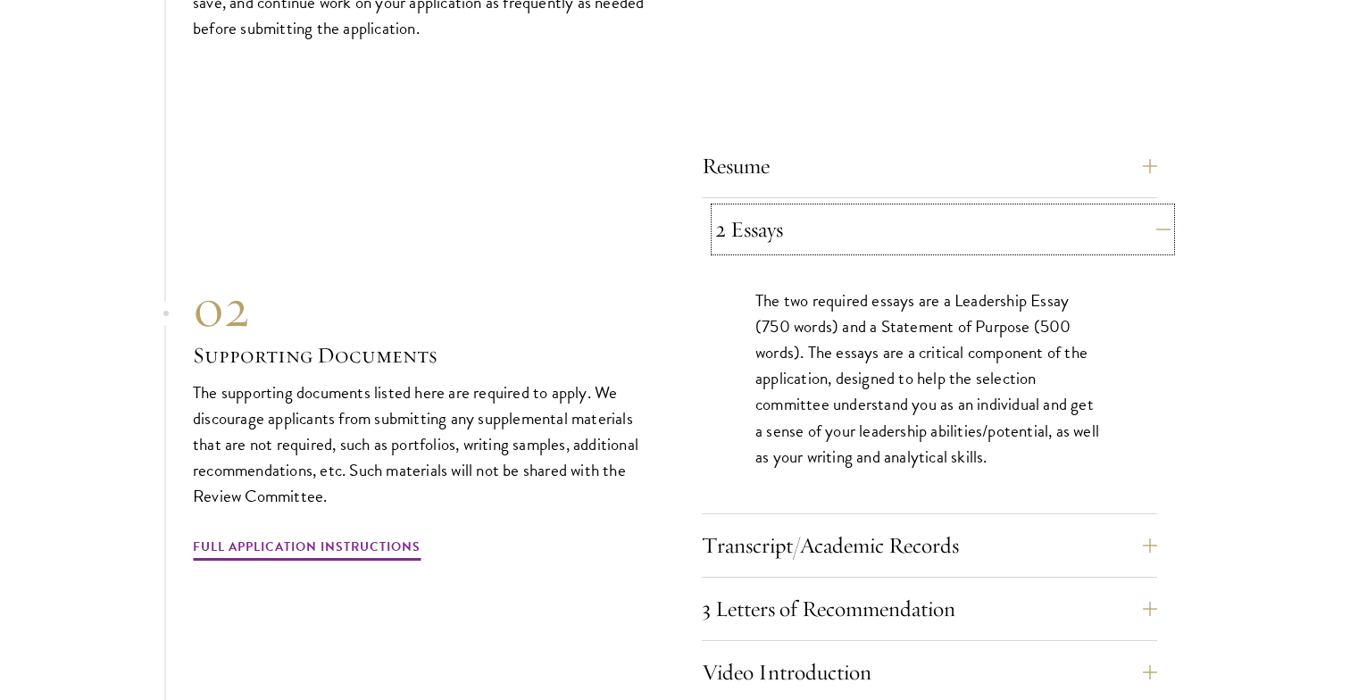
click at [1119, 208] on button "2 Essays" at bounding box center [942, 229] width 455 height 43
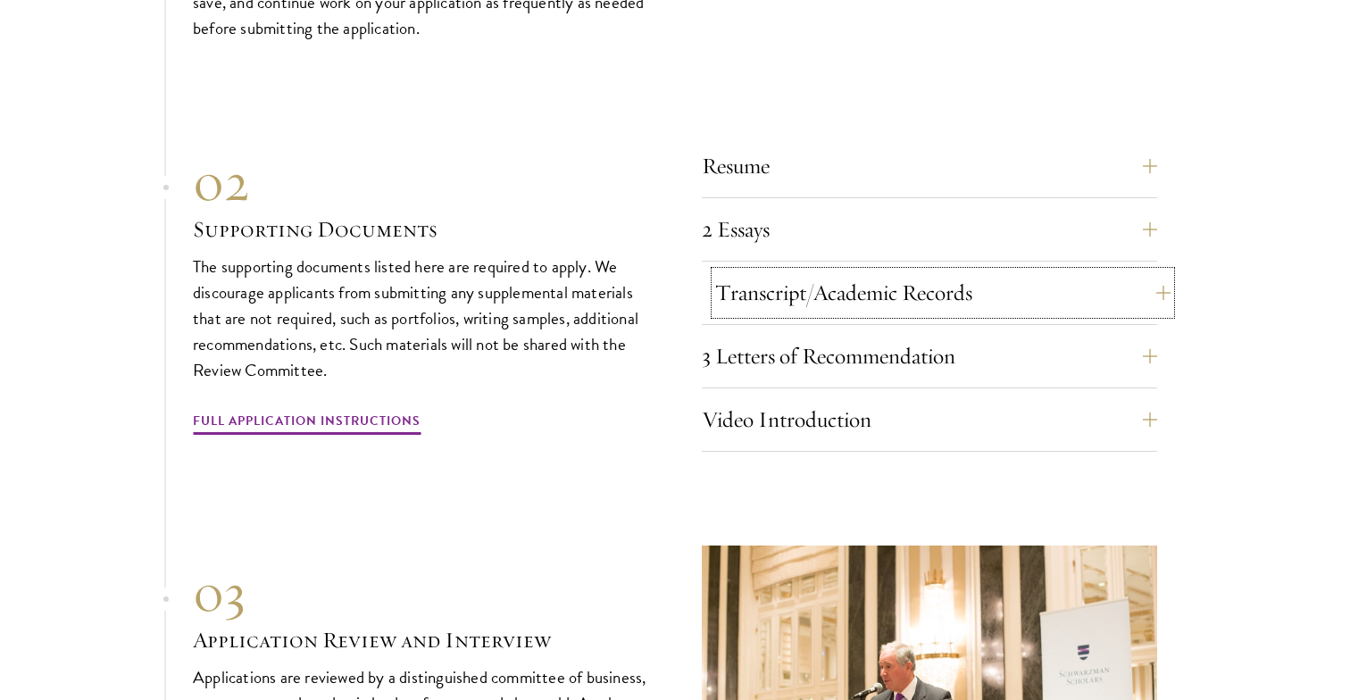
click at [1112, 271] on button "Transcript/Academic Records" at bounding box center [942, 292] width 455 height 43
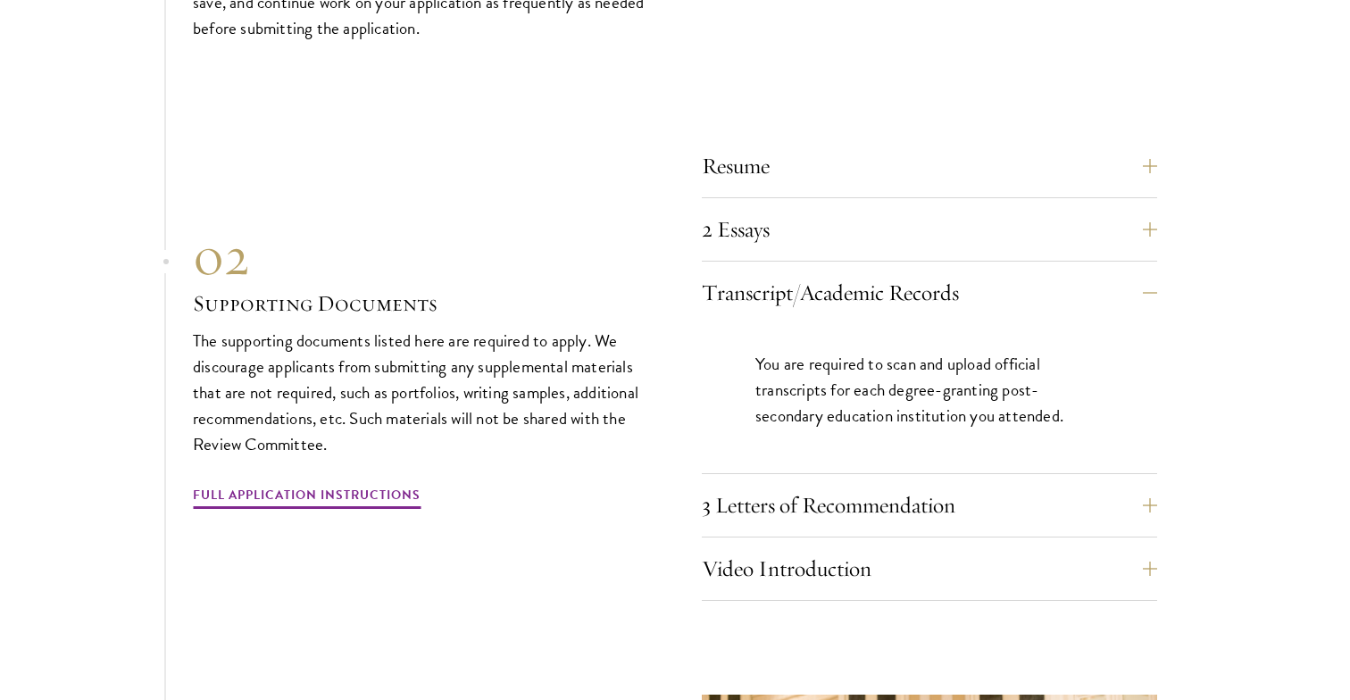
click at [1221, 309] on section "01 Online Application 01 Online Application The application must be completed o…" at bounding box center [675, 409] width 1350 height 1254
click at [1021, 271] on button "Transcript/Academic Records" at bounding box center [942, 292] width 455 height 43
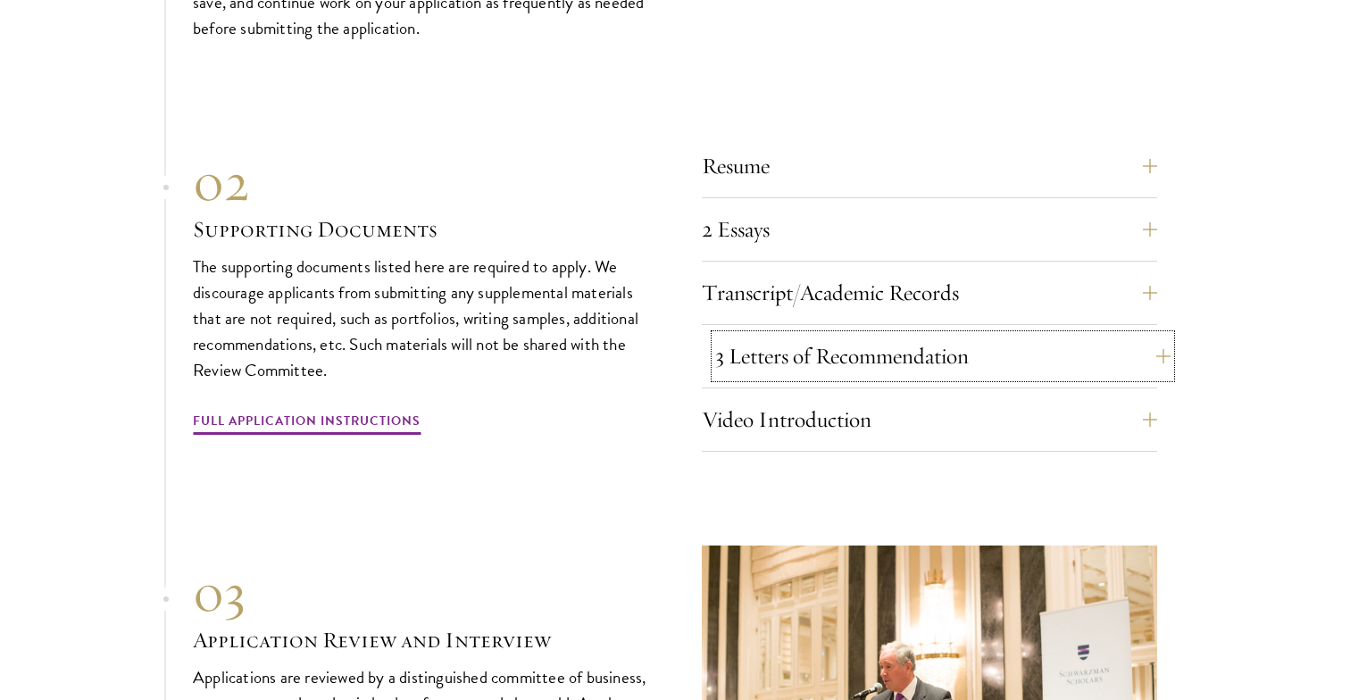
click at [1041, 335] on button "3 Letters of Recommendation" at bounding box center [942, 356] width 455 height 43
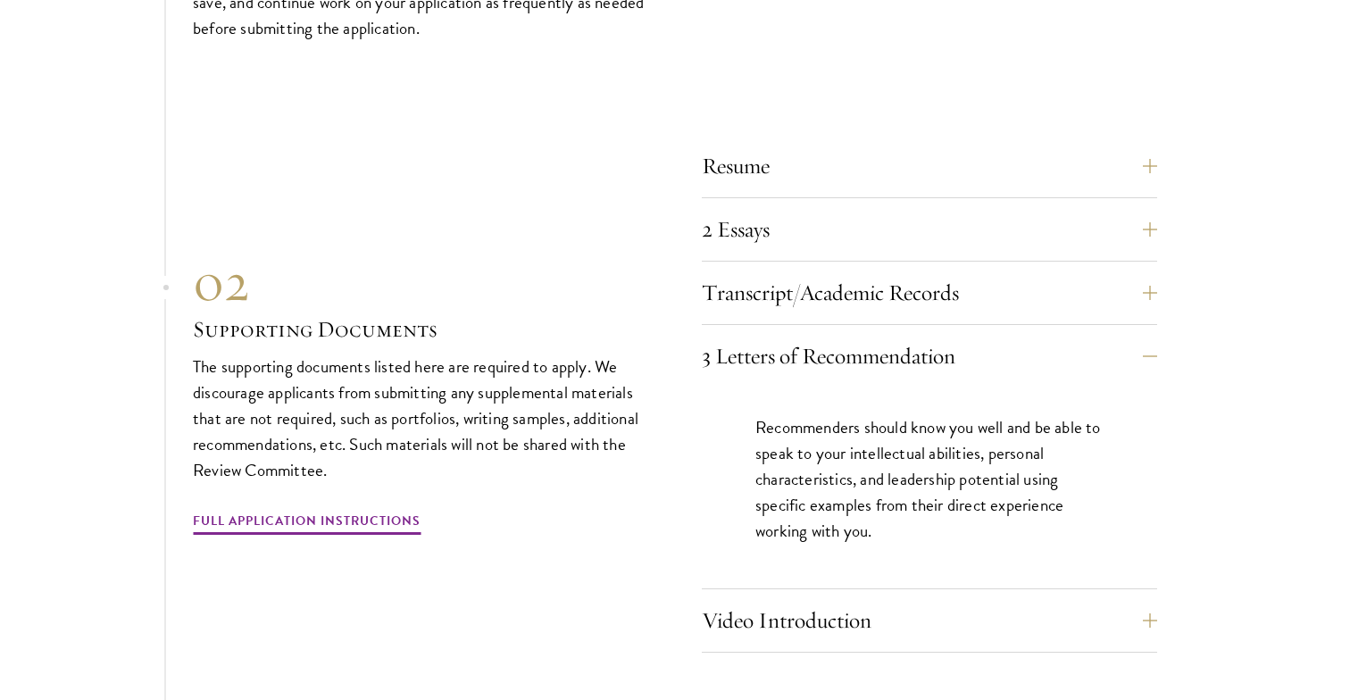
click at [1137, 440] on div "Recommenders should know you well and be able to speak to your intellectual abi…" at bounding box center [929, 487] width 455 height 201
click at [1143, 427] on div "Recommenders should know you well and be able to speak to your intellectual abi…" at bounding box center [929, 487] width 455 height 201
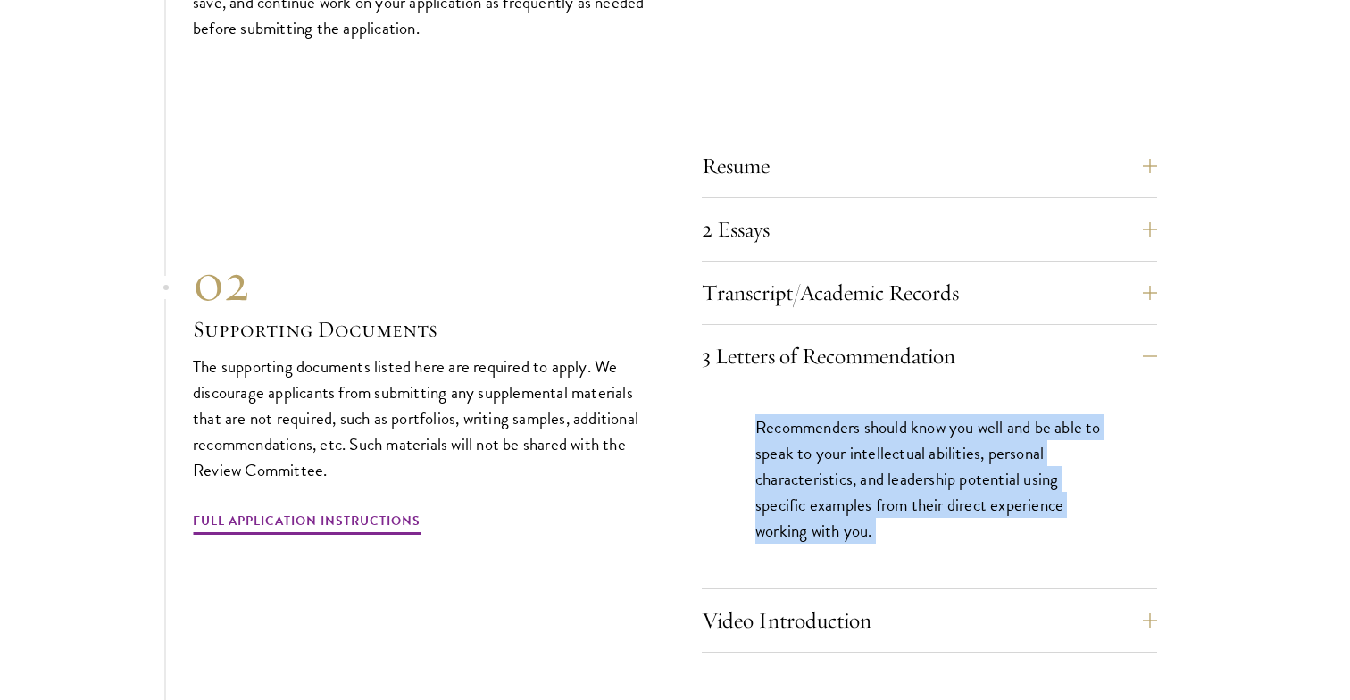
click at [1143, 427] on div "Recommenders should know you well and be able to speak to your intellectual abi…" at bounding box center [929, 487] width 455 height 201
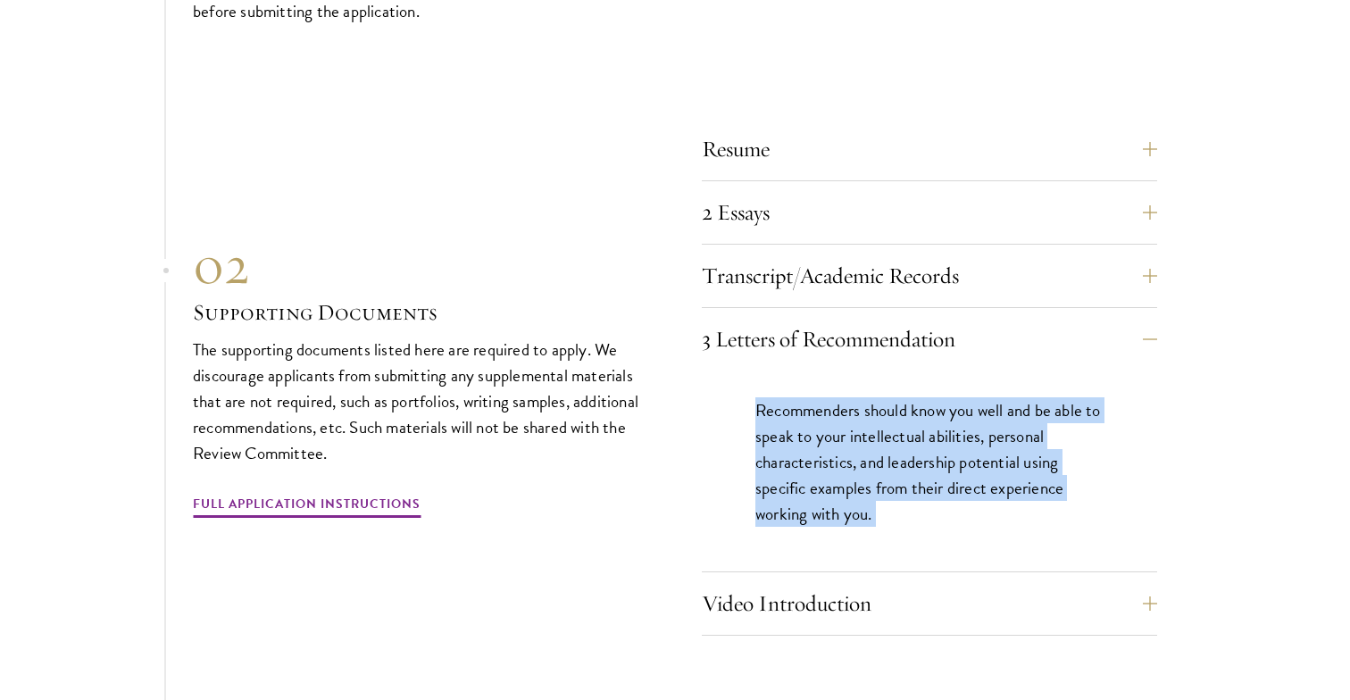
click at [1143, 427] on div "Recommenders should know you well and be able to speak to your intellectual abi…" at bounding box center [929, 470] width 455 height 201
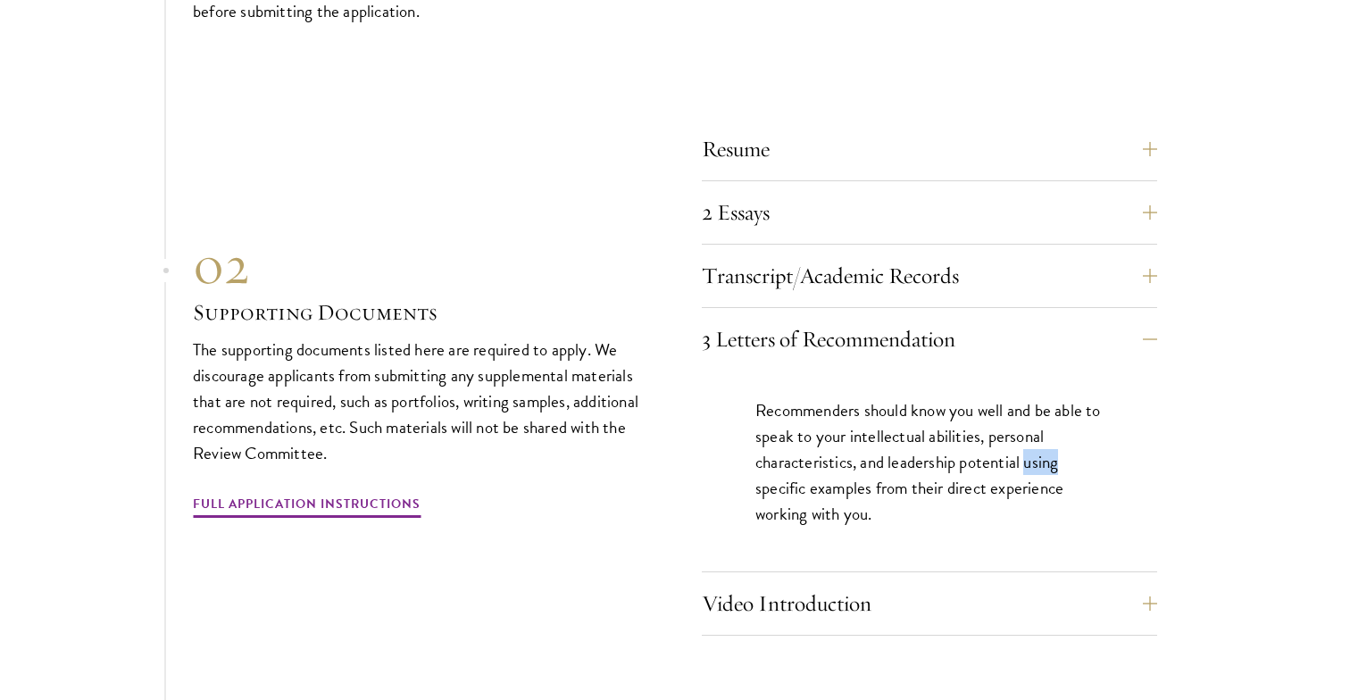
click at [1143, 427] on div "Recommenders should know you well and be able to speak to your intellectual abi…" at bounding box center [929, 470] width 455 height 201
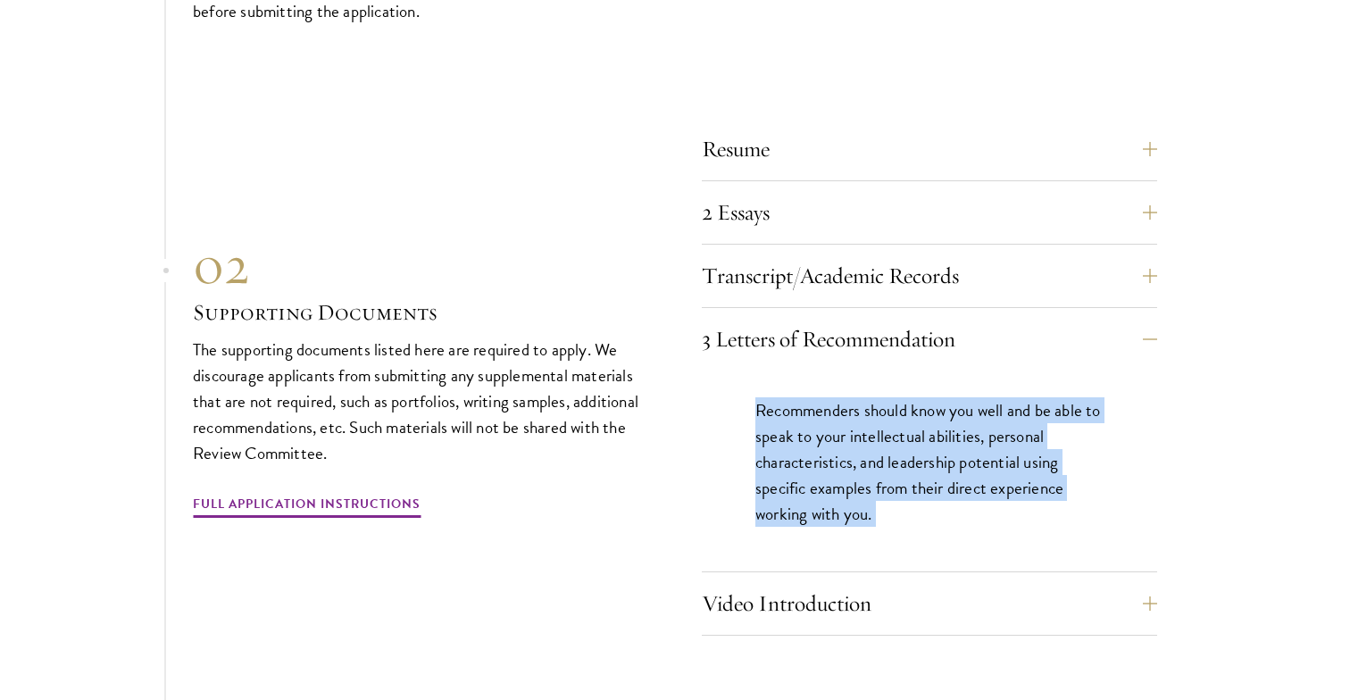
click at [1143, 427] on div "Recommenders should know you well and be able to speak to your intellectual abi…" at bounding box center [929, 470] width 455 height 201
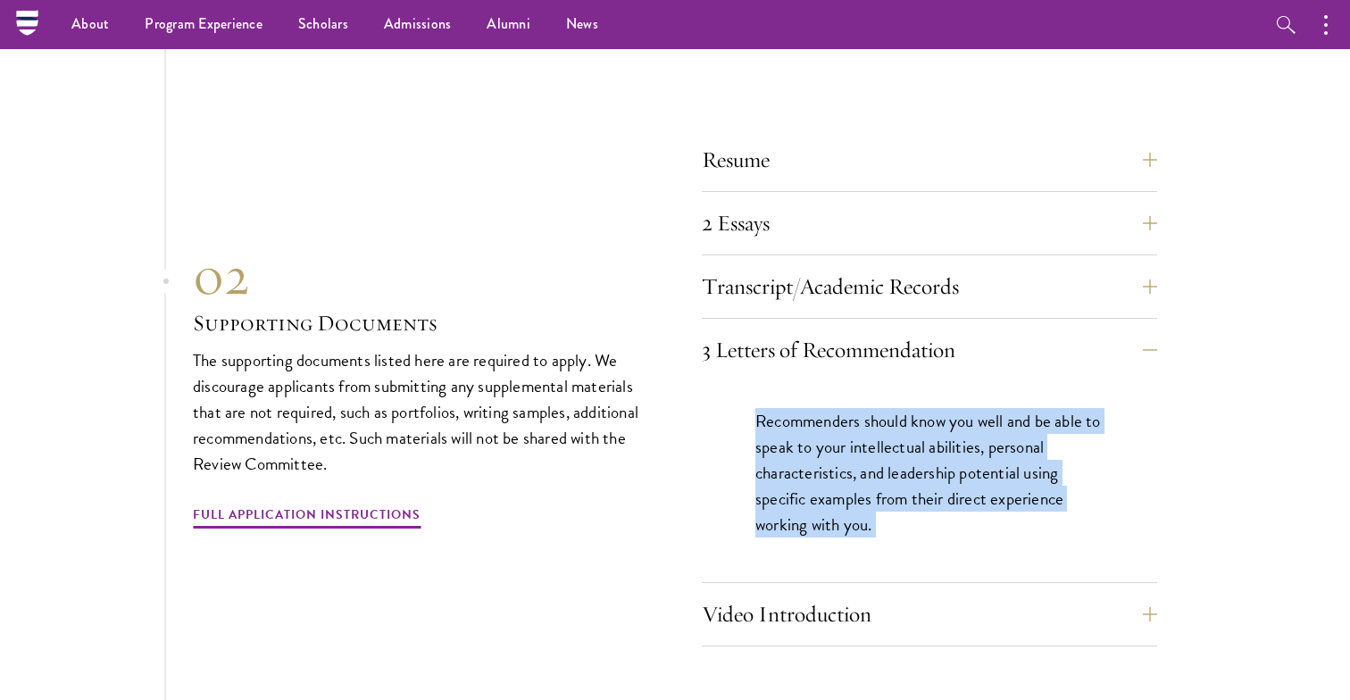
scroll to position [5585, 0]
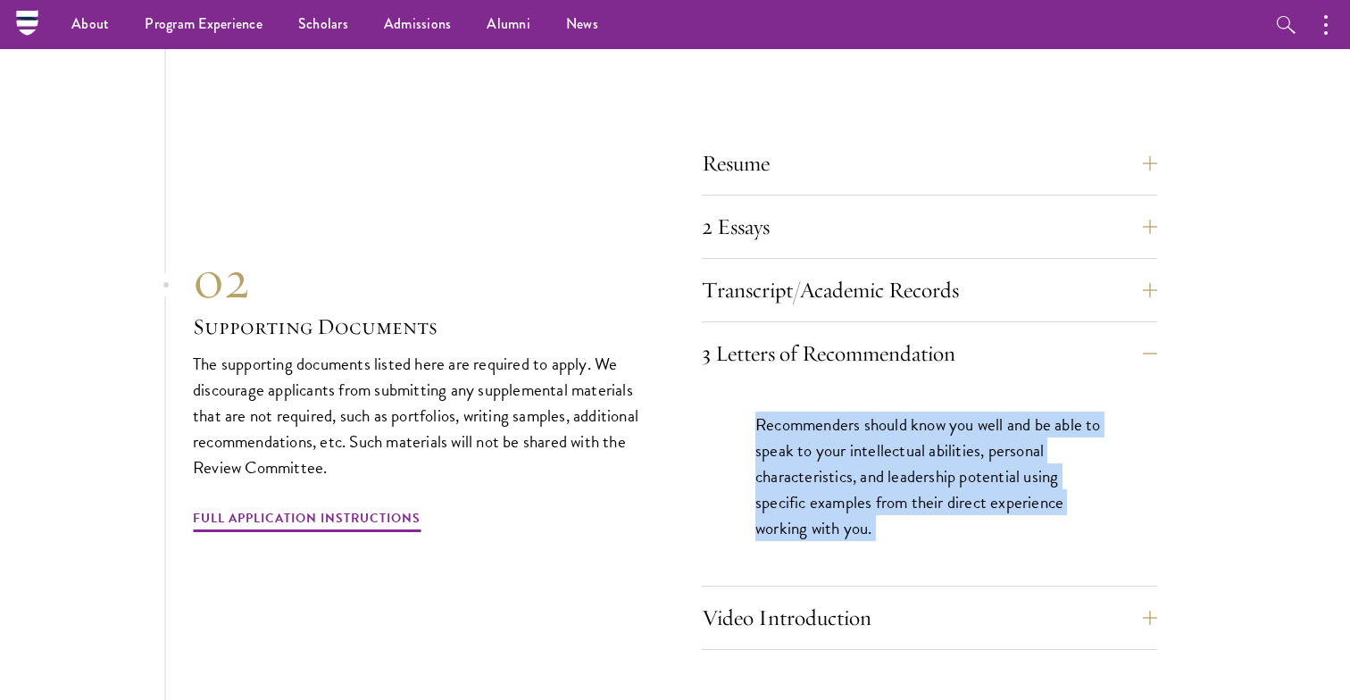
click at [1143, 427] on div "Recommenders should know you well and be able to speak to your intellectual abi…" at bounding box center [929, 485] width 455 height 201
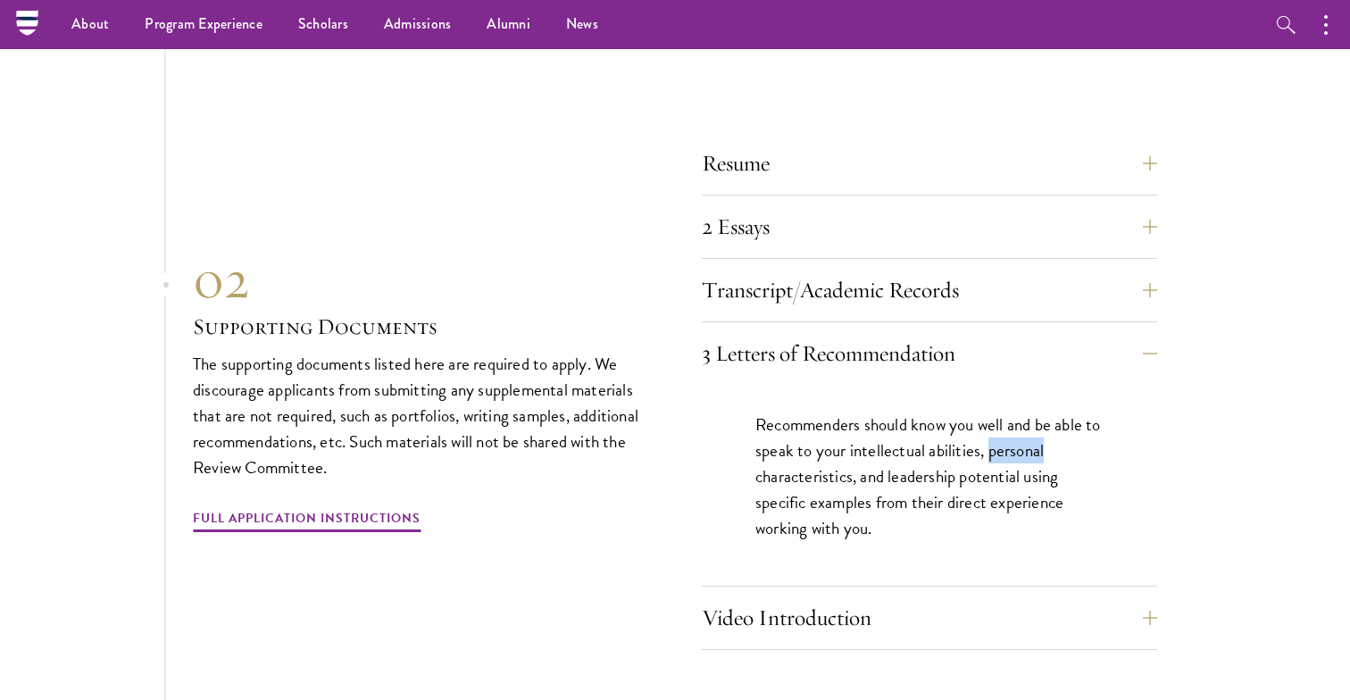
click at [1143, 427] on div "Recommenders should know you well and be able to speak to your intellectual abi…" at bounding box center [929, 485] width 455 height 201
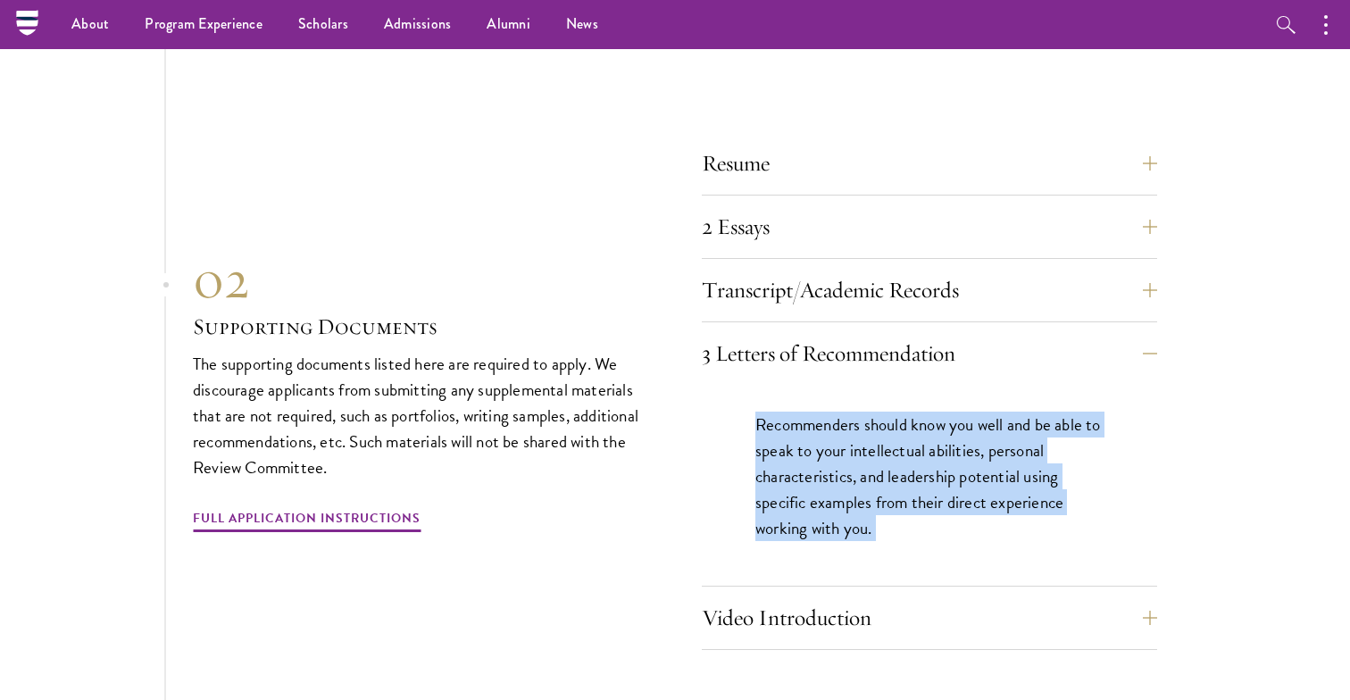
click at [1143, 427] on div "Recommenders should know you well and be able to speak to your intellectual abi…" at bounding box center [929, 485] width 455 height 201
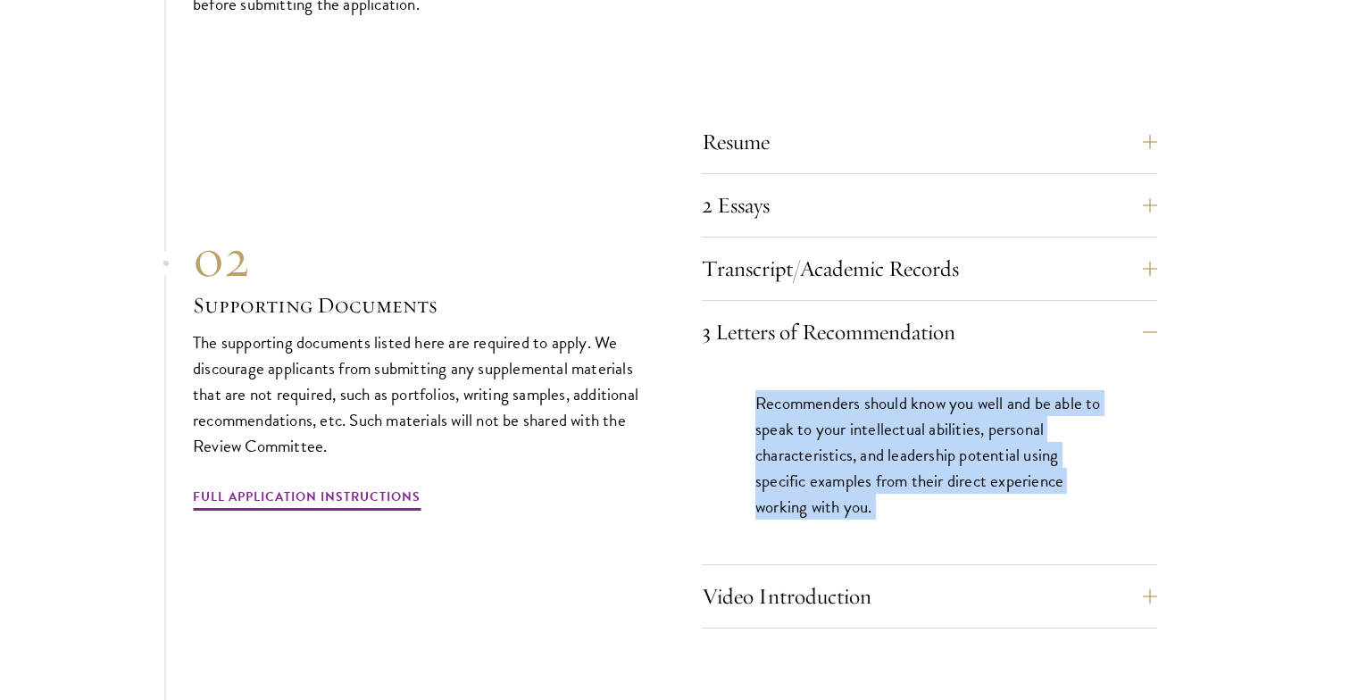
click at [1143, 427] on div "Recommenders should know you well and be able to speak to your intellectual abi…" at bounding box center [929, 463] width 455 height 201
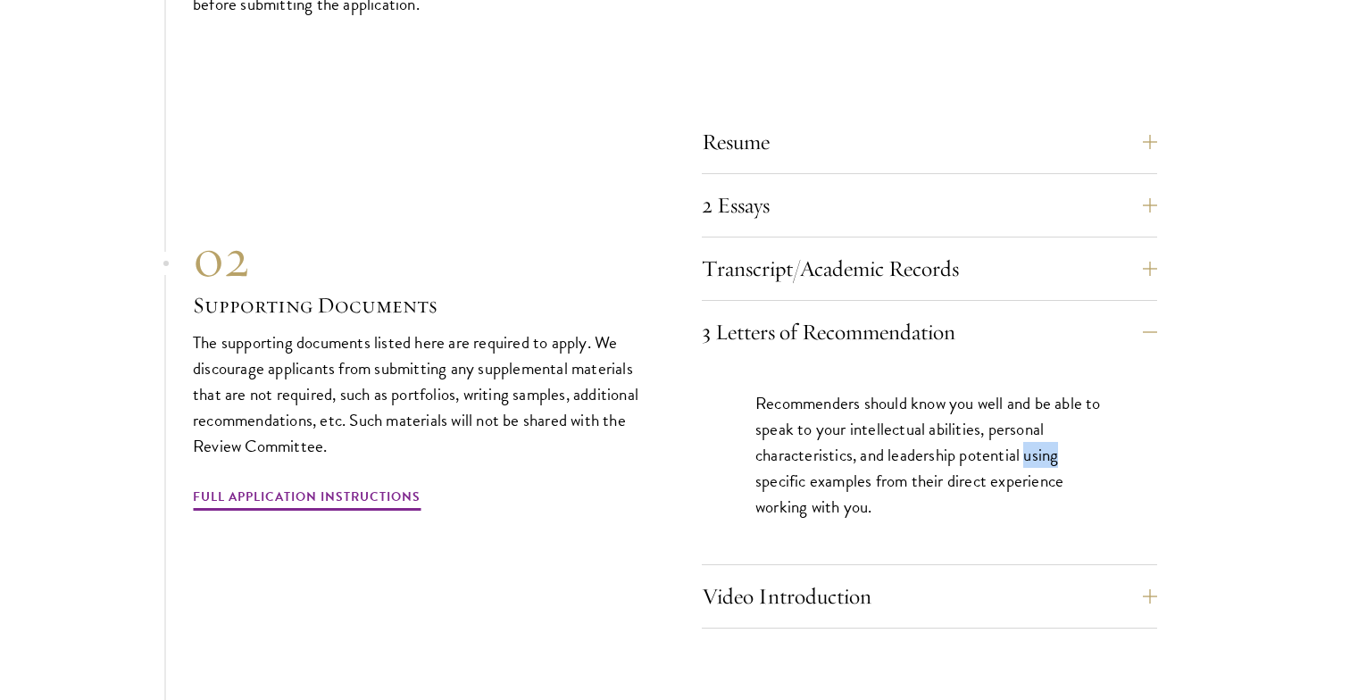
click at [1143, 427] on div "Recommenders should know you well and be able to speak to your intellectual abi…" at bounding box center [929, 463] width 455 height 201
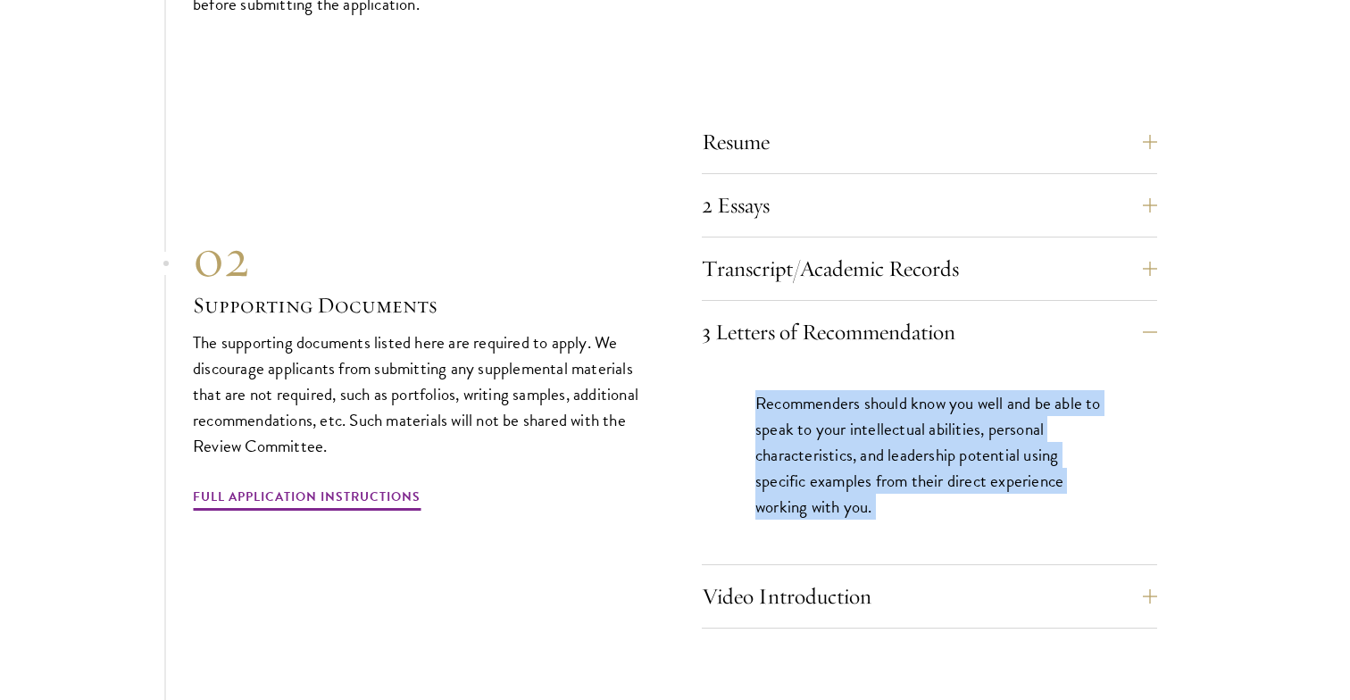
click at [1143, 427] on div "Recommenders should know you well and be able to speak to your intellectual abi…" at bounding box center [929, 463] width 455 height 201
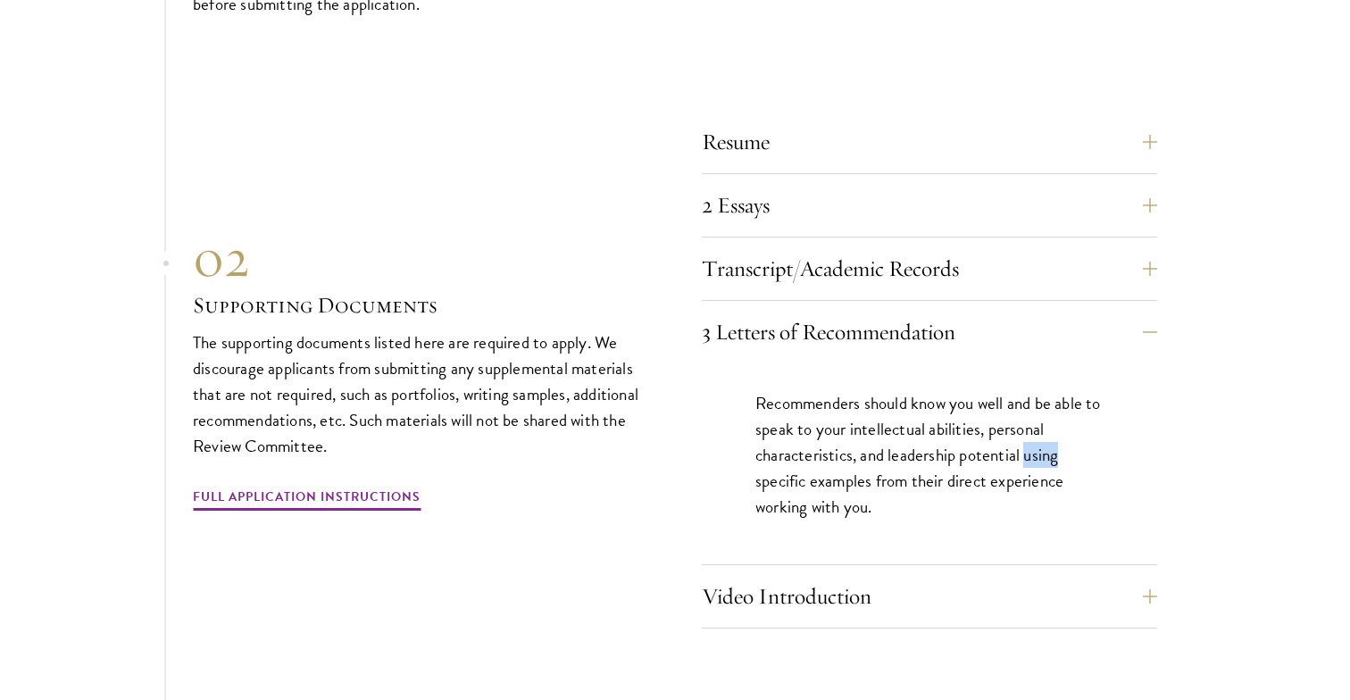
click at [1143, 427] on div "Recommenders should know you well and be able to speak to your intellectual abi…" at bounding box center [929, 463] width 455 height 201
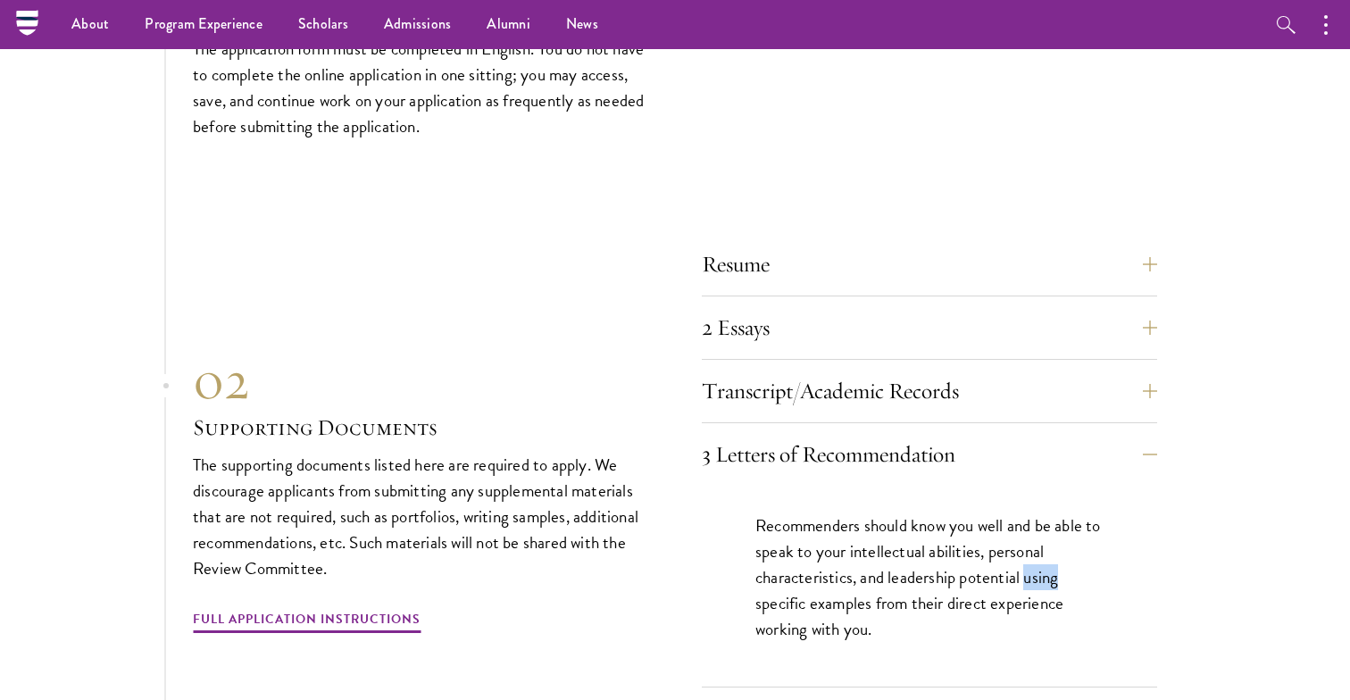
scroll to position [5477, 0]
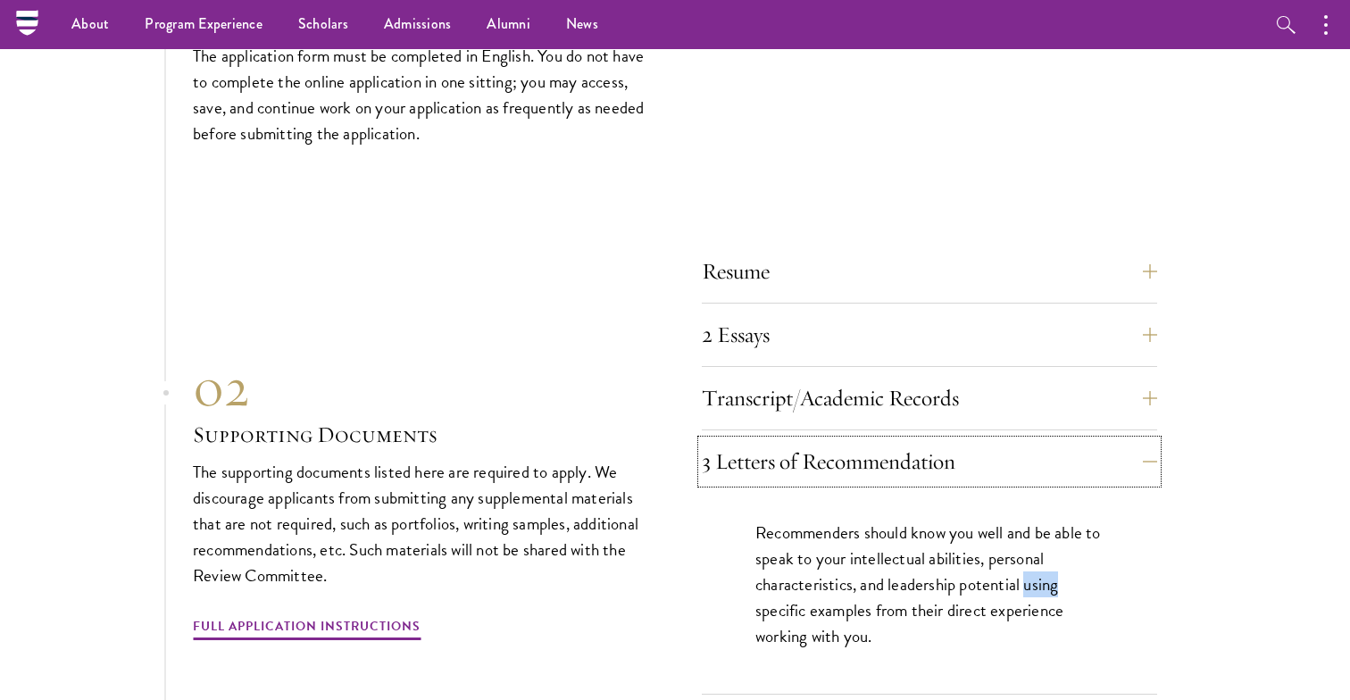
click at [1143, 440] on button "3 Letters of Recommendation" at bounding box center [929, 461] width 455 height 43
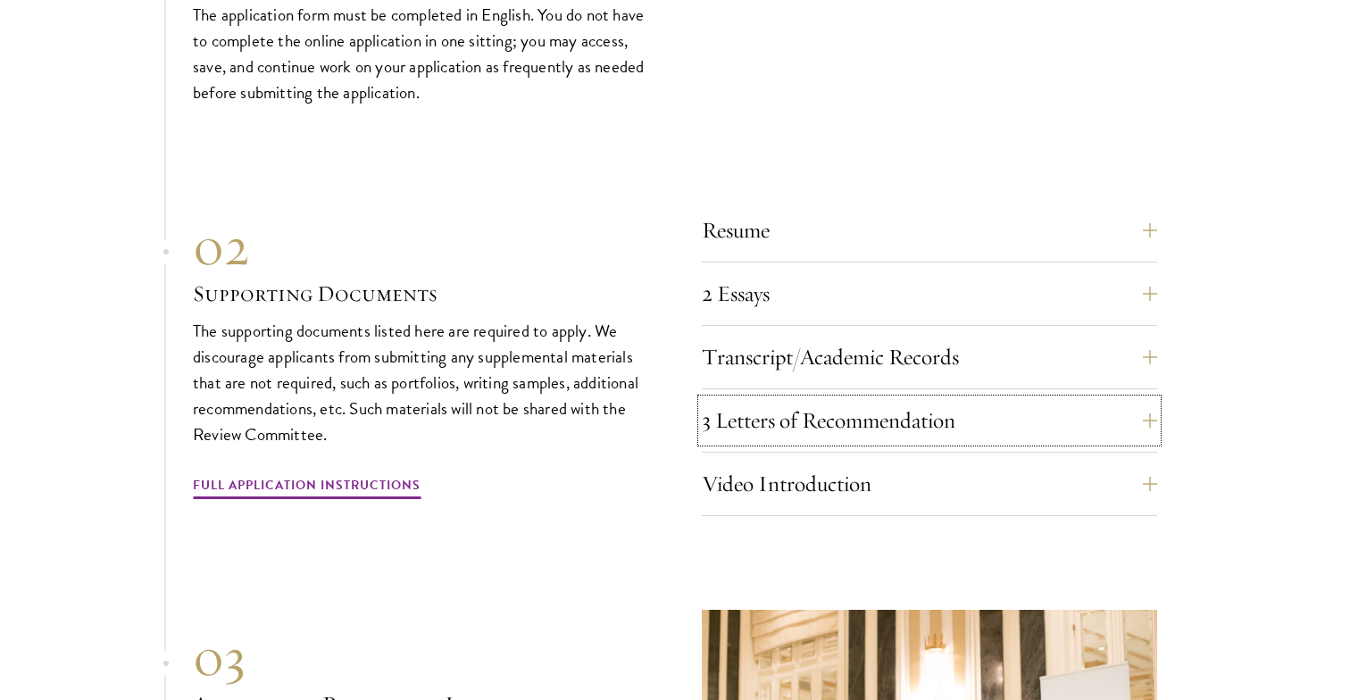
scroll to position [5533, 0]
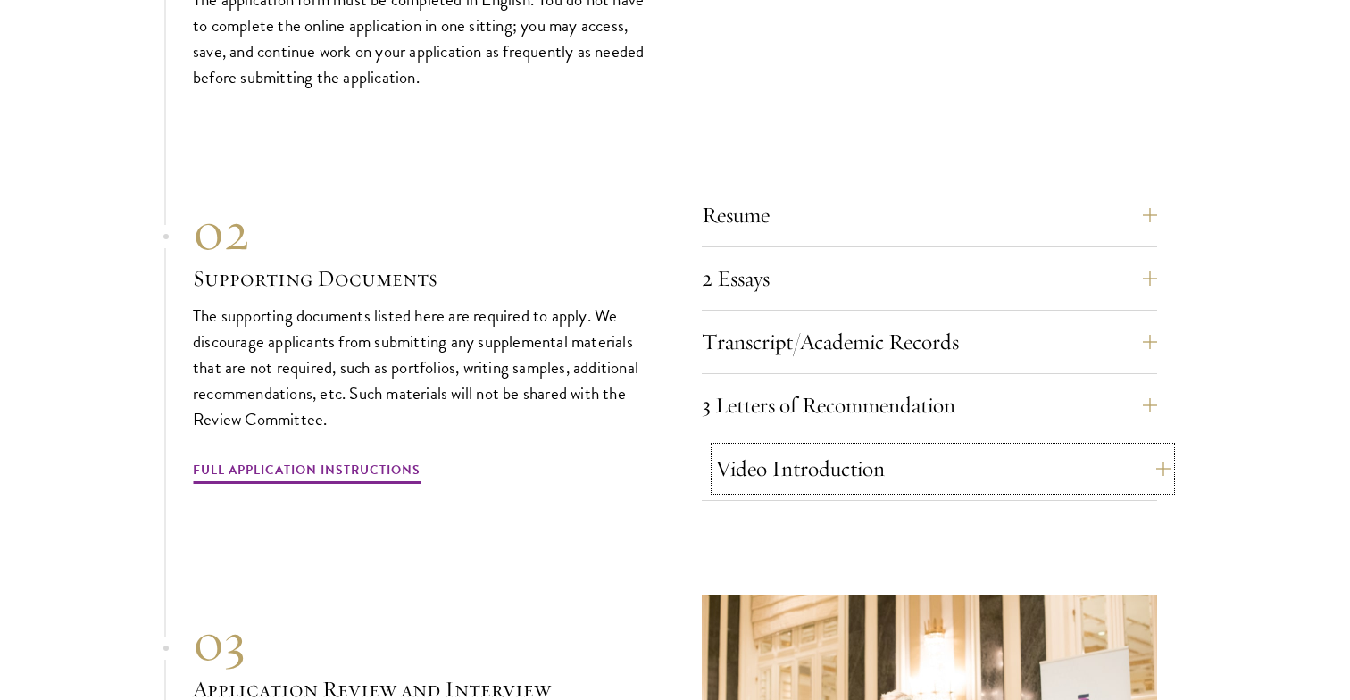
click at [1142, 447] on button "Video Introduction" at bounding box center [942, 468] width 455 height 43
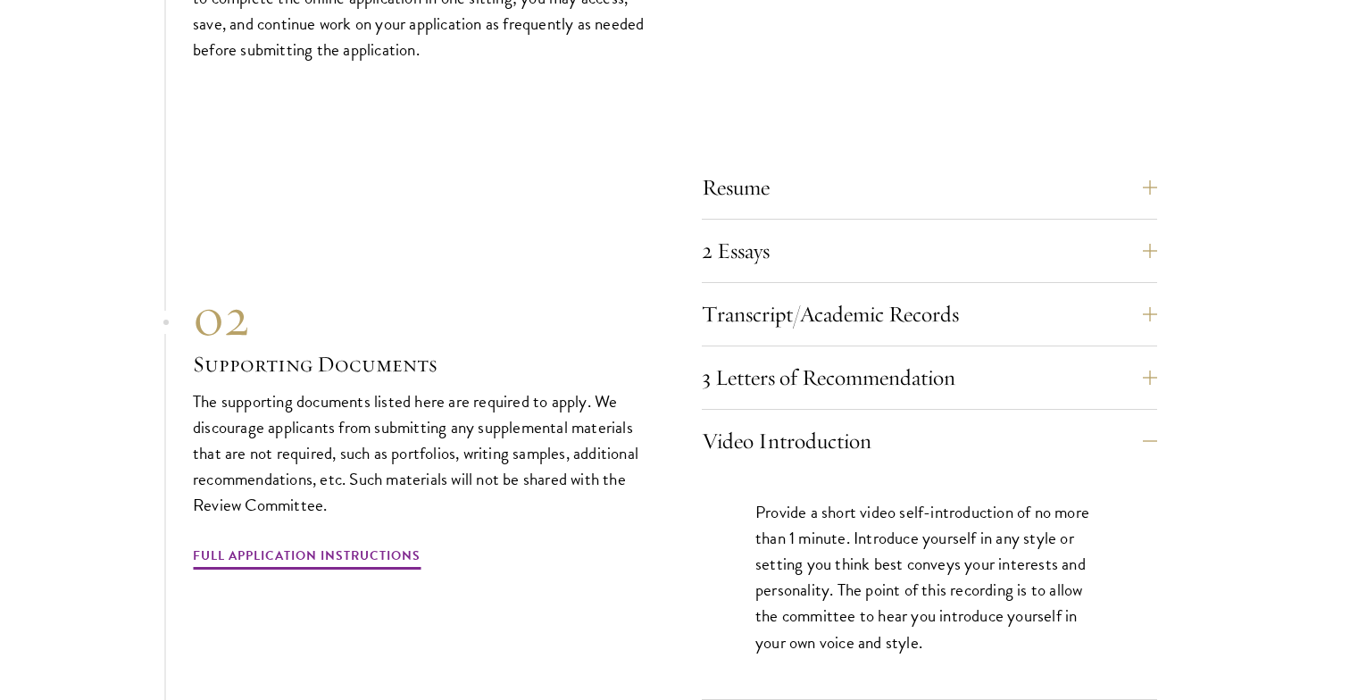
click at [1221, 474] on section "01 Online Application 01 Online Application The application must be completed o…" at bounding box center [675, 470] width 1350 height 1332
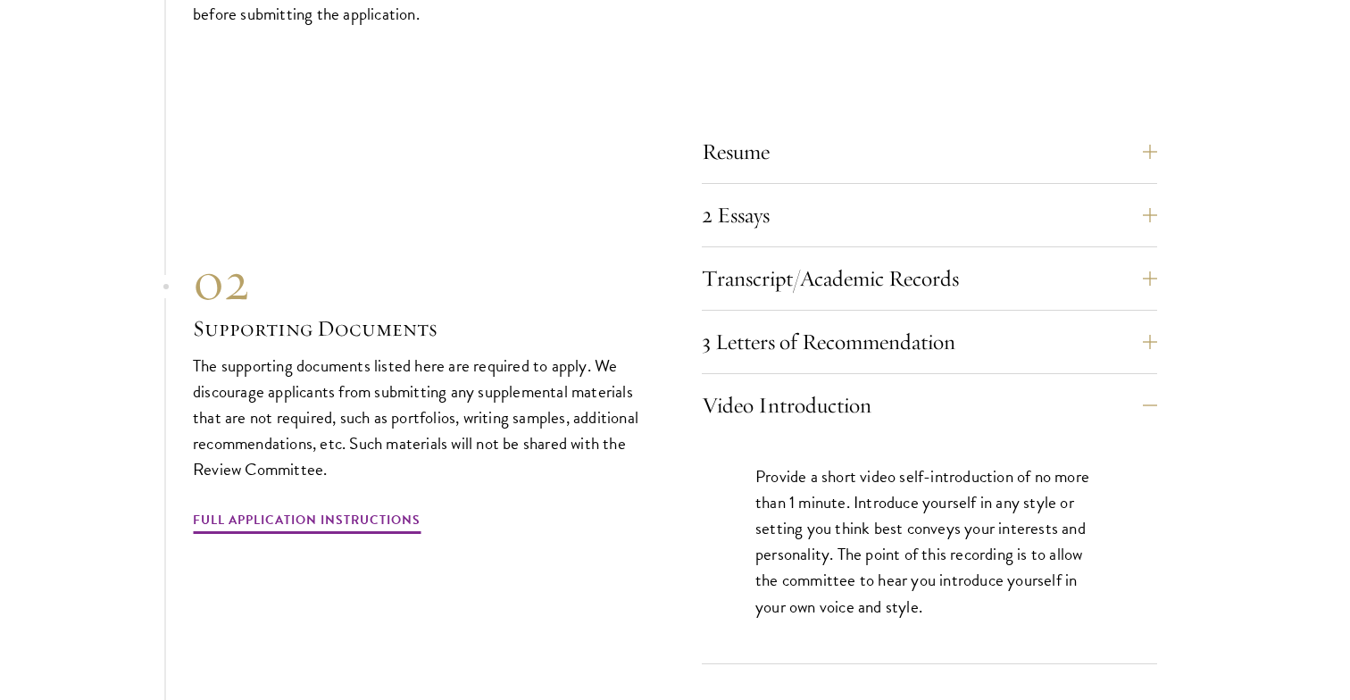
click at [1221, 474] on section "01 Online Application 01 Online Application The application must be completed o…" at bounding box center [675, 434] width 1350 height 1332
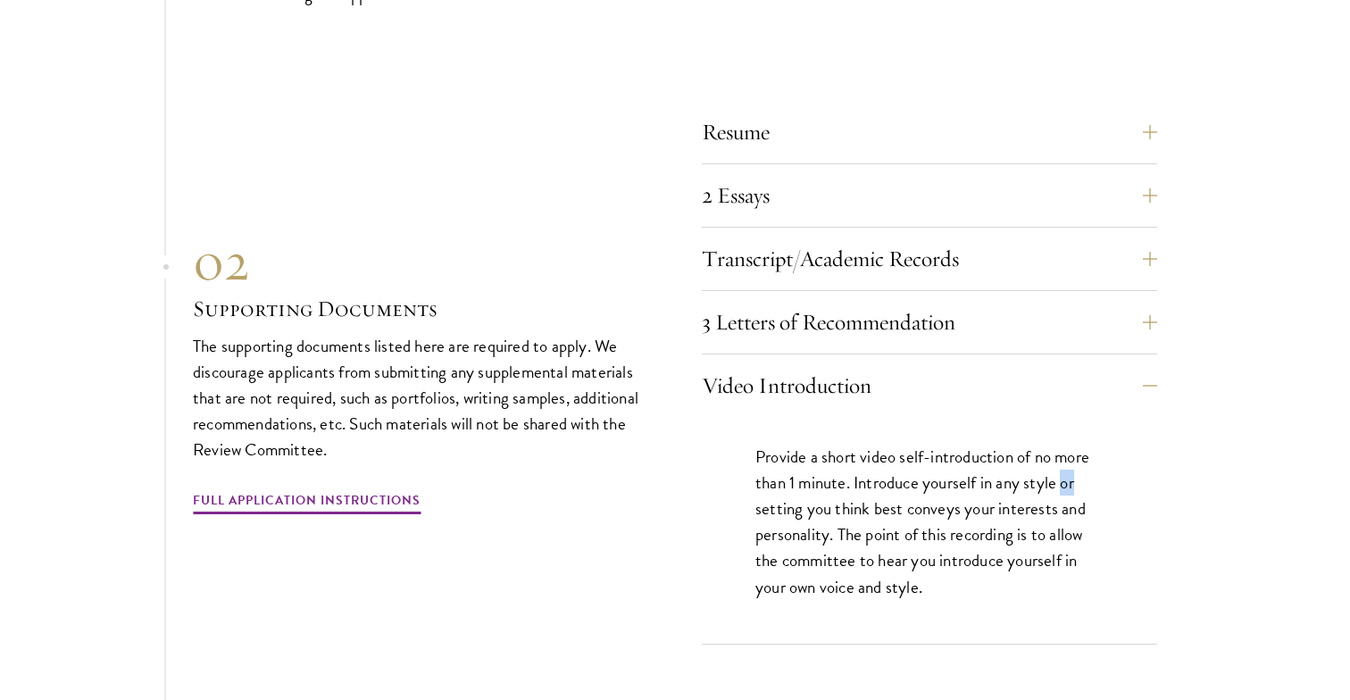
scroll to position [5617, 0]
click at [1221, 474] on section "01 Online Application 01 Online Application The application must be completed o…" at bounding box center [675, 413] width 1350 height 1332
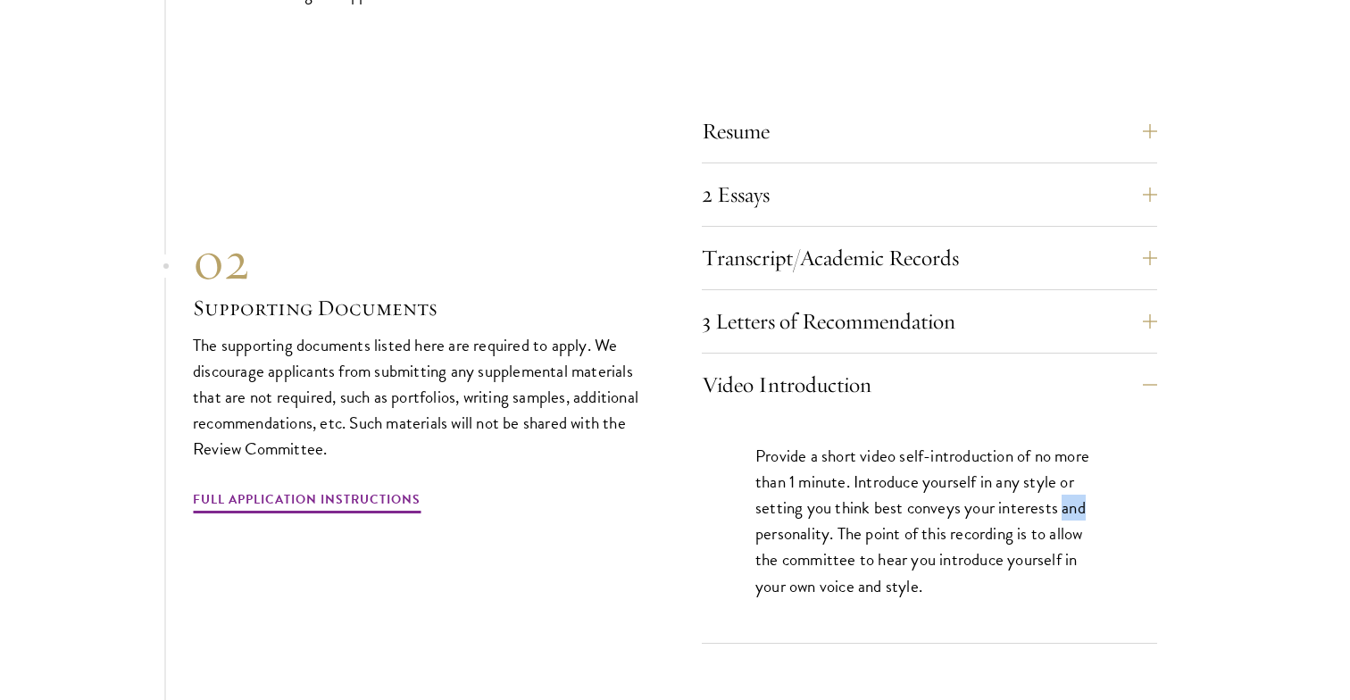
click at [1221, 474] on section "01 Online Application 01 Online Application The application must be completed o…" at bounding box center [675, 413] width 1350 height 1332
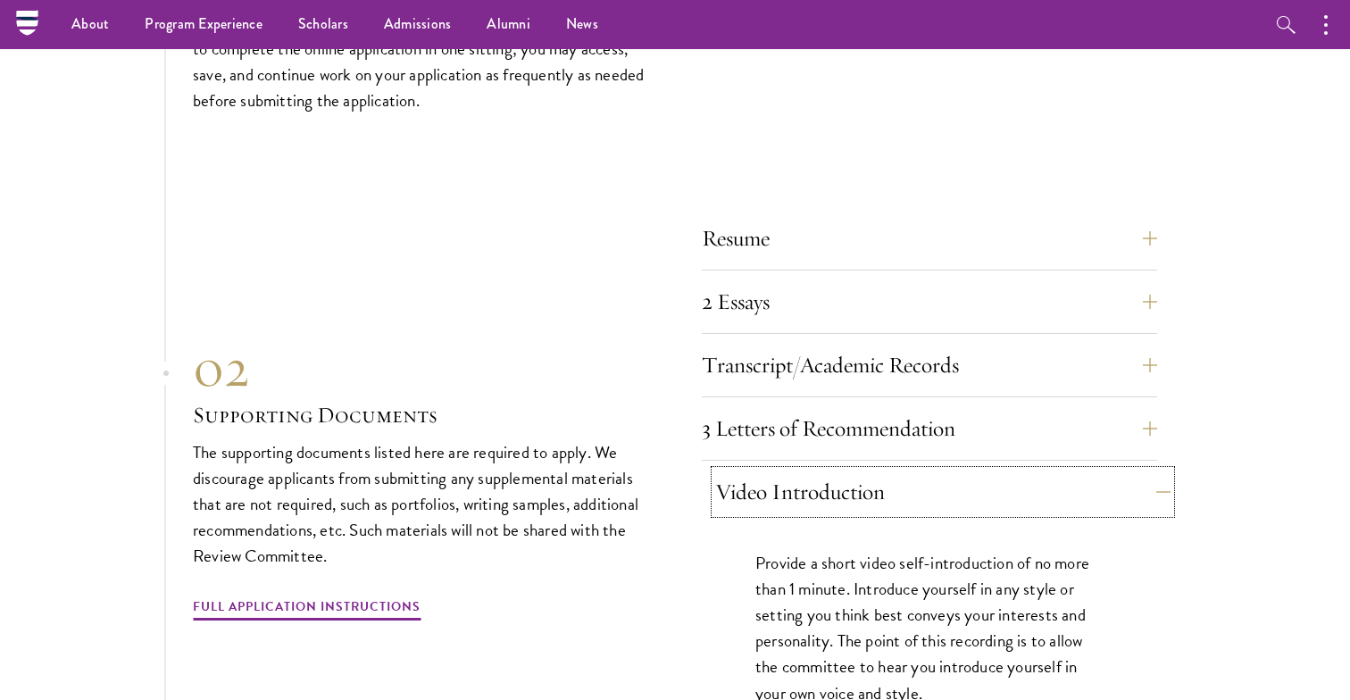
click at [1136, 470] on button "Video Introduction" at bounding box center [942, 491] width 455 height 43
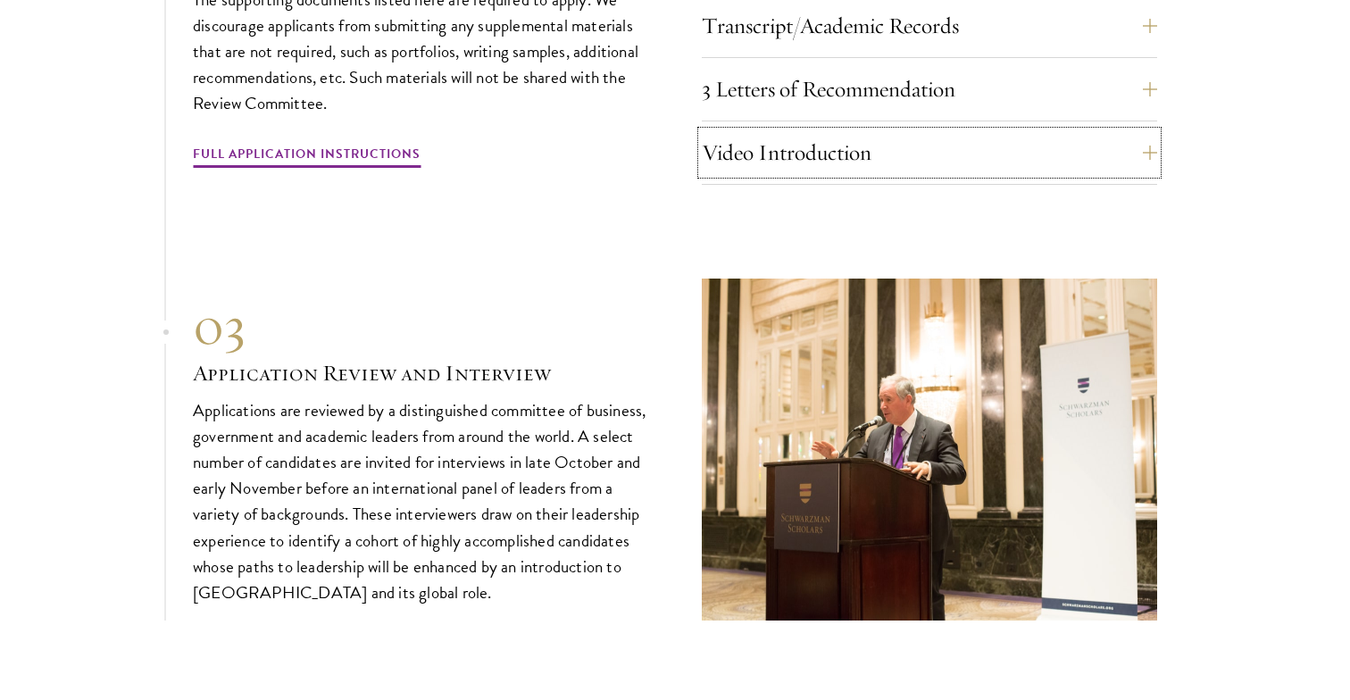
scroll to position [5887, 0]
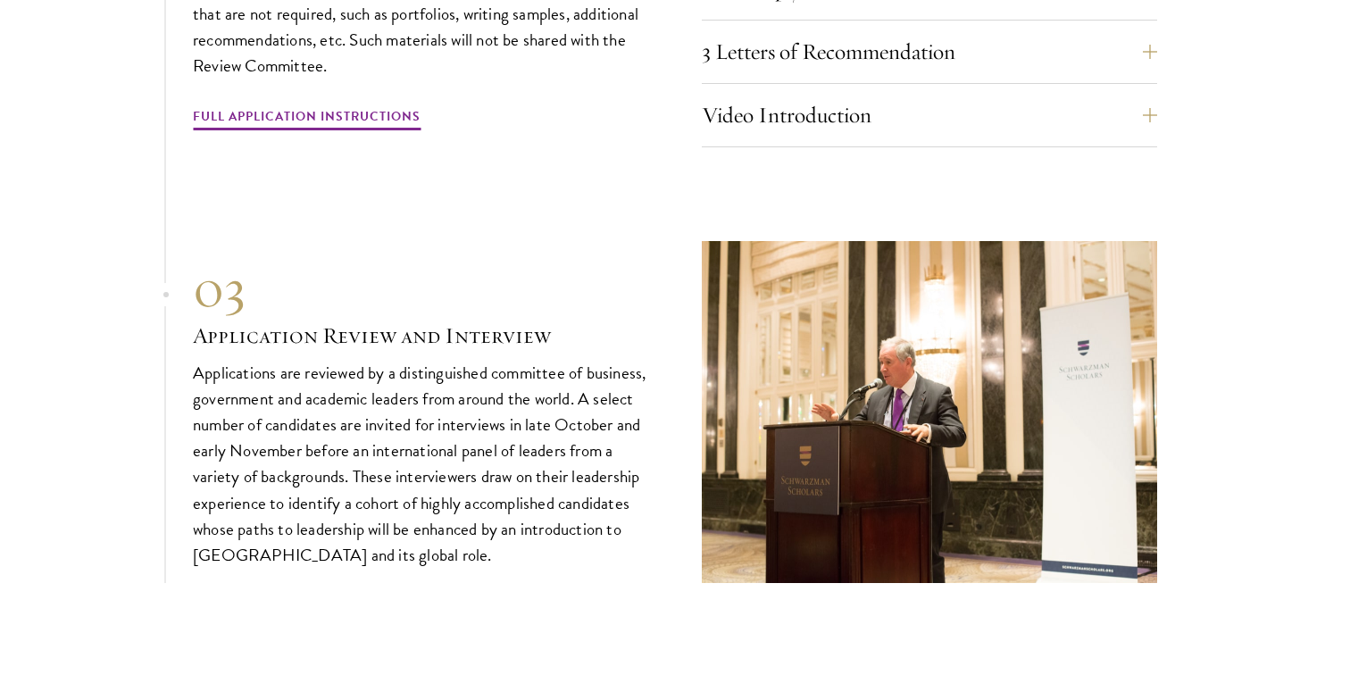
click at [169, 297] on section "01 Online Application 01 Online Application The application must be completed o…" at bounding box center [675, 30] width 1350 height 1105
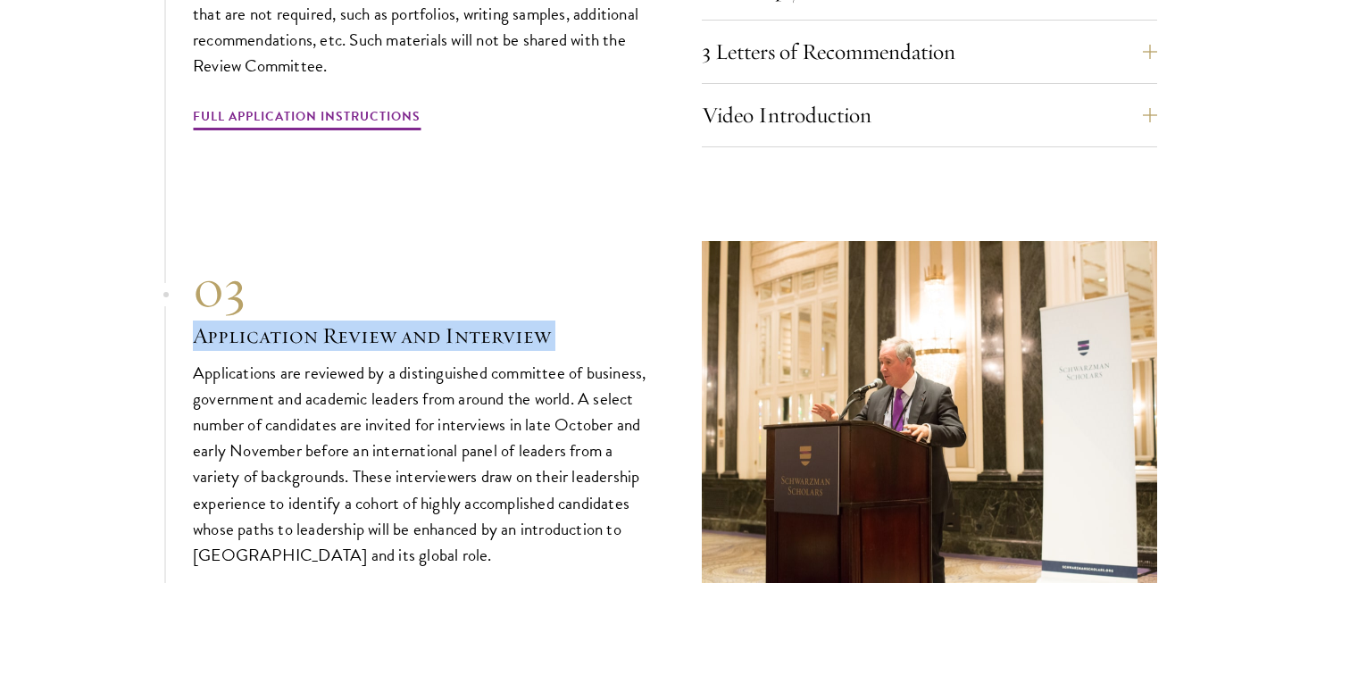
click at [169, 297] on section "01 Online Application 01 Online Application The application must be completed o…" at bounding box center [675, 30] width 1350 height 1105
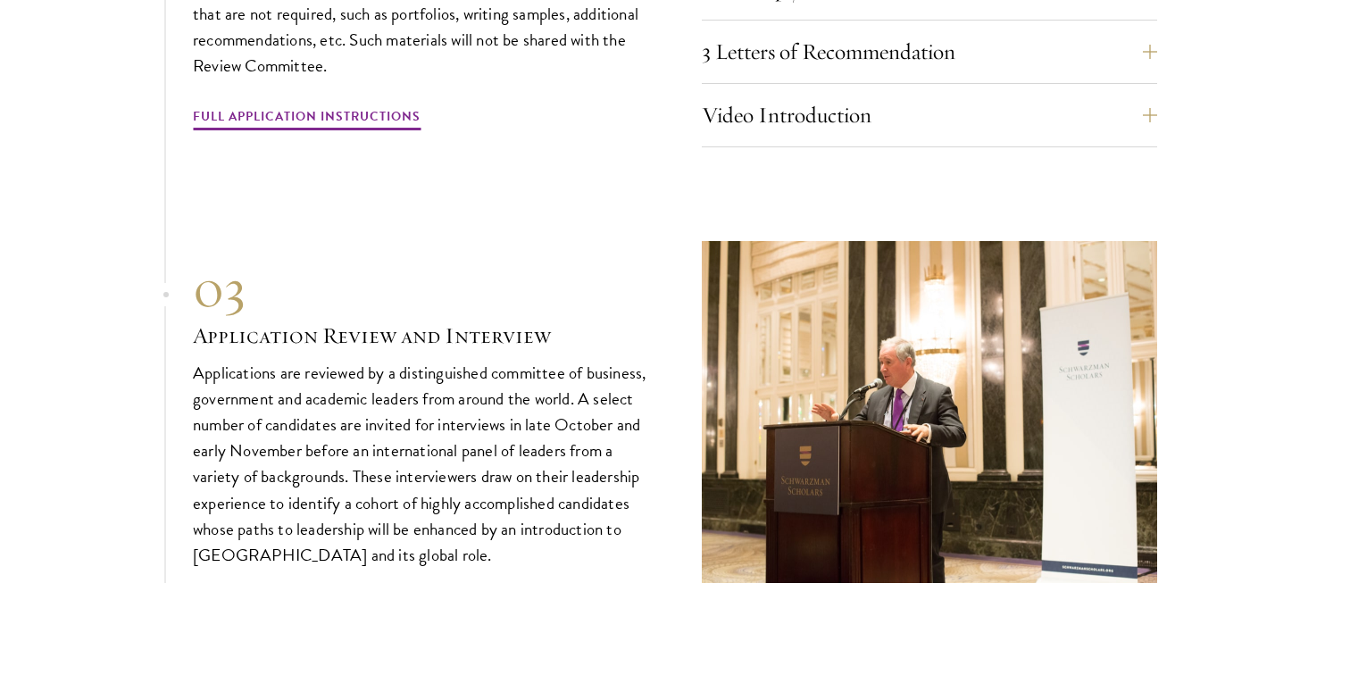
click at [669, 300] on div "03 Application Review and Interview 03 Application Review and Interview Applica…" at bounding box center [675, 412] width 964 height 342
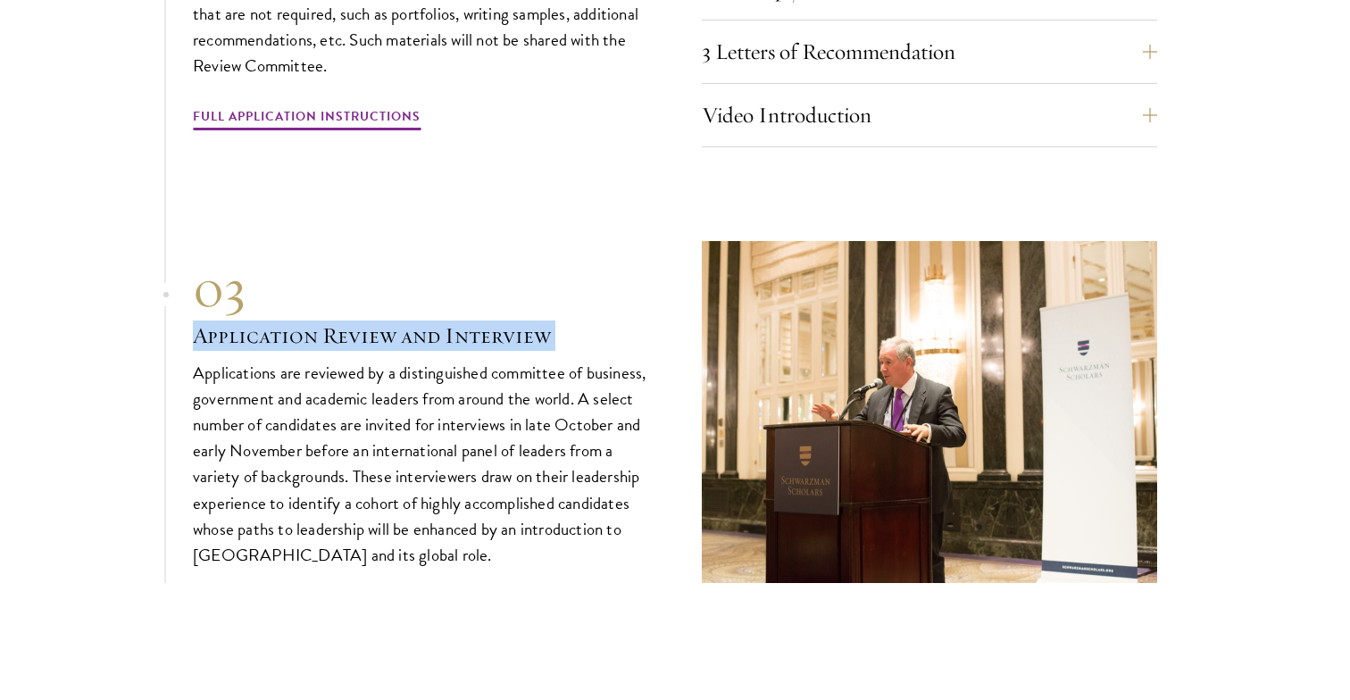
click at [669, 300] on div "03 Application Review and Interview 03 Application Review and Interview Applica…" at bounding box center [675, 412] width 964 height 342
click at [125, 369] on section "01 Online Application 01 Online Application The application must be completed o…" at bounding box center [675, 30] width 1350 height 1105
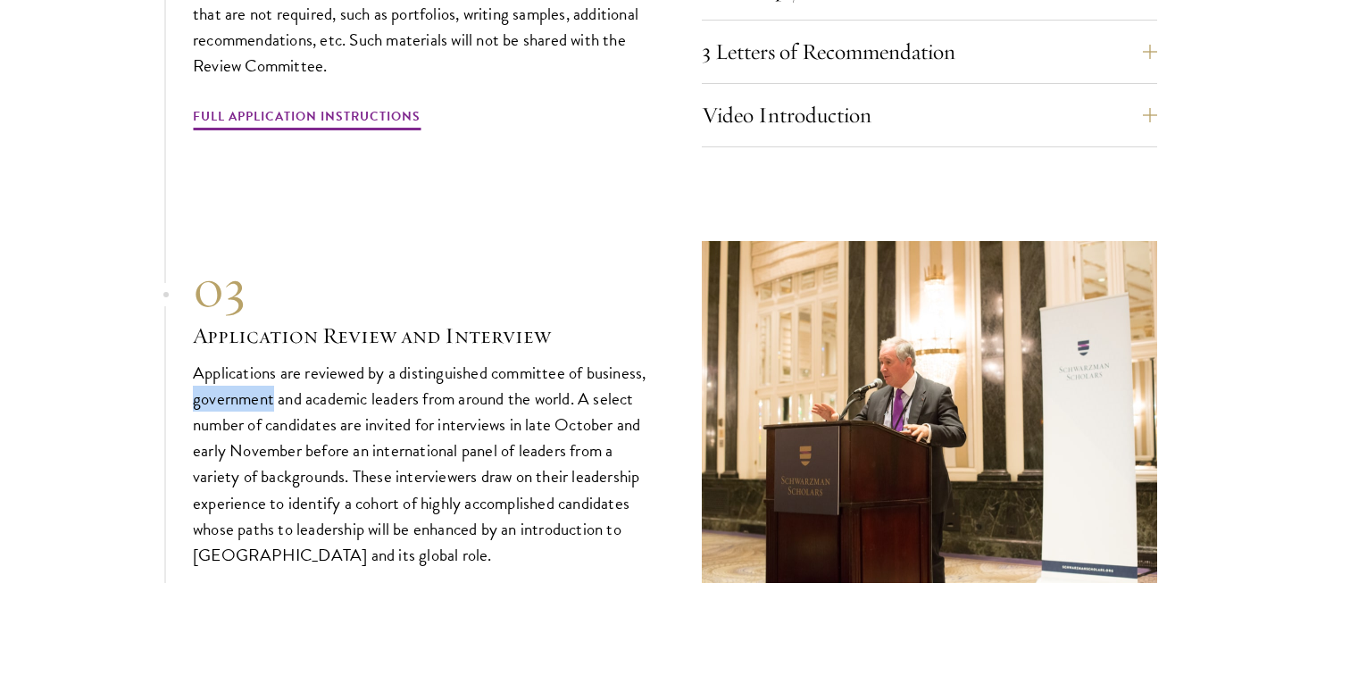
click at [125, 369] on section "01 Online Application 01 Online Application The application must be completed o…" at bounding box center [675, 30] width 1350 height 1105
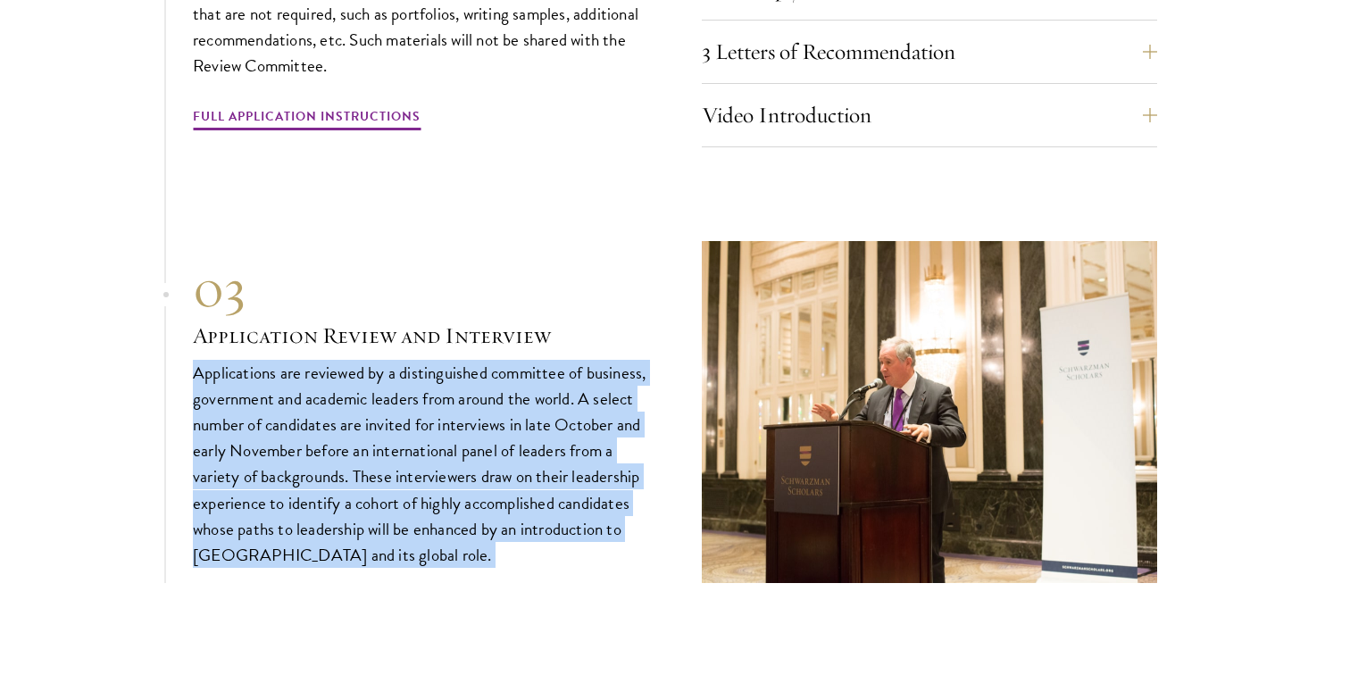
click at [125, 369] on section "01 Online Application 01 Online Application The application must be completed o…" at bounding box center [675, 30] width 1350 height 1105
click at [667, 376] on div "03 Application Review and Interview 03 Application Review and Interview Applica…" at bounding box center [675, 412] width 964 height 342
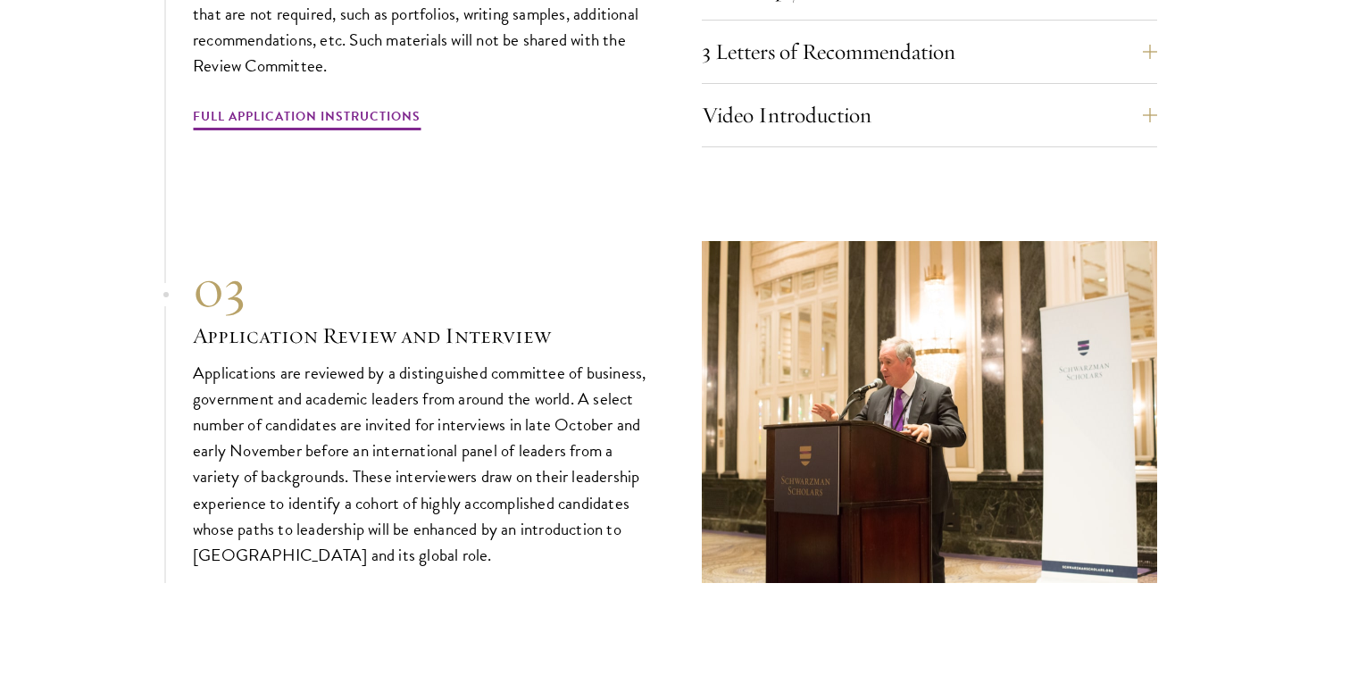
click at [684, 413] on div "03 Application Review and Interview 03 Application Review and Interview Applica…" at bounding box center [675, 412] width 964 height 342
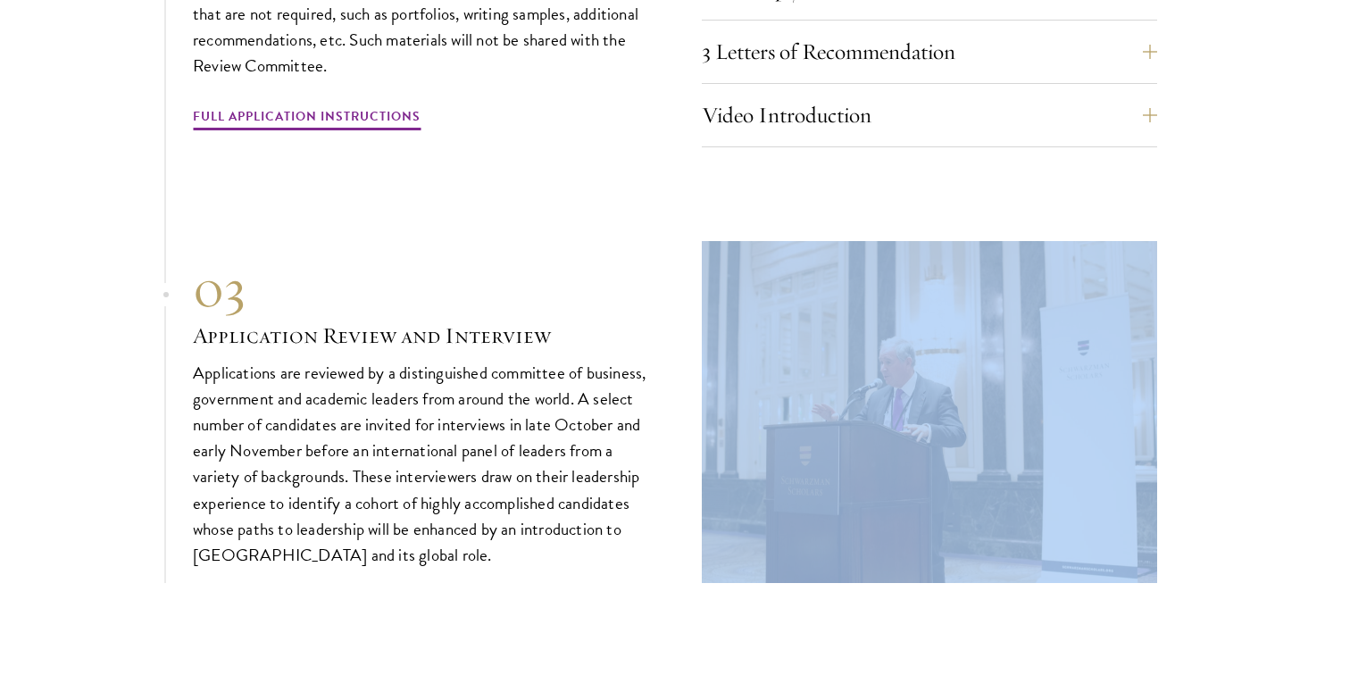
click at [684, 413] on div "03 Application Review and Interview 03 Application Review and Interview Applica…" at bounding box center [675, 412] width 964 height 342
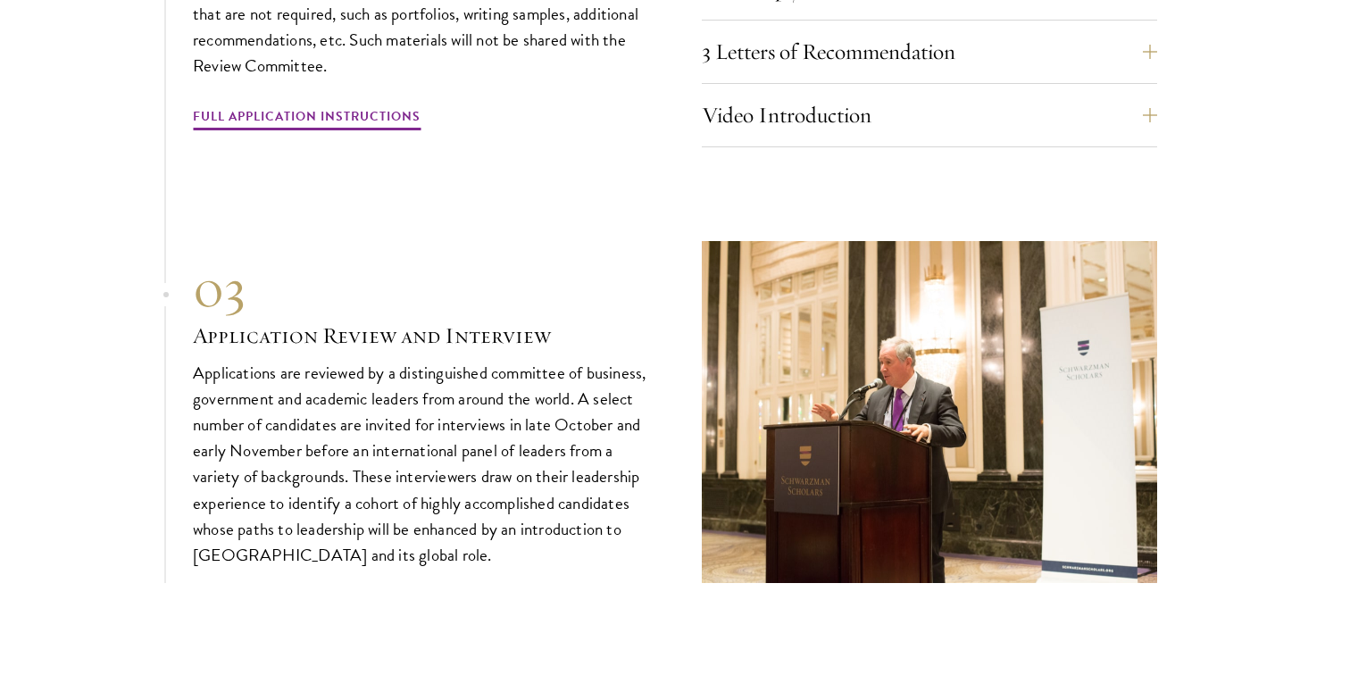
click at [666, 415] on div "03 Application Review and Interview 03 Application Review and Interview Applica…" at bounding box center [675, 412] width 964 height 342
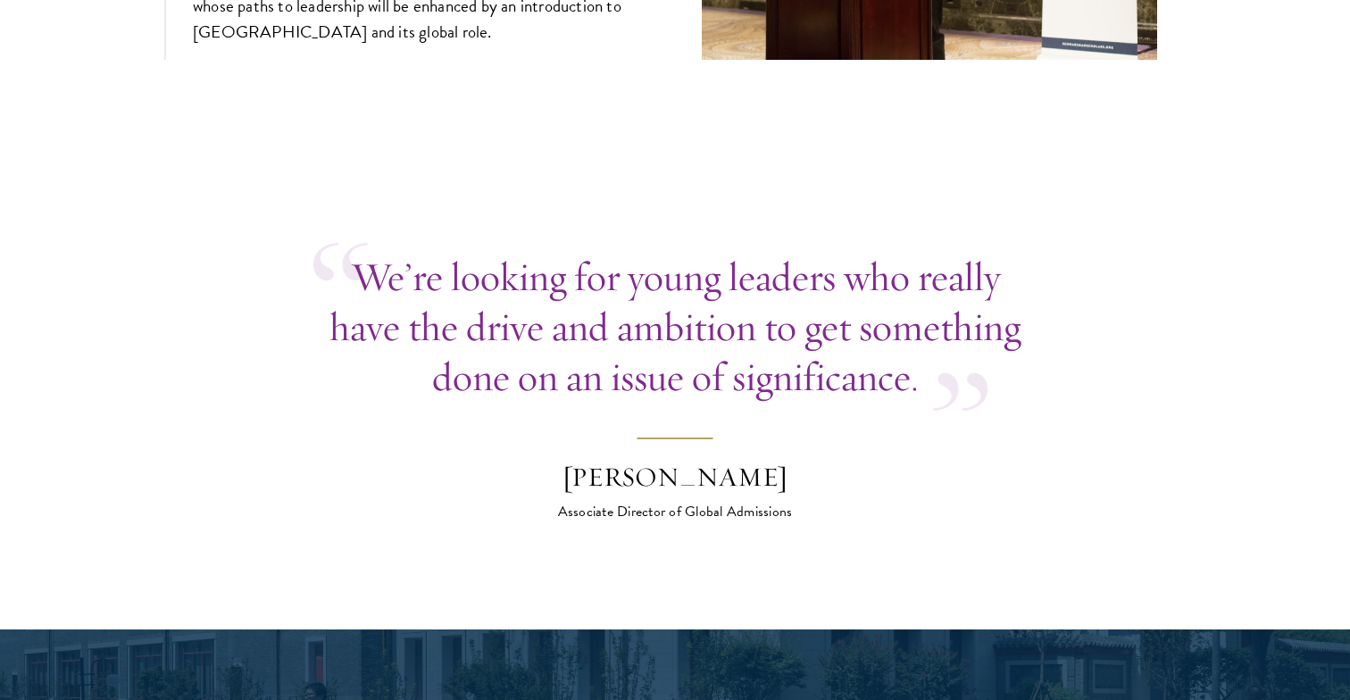
scroll to position [6419, 0]
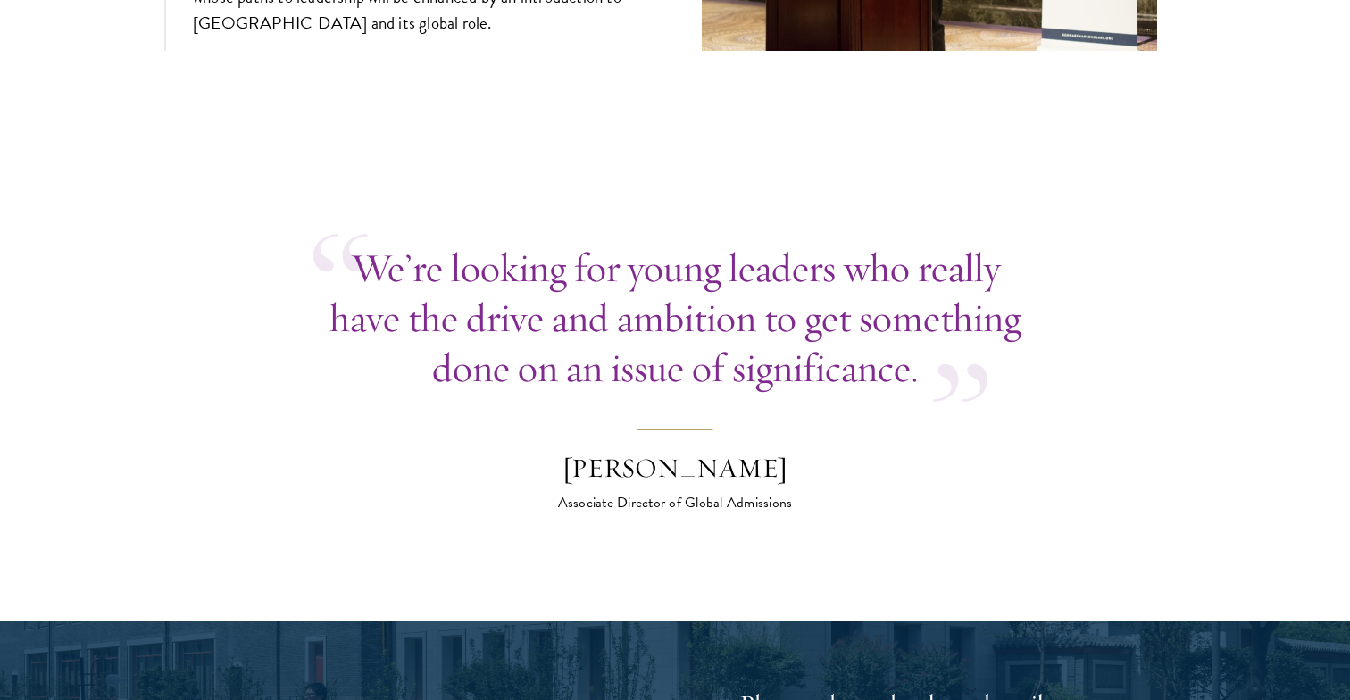
click at [666, 451] on div "Wyatt Bruton" at bounding box center [675, 469] width 312 height 36
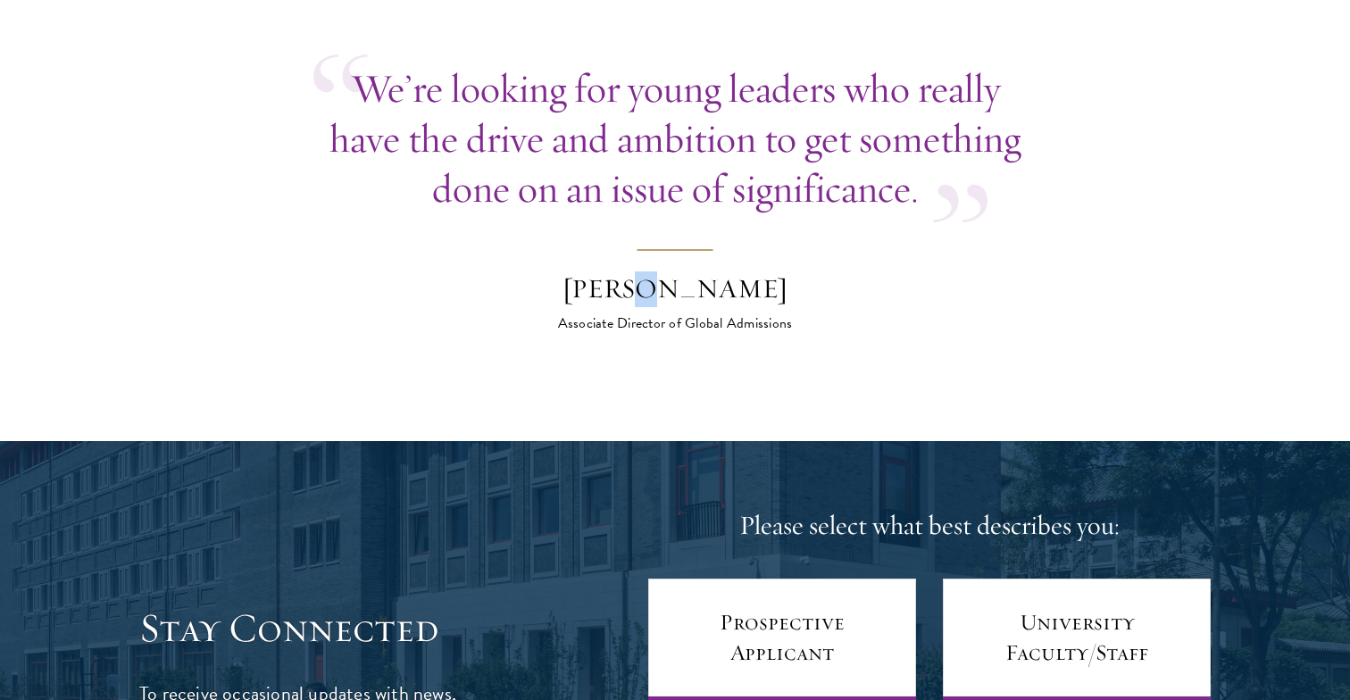
scroll to position [6629, 0]
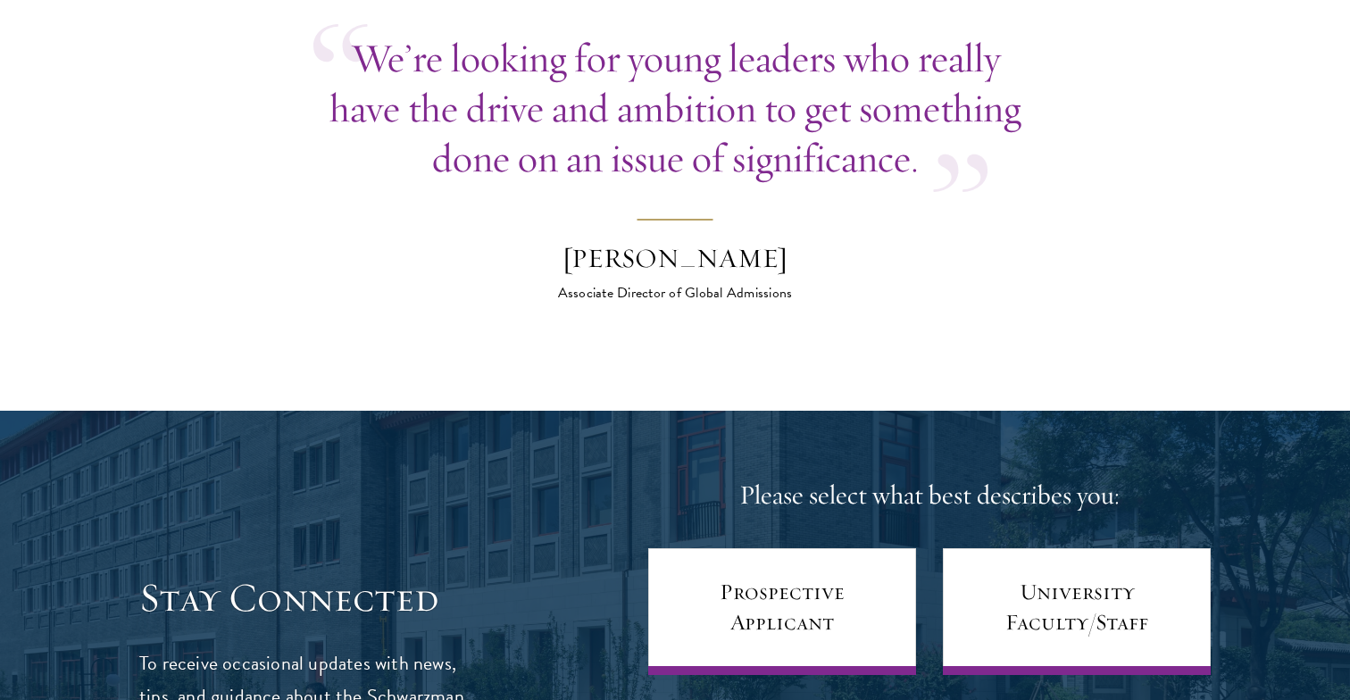
click at [666, 417] on div at bounding box center [675, 693] width 1350 height 564
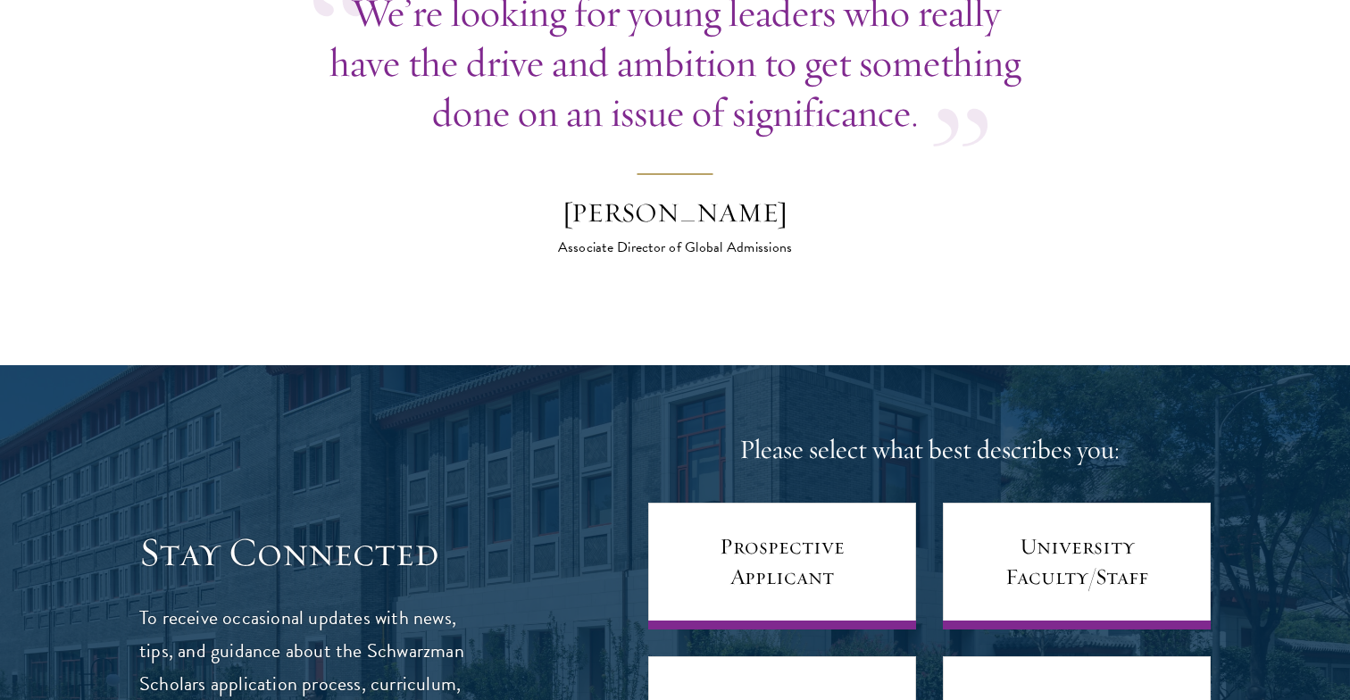
scroll to position [6685, 0]
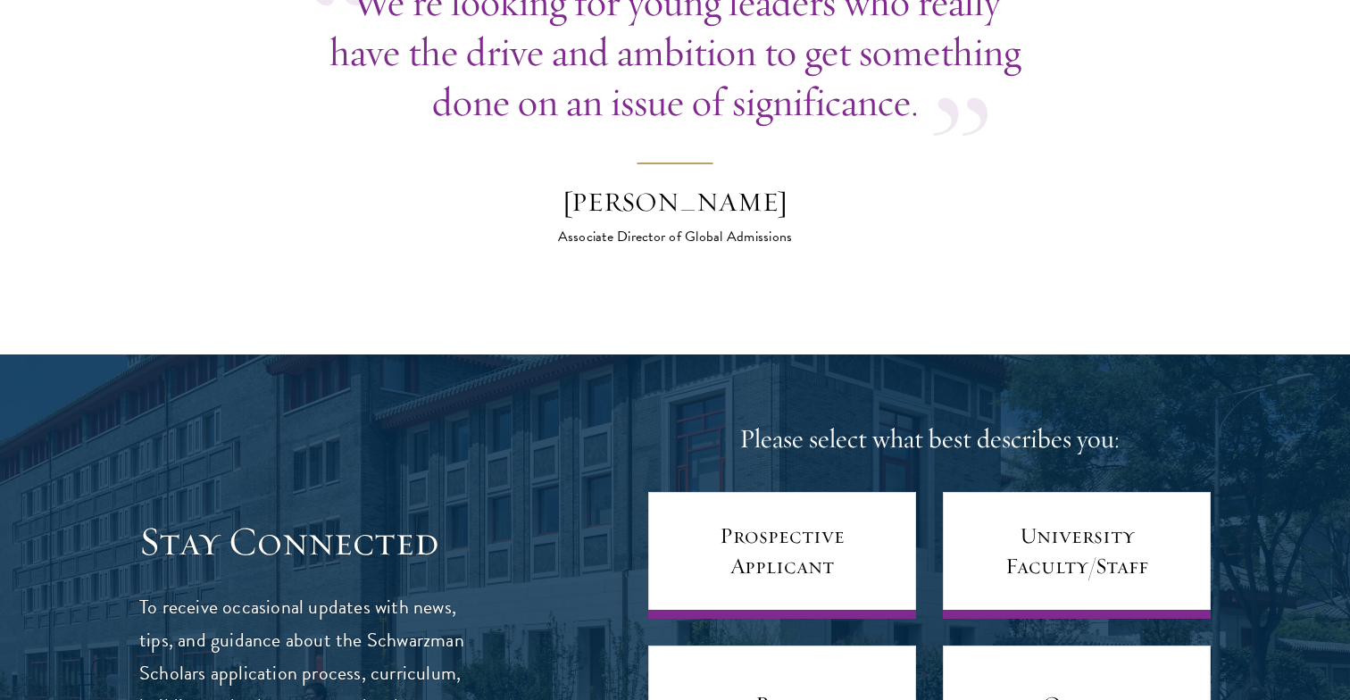
click at [666, 421] on h4 "Please select what best describes you:" at bounding box center [929, 439] width 562 height 36
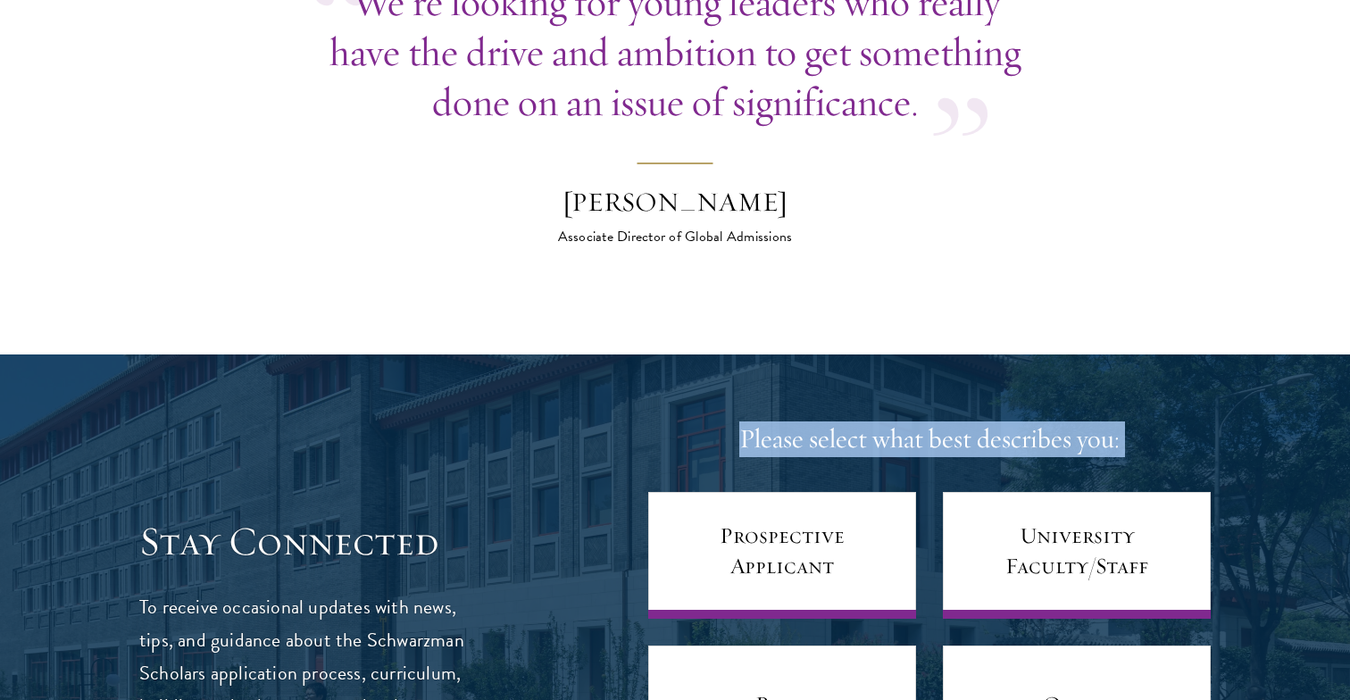
click at [666, 421] on h4 "Please select what best describes you:" at bounding box center [929, 439] width 562 height 36
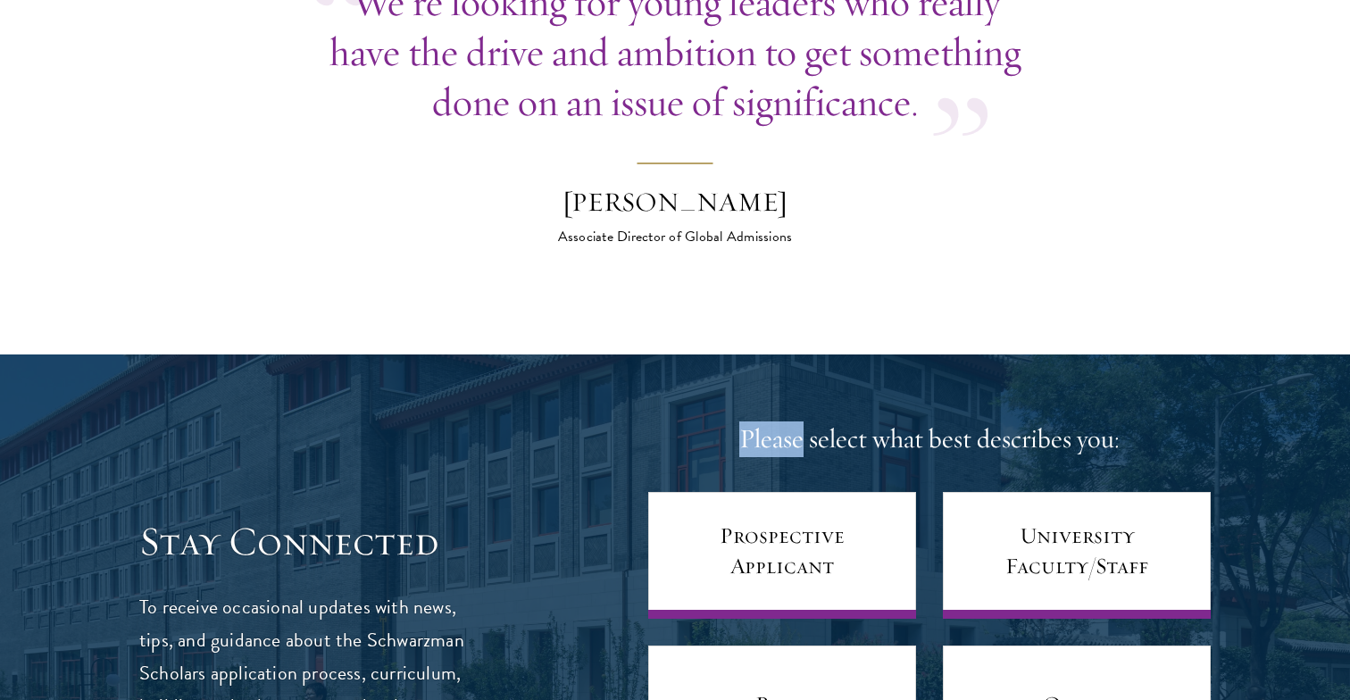
click at [666, 421] on h4 "Please select what best describes you:" at bounding box center [929, 439] width 562 height 36
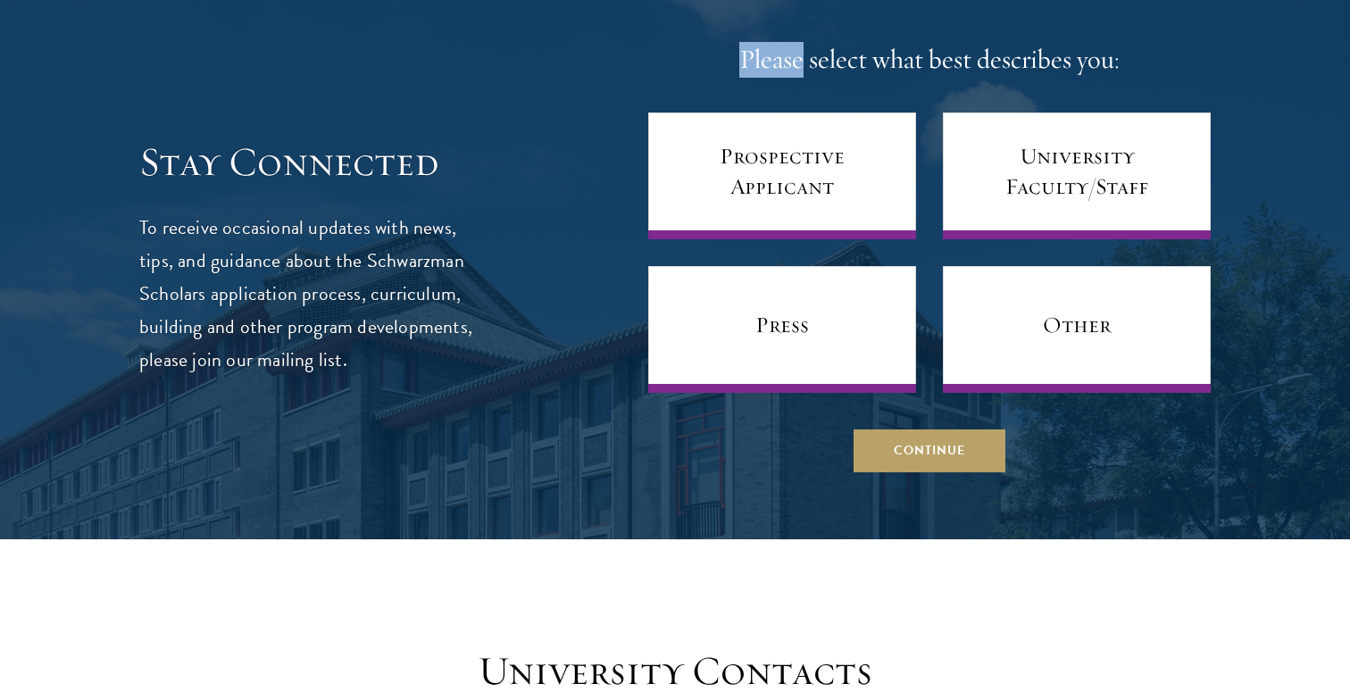
scroll to position [7072, 0]
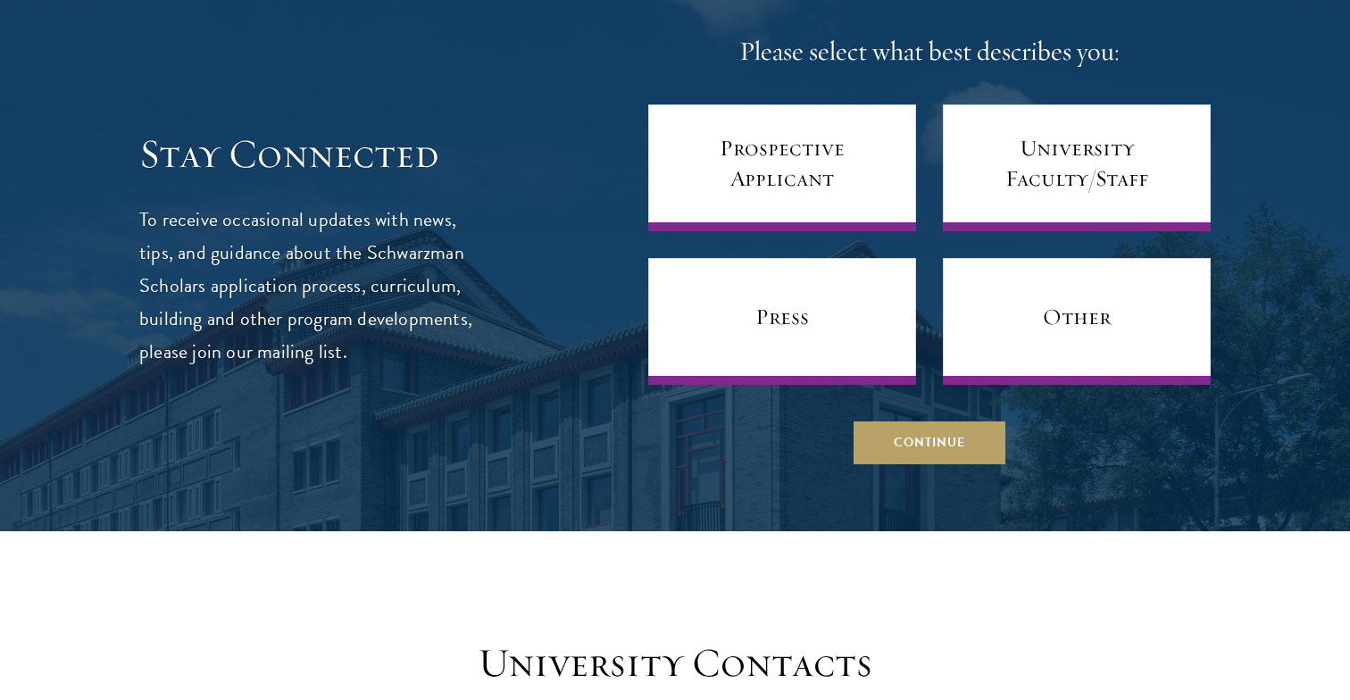
click at [666, 417] on div "Please select what best describes you: Prospective Applicant University Faculty…" at bounding box center [929, 249] width 562 height 430
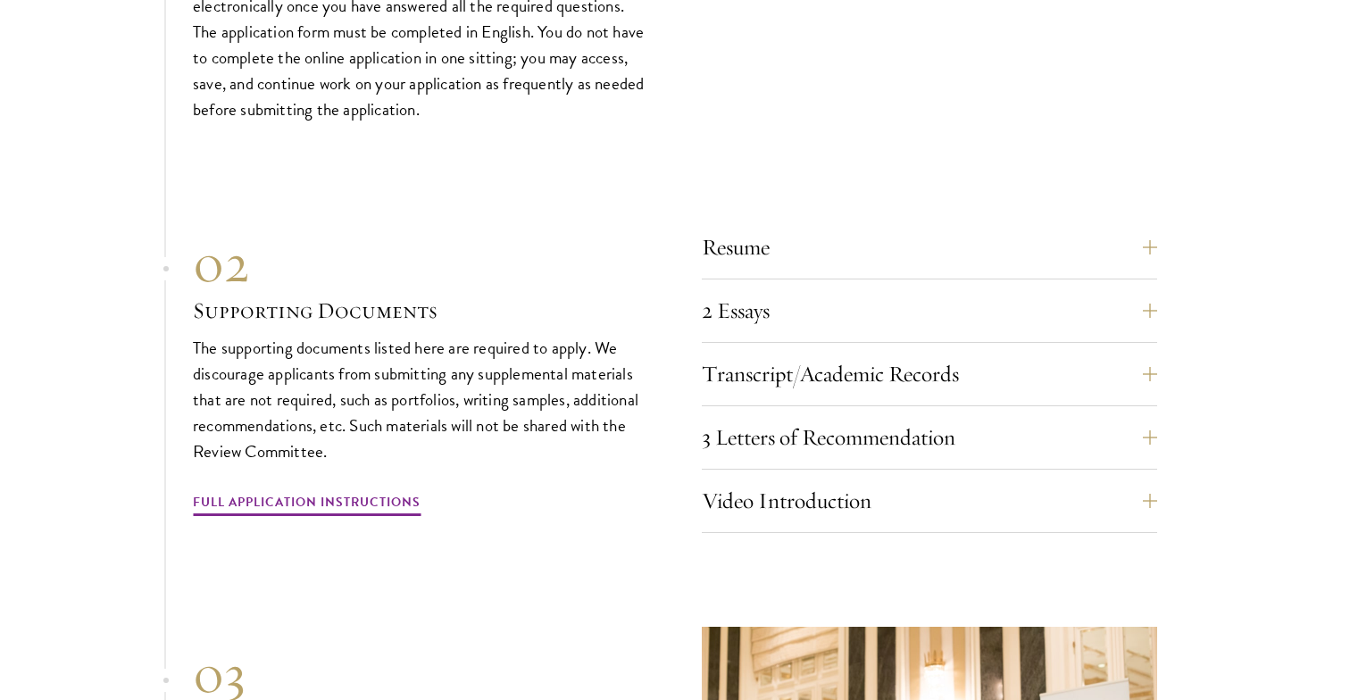
scroll to position [5503, 0]
click at [868, 414] on button "3 Letters of Recommendation" at bounding box center [942, 435] width 455 height 43
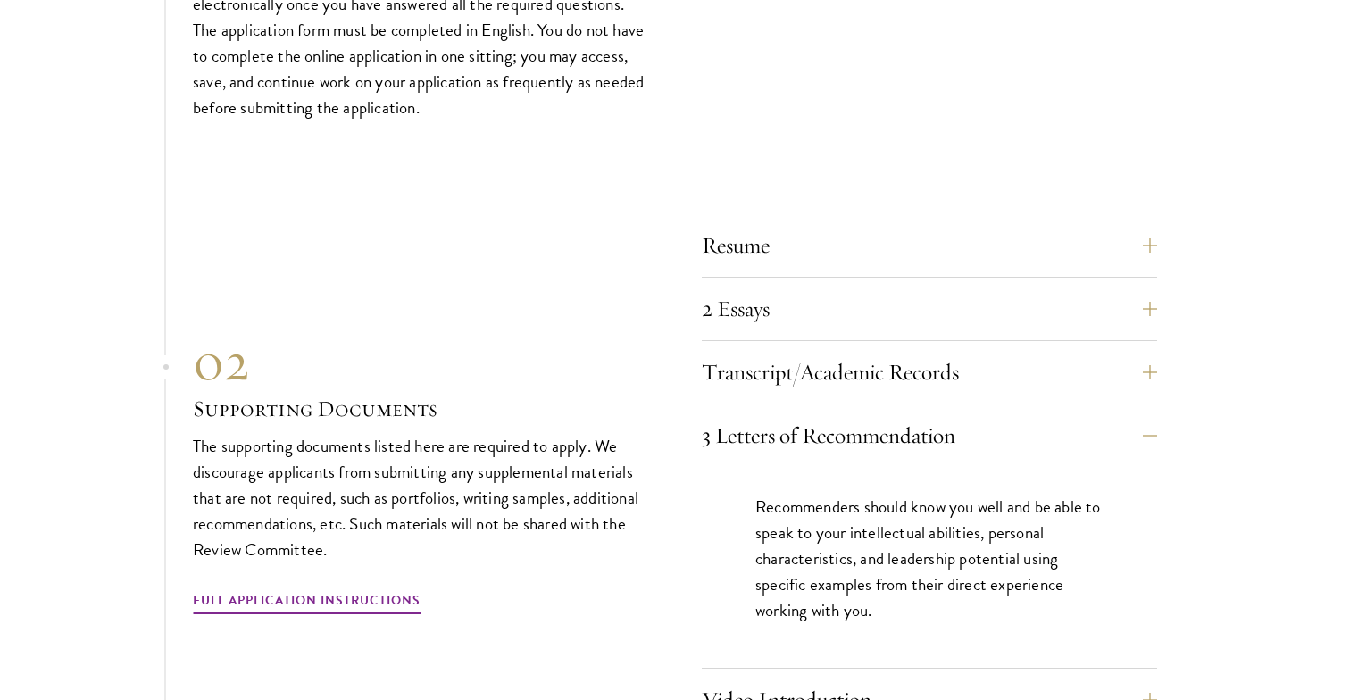
click at [1183, 509] on section "01 Online Application 01 Online Application The application must be completed o…" at bounding box center [675, 515] width 1350 height 1306
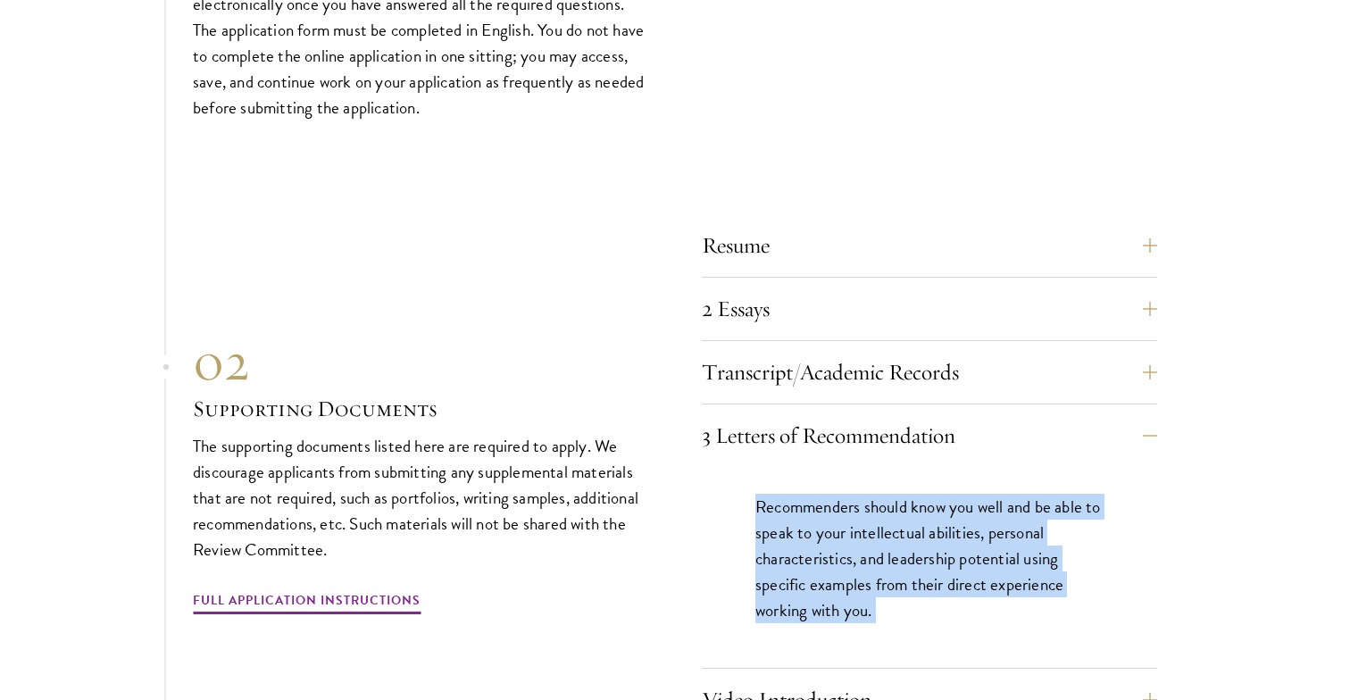
click at [1183, 509] on section "01 Online Application 01 Online Application The application must be completed o…" at bounding box center [675, 515] width 1350 height 1306
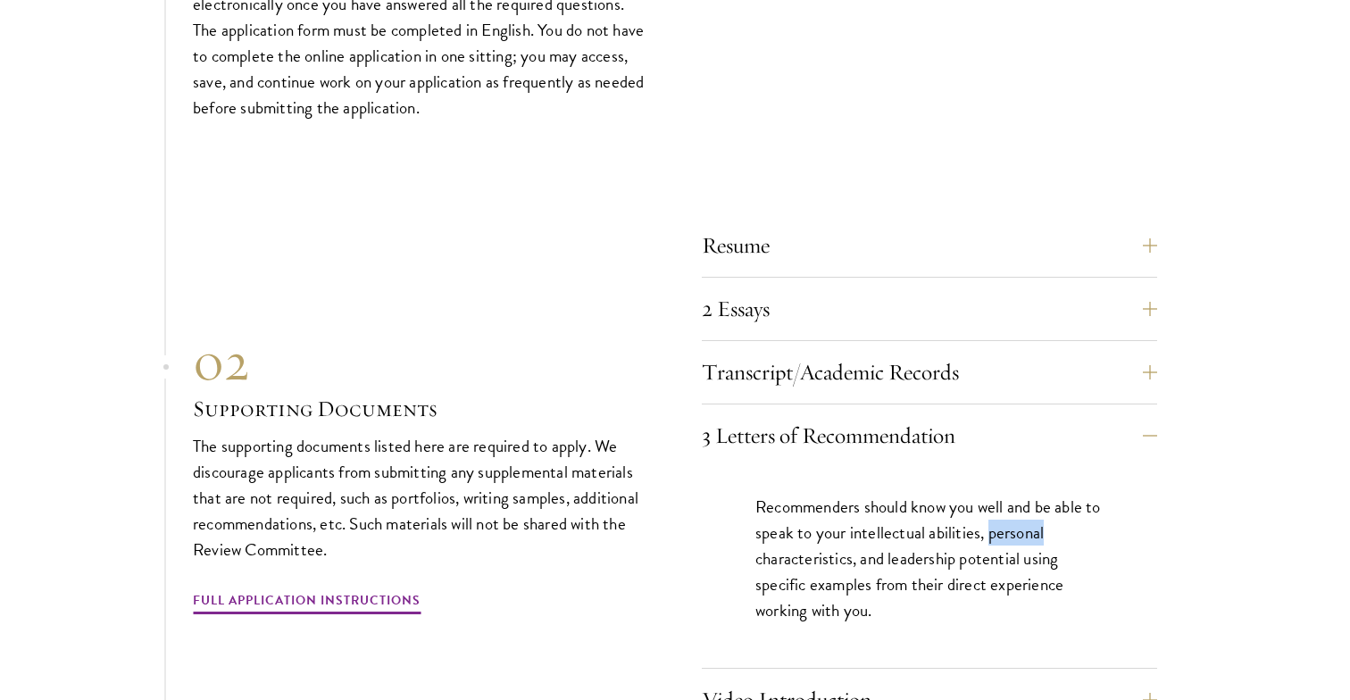
click at [1183, 509] on section "01 Online Application 01 Online Application The application must be completed o…" at bounding box center [675, 515] width 1350 height 1306
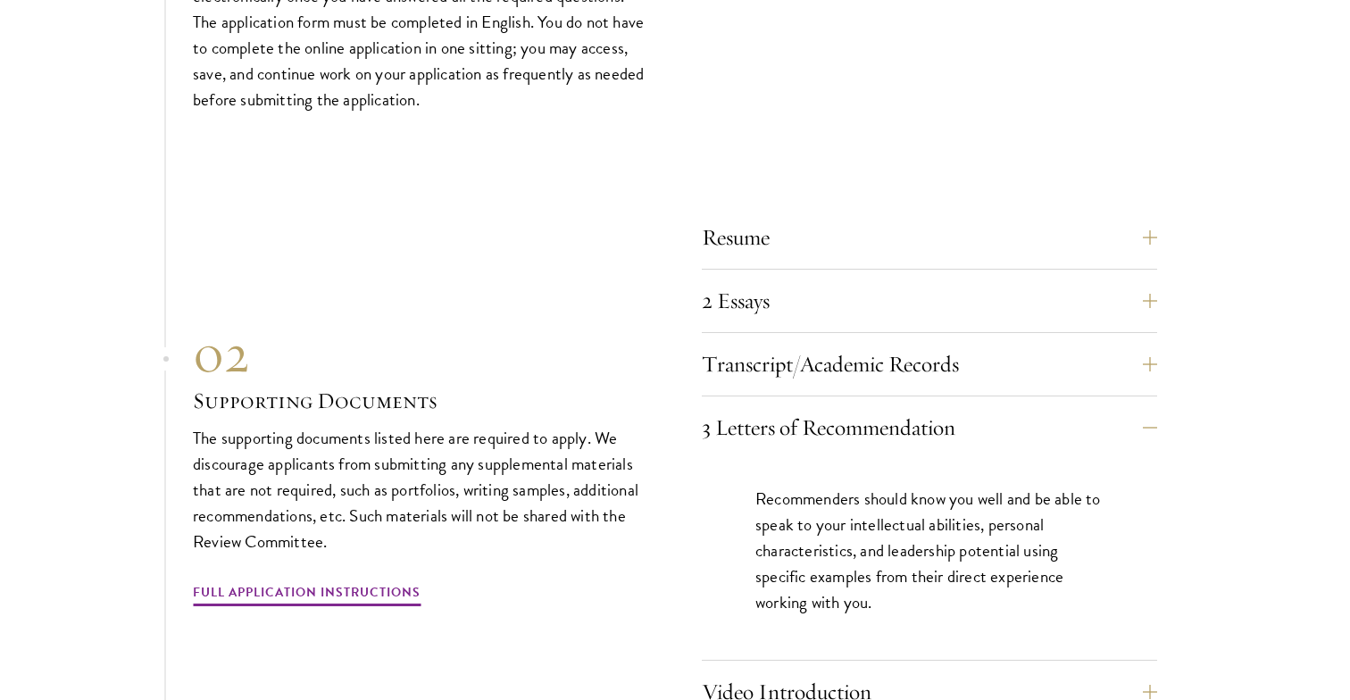
scroll to position [5513, 0]
click at [1182, 509] on section "01 Online Application 01 Online Application The application must be completed o…" at bounding box center [675, 505] width 1350 height 1306
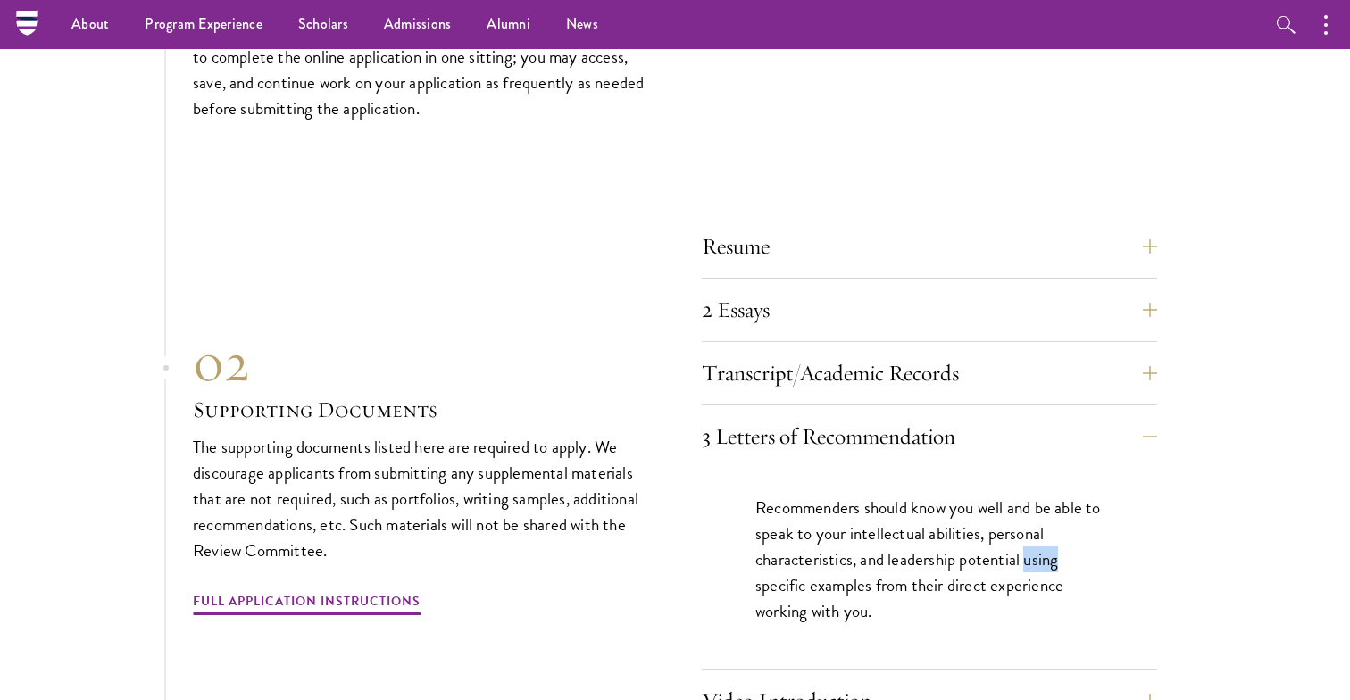
scroll to position [5500, 0]
click at [1182, 509] on section "01 Online Application 01 Online Application The application must be completed o…" at bounding box center [675, 517] width 1350 height 1306
click at [1186, 504] on section "01 Online Application 01 Online Application The application must be completed o…" at bounding box center [675, 517] width 1350 height 1306
click at [915, 417] on button "3 Letters of Recommendation" at bounding box center [942, 438] width 455 height 43
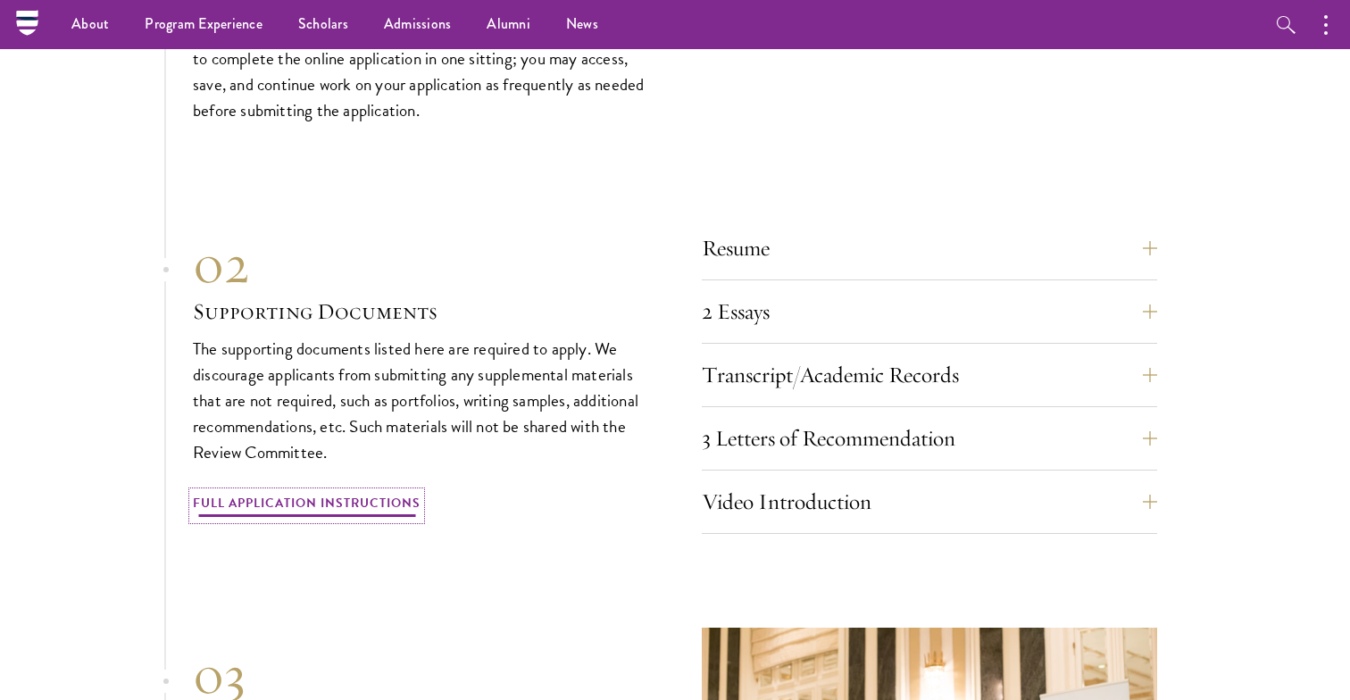
click at [351, 492] on link "Full Application Instructions" at bounding box center [307, 506] width 228 height 28
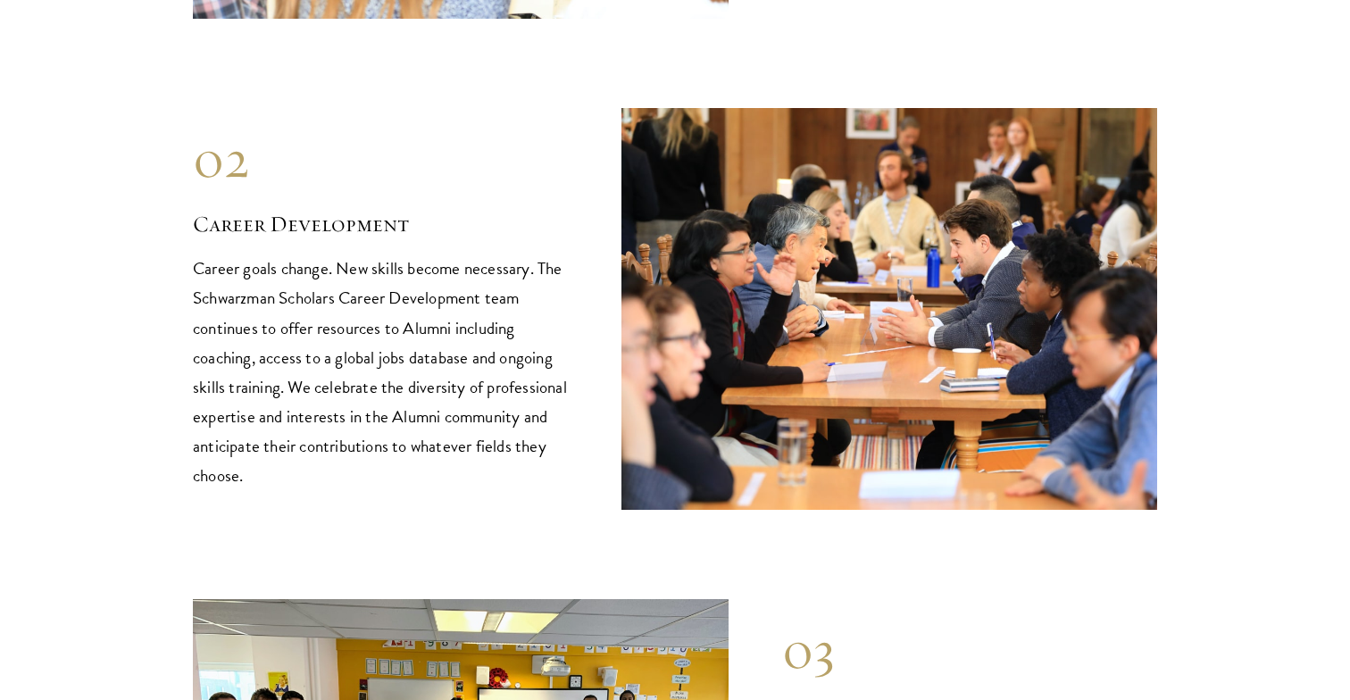
scroll to position [2256, 0]
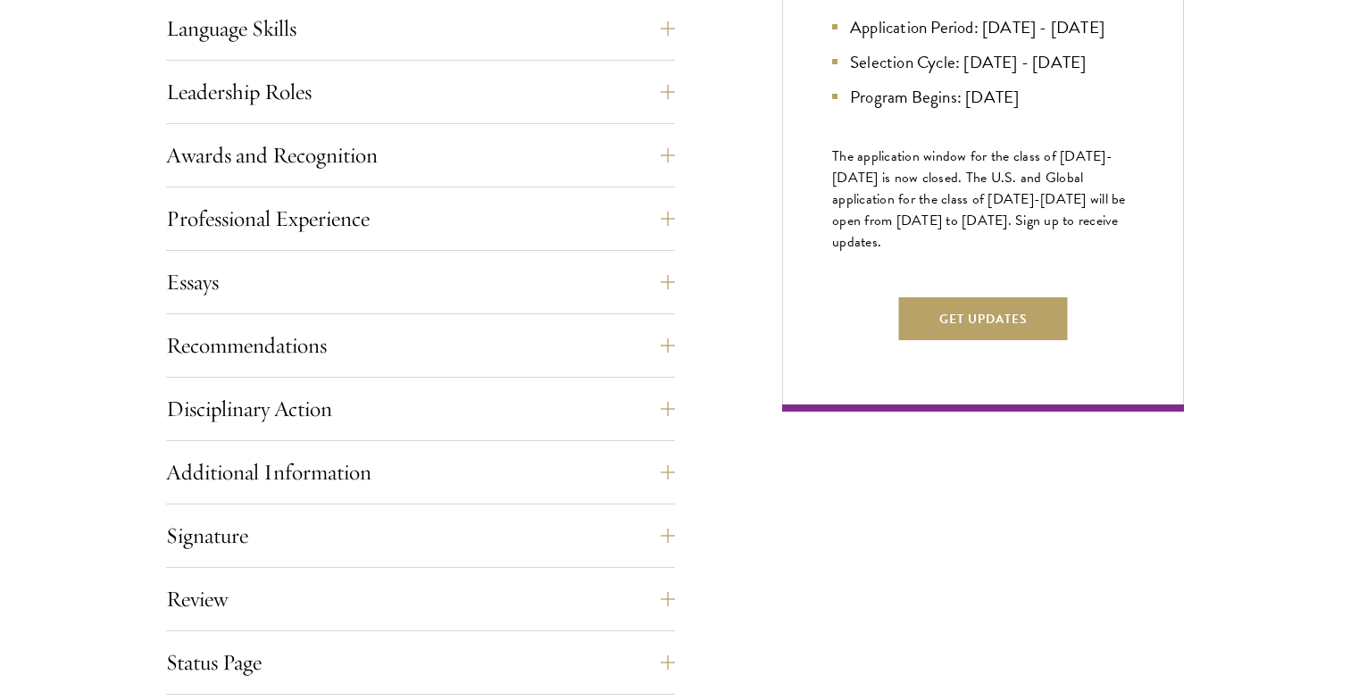
scroll to position [1036, 0]
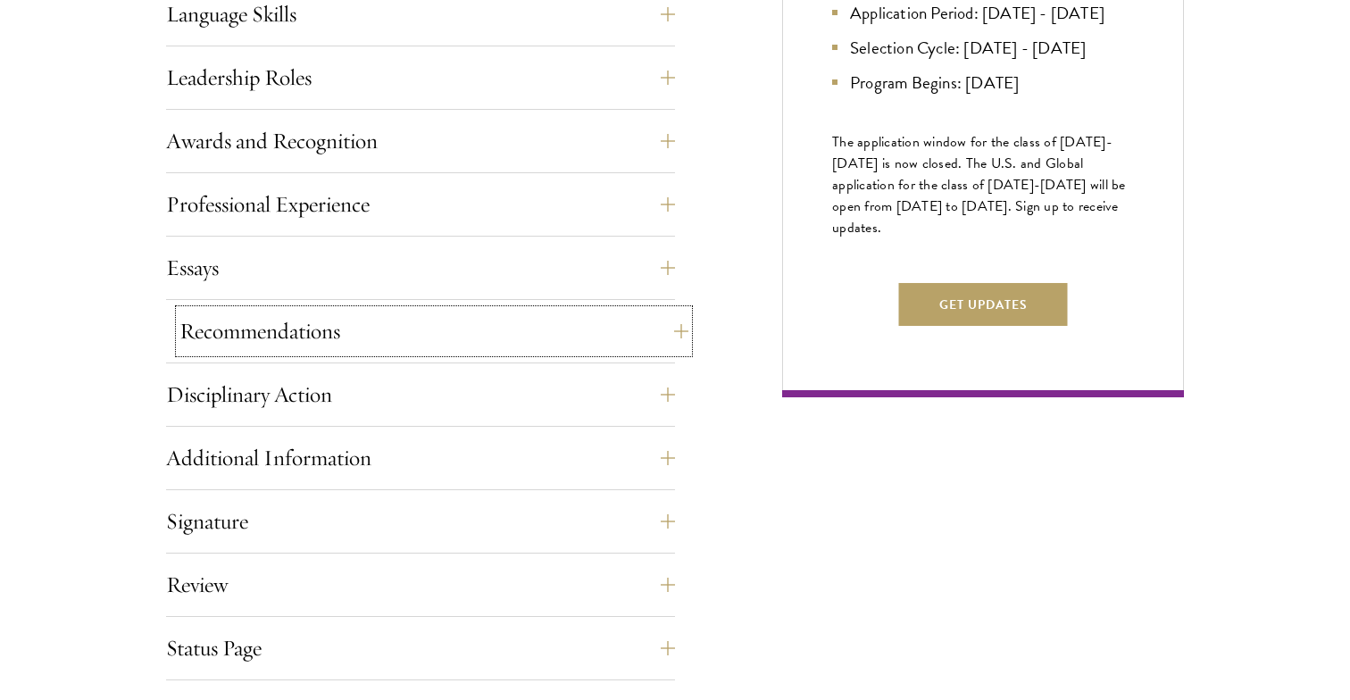
click at [180, 331] on button "Recommendations" at bounding box center [433, 331] width 509 height 43
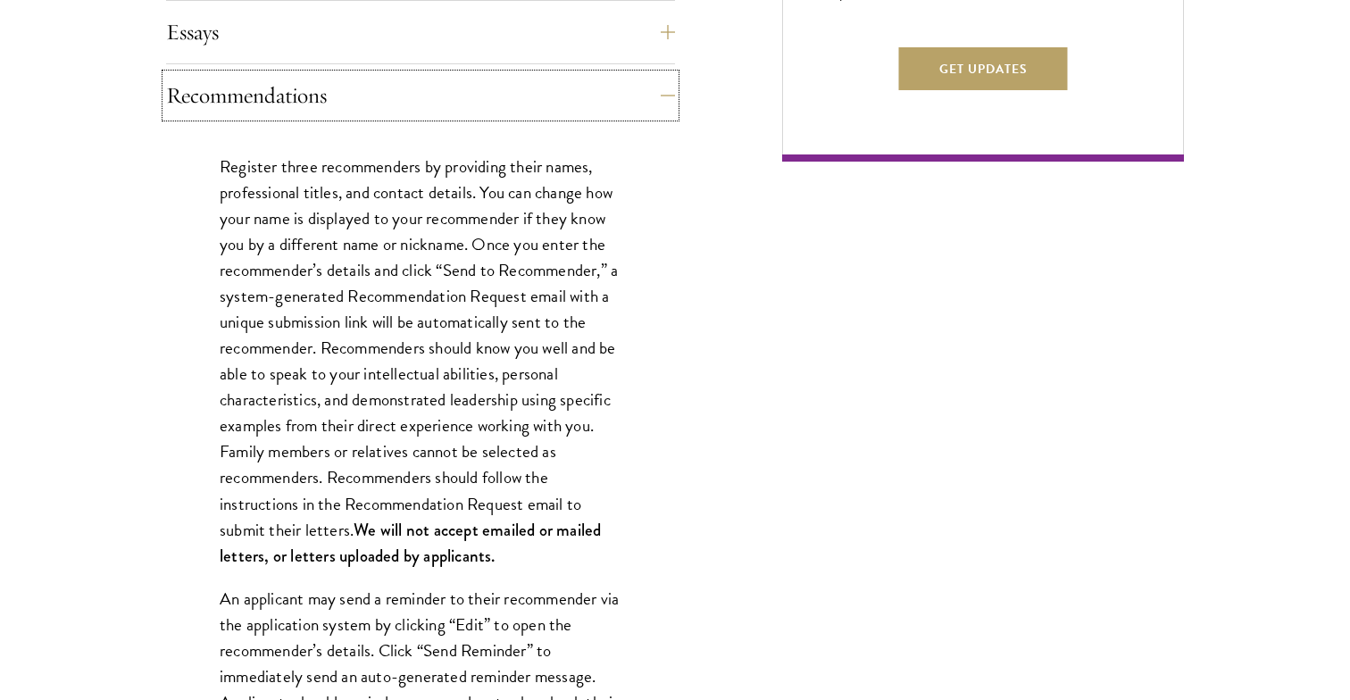
scroll to position [1281, 0]
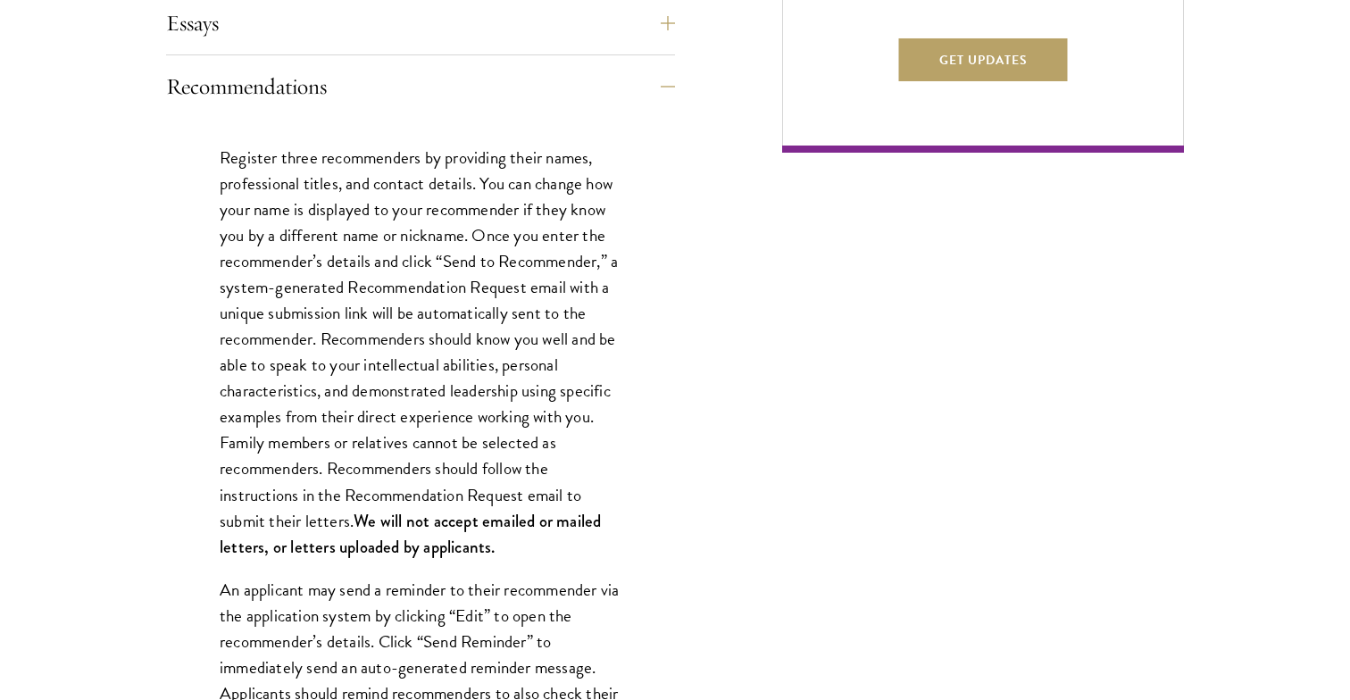
click at [114, 338] on div "Start the Process Take the first step toward joining a global community that wi…" at bounding box center [675, 600] width 1350 height 2724
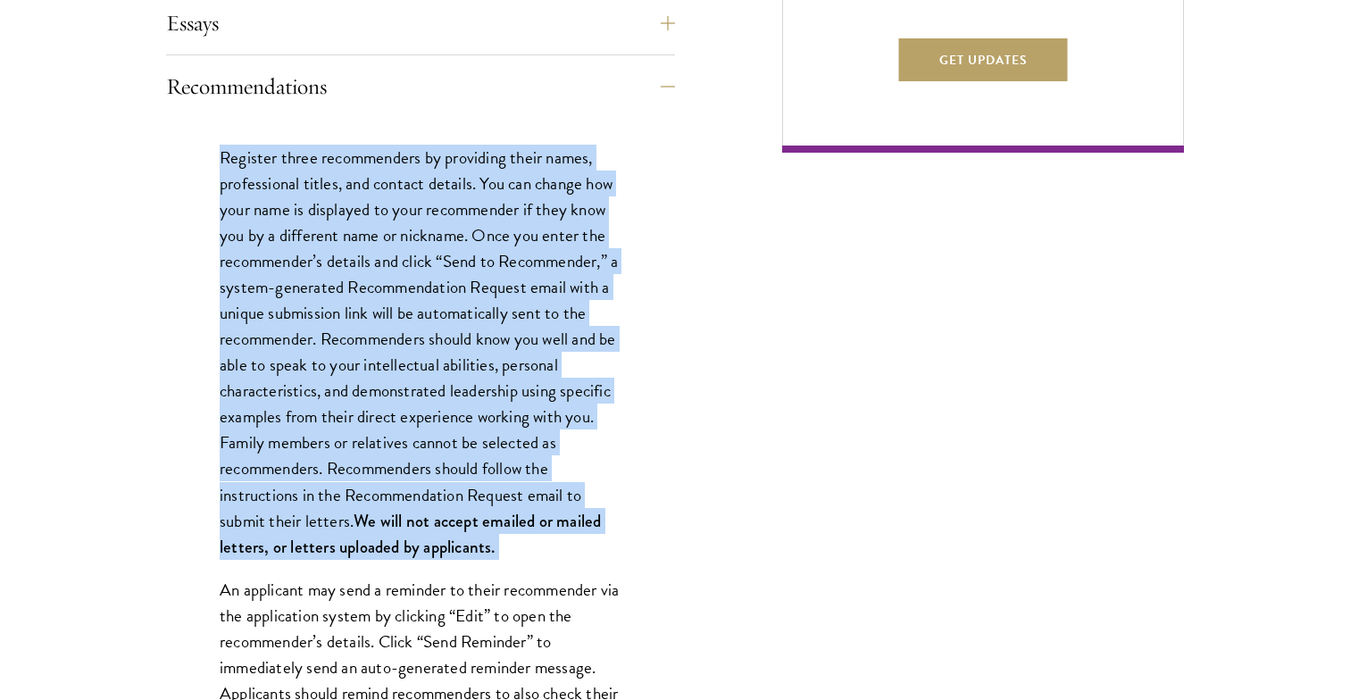
click at [114, 338] on div "Start the Process Take the first step toward joining a global community that wi…" at bounding box center [675, 600] width 1350 height 2724
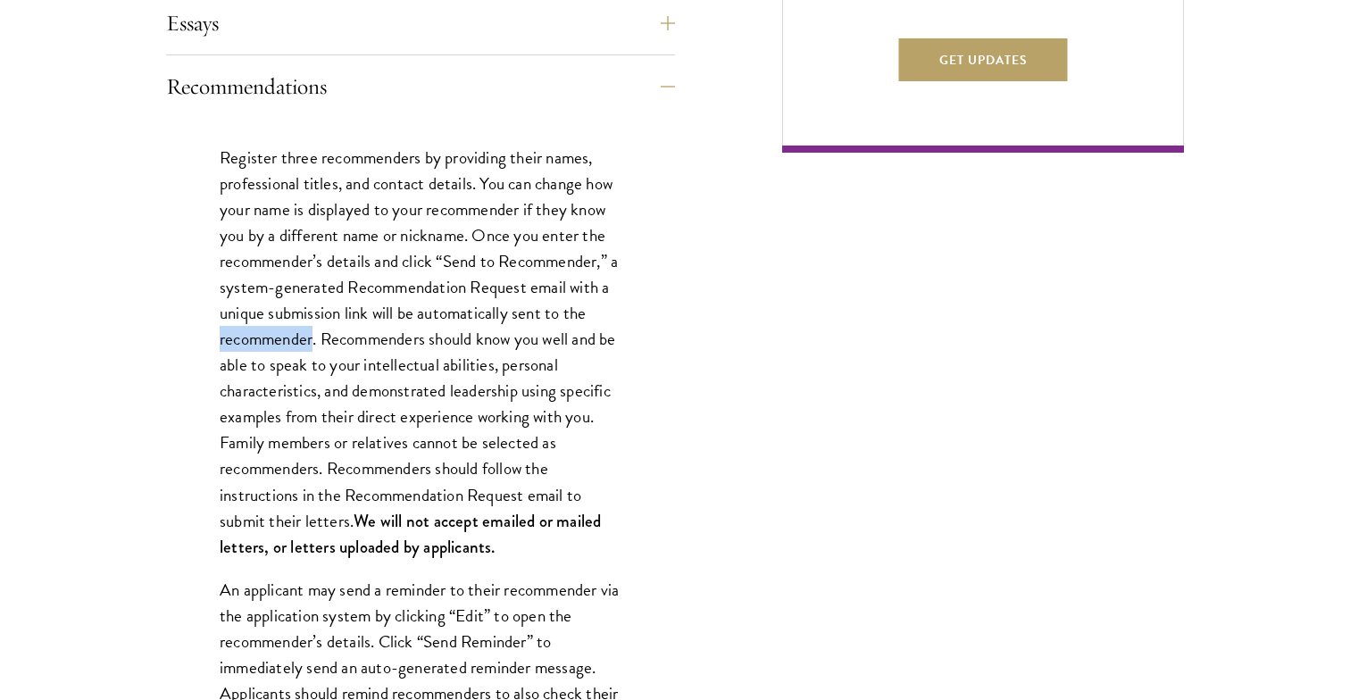
click at [114, 338] on div "Start the Process Take the first step toward joining a global community that wi…" at bounding box center [675, 600] width 1350 height 2724
click at [114, 342] on div "Start the Process Take the first step toward joining a global community that wi…" at bounding box center [675, 600] width 1350 height 2724
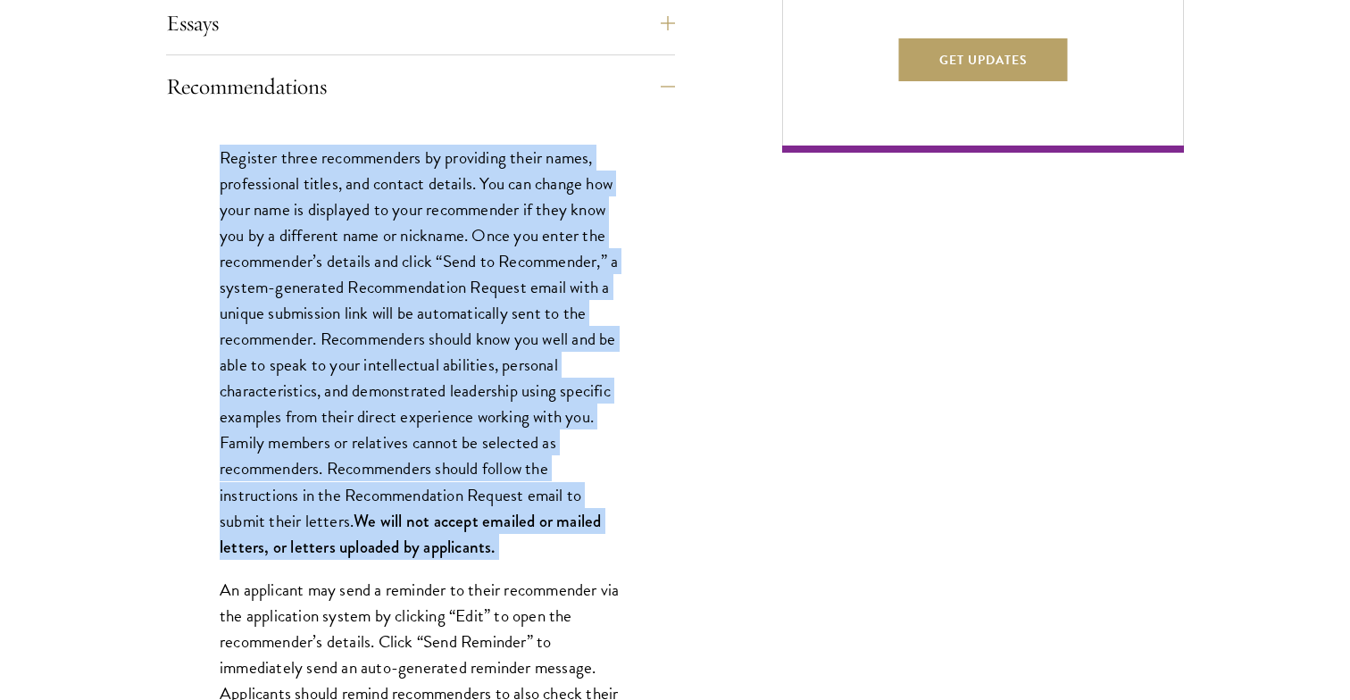
click at [114, 342] on div "Start the Process Take the first step toward joining a global community that wi…" at bounding box center [675, 600] width 1350 height 2724
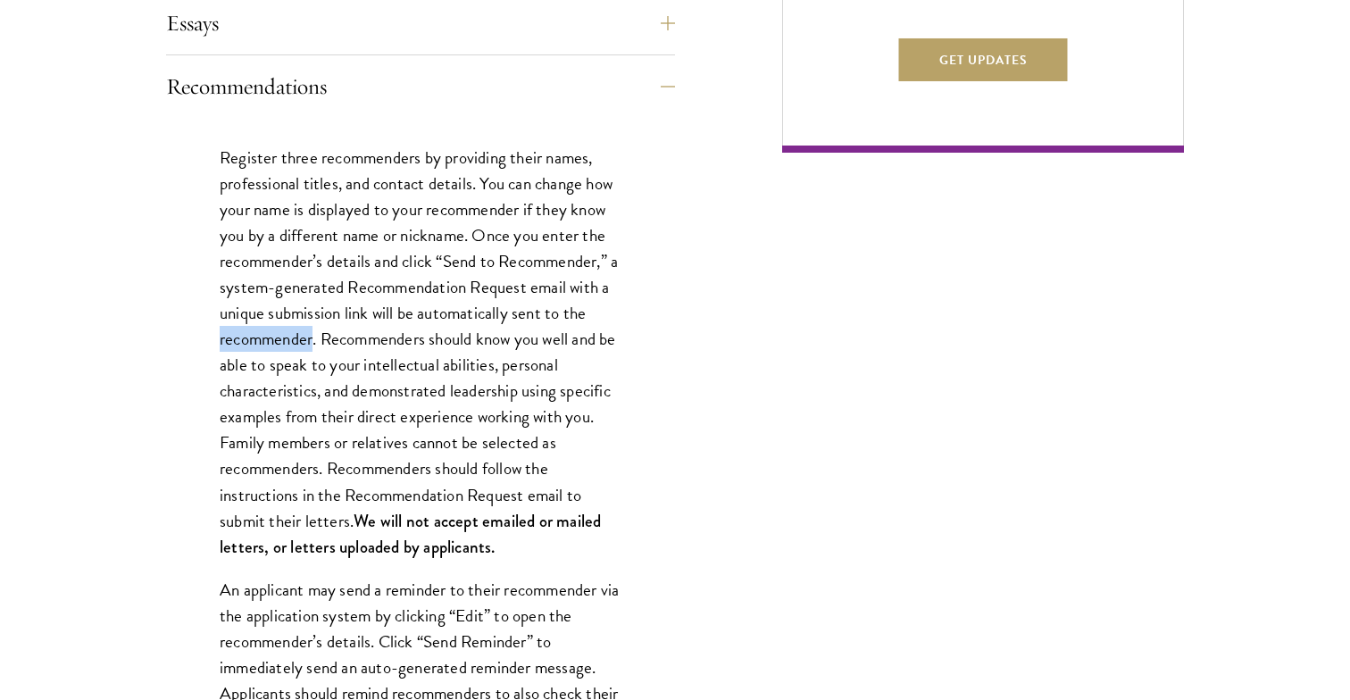
click at [114, 342] on div "Start the Process Take the first step toward joining a global community that wi…" at bounding box center [675, 600] width 1350 height 2724
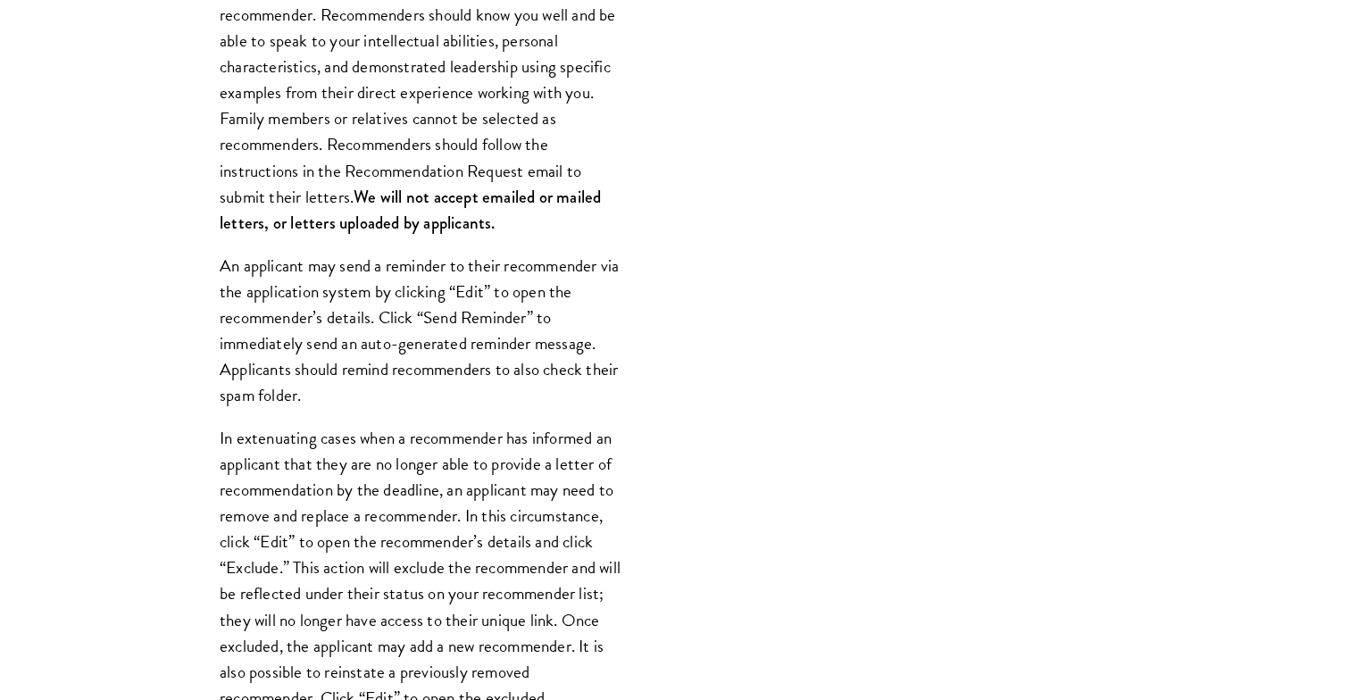
click at [114, 342] on div "Start the Process Take the first step toward joining a global community that wi…" at bounding box center [675, 276] width 1350 height 2724
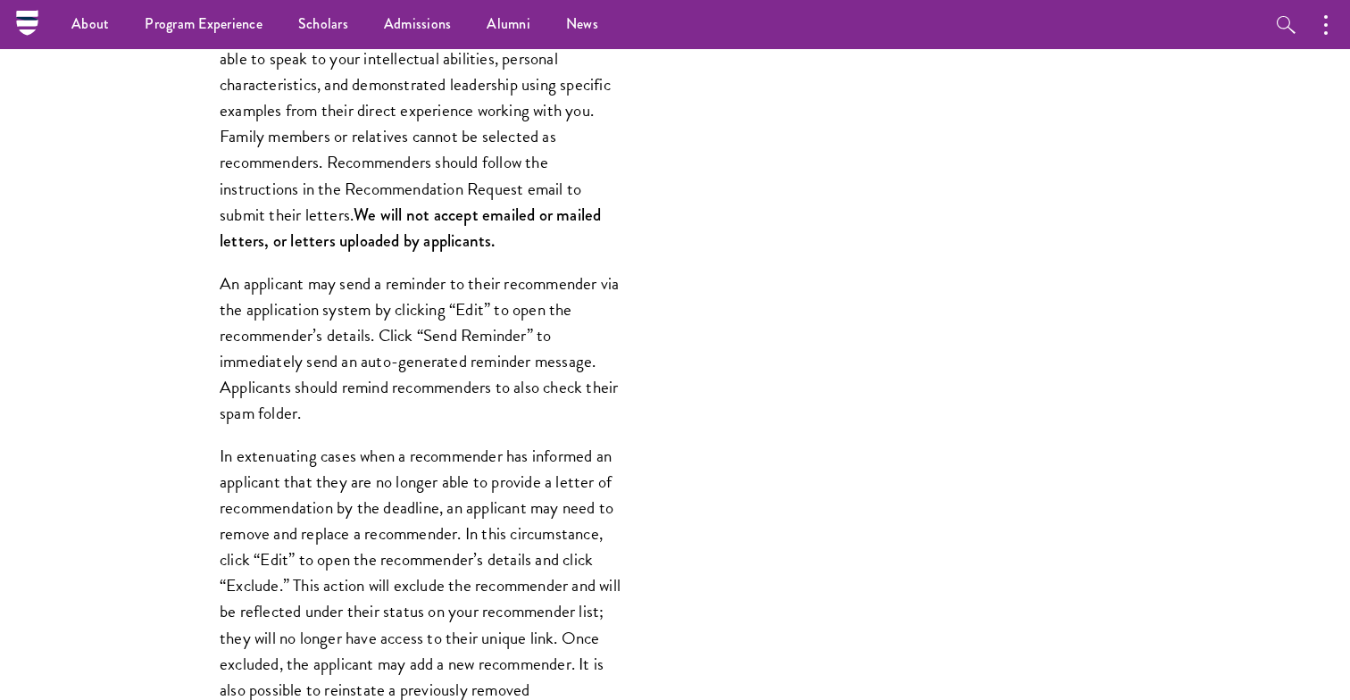
click at [114, 342] on div "Start the Process Take the first step toward joining a global community that wi…" at bounding box center [675, 294] width 1350 height 2724
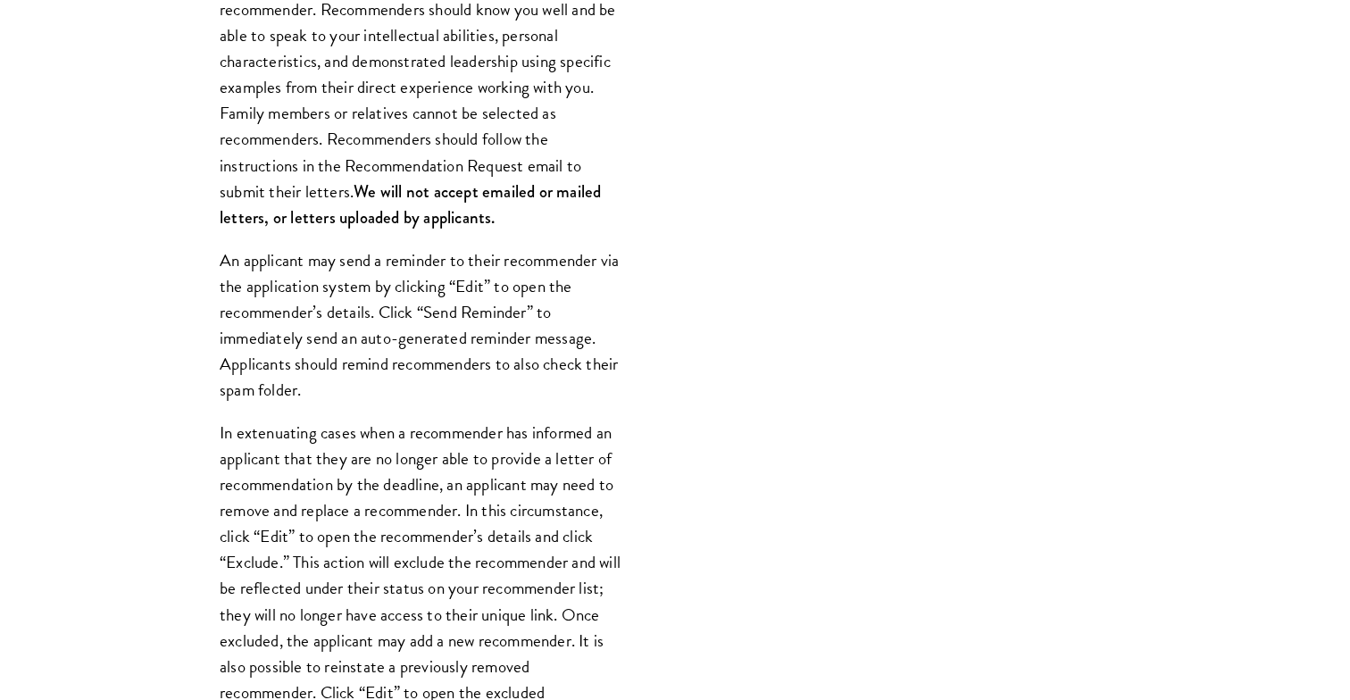
click at [114, 342] on div "Start the Process Take the first step toward joining a global community that wi…" at bounding box center [675, 271] width 1350 height 2724
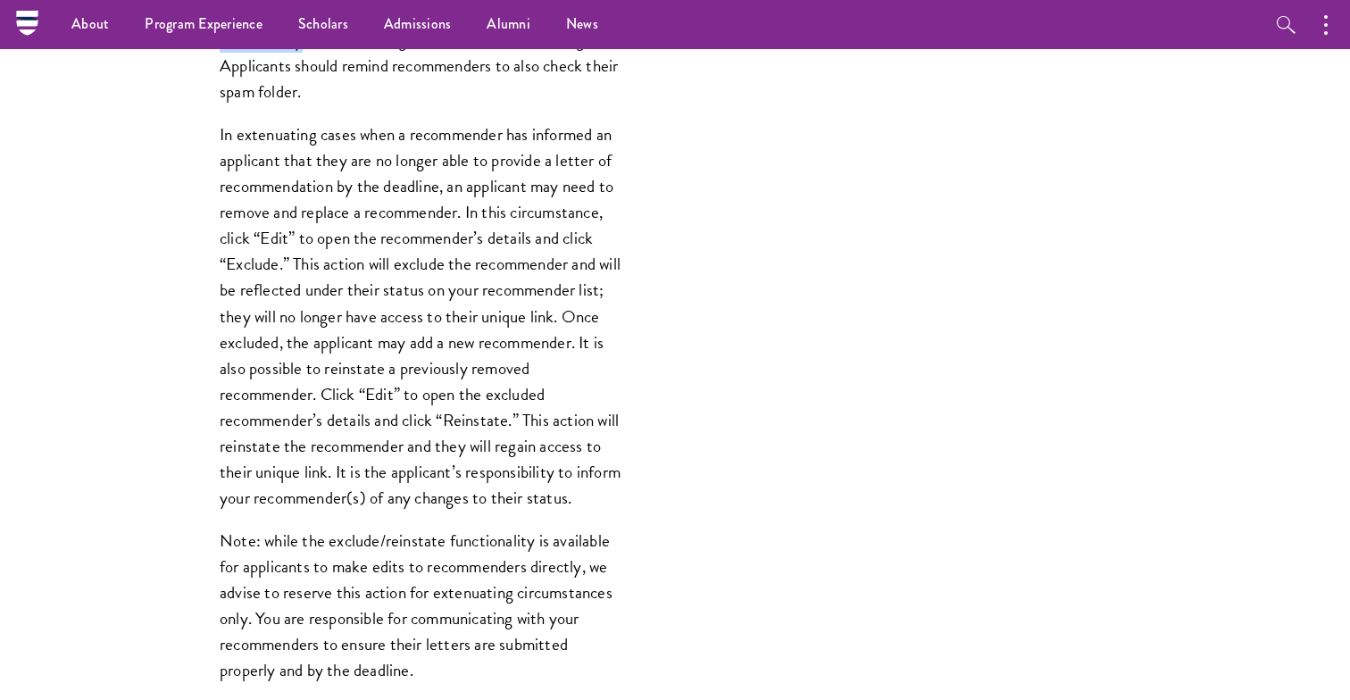
scroll to position [1906, 0]
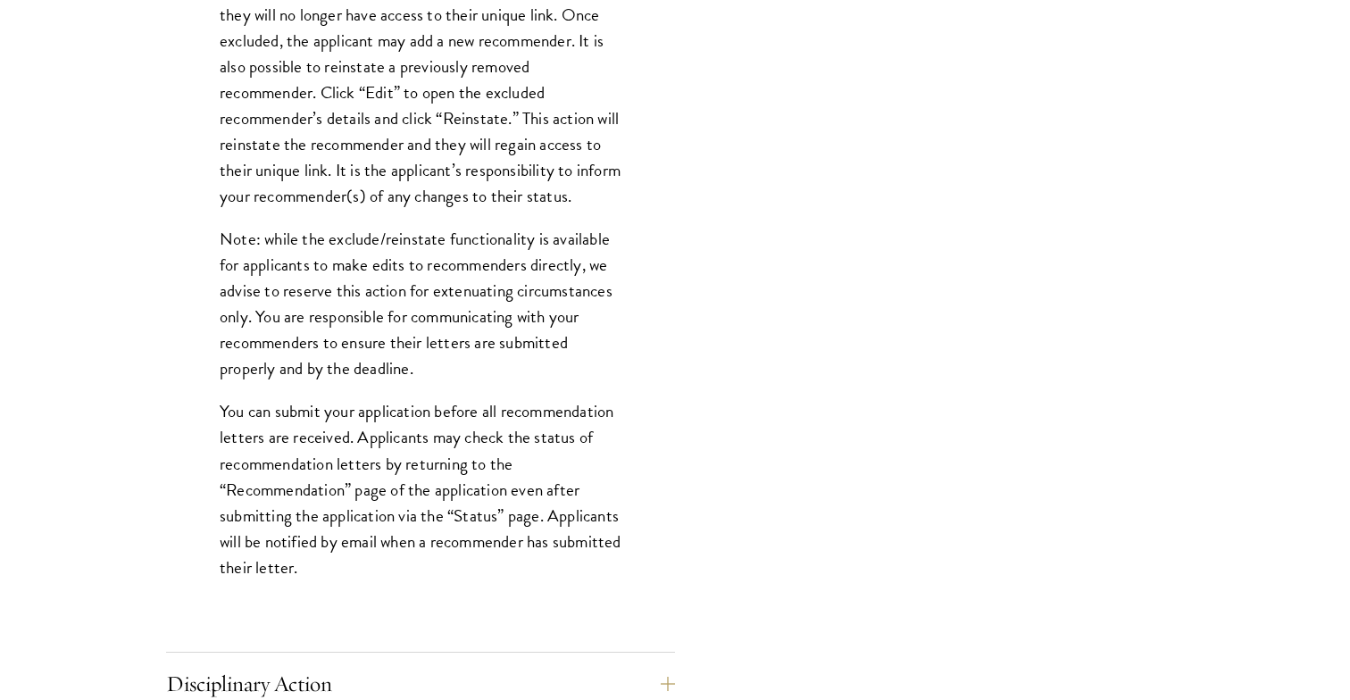
scroll to position [2210, 0]
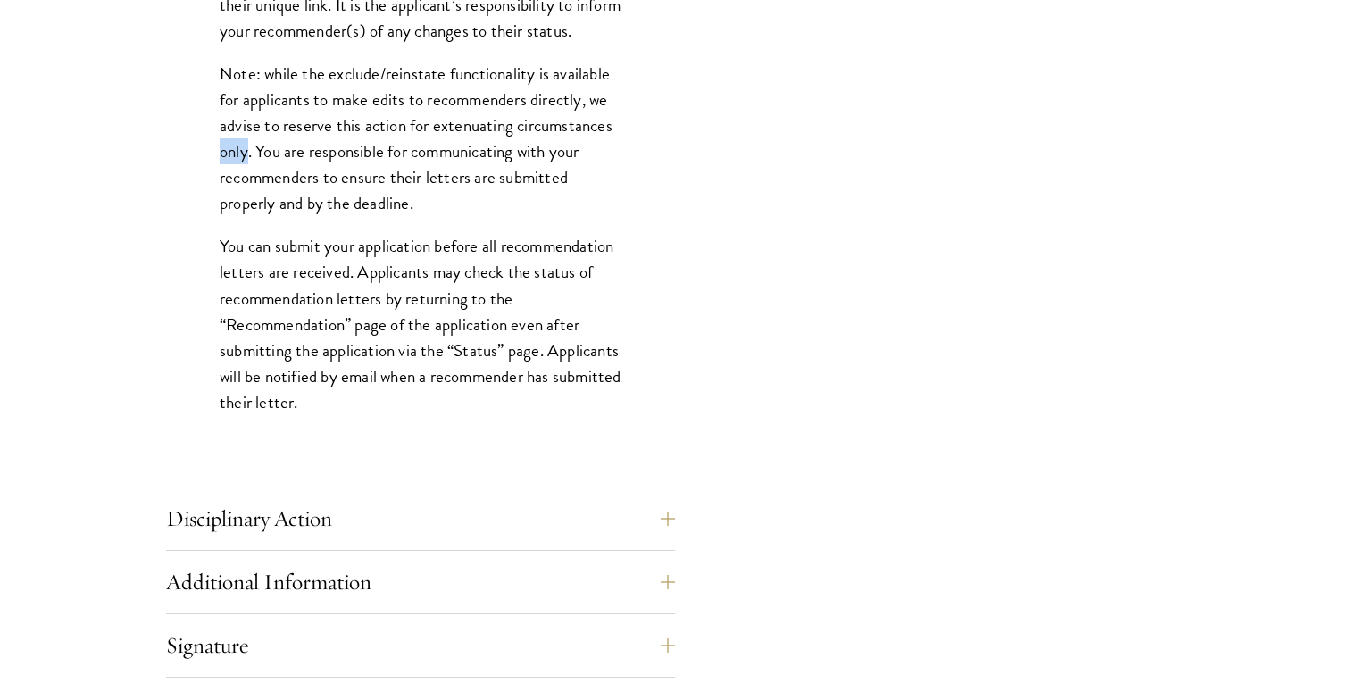
scroll to position [2378, 0]
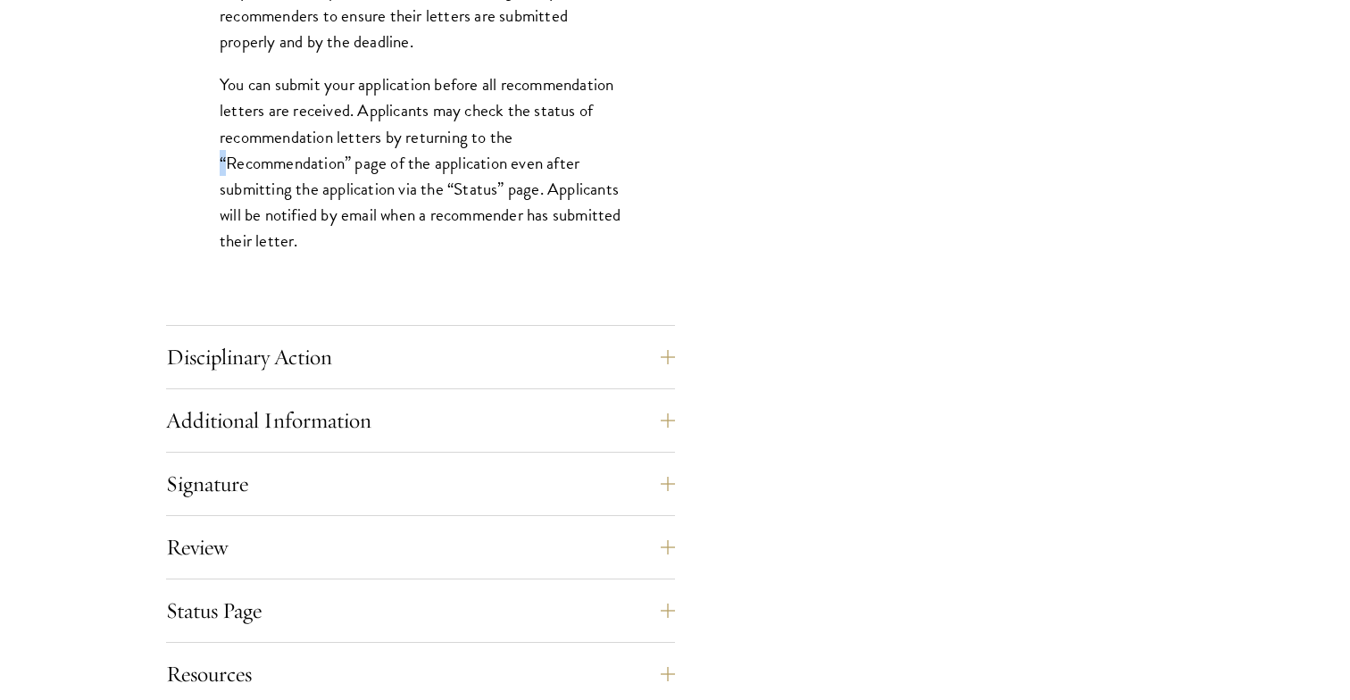
scroll to position [2550, 0]
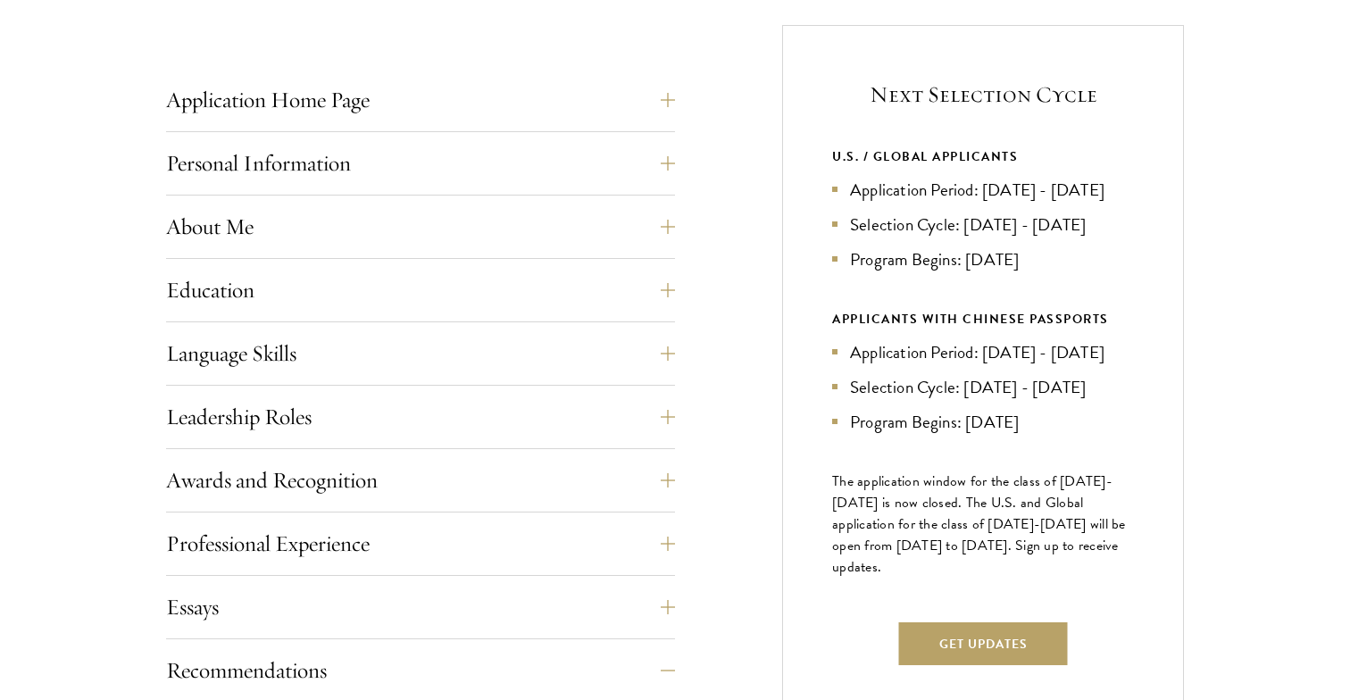
scroll to position [701, 0]
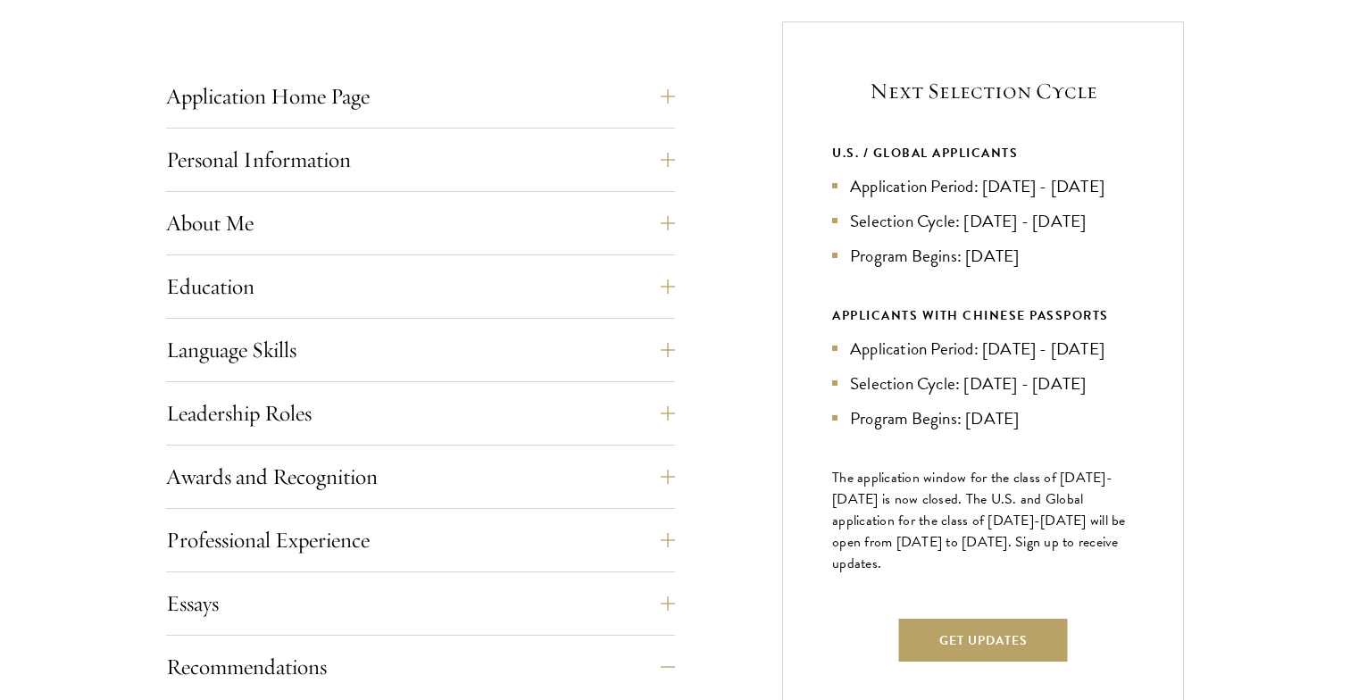
click at [1078, 269] on li "Program Begins: [DATE]" at bounding box center [983, 256] width 302 height 26
click at [1117, 234] on li "Selection Cycle: [DATE] - [DATE]" at bounding box center [983, 221] width 302 height 26
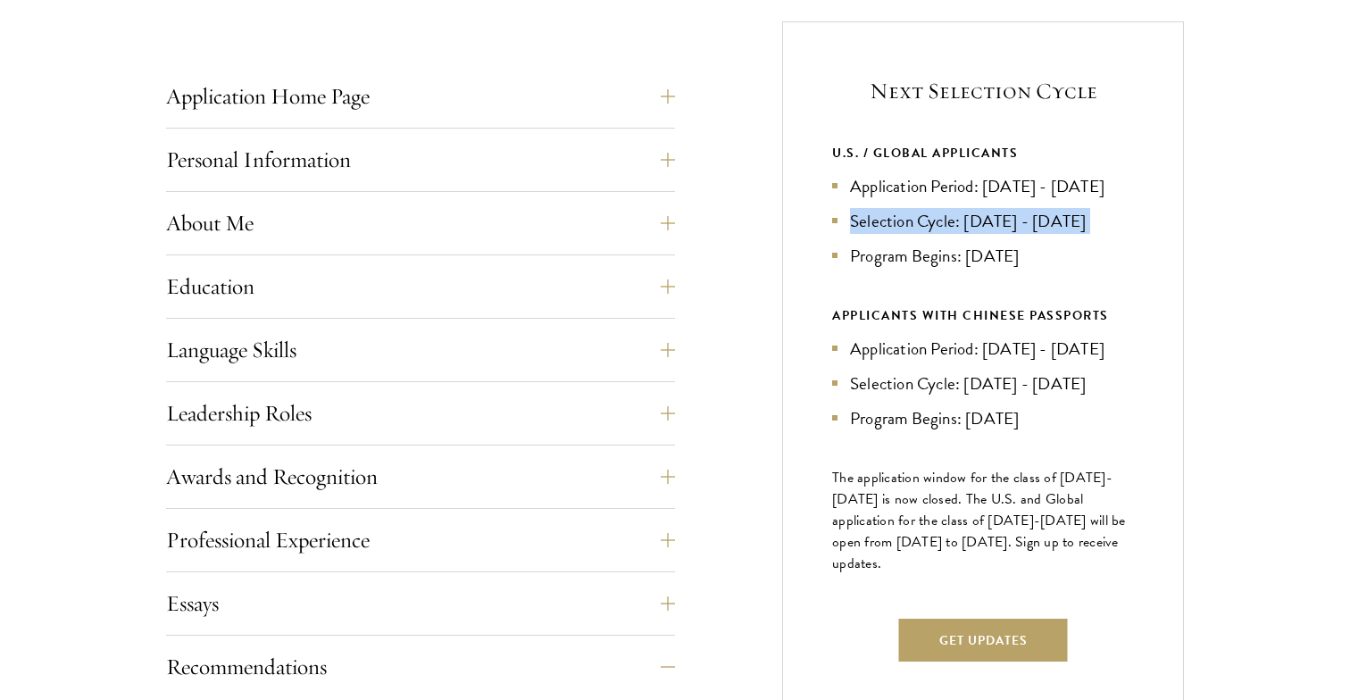
click at [1117, 234] on li "Selection Cycle: [DATE] - [DATE]" at bounding box center [983, 221] width 302 height 26
click at [1120, 199] on li "Application Period: [DATE] - [DATE]" at bounding box center [983, 186] width 302 height 26
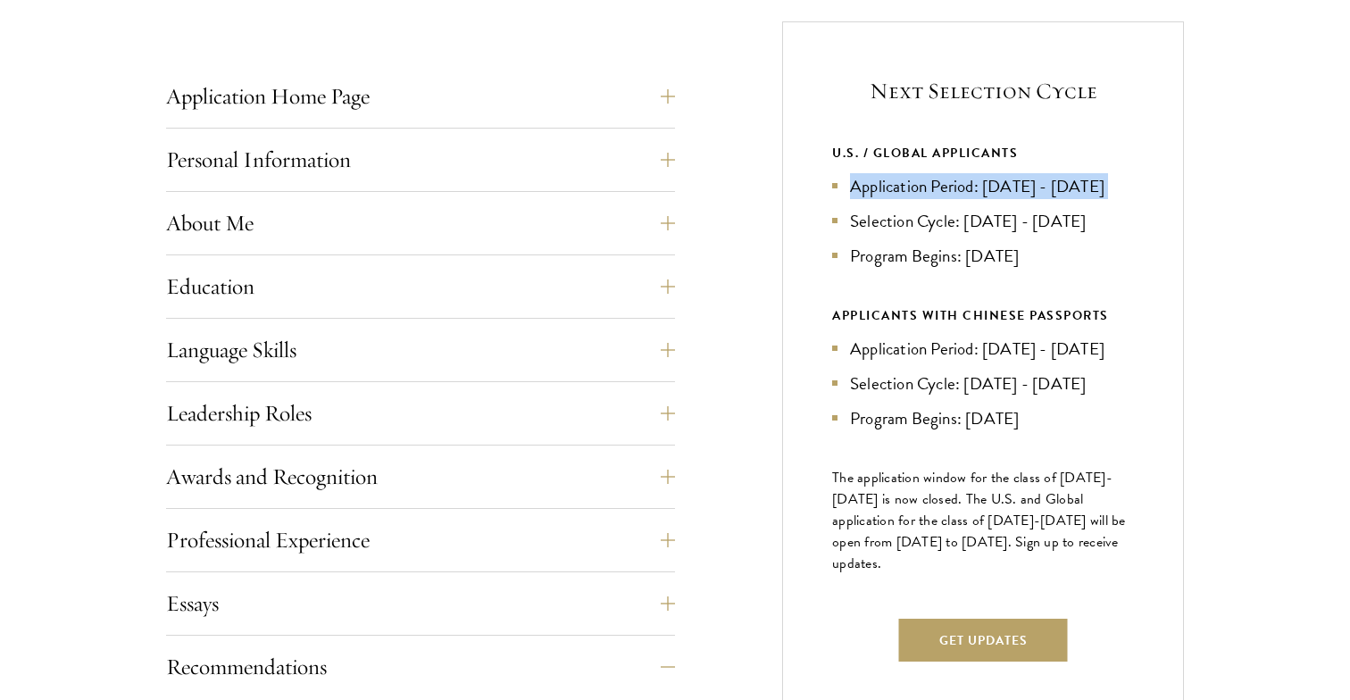
click at [1120, 199] on li "Application Period: [DATE] - [DATE]" at bounding box center [983, 186] width 302 height 26
click at [1123, 269] on li "Program Begins: [DATE]" at bounding box center [983, 256] width 302 height 26
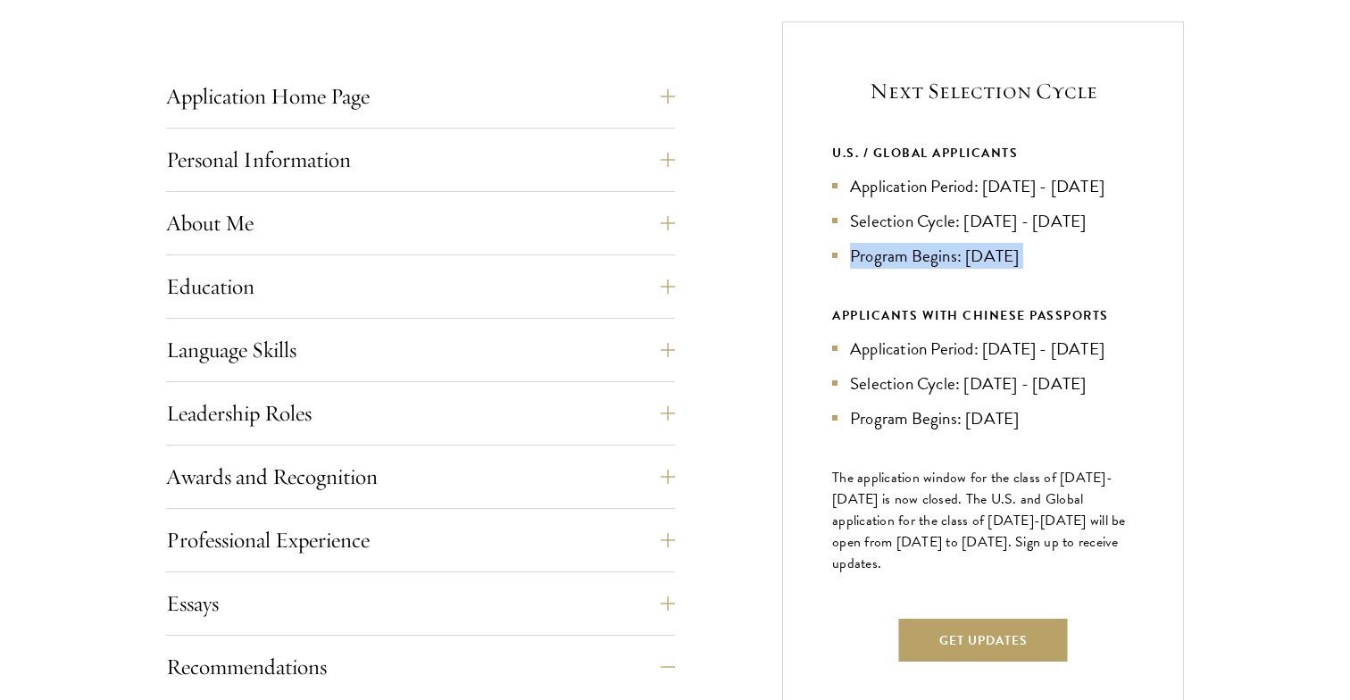
click at [1123, 269] on li "Program Begins: [DATE]" at bounding box center [983, 256] width 302 height 26
click at [1133, 234] on li "Selection Cycle: [DATE] - [DATE]" at bounding box center [983, 221] width 302 height 26
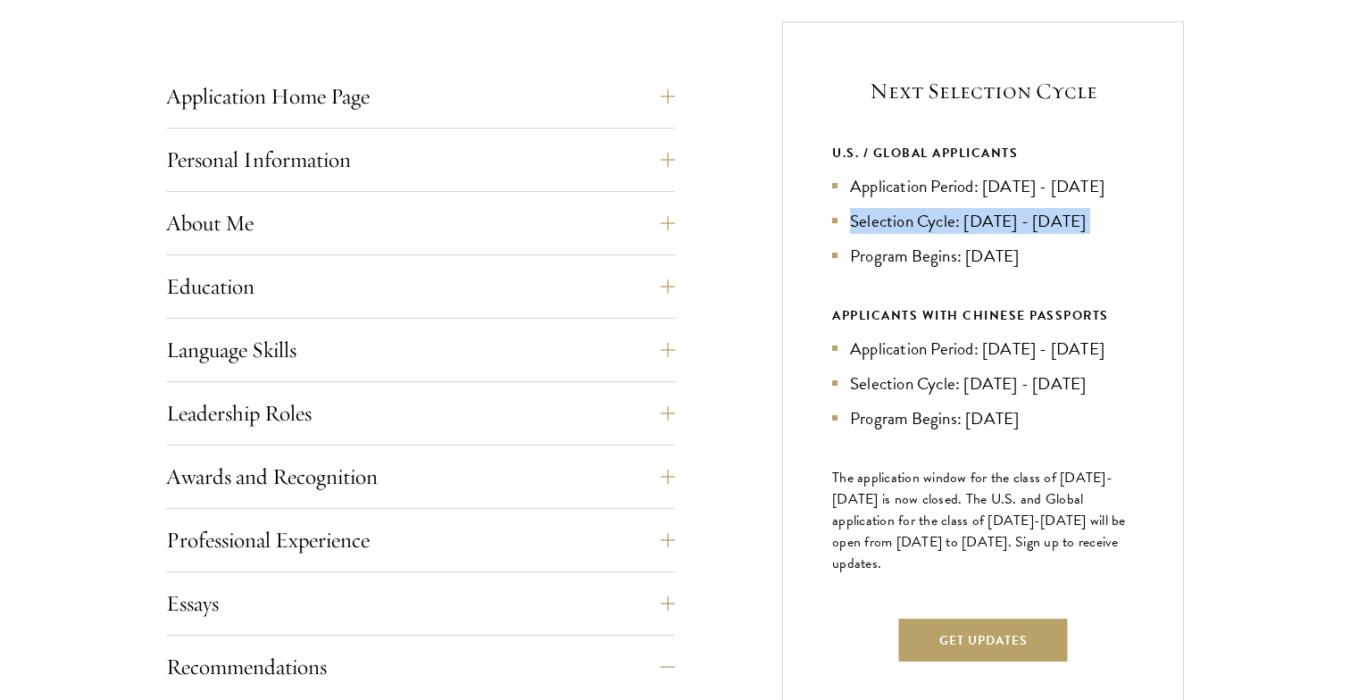
click at [1133, 234] on li "Selection Cycle: [DATE] - [DATE]" at bounding box center [983, 221] width 302 height 26
